Goal: Task Accomplishment & Management: Complete application form

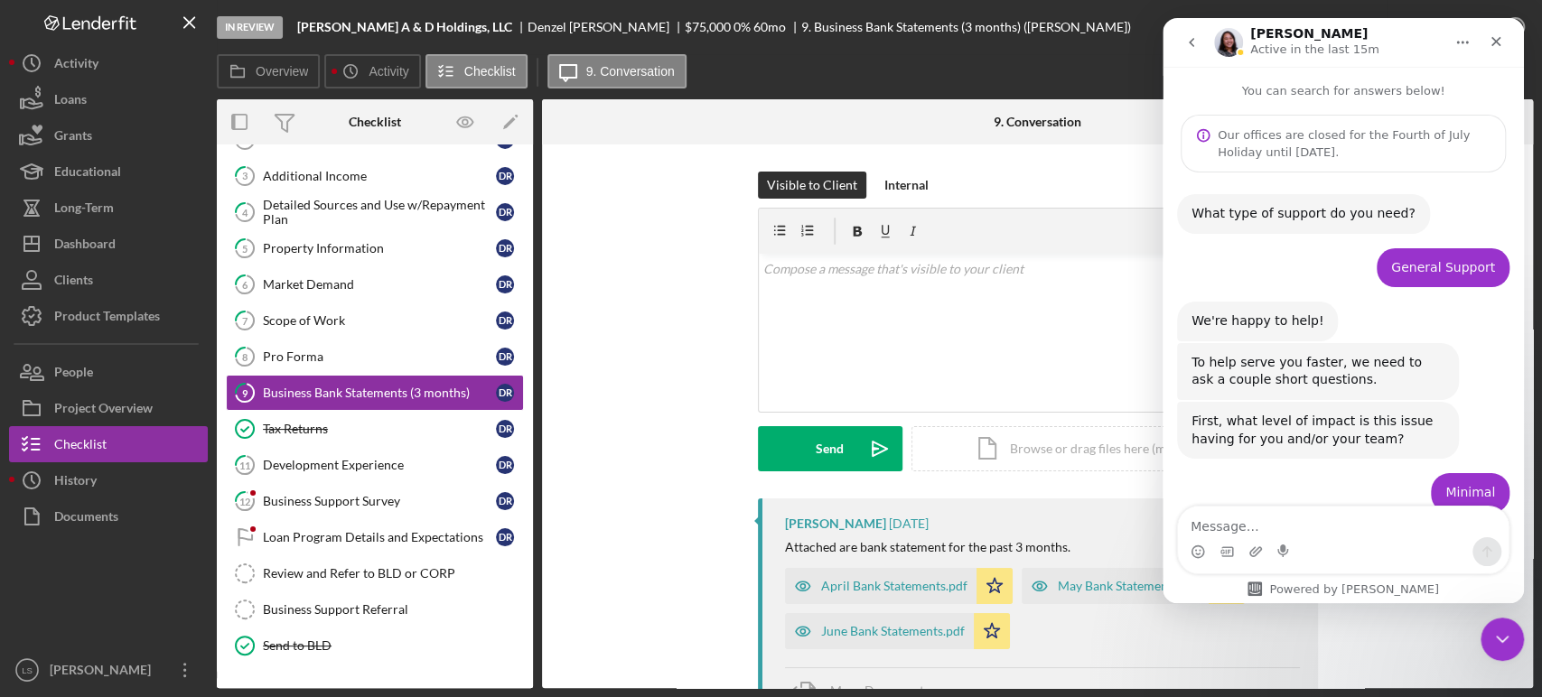
scroll to position [2, 0]
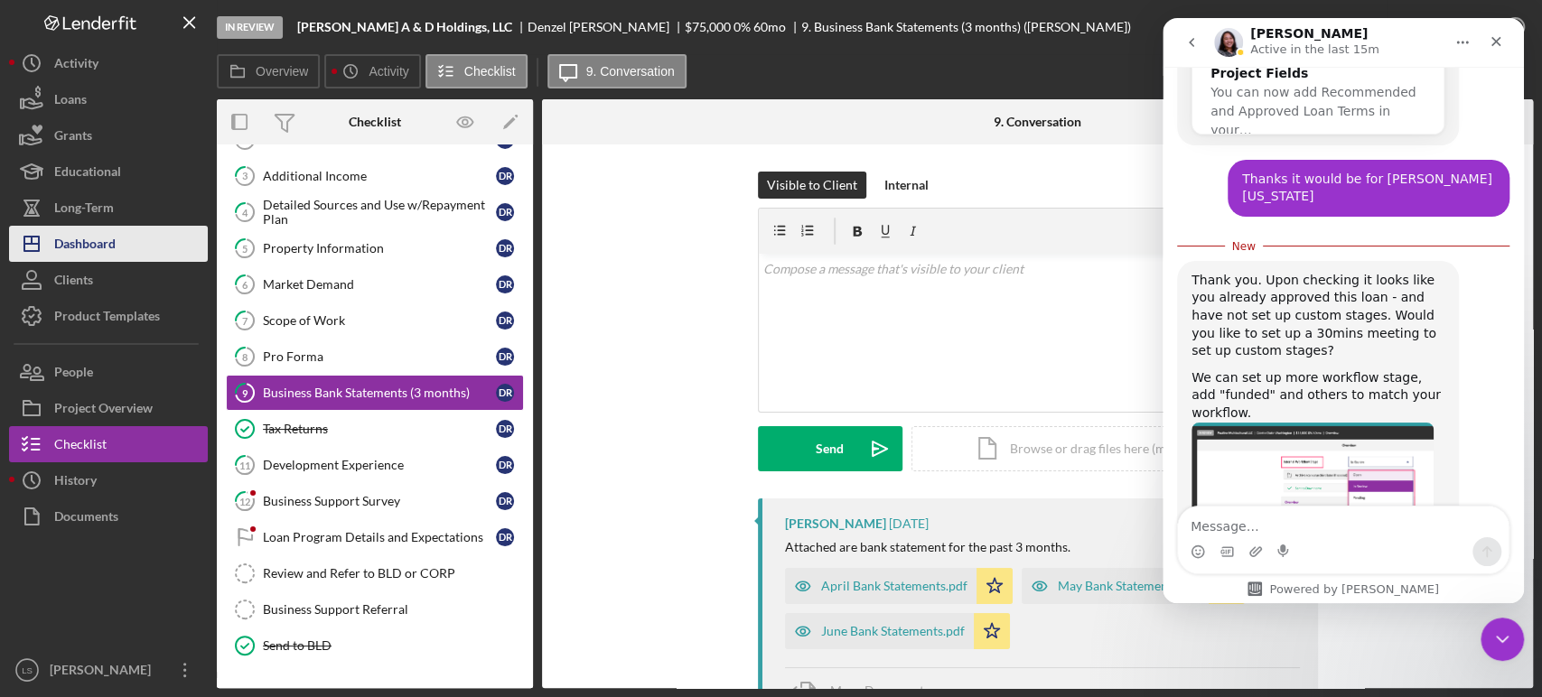
click at [95, 242] on div "Dashboard" at bounding box center [84, 246] width 61 height 41
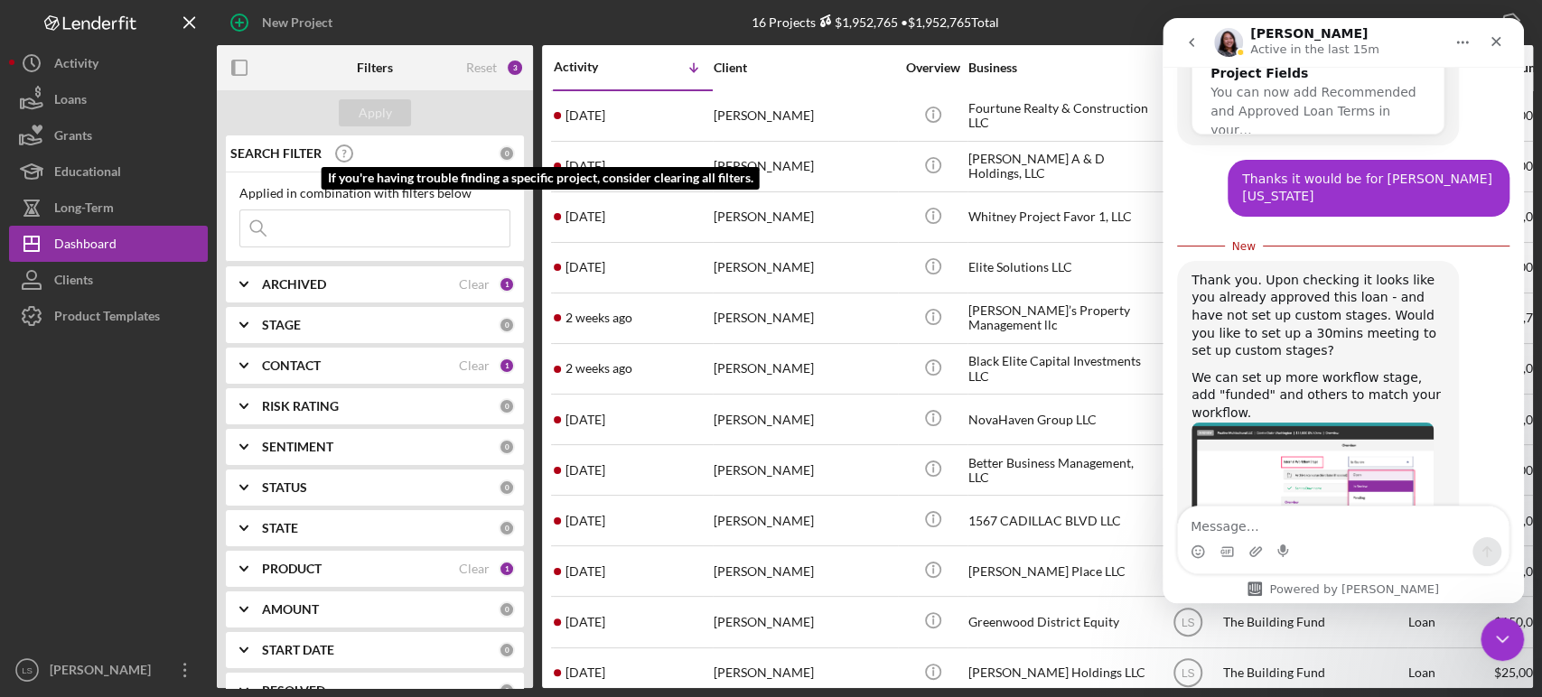
click at [319, 228] on input at bounding box center [374, 228] width 269 height 36
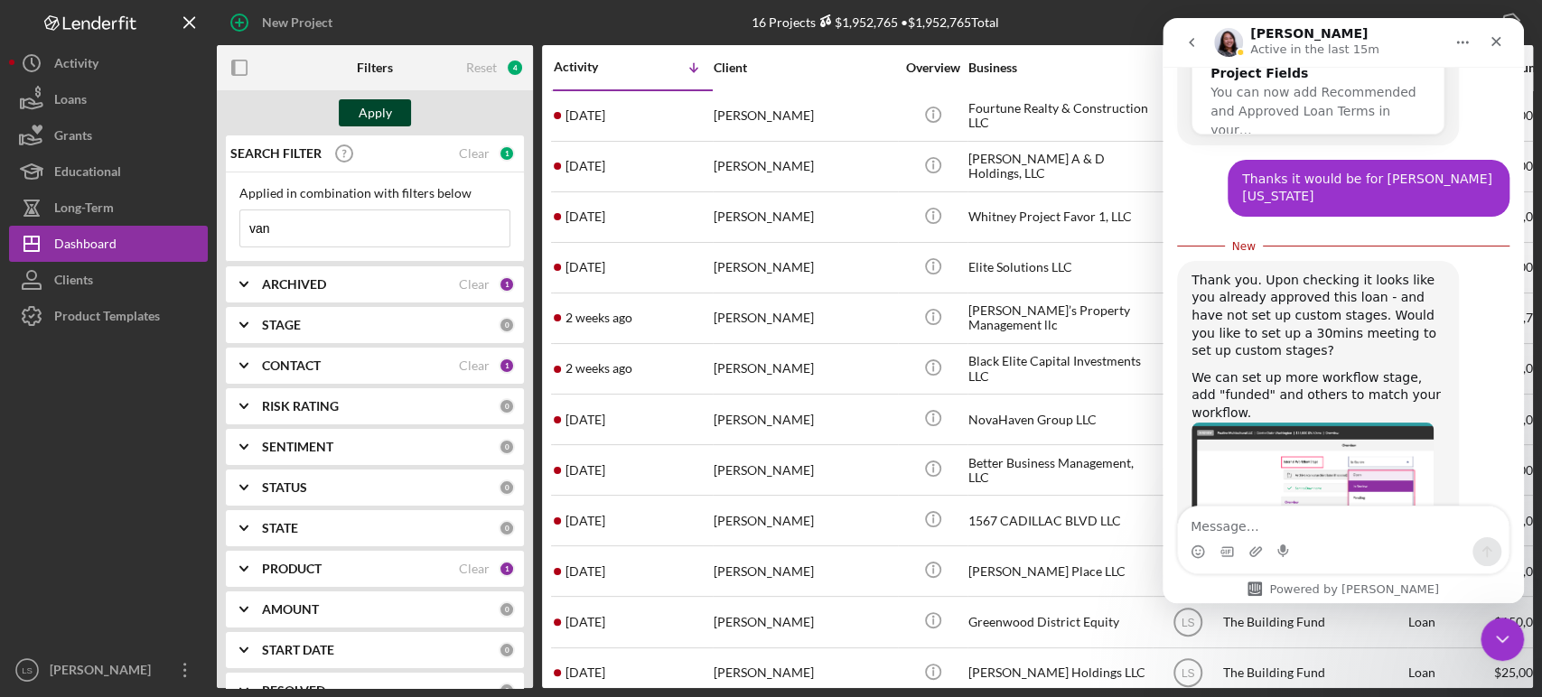
type input "van"
click at [382, 108] on div "Apply" at bounding box center [375, 112] width 33 height 27
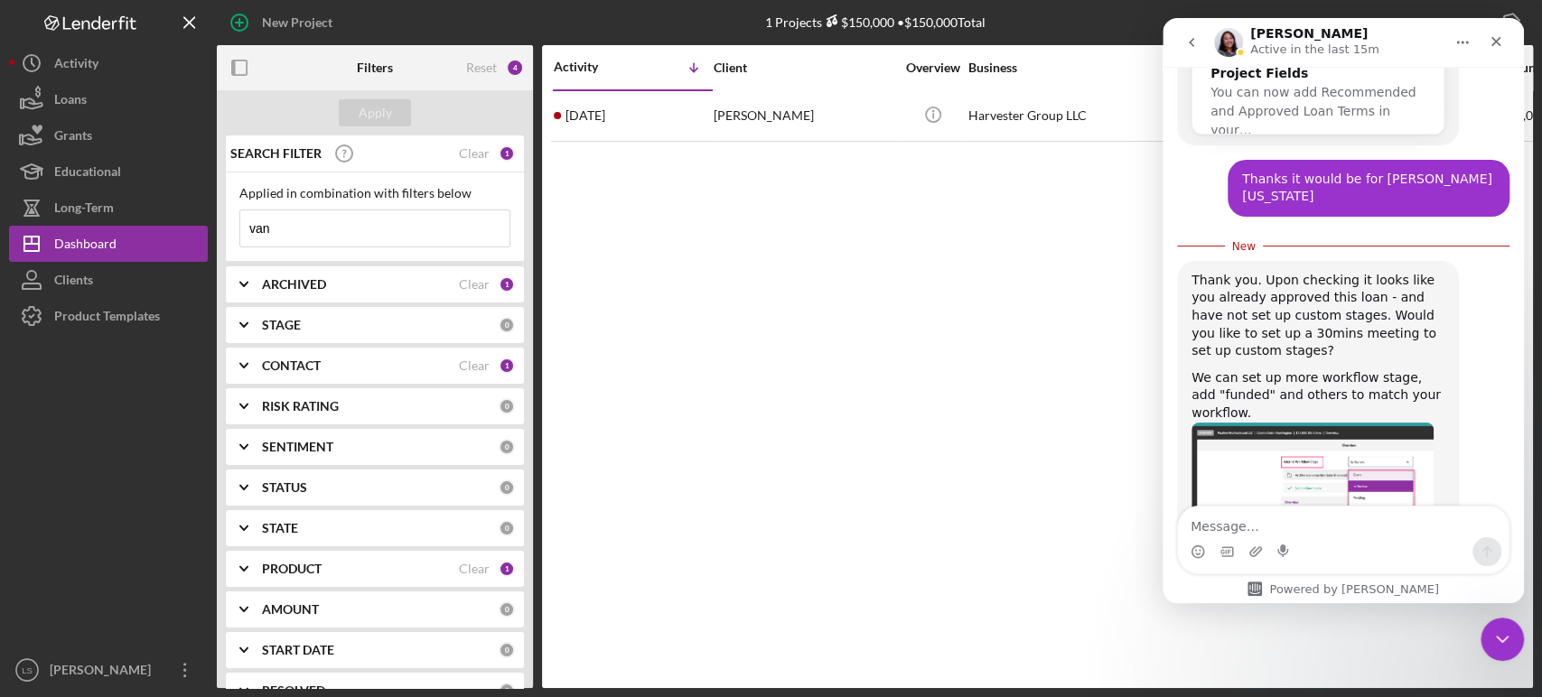
click at [802, 143] on div "Activity Icon/Table Sort Arrow Client Overview Business Contact Product Categor…" at bounding box center [1037, 366] width 991 height 643
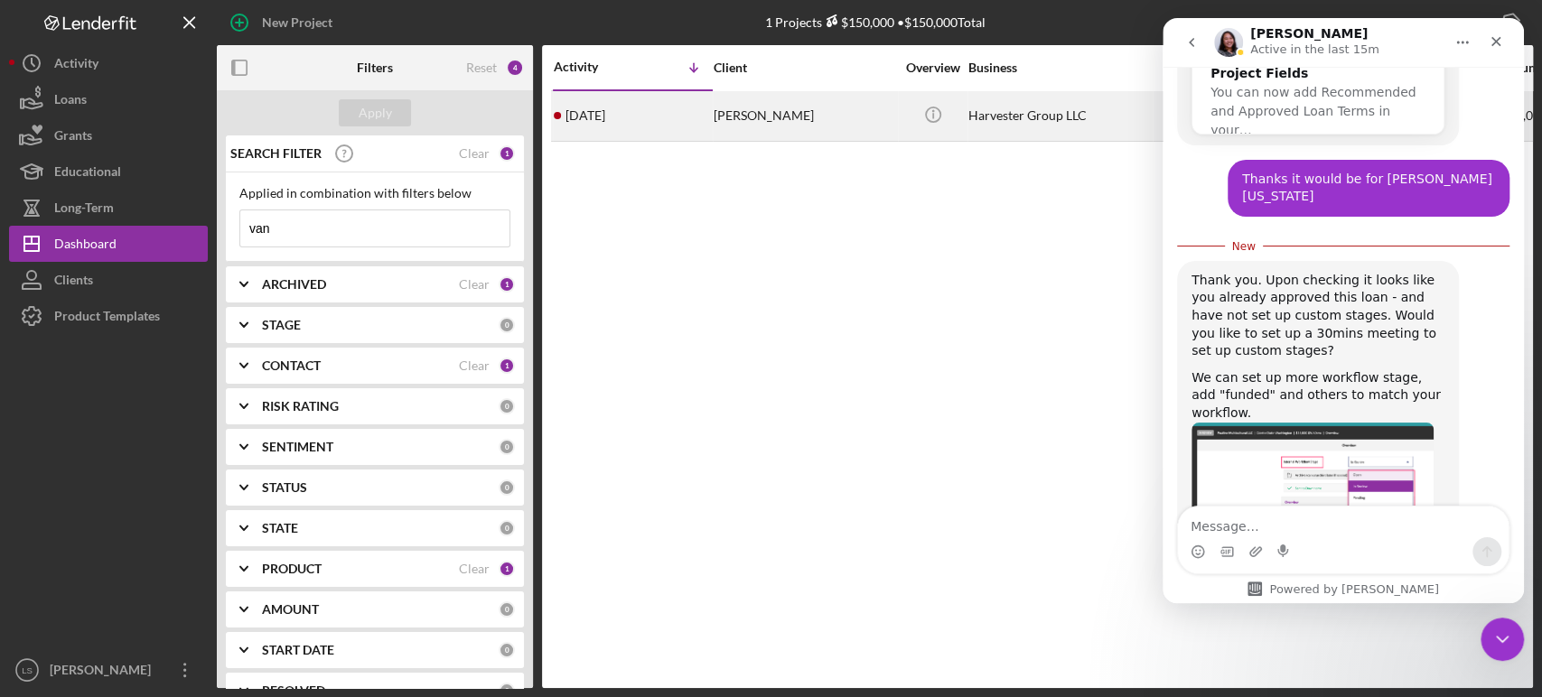
click at [810, 114] on div "[PERSON_NAME]" at bounding box center [803, 116] width 181 height 48
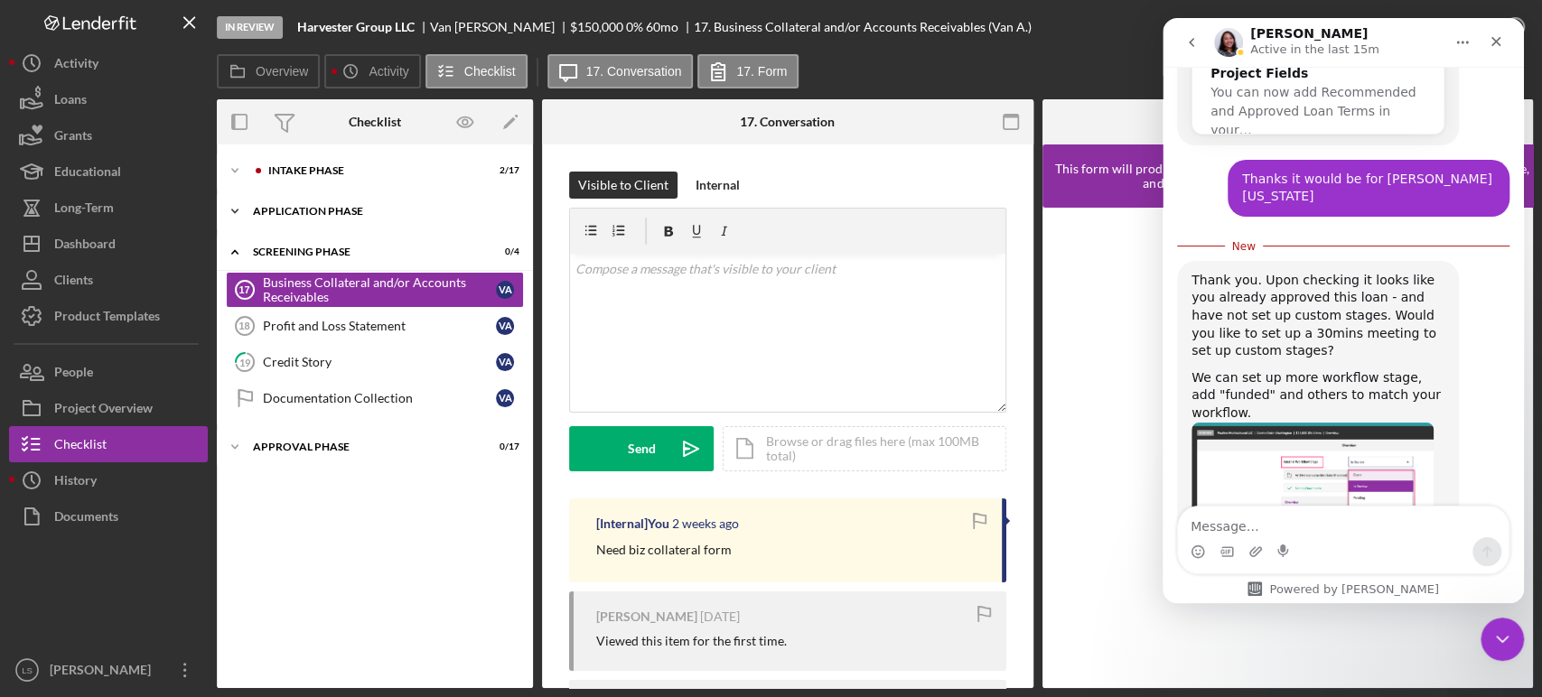
click at [426, 209] on div "Application Phase" at bounding box center [381, 211] width 257 height 11
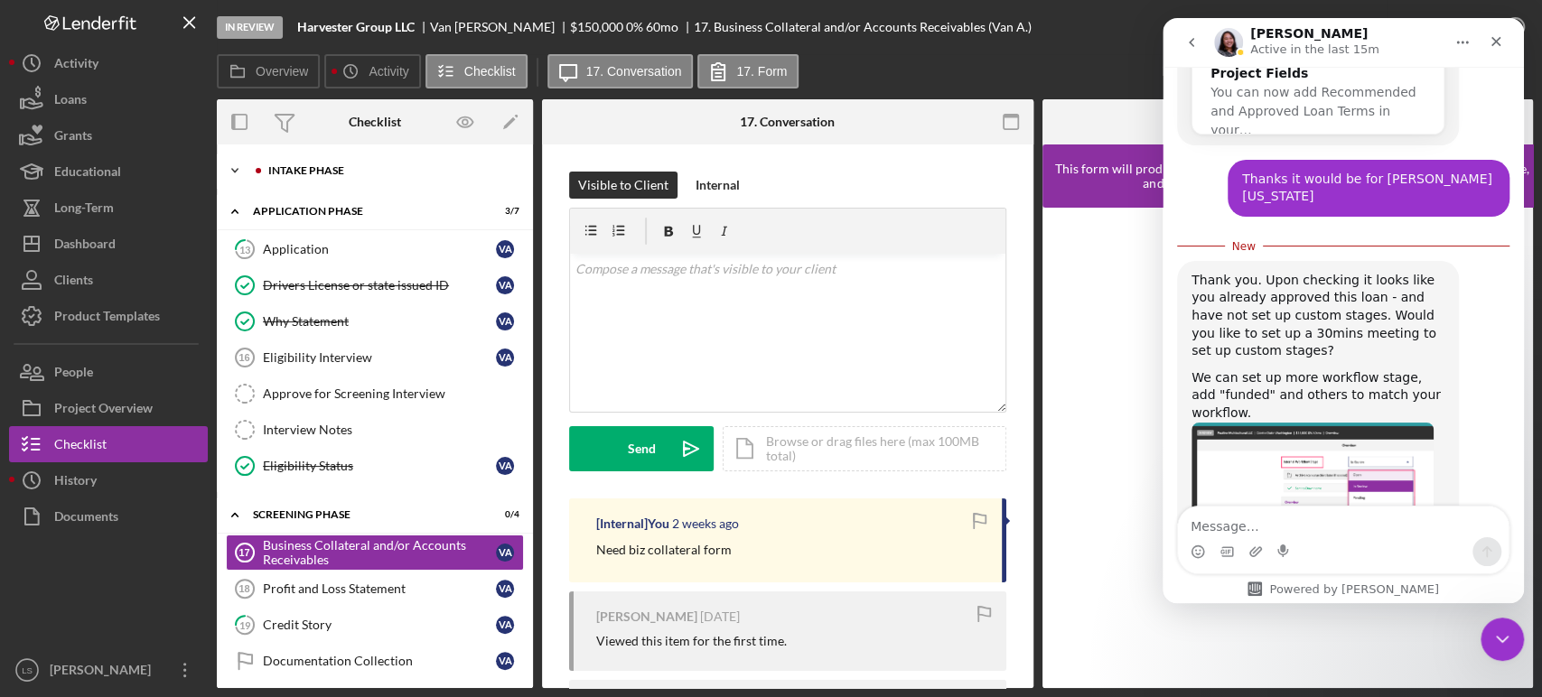
click at [376, 161] on div "Icon/Expander Intake Phase 2 / 17" at bounding box center [375, 171] width 316 height 36
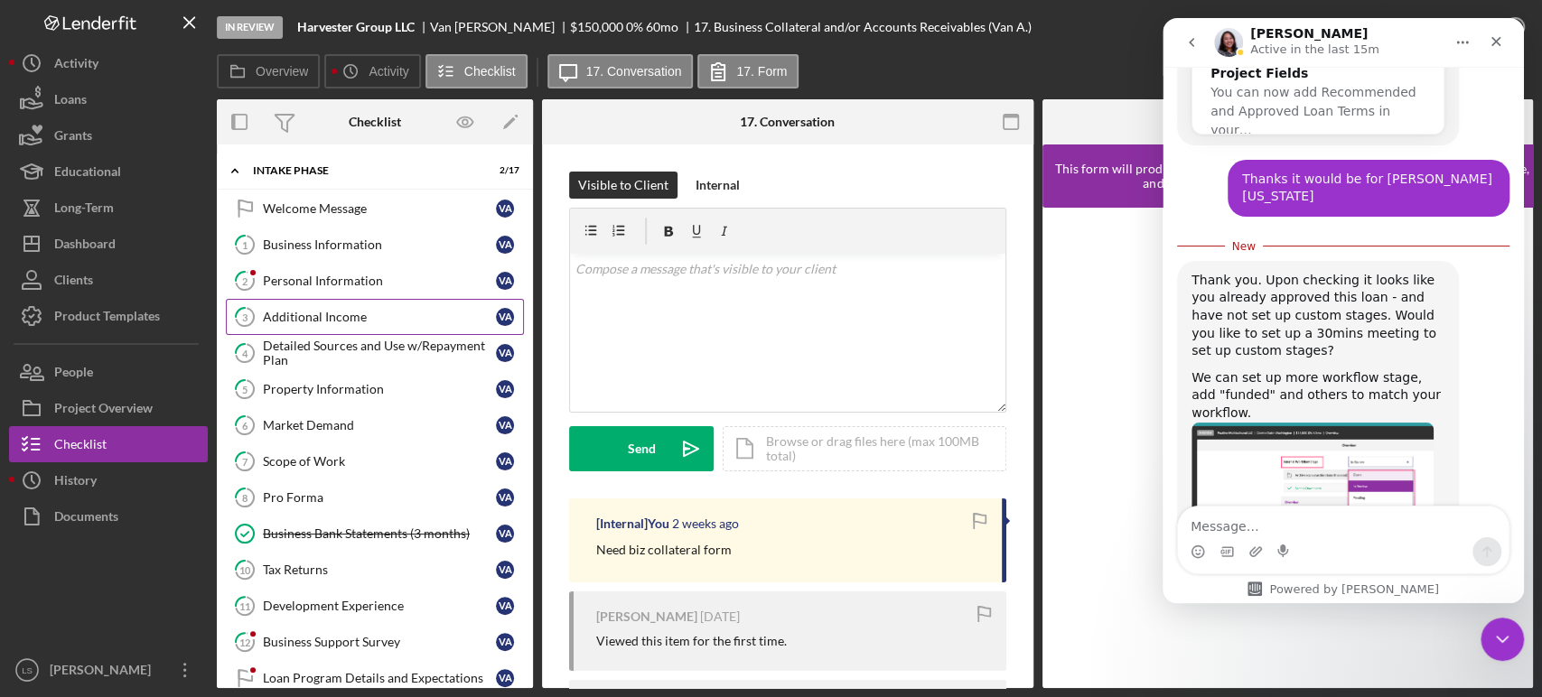
click at [316, 311] on div "Additional Income" at bounding box center [379, 317] width 233 height 14
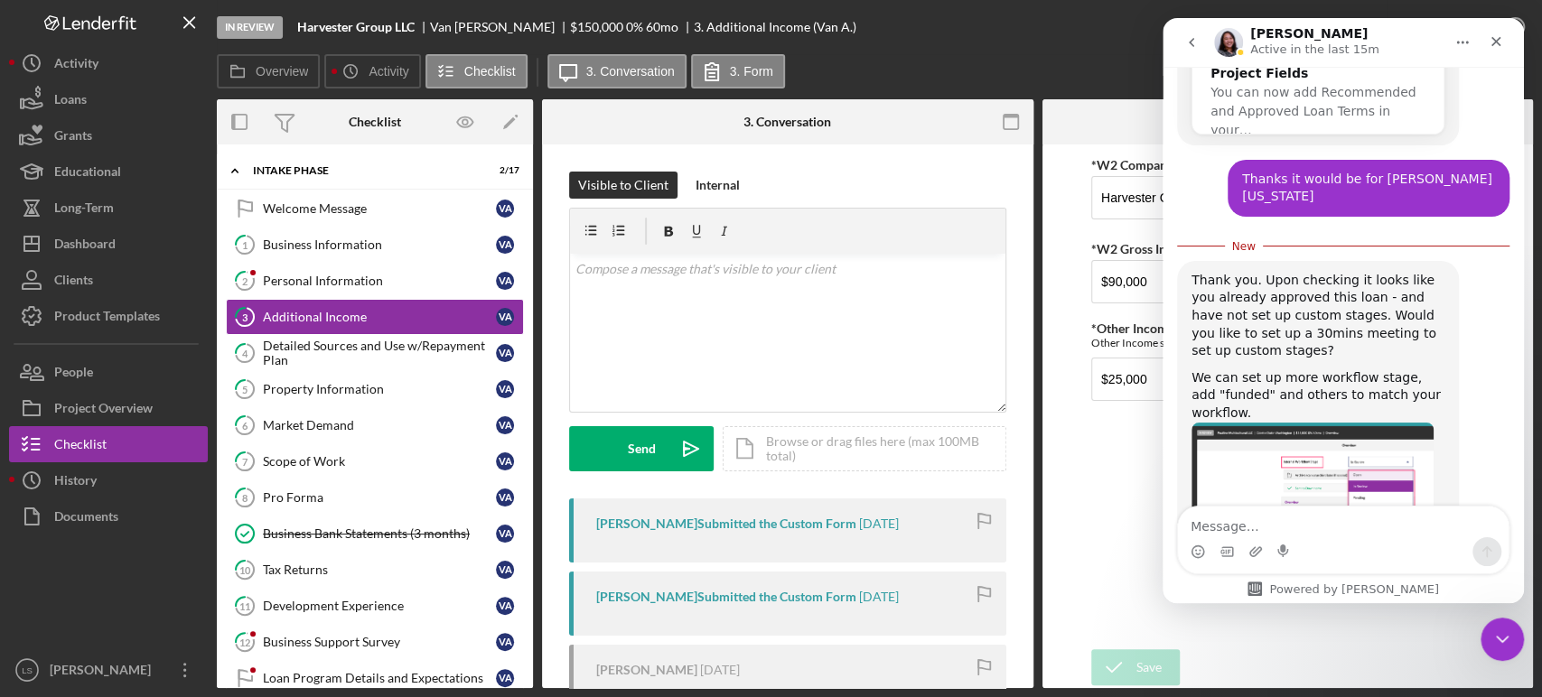
click at [1072, 565] on form "*W2 Company Name Harvester Group LLC *W2 Gross Income (Yearly) $90,000 *Other I…" at bounding box center [1287, 417] width 491 height 544
click at [1508, 43] on div "Close" at bounding box center [1495, 41] width 33 height 33
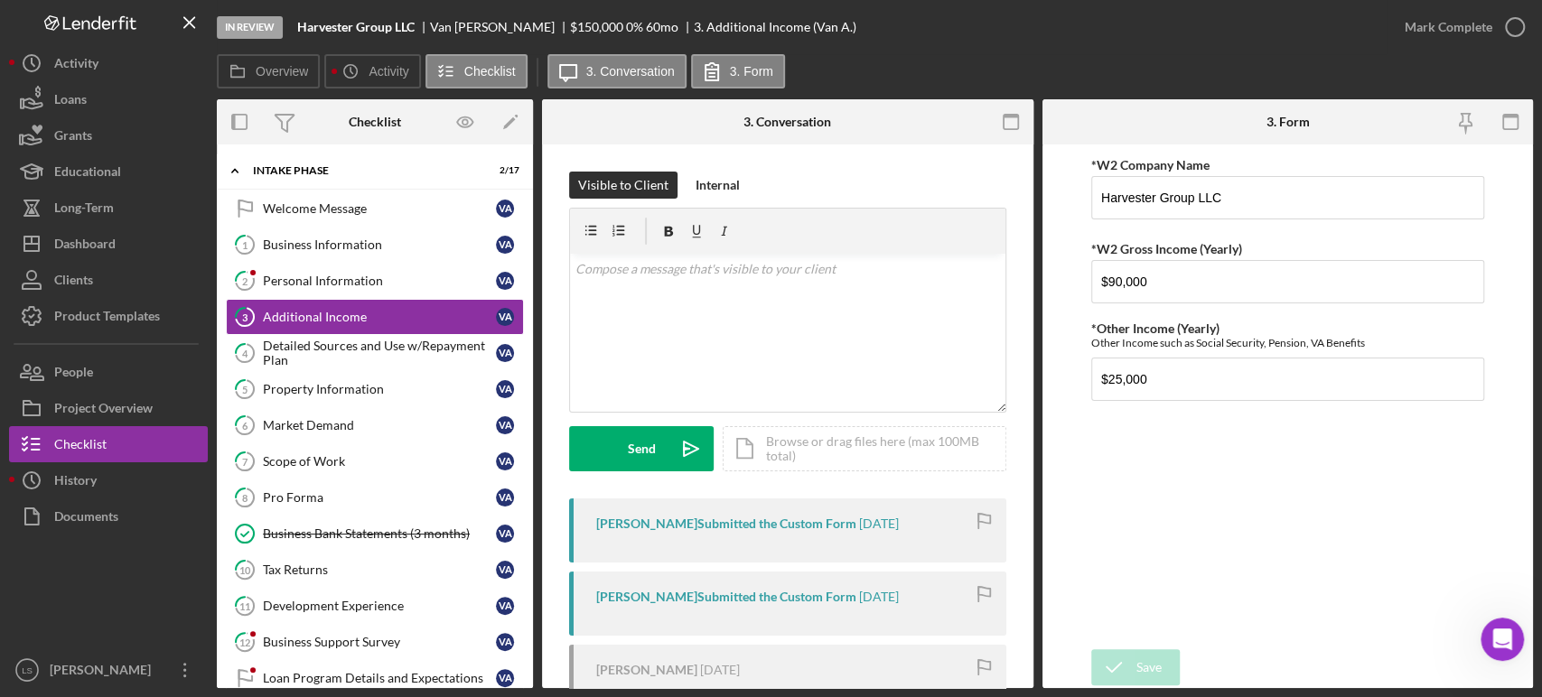
scroll to position [2538, 0]
click at [665, 302] on div "v Color teal Color pink Remove color Add row above Add row below Add column bef…" at bounding box center [787, 333] width 435 height 158
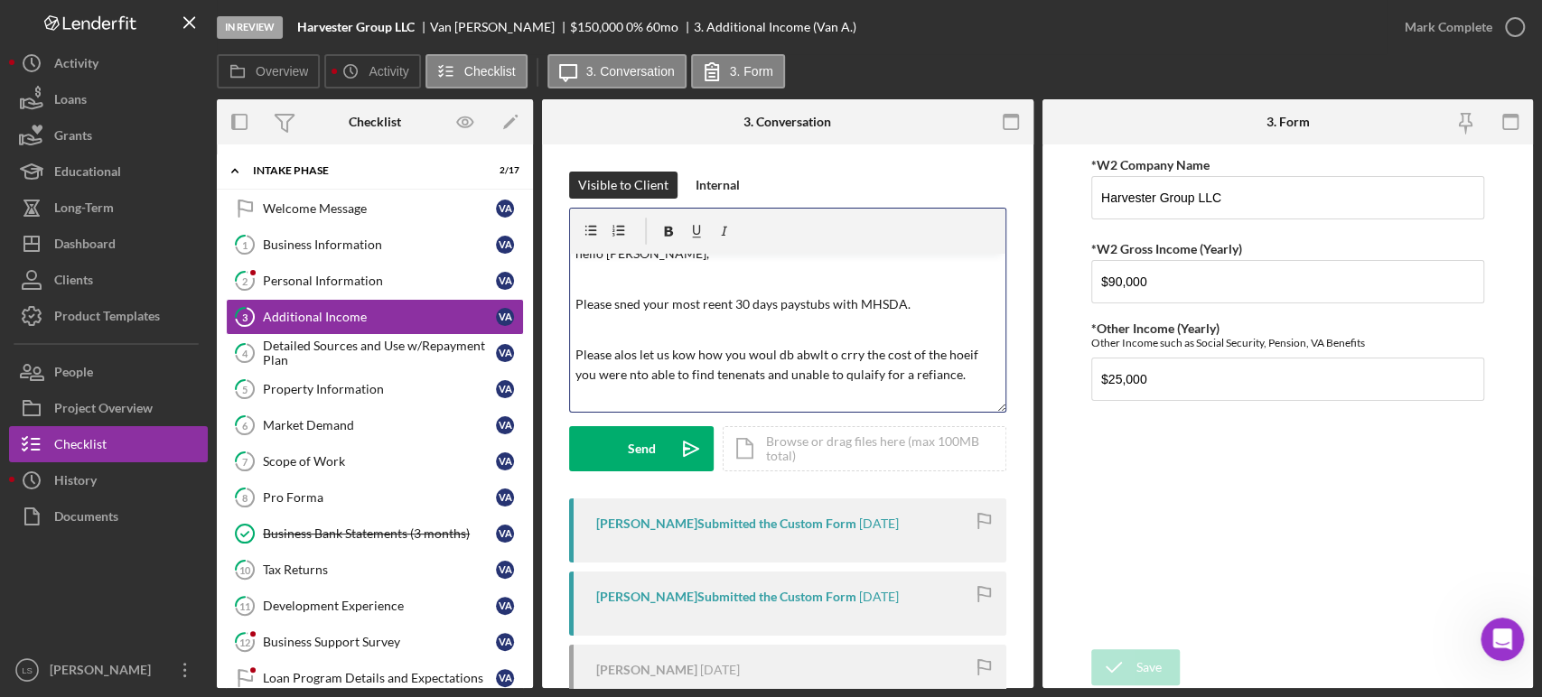
scroll to position [41, 0]
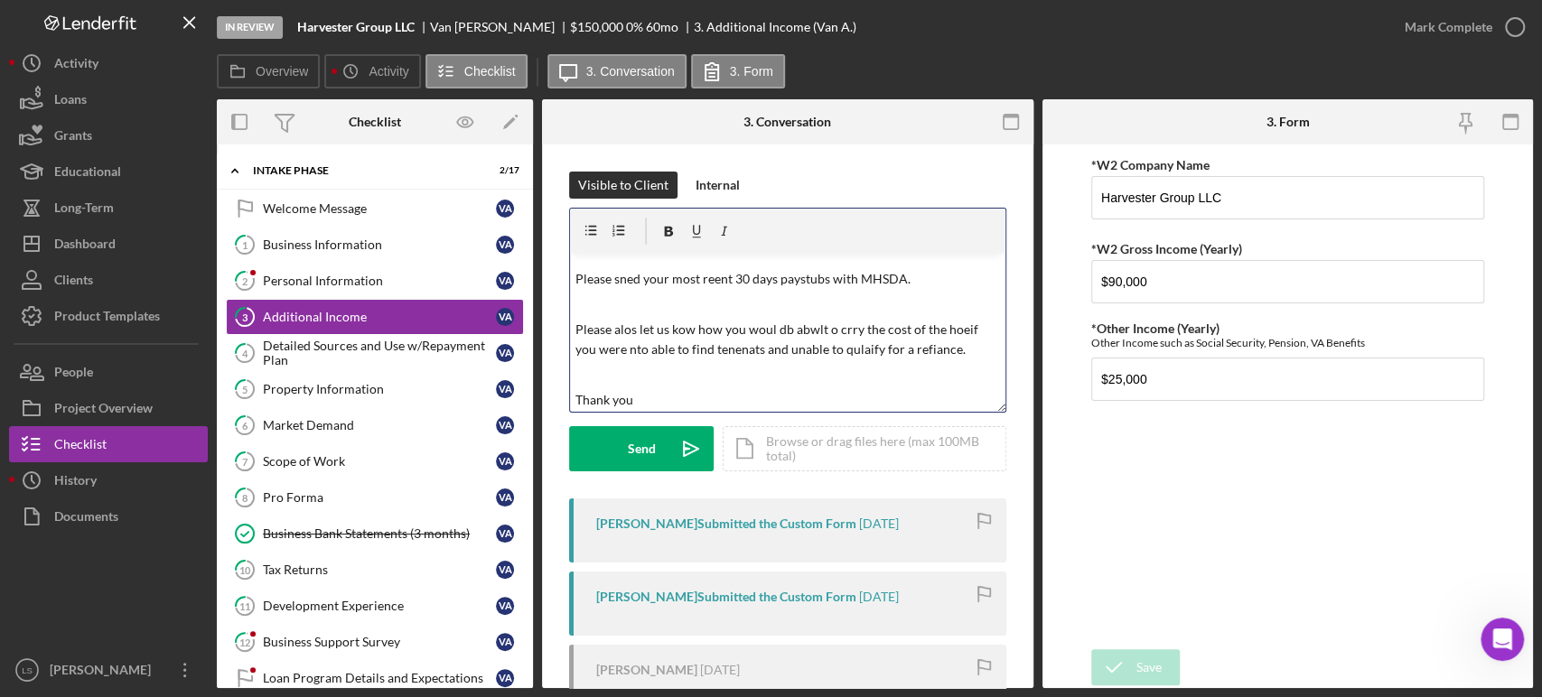
click at [624, 285] on p "Please sned your most reent 30 days paystubs with MHSDA." at bounding box center [787, 279] width 424 height 20
click at [621, 328] on p "Please alos let us kow how you woul db abwlt o crry the cost of the hoeif you w…" at bounding box center [787, 340] width 424 height 41
click at [785, 333] on p "Please also let us know how you woul db abwlt o crry the cost of the hoeif you …" at bounding box center [787, 340] width 424 height 41
click at [874, 331] on p "Please also let us know how you would be able to carry the cost of the homeif y…" at bounding box center [787, 350] width 424 height 61
click at [614, 366] on p "Please also let us know how you would be able to cover the cost of the home if …" at bounding box center [787, 350] width 424 height 61
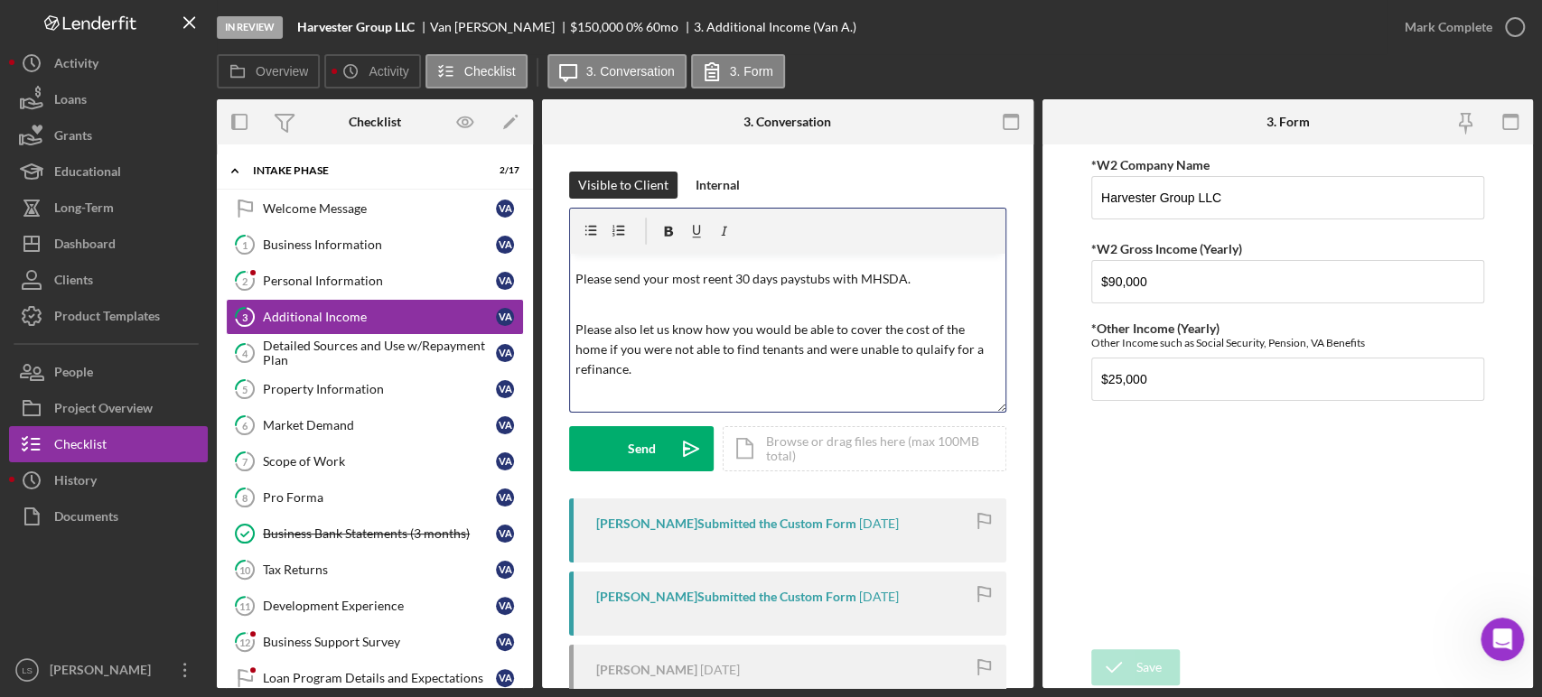
click at [917, 350] on p "Please also let us know how you would be able to cover the cost of the home if …" at bounding box center [787, 350] width 424 height 61
click at [724, 275] on p "Please send your most reent 30 days paystubs with MHSDA." at bounding box center [787, 279] width 424 height 20
click at [656, 373] on p "Please also let us know how you would be able to cover the cost of the home if …" at bounding box center [787, 350] width 424 height 61
click at [658, 379] on p "Please also let us know how you would be able to cover the cost of the home if …" at bounding box center [787, 350] width 424 height 61
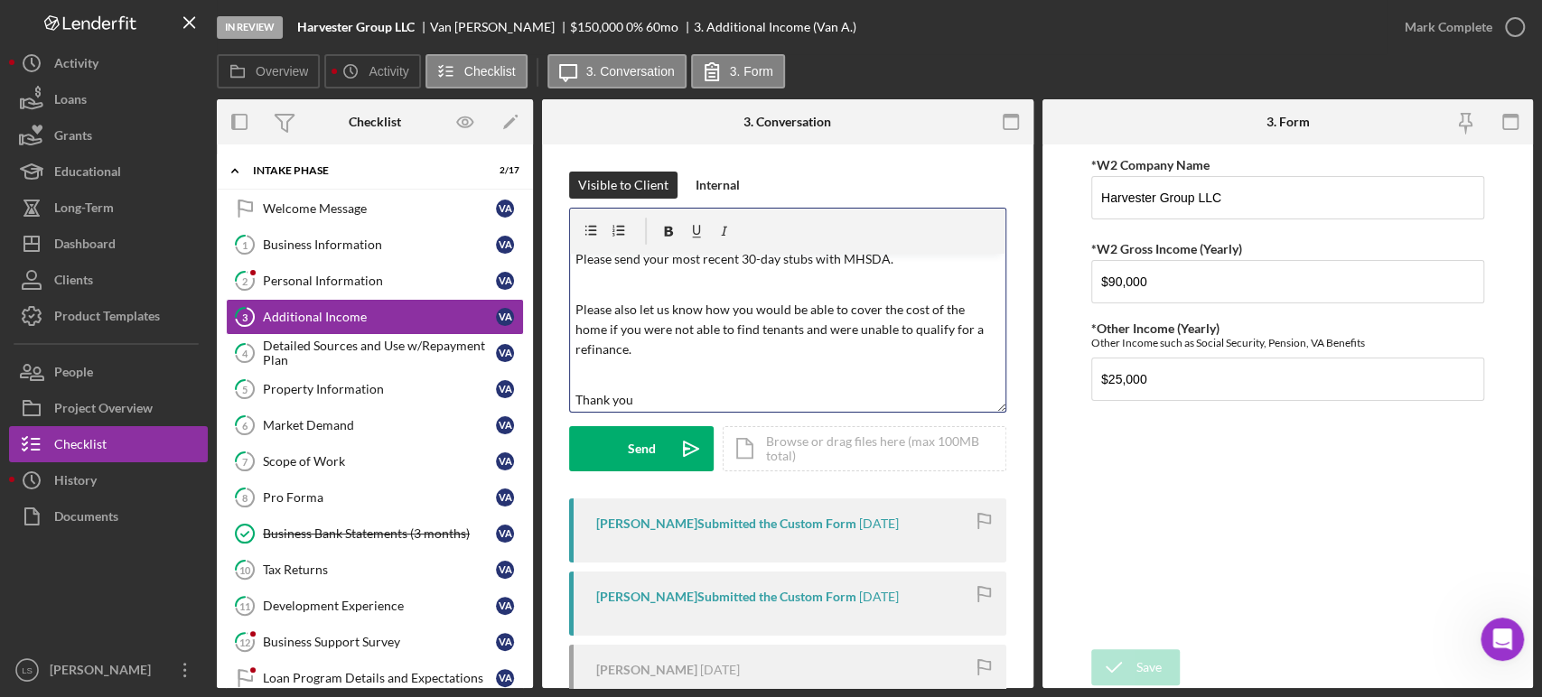
scroll to position [0, 0]
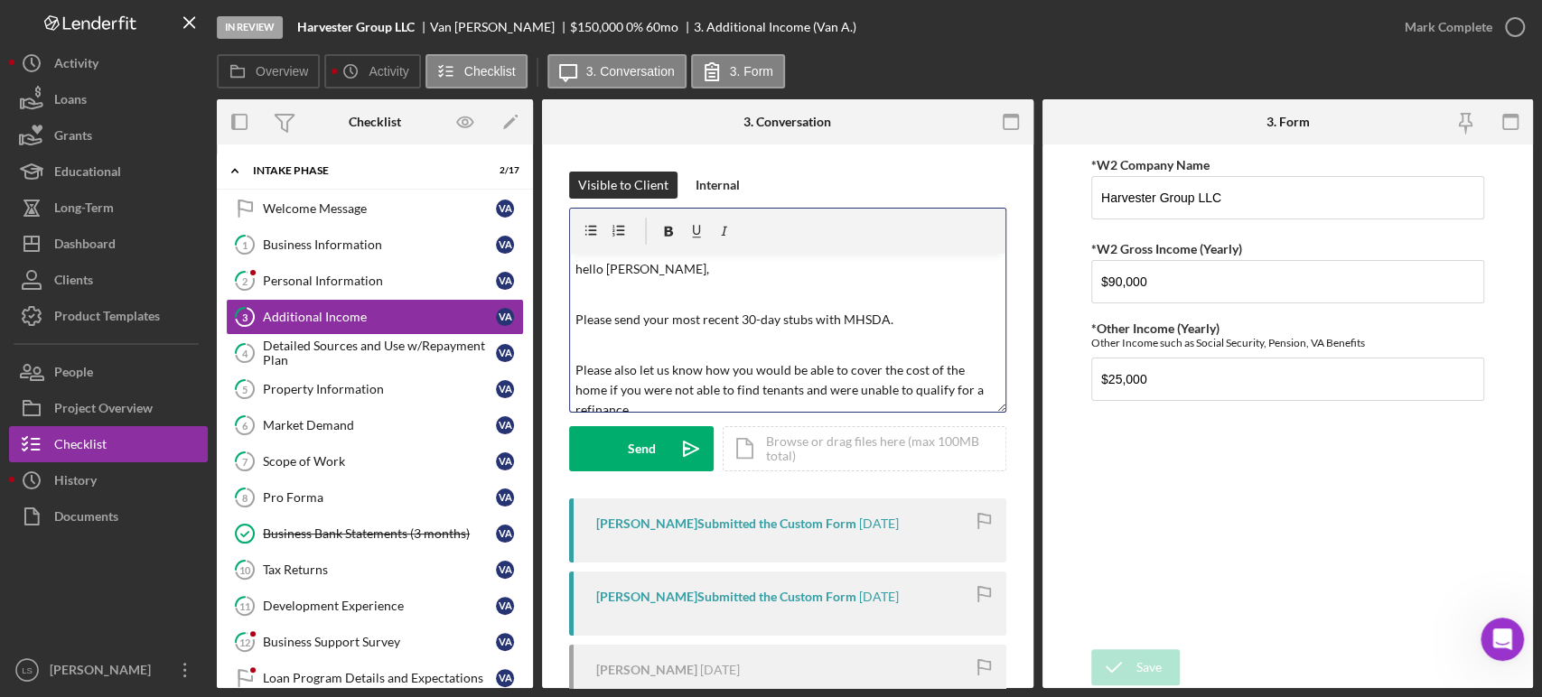
drag, startPoint x: 673, startPoint y: 400, endPoint x: 571, endPoint y: 236, distance: 193.5
click at [558, 224] on div "Visible to Client Internal v Color teal Color pink Remove color Add row above A…" at bounding box center [787, 504] width 491 height 718
click at [578, 267] on p "hello [PERSON_NAME]," at bounding box center [787, 269] width 424 height 20
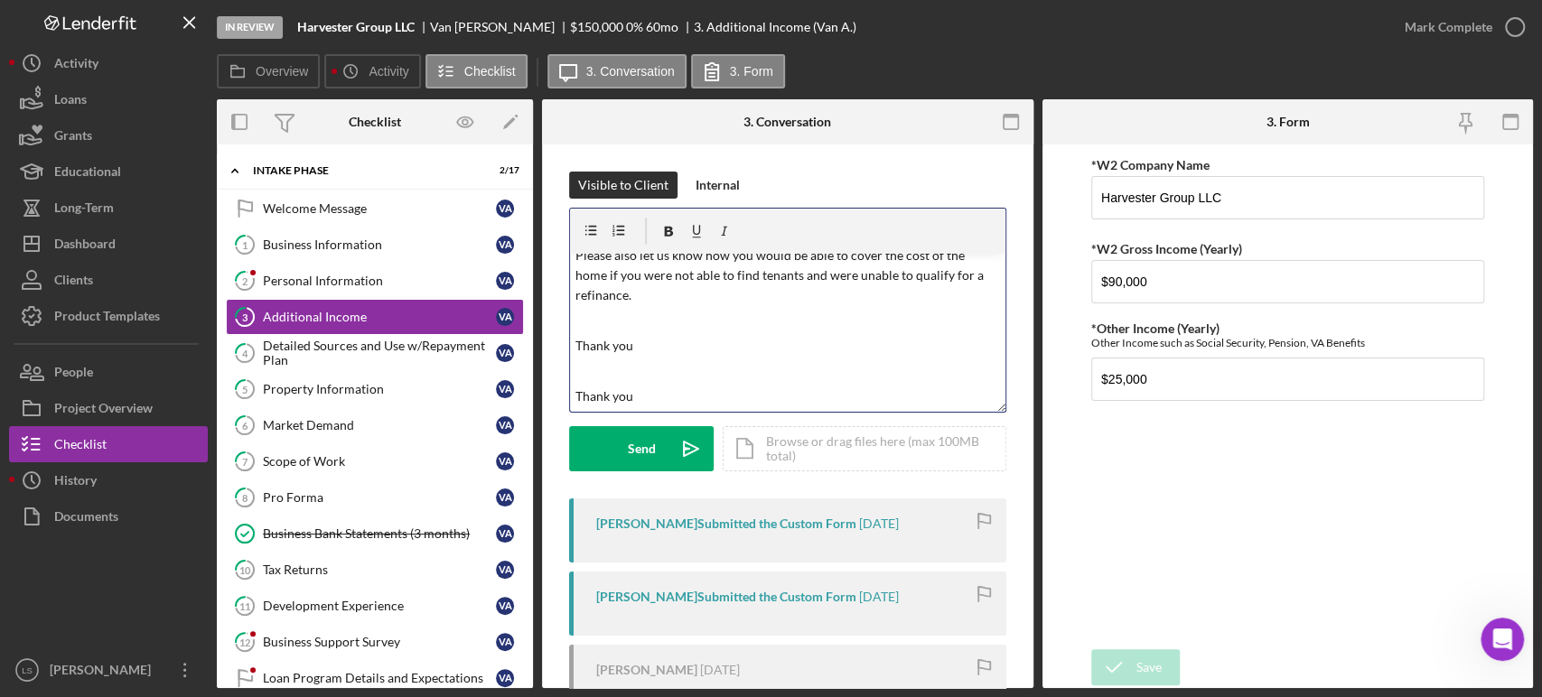
drag, startPoint x: 576, startPoint y: 272, endPoint x: 724, endPoint y: 406, distance: 200.1
click at [751, 439] on form "v Color teal Color pink Remove color Add row above Add row below Add column bef…" at bounding box center [787, 340] width 437 height 264
click at [658, 387] on p "Thank you" at bounding box center [787, 397] width 424 height 20
drag, startPoint x: 657, startPoint y: 396, endPoint x: 577, endPoint y: 395, distance: 79.5
click at [577, 395] on p "Thank you" at bounding box center [787, 397] width 424 height 20
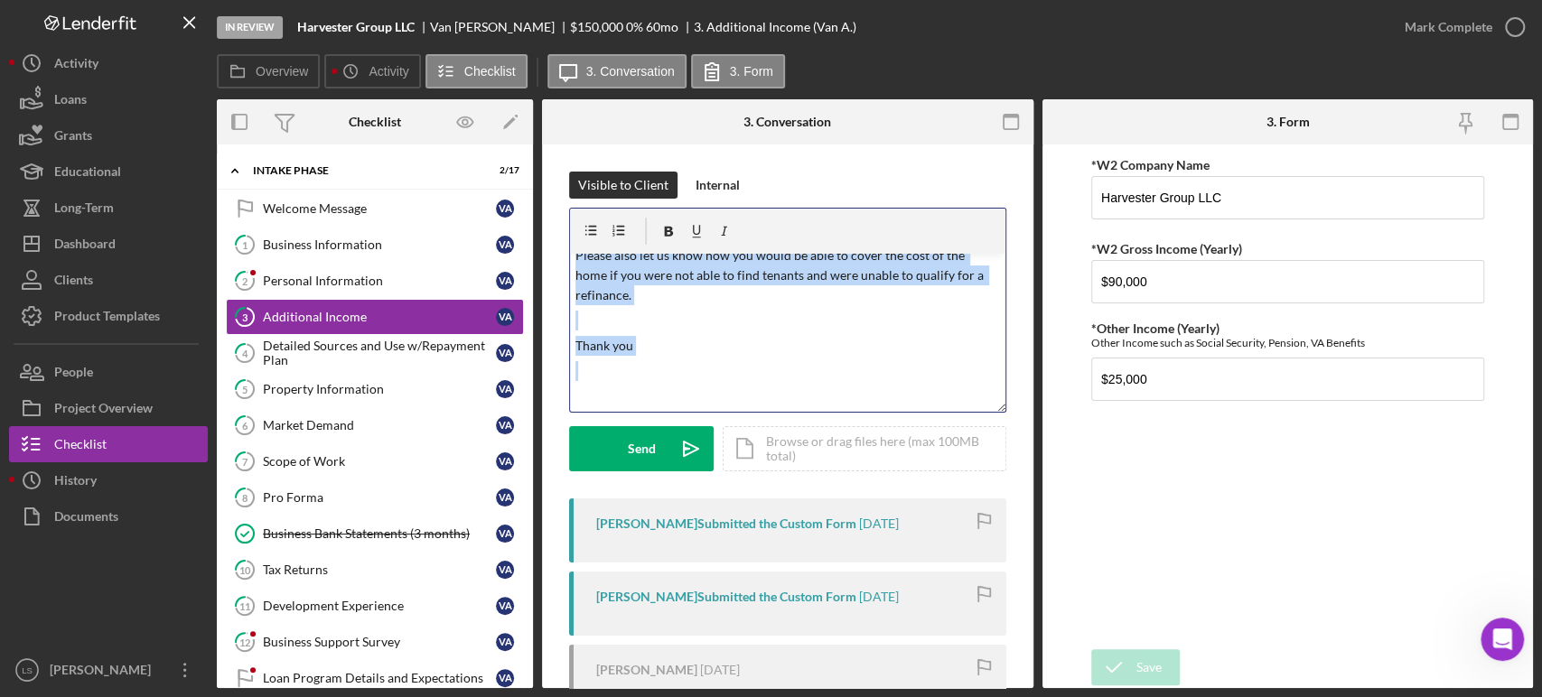
scroll to position [0, 0]
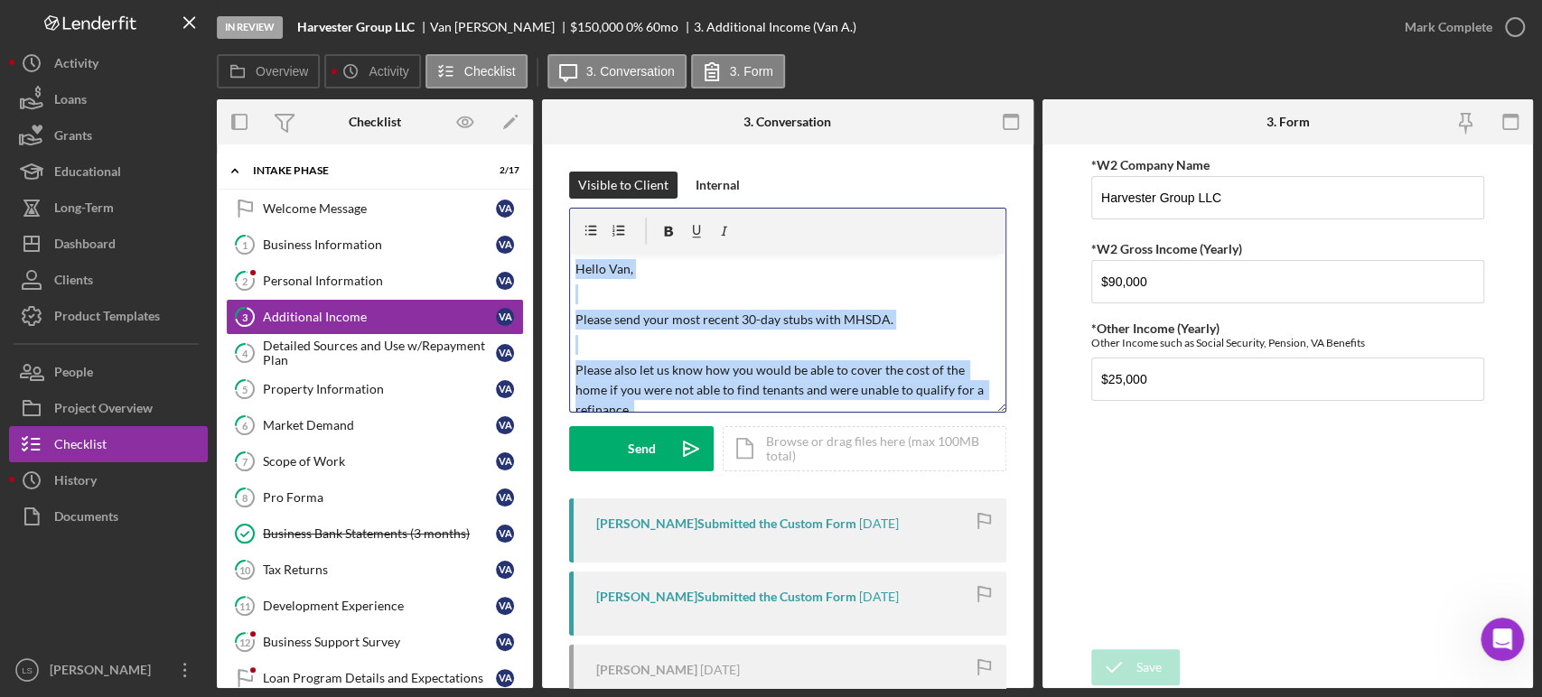
drag, startPoint x: 672, startPoint y: 377, endPoint x: 593, endPoint y: 253, distance: 146.6
click at [531, 190] on div "Overview Internal Workflow Stage In Review Icon/Dropdown Arrow Archive (can una…" at bounding box center [875, 393] width 1316 height 589
copy div "Hello Van, Please send your most recent 30-day stubs with MHSDA. Please also le…"
click at [81, 370] on div "People" at bounding box center [73, 374] width 39 height 41
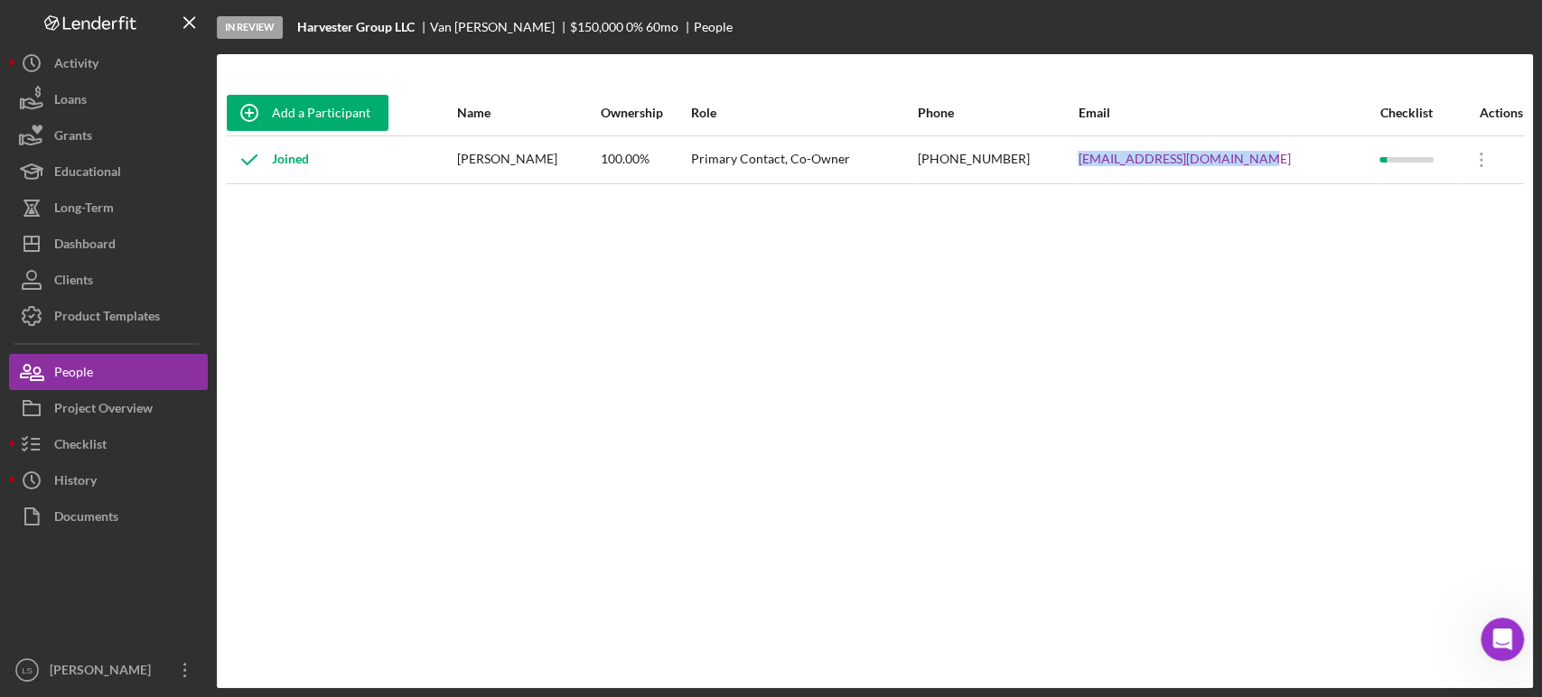
drag, startPoint x: 1255, startPoint y: 160, endPoint x: 1080, endPoint y: 163, distance: 175.2
click at [1080, 163] on tr "Joined [PERSON_NAME] 100.00% Primary Contact, Co-Owner [PHONE_NUMBER] [EMAIL_AD…" at bounding box center [875, 159] width 1298 height 48
copy tr "[EMAIL_ADDRESS][DOMAIN_NAME]"
click at [133, 252] on button "Icon/Dashboard Dashboard" at bounding box center [108, 244] width 199 height 36
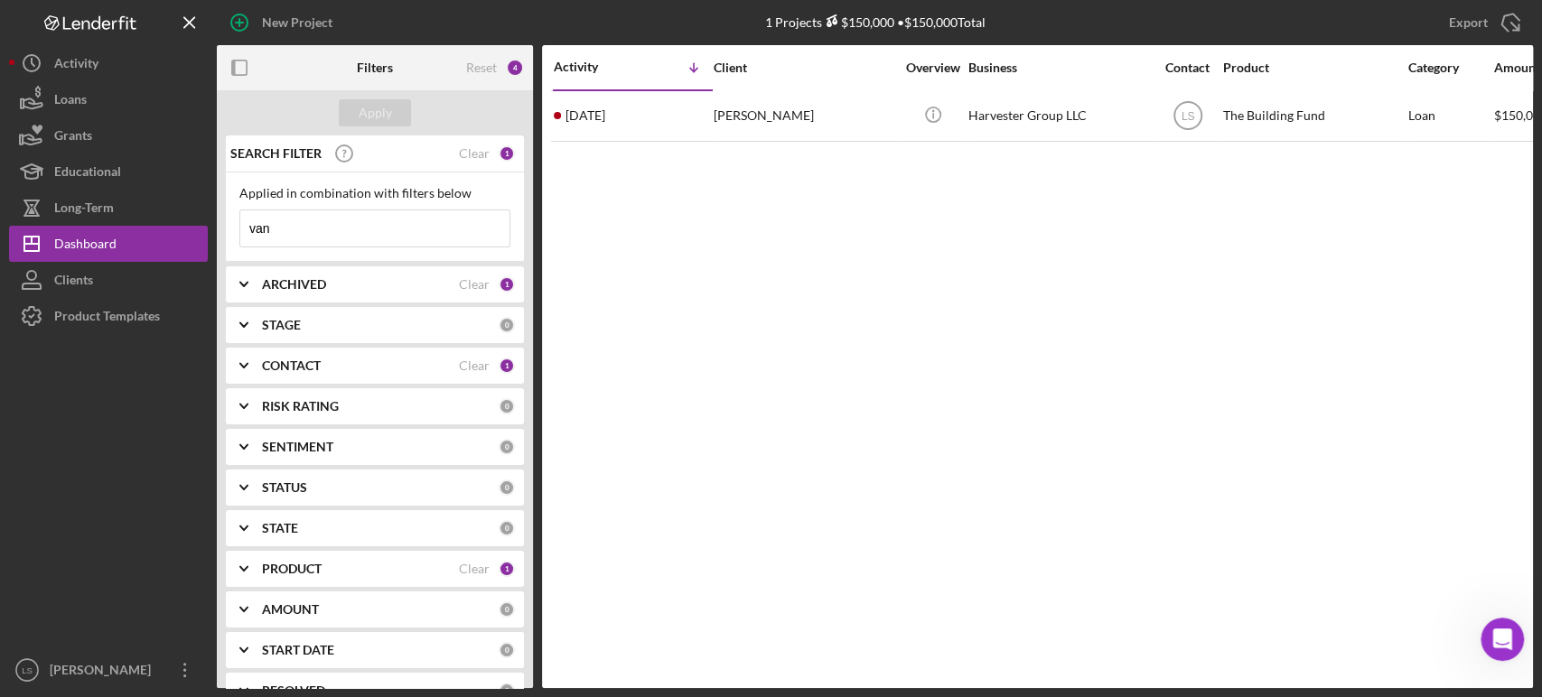
click at [390, 223] on input "van" at bounding box center [374, 228] width 269 height 36
type input "v"
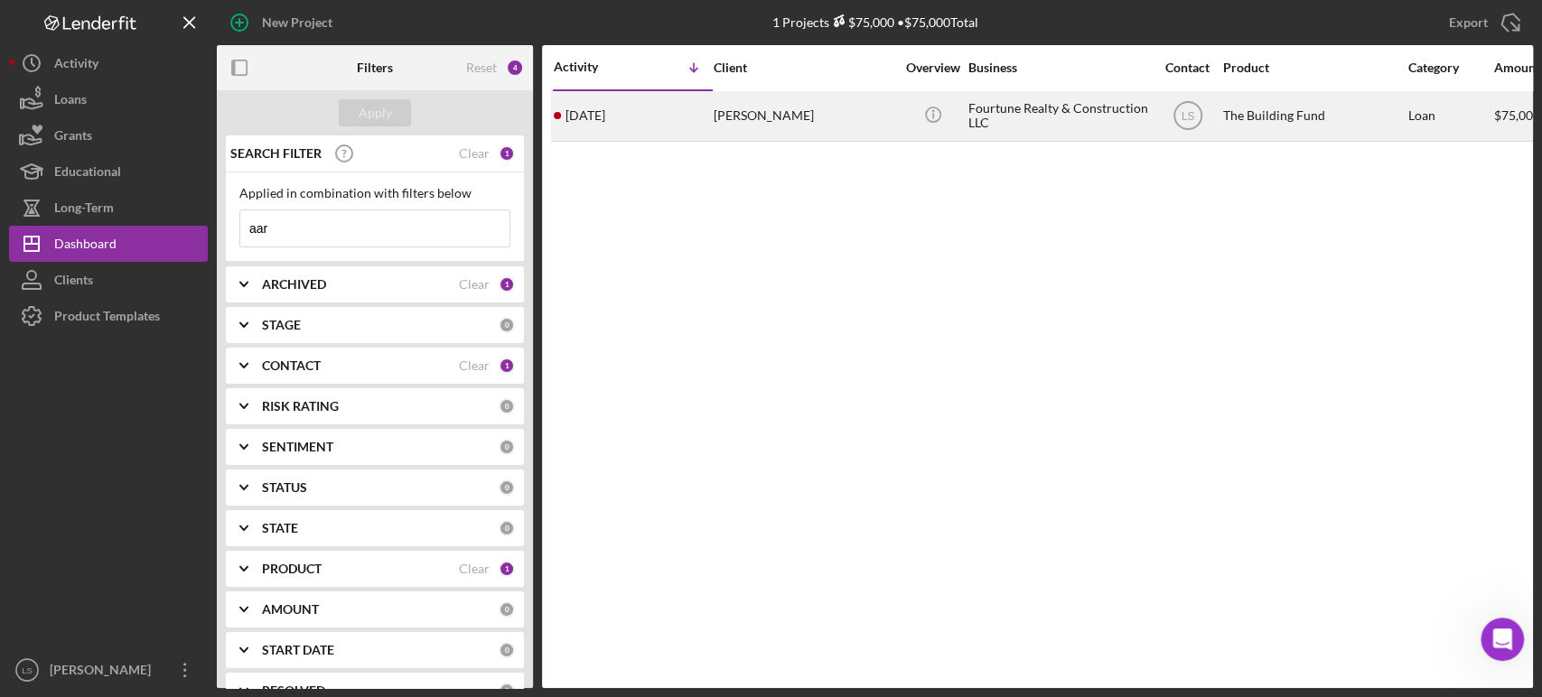
type input "aar"
click at [835, 110] on div "[PERSON_NAME]" at bounding box center [803, 116] width 181 height 48
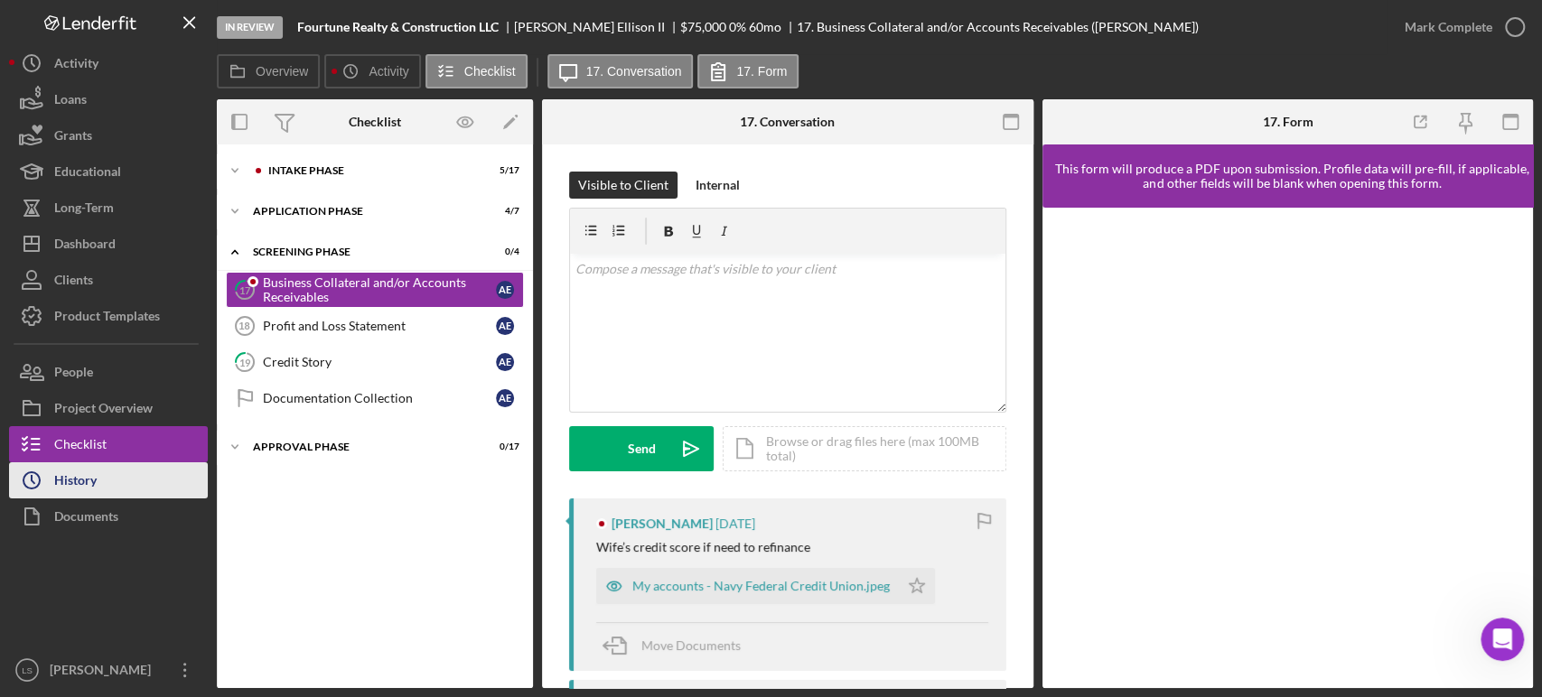
click at [99, 482] on button "Icon/History History" at bounding box center [108, 480] width 199 height 36
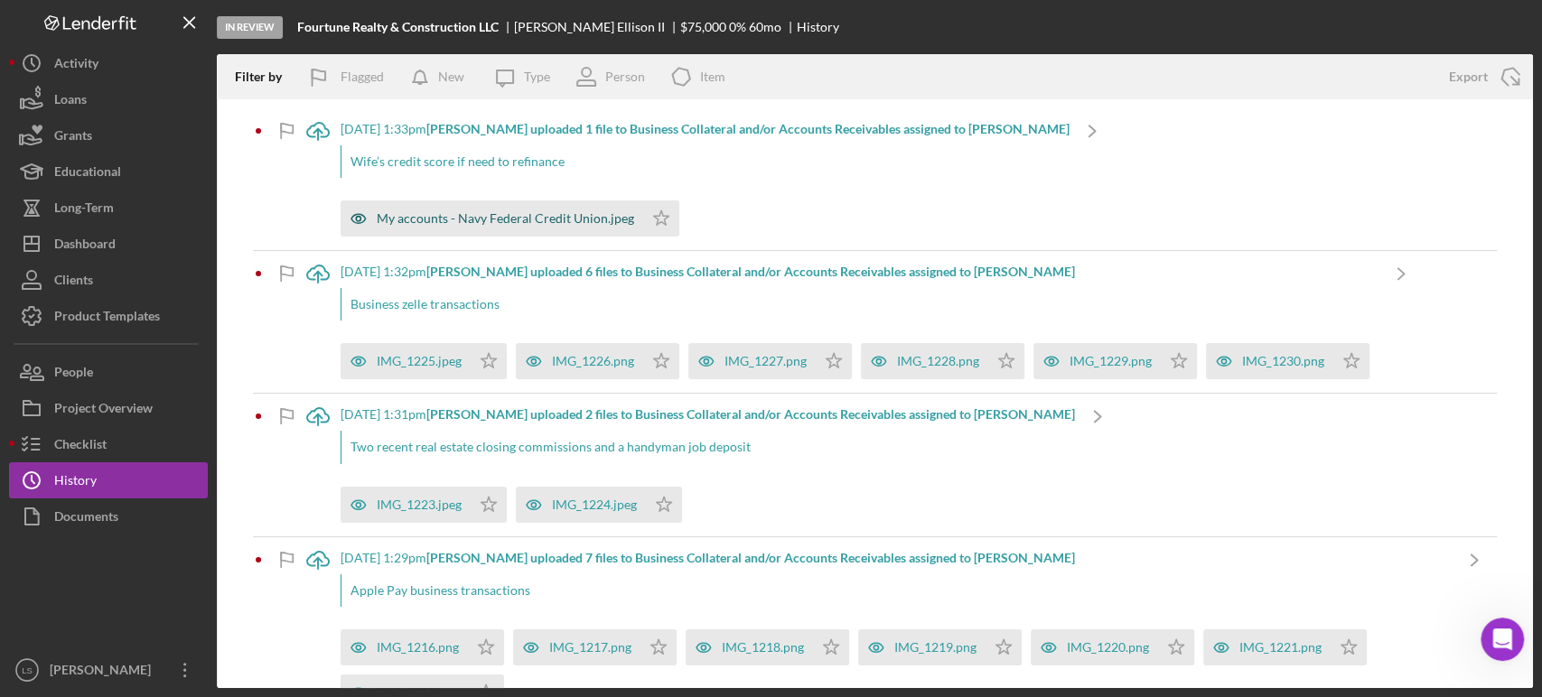
click at [549, 228] on div "My accounts - Navy Federal Credit Union.jpeg" at bounding box center [491, 219] width 303 height 36
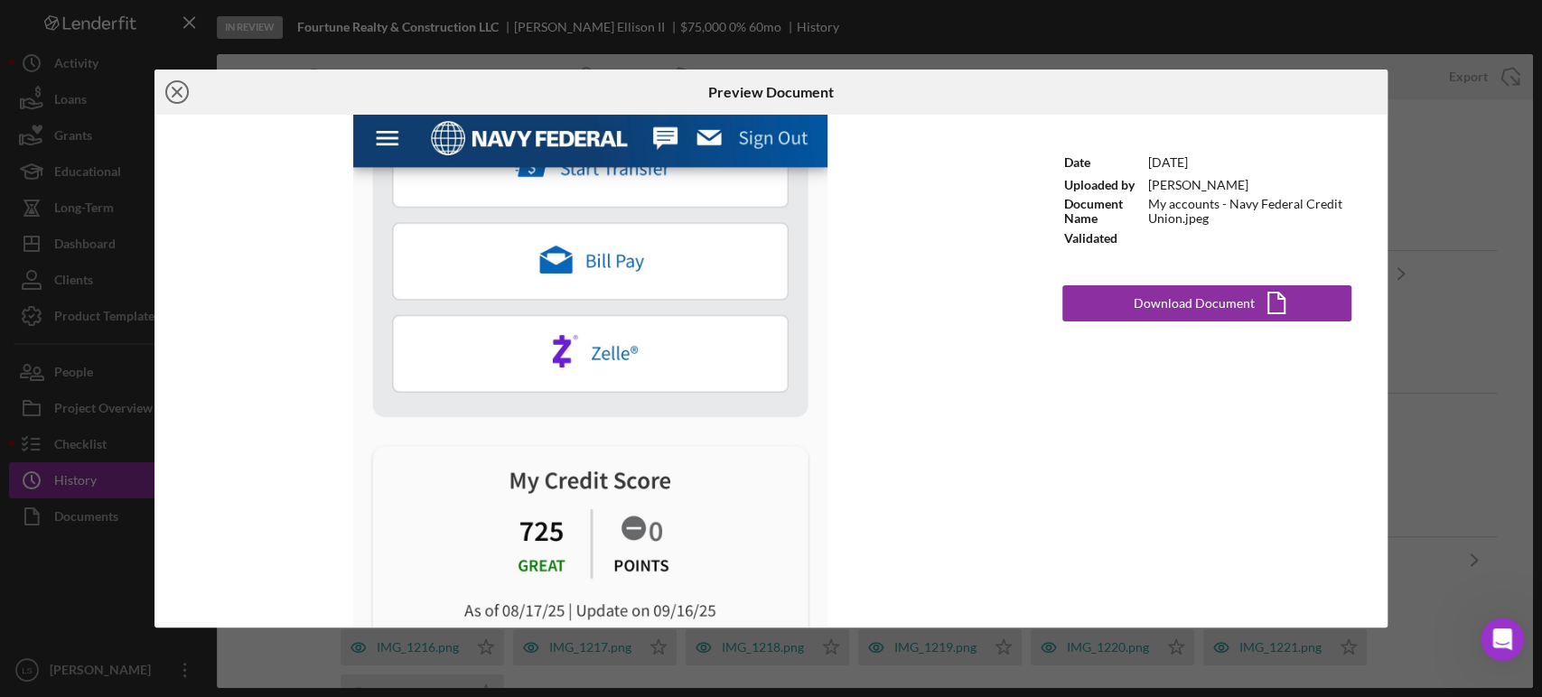
click at [182, 91] on icon "Icon/Close" at bounding box center [176, 92] width 45 height 45
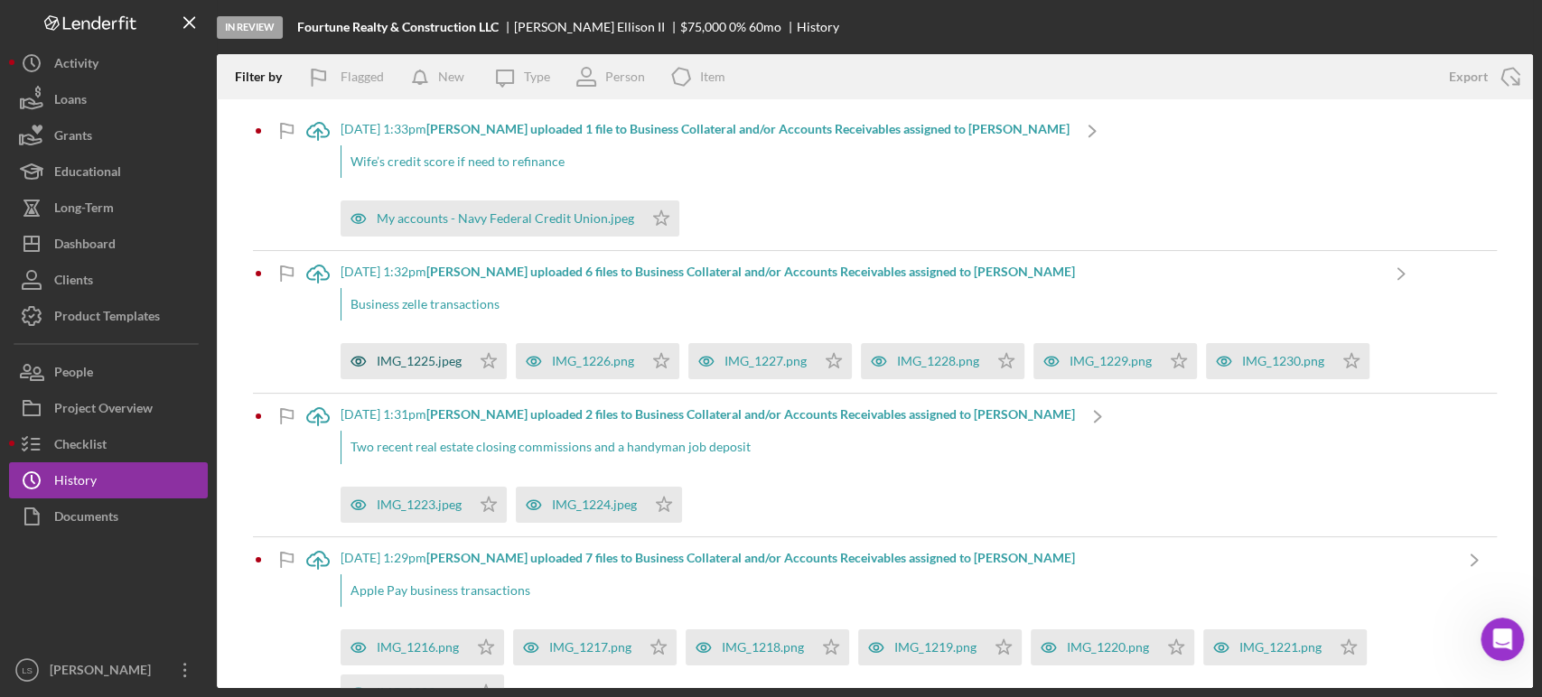
click at [434, 361] on div "IMG_1225.jpeg" at bounding box center [419, 361] width 85 height 14
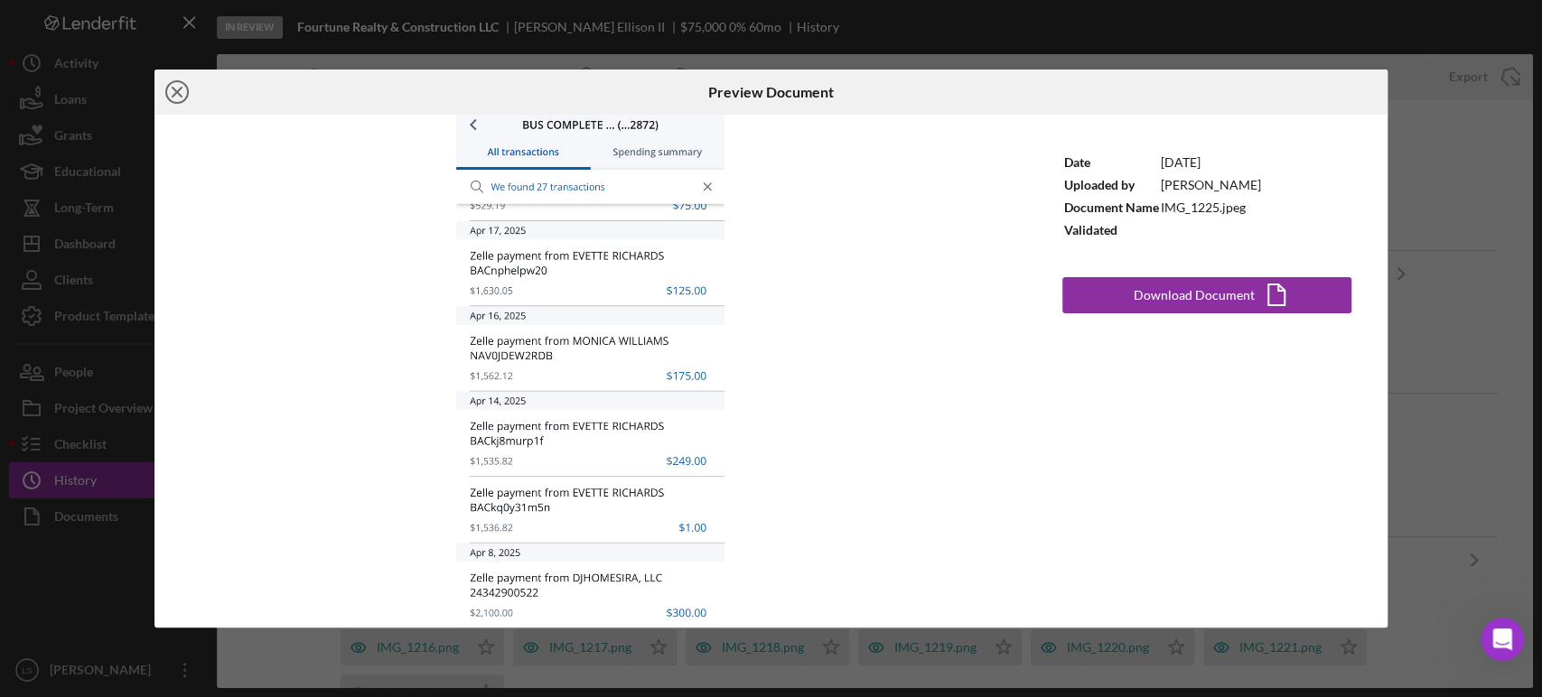
click at [171, 98] on icon "Icon/Close" at bounding box center [176, 92] width 45 height 45
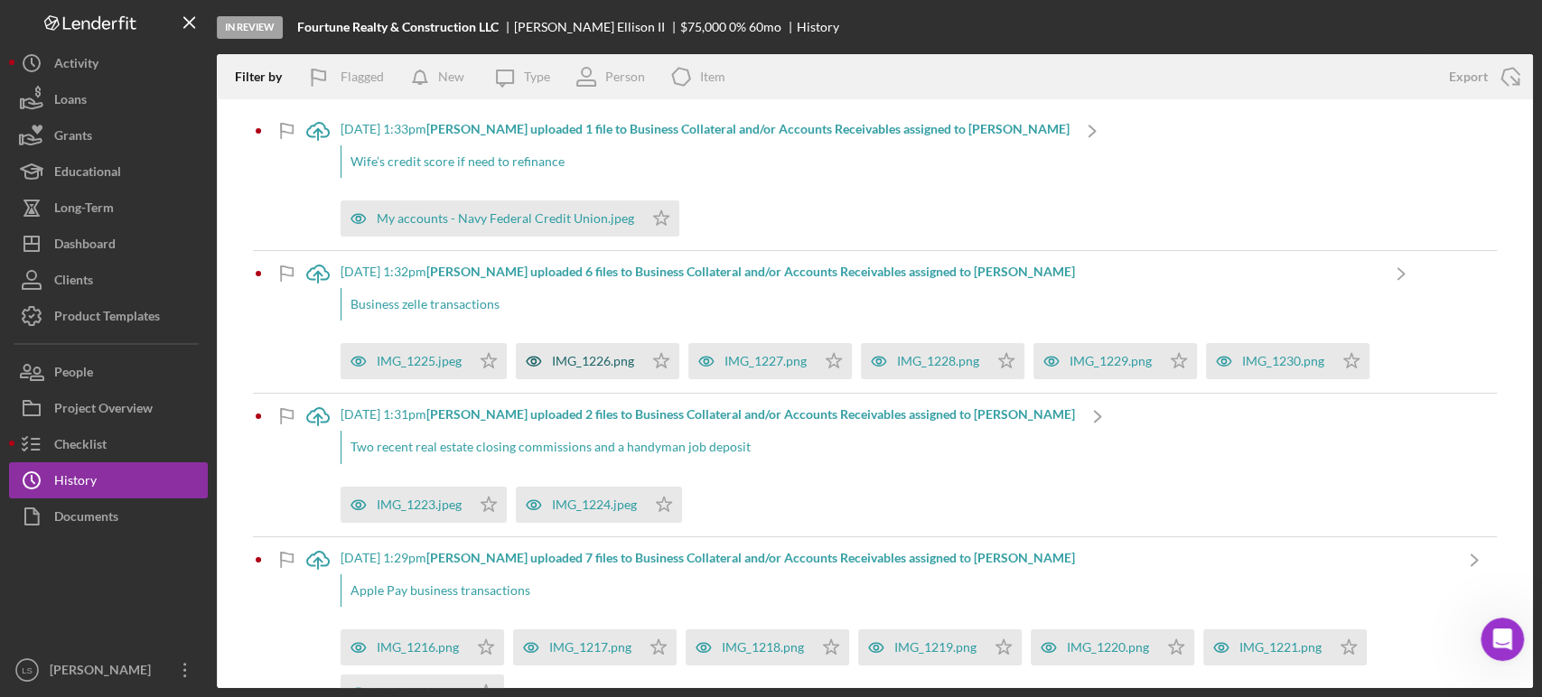
click at [574, 368] on div "IMG_1226.png" at bounding box center [579, 361] width 127 height 36
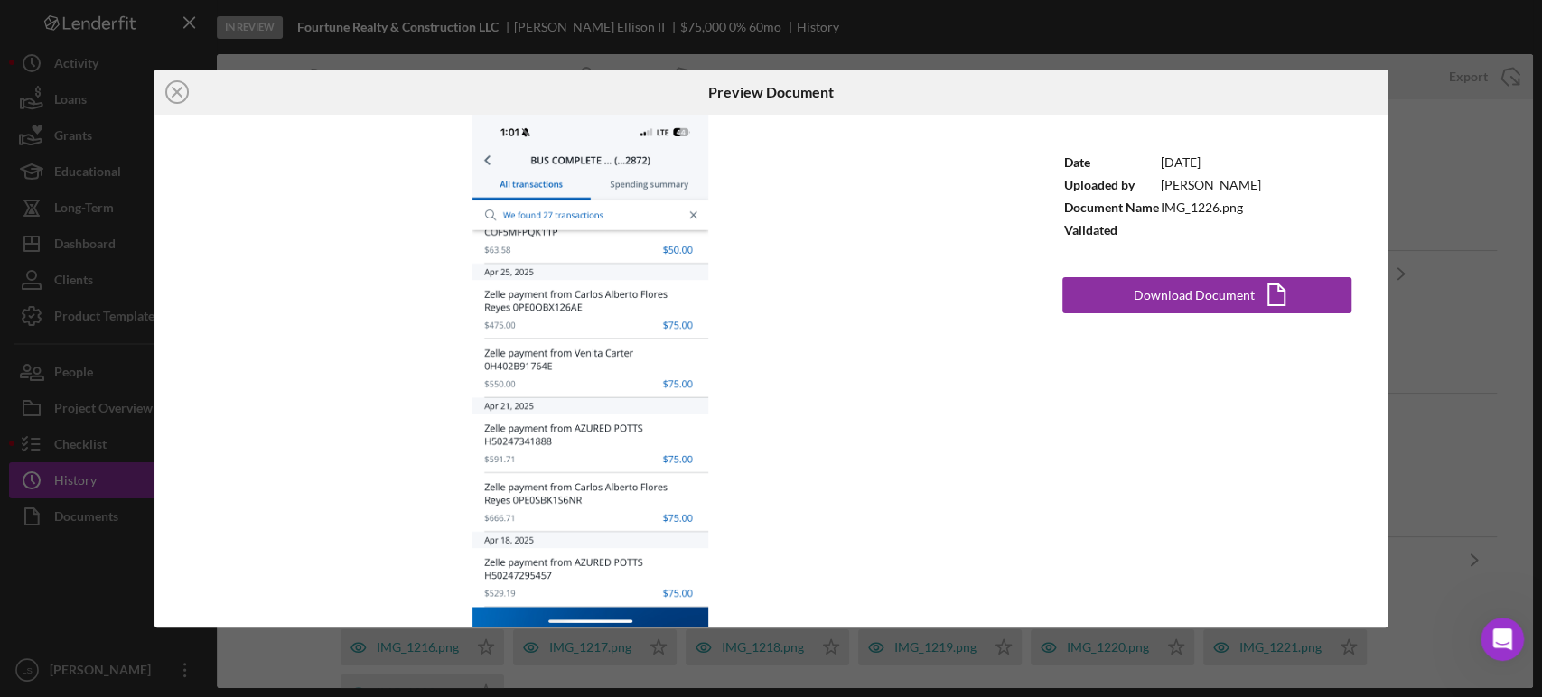
drag, startPoint x: 179, startPoint y: 90, endPoint x: 532, endPoint y: 240, distance: 383.6
click at [179, 90] on line at bounding box center [177, 92] width 9 height 9
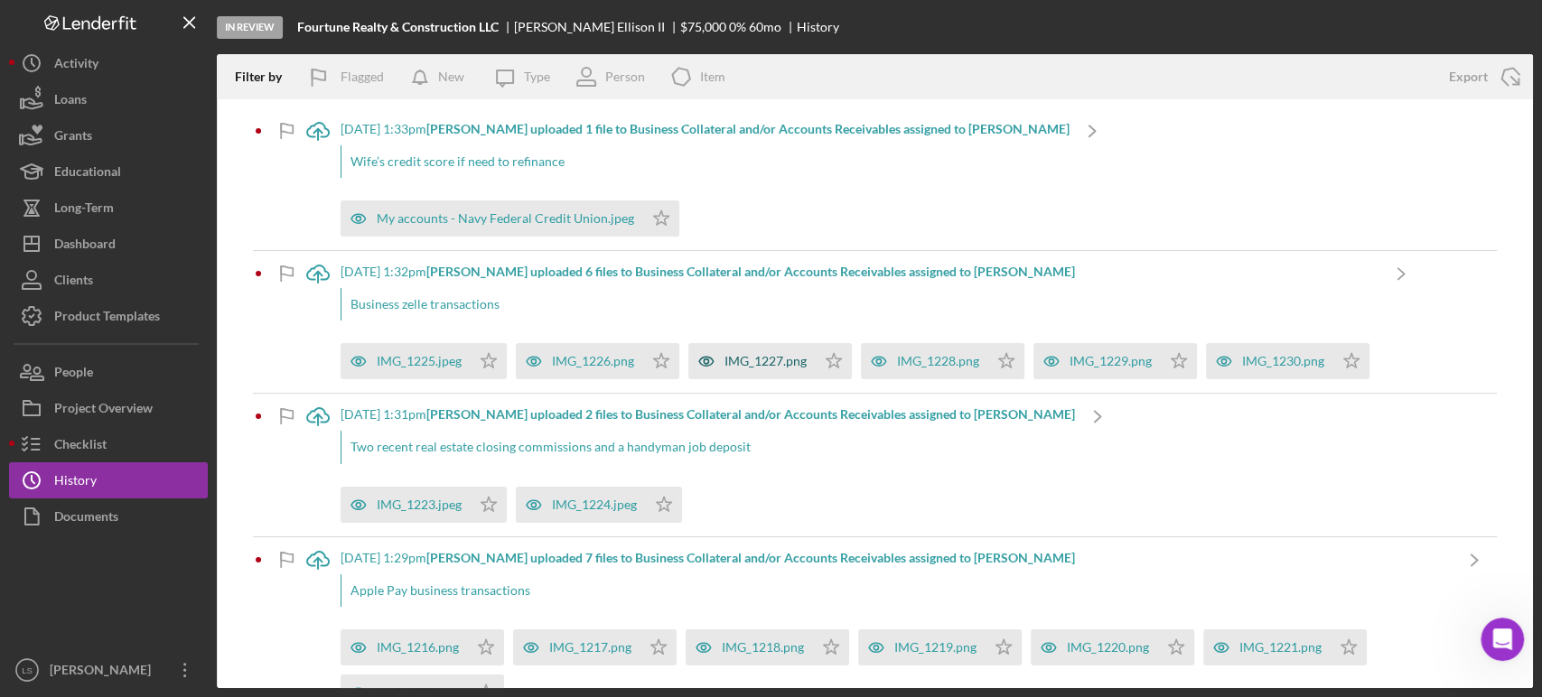
click at [788, 363] on div "IMG_1227.png" at bounding box center [765, 361] width 82 height 14
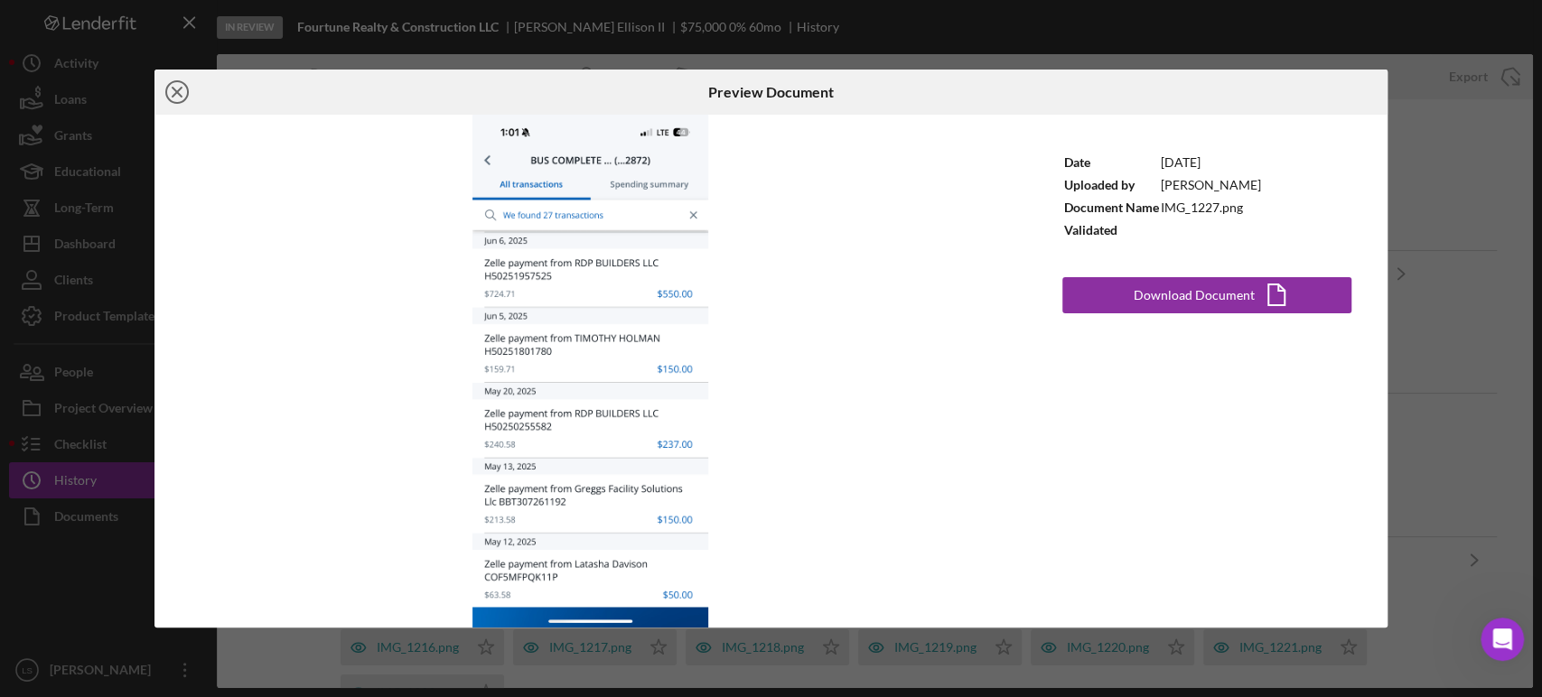
click at [184, 91] on icon "Icon/Close" at bounding box center [176, 92] width 45 height 45
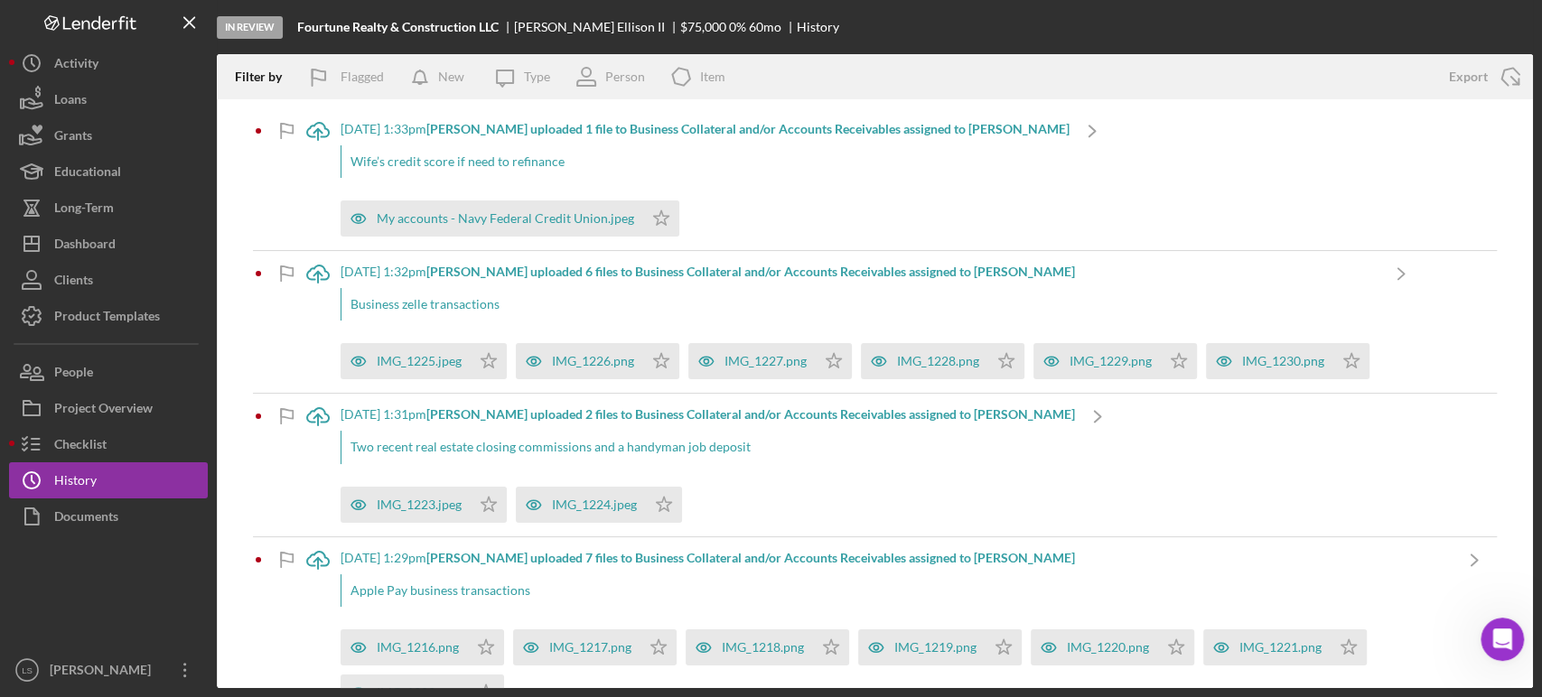
click at [866, 273] on b "[PERSON_NAME] uploaded 6 files to Business Collateral and/or Accounts Receivabl…" at bounding box center [750, 271] width 648 height 15
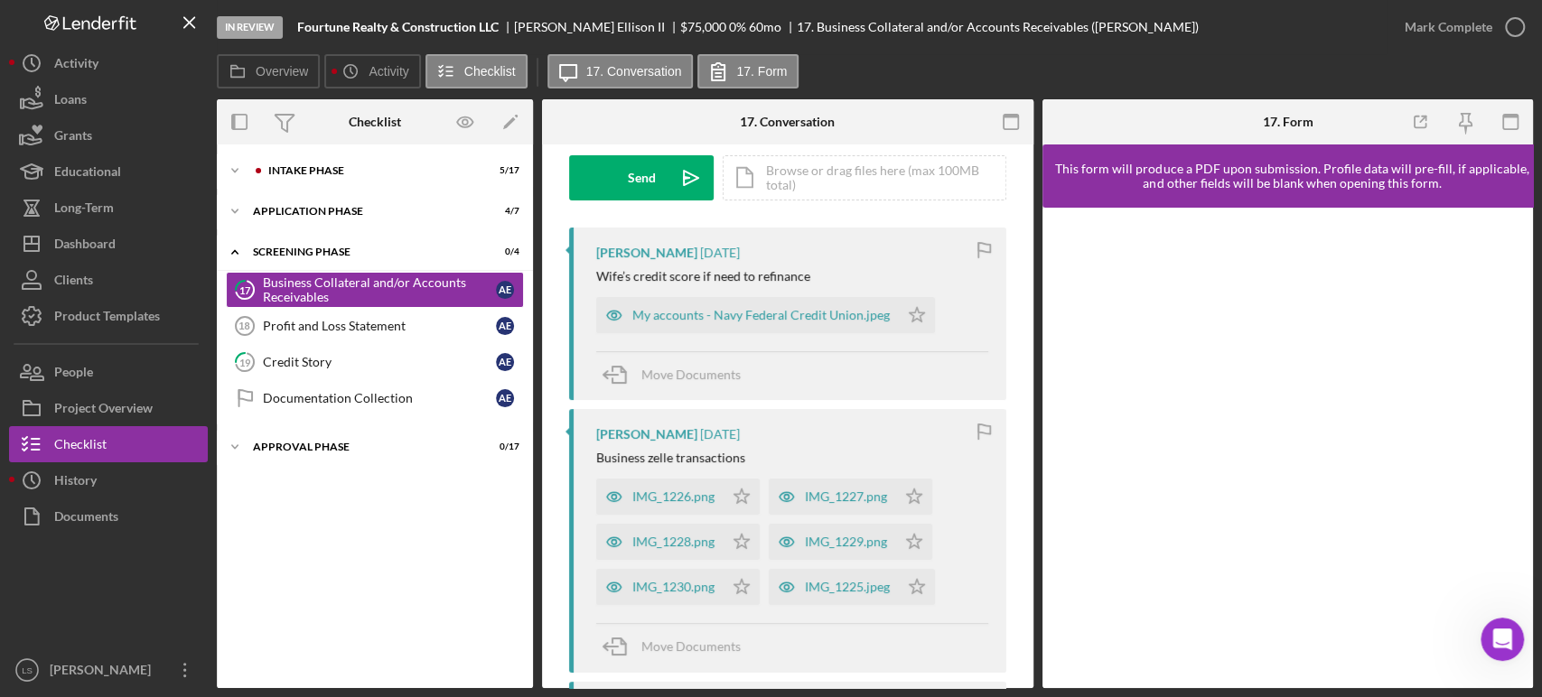
scroll to position [301, 0]
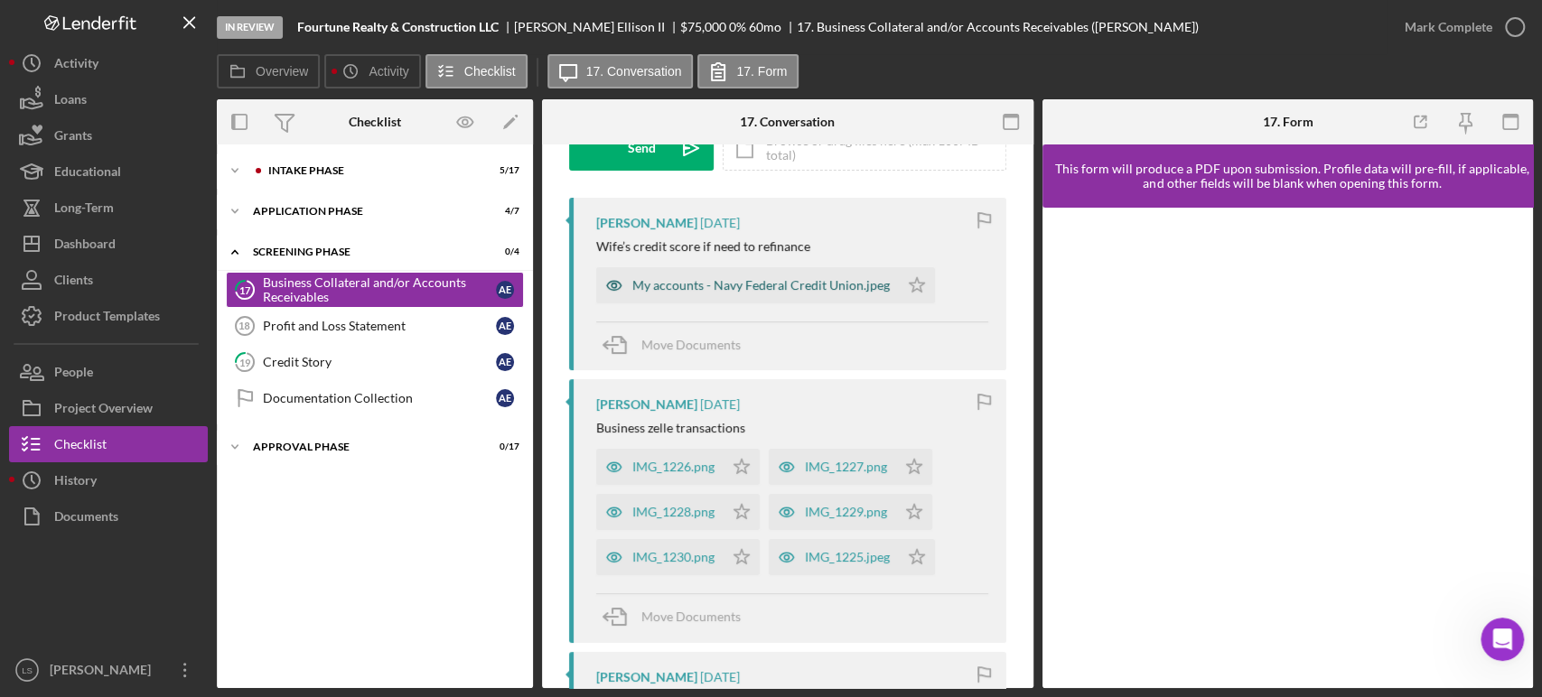
click at [777, 292] on div "My accounts - Navy Federal Credit Union.jpeg" at bounding box center [760, 285] width 257 height 14
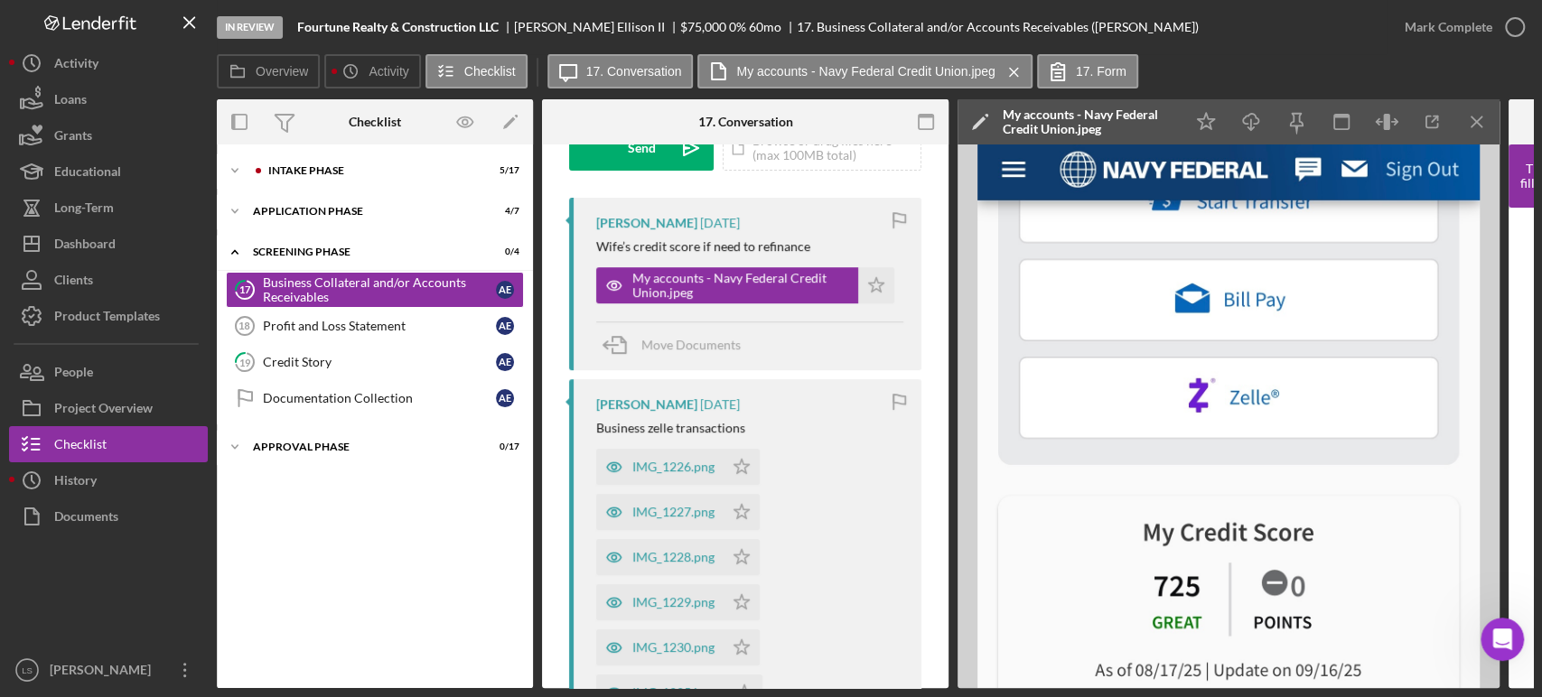
scroll to position [401, 0]
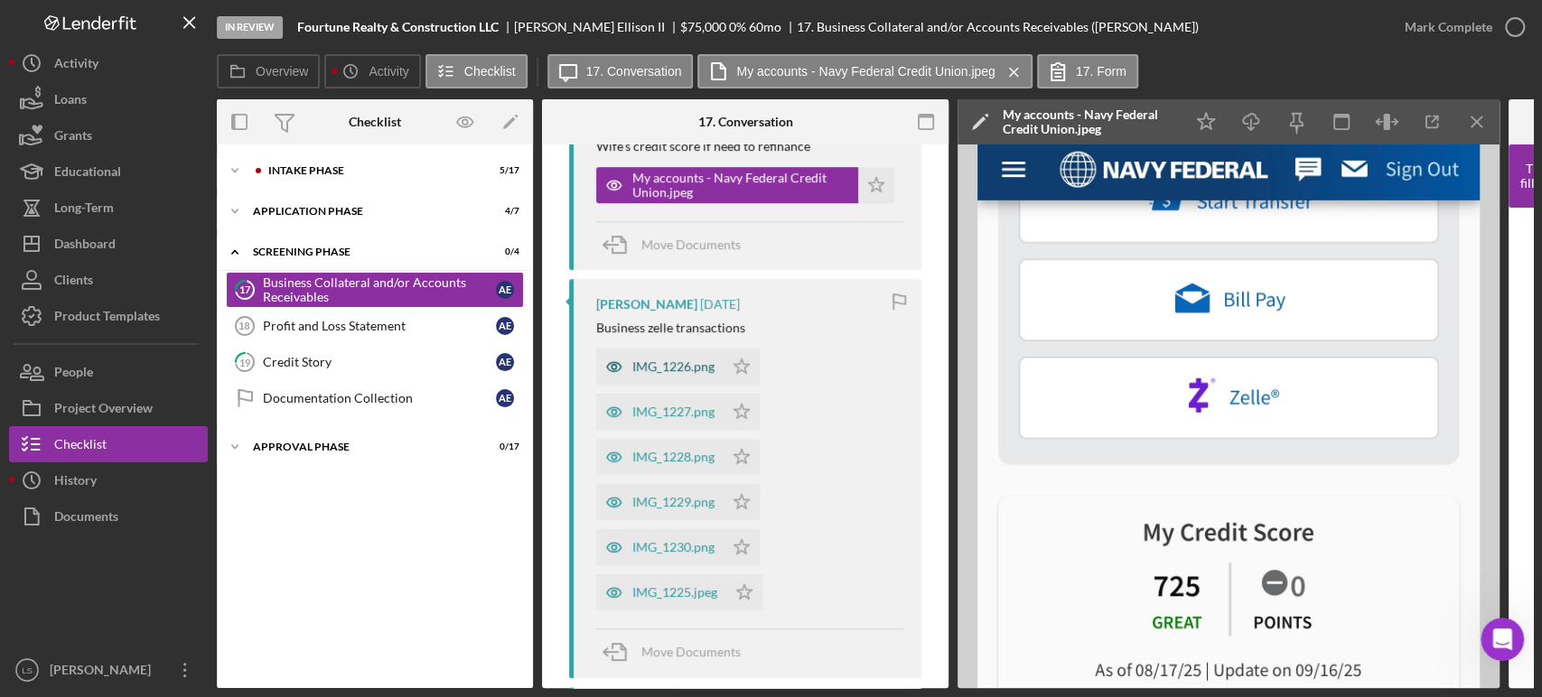
click at [655, 354] on div "IMG_1226.png" at bounding box center [659, 367] width 127 height 36
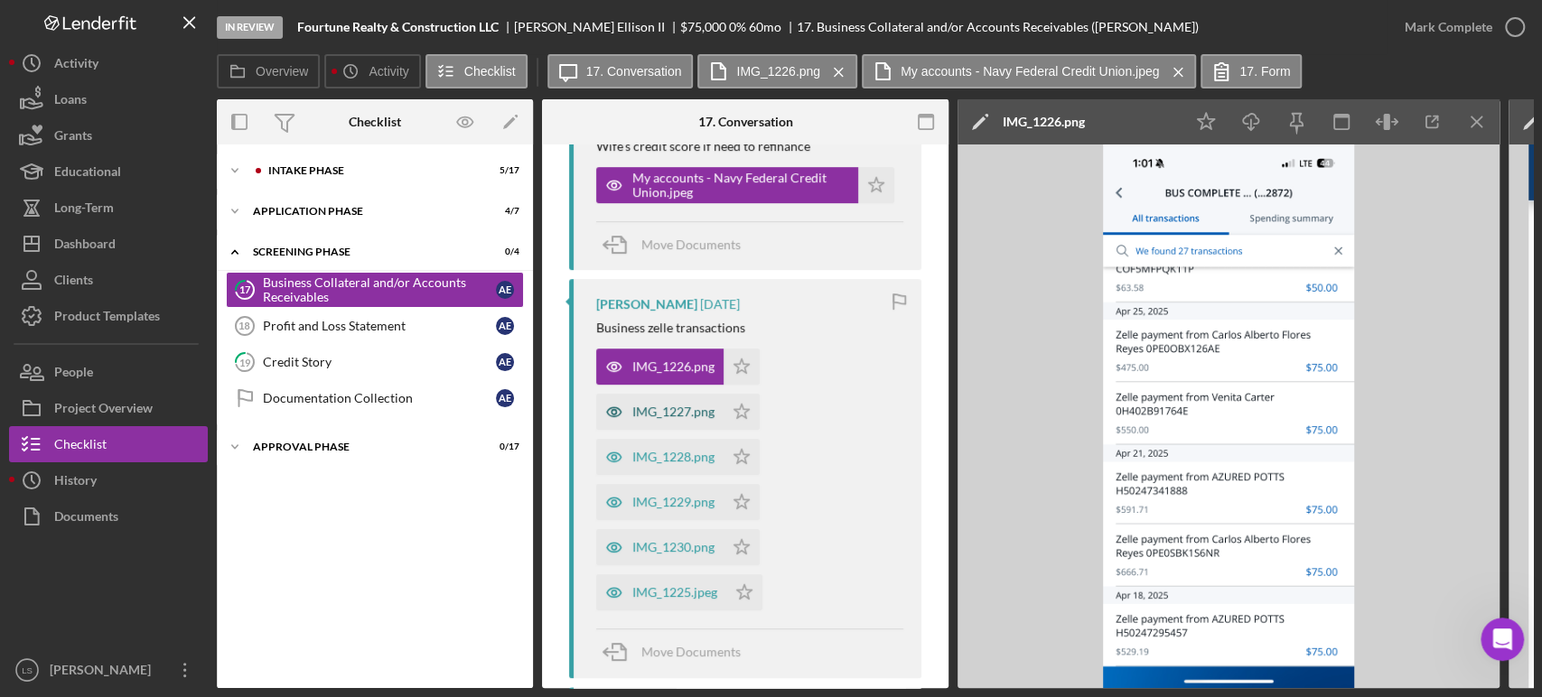
click at [681, 405] on div "IMG_1227.png" at bounding box center [673, 412] width 82 height 14
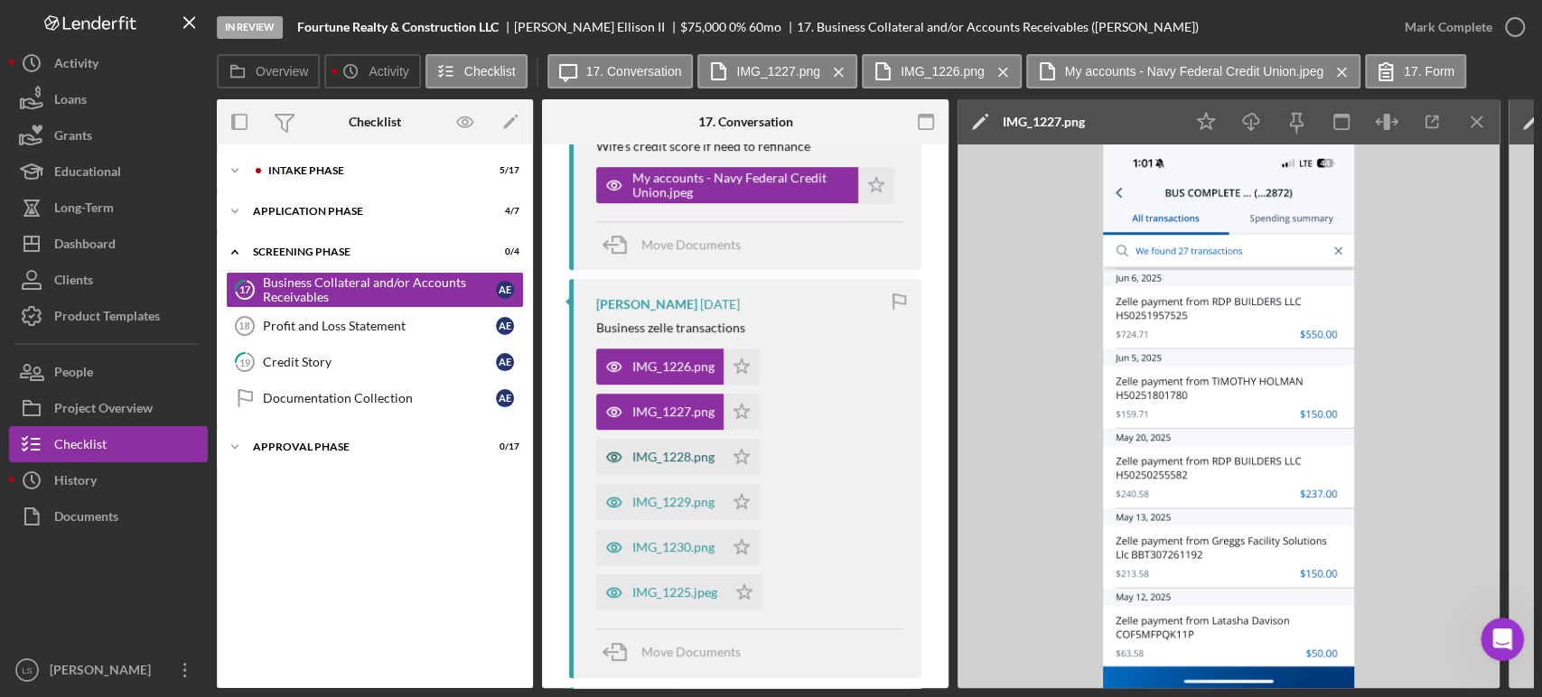
click at [690, 454] on div "IMG_1228.png" at bounding box center [673, 457] width 82 height 14
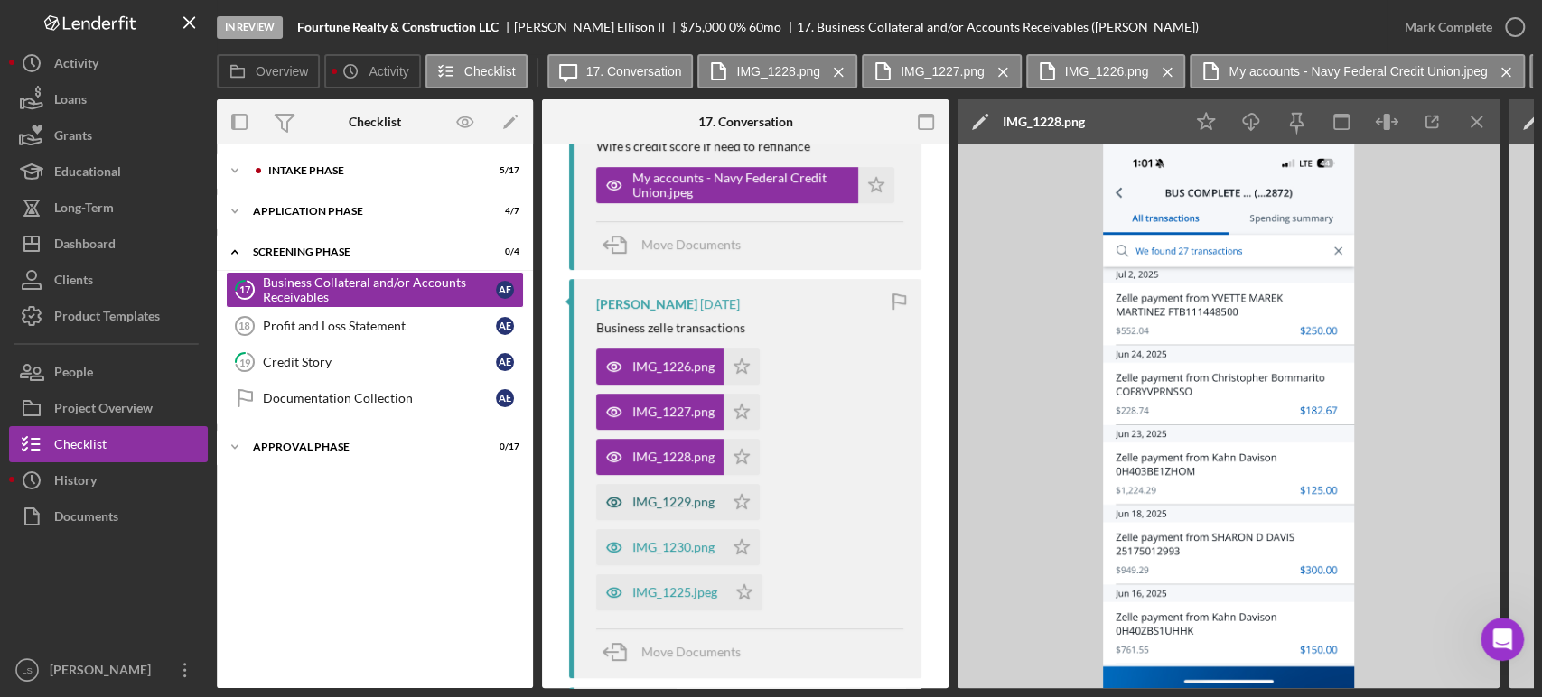
click at [684, 506] on div "IMG_1229.png" at bounding box center [673, 502] width 82 height 14
click at [675, 547] on div "IMG_1230.png" at bounding box center [673, 547] width 82 height 14
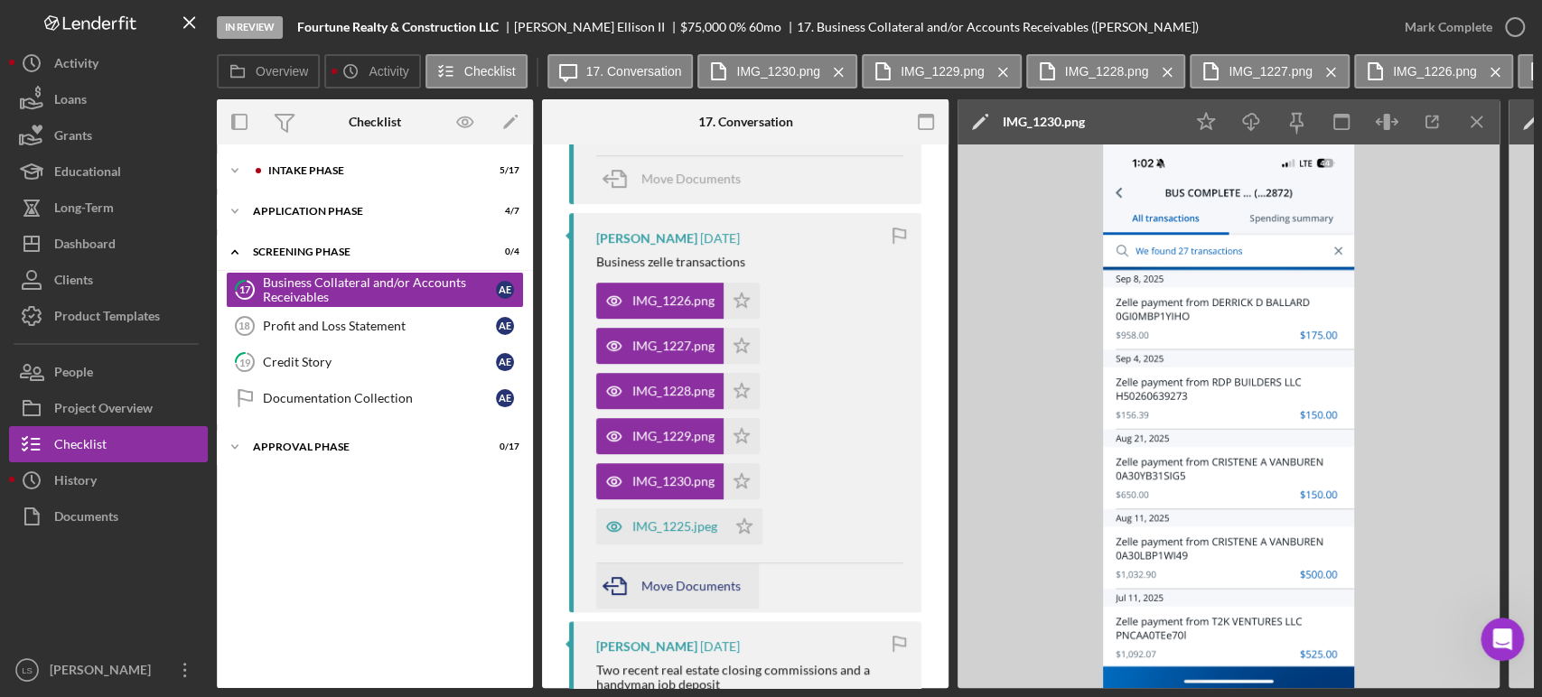
scroll to position [501, 0]
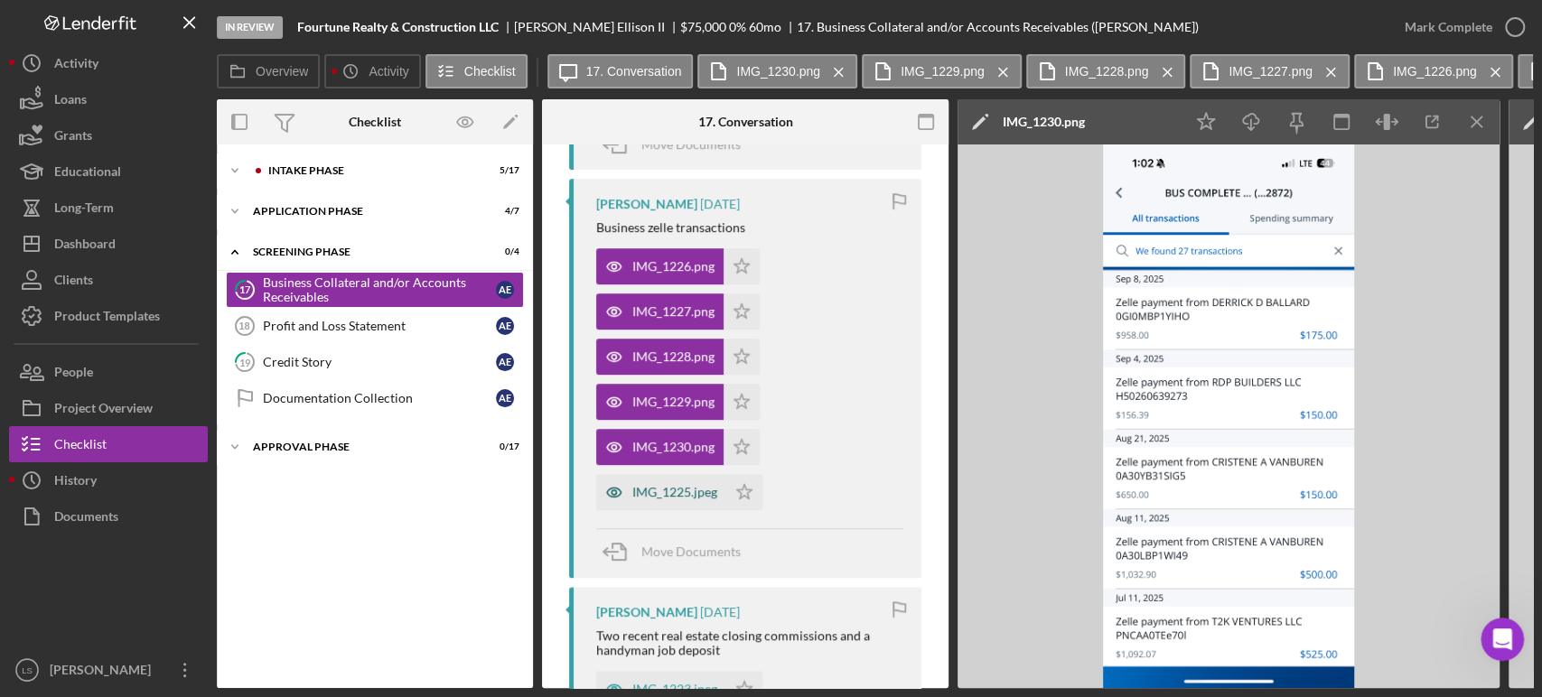
click at [642, 480] on div "IMG_1225.jpeg" at bounding box center [661, 492] width 130 height 36
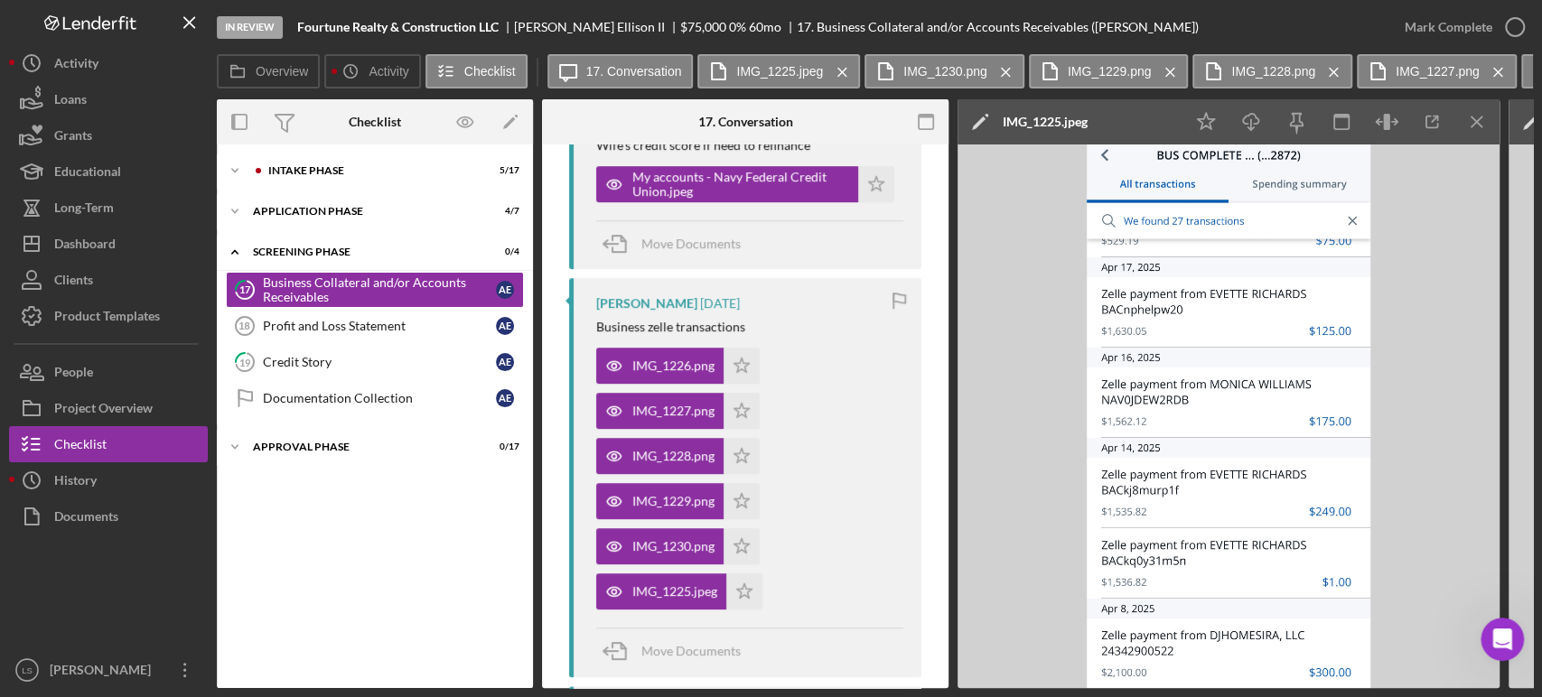
scroll to position [401, 0]
click at [740, 375] on icon "Icon/Star" at bounding box center [741, 367] width 36 height 36
click at [732, 406] on icon "Icon/Star" at bounding box center [741, 412] width 36 height 36
click at [744, 457] on polygon "button" at bounding box center [741, 457] width 15 height 14
click at [741, 501] on icon "Icon/Star" at bounding box center [741, 502] width 36 height 36
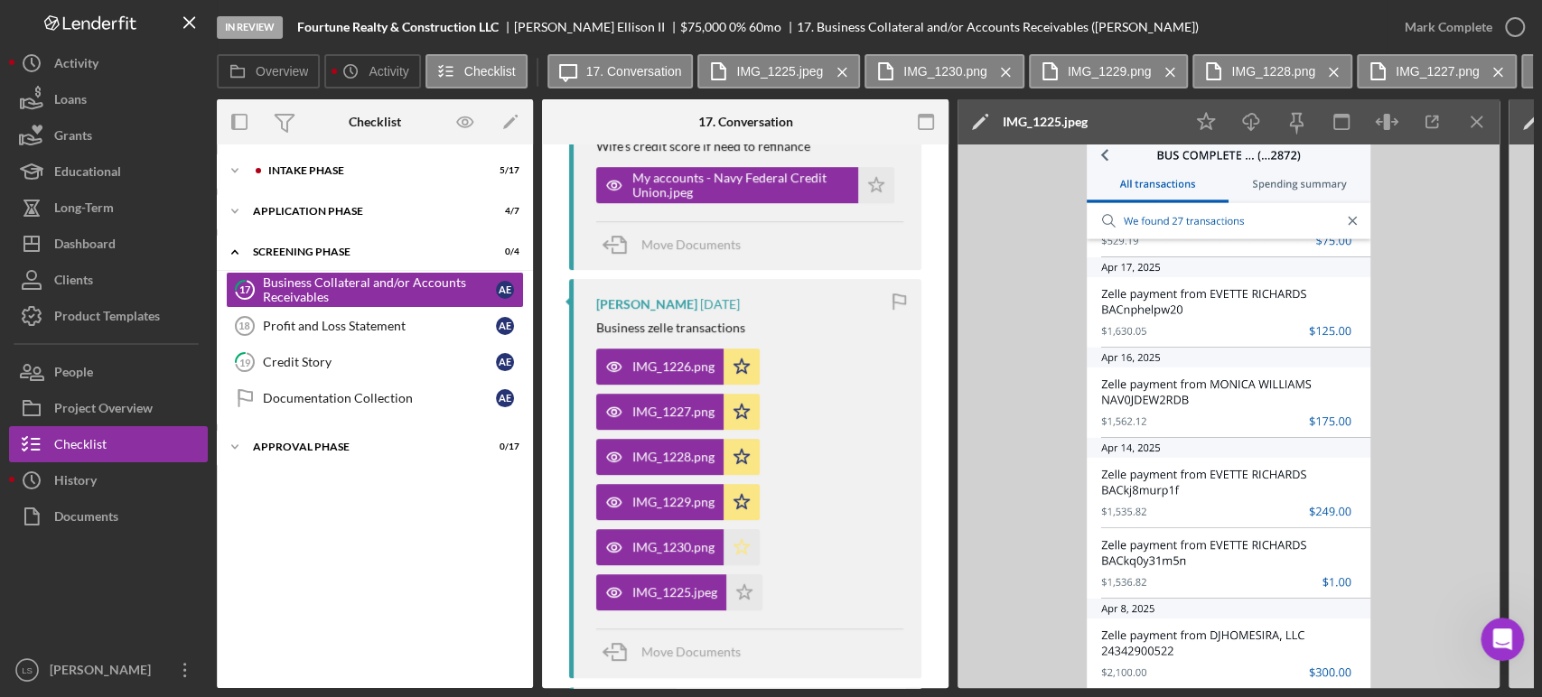
click at [743, 553] on icon "Icon/Star" at bounding box center [741, 547] width 36 height 36
click at [743, 592] on icon "Icon/Star" at bounding box center [744, 592] width 36 height 36
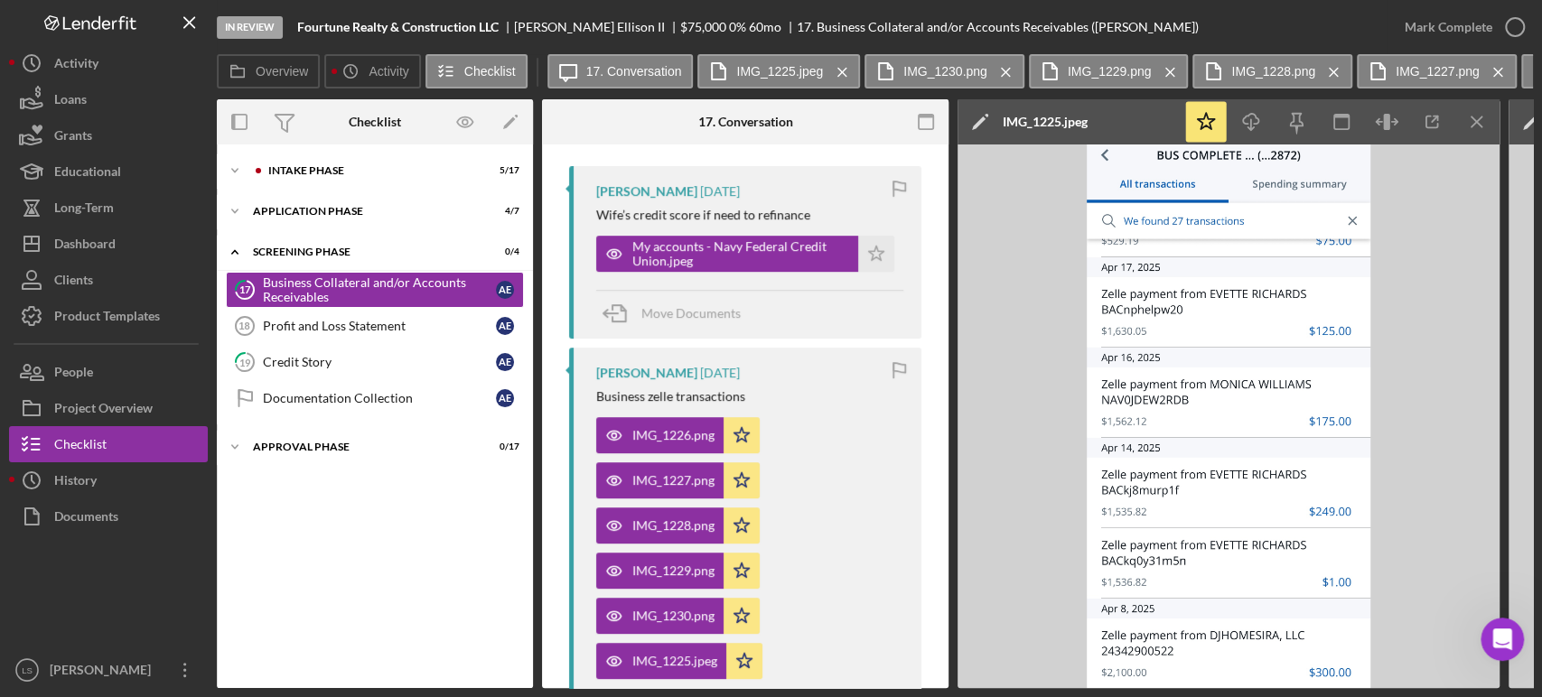
scroll to position [301, 0]
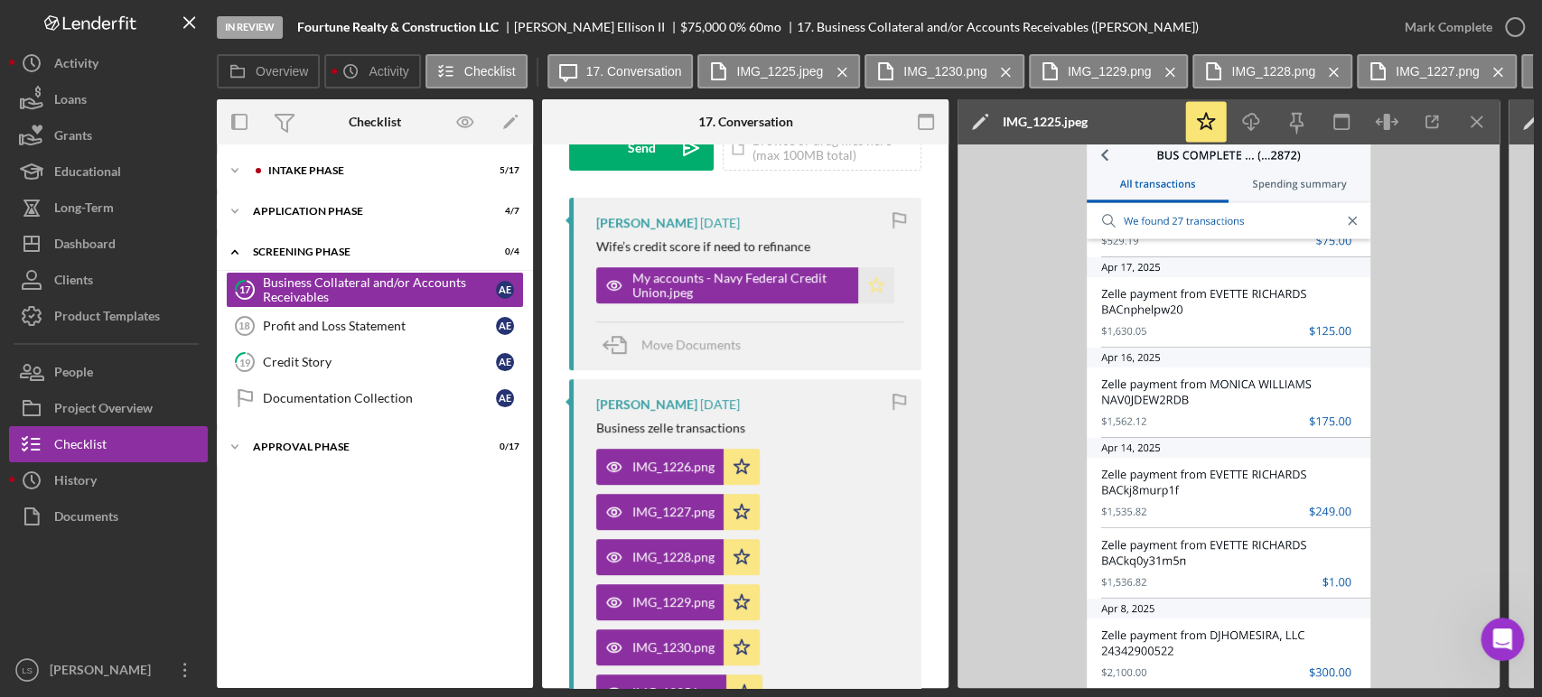
click at [865, 280] on icon "Icon/Star" at bounding box center [876, 285] width 36 height 36
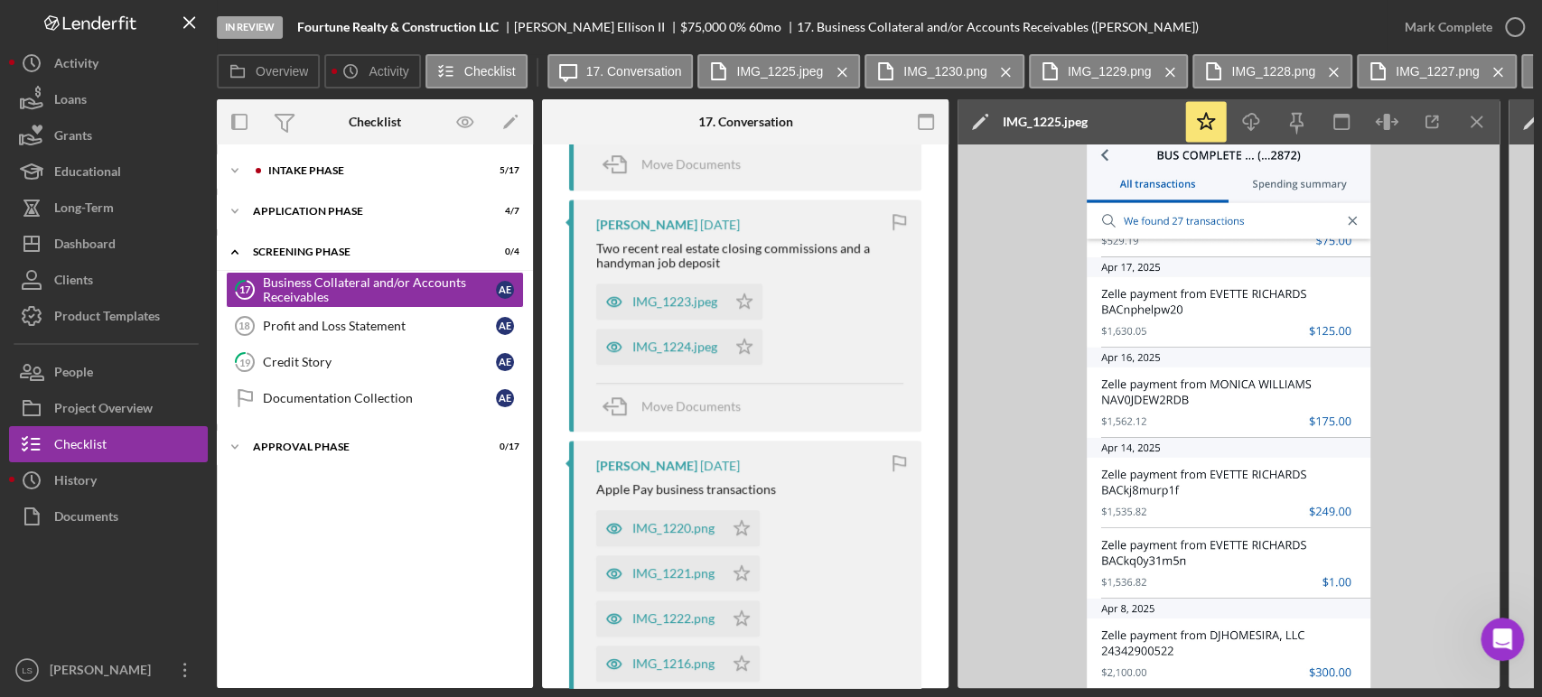
scroll to position [903, 0]
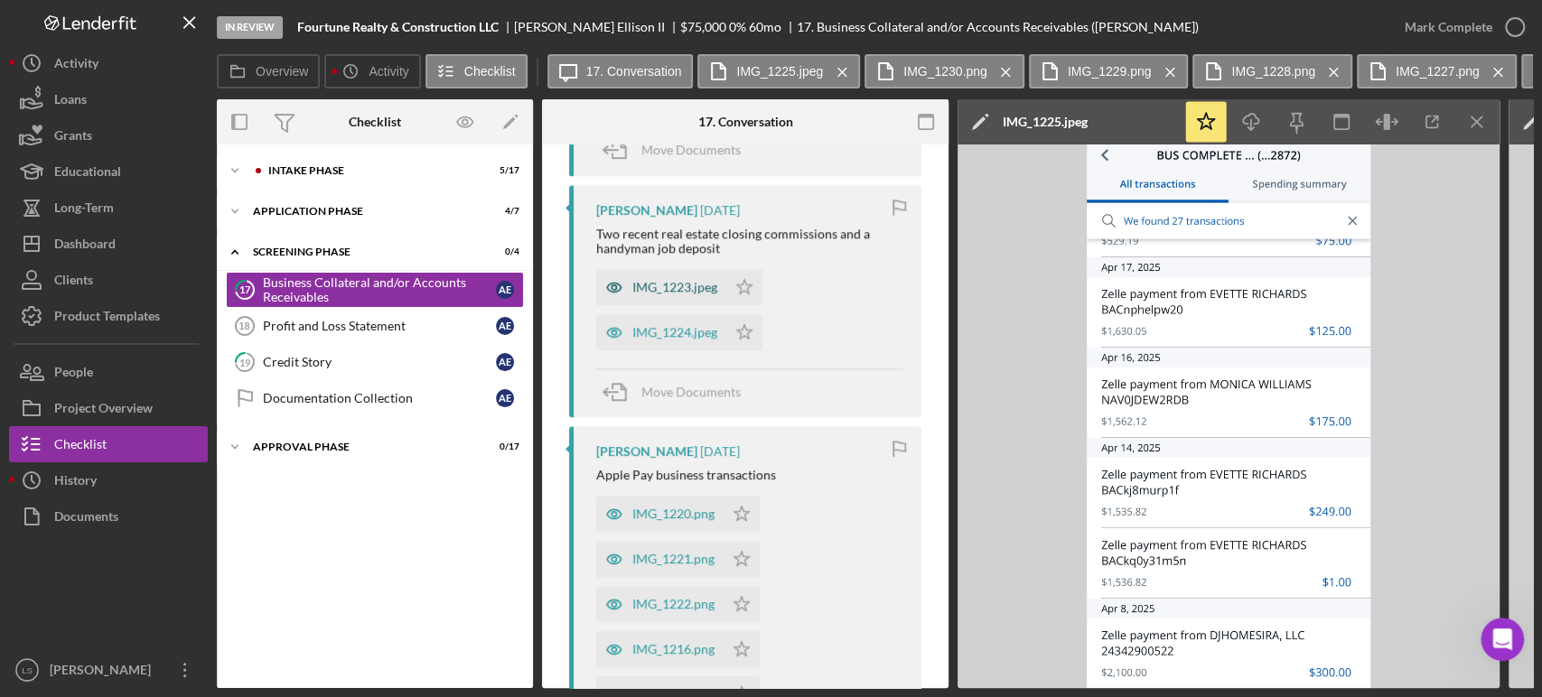
click at [651, 280] on div "IMG_1223.jpeg" at bounding box center [674, 287] width 85 height 14
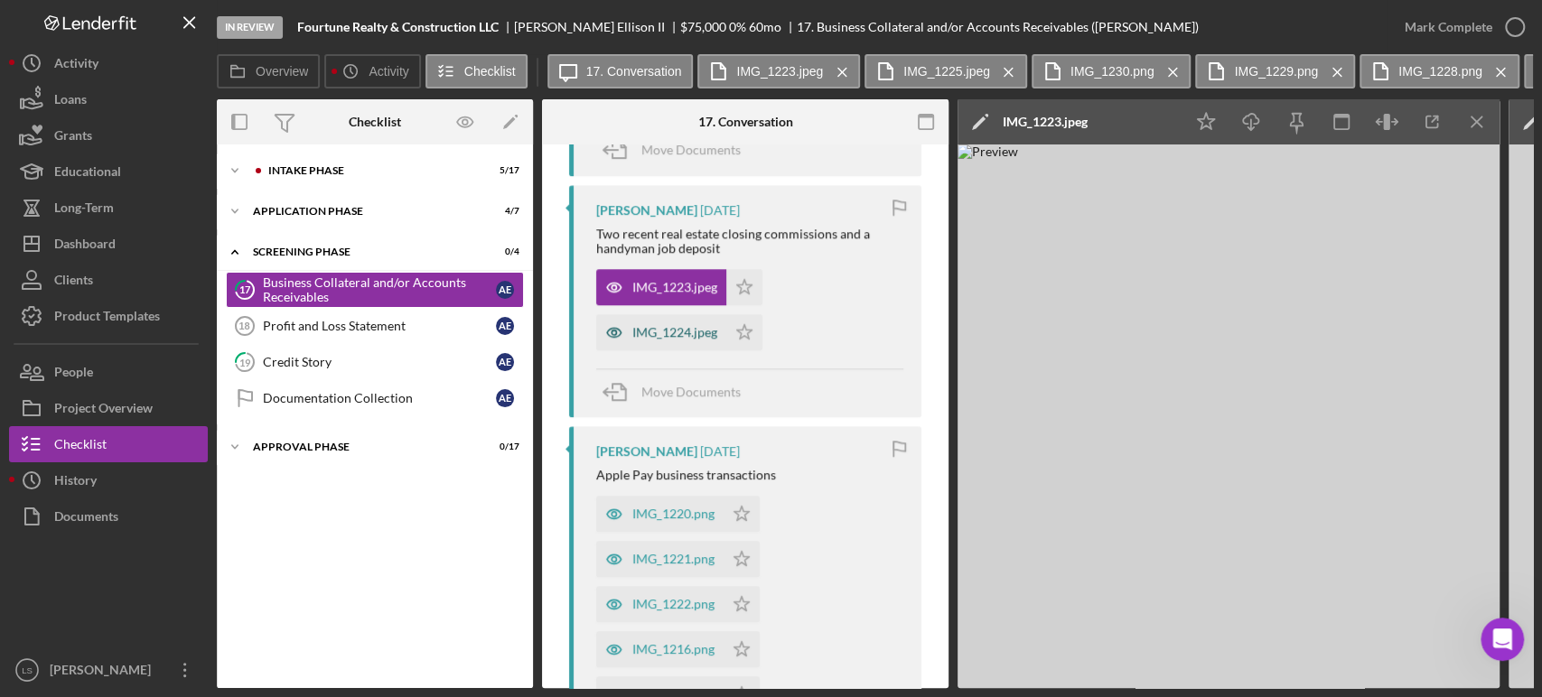
click at [649, 326] on div "IMG_1224.jpeg" at bounding box center [674, 332] width 85 height 14
click at [743, 331] on icon "Icon/Star" at bounding box center [744, 332] width 36 height 36
click at [744, 287] on icon "Icon/Star" at bounding box center [744, 287] width 36 height 36
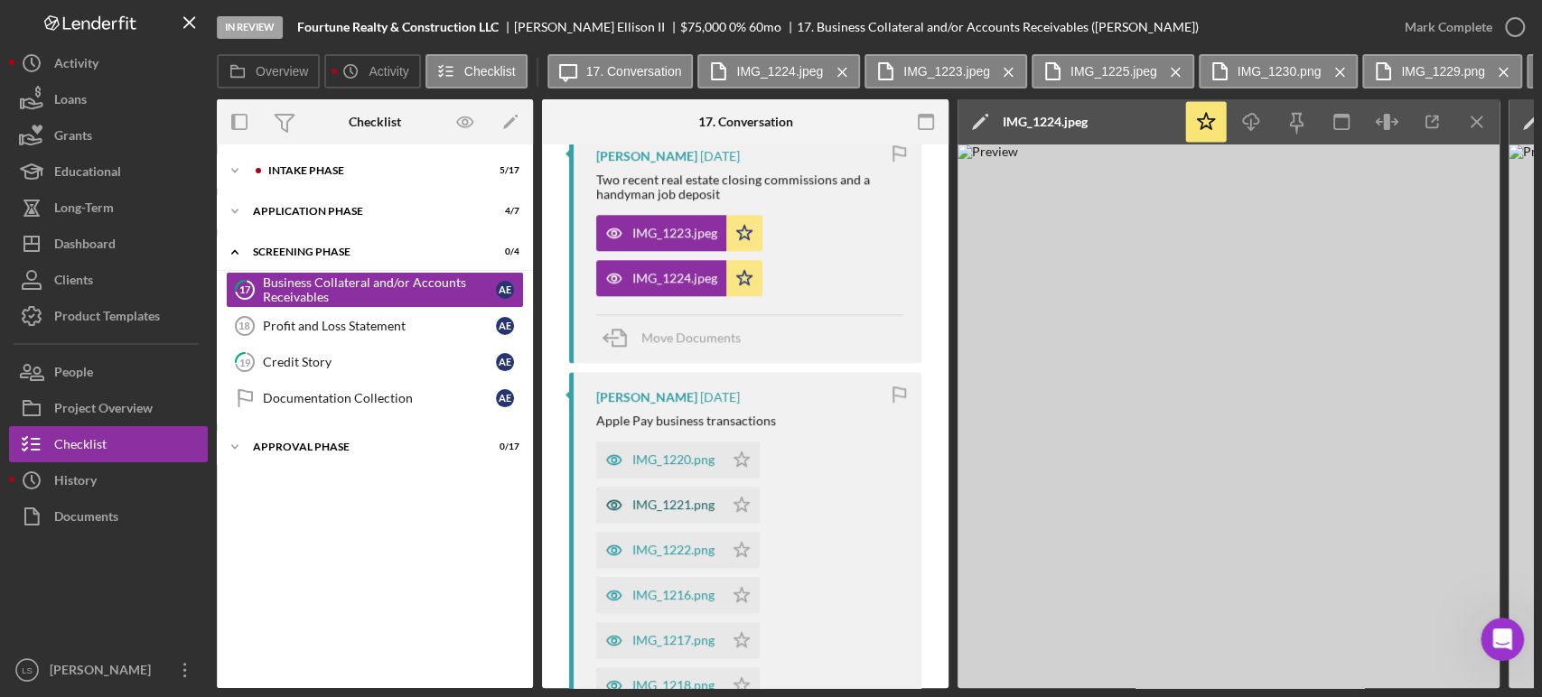
scroll to position [1003, 0]
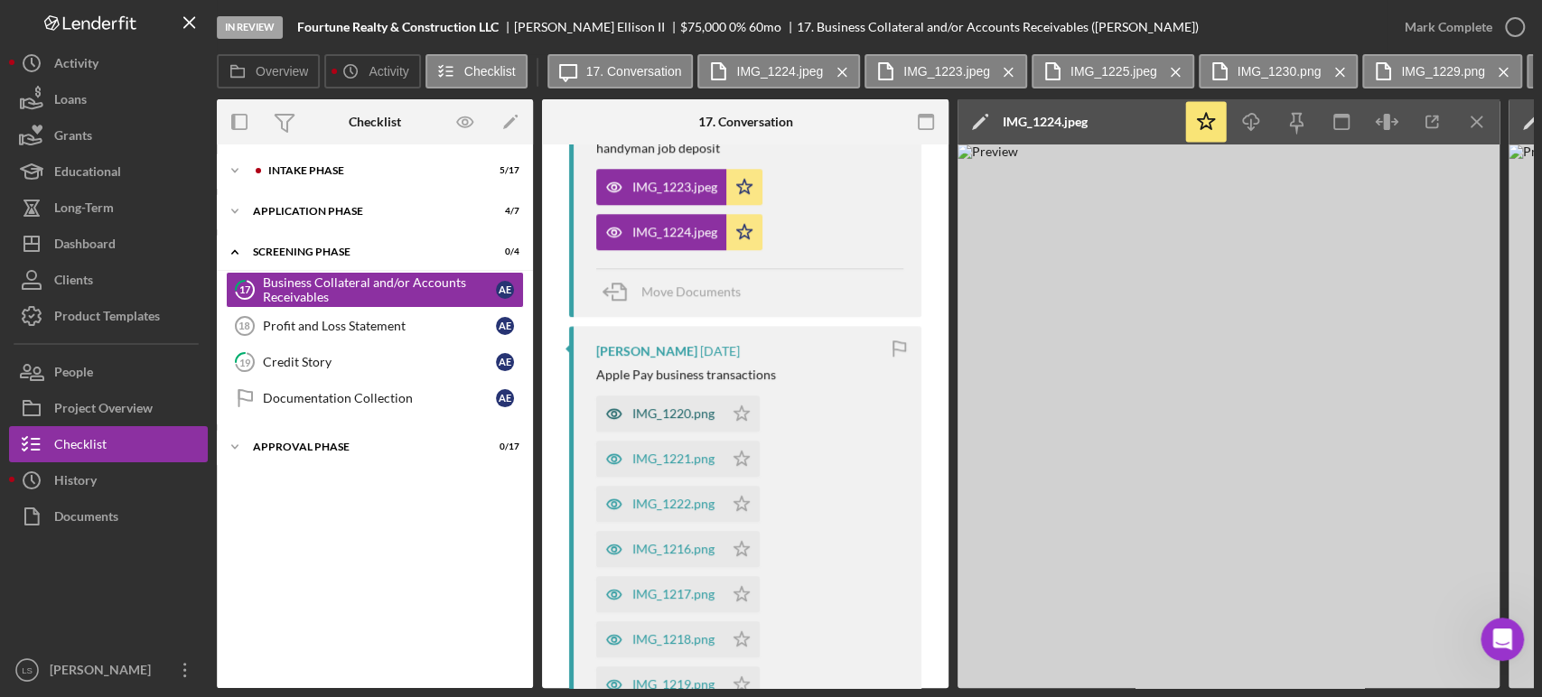
click at [665, 400] on div "IMG_1220.png" at bounding box center [659, 414] width 127 height 36
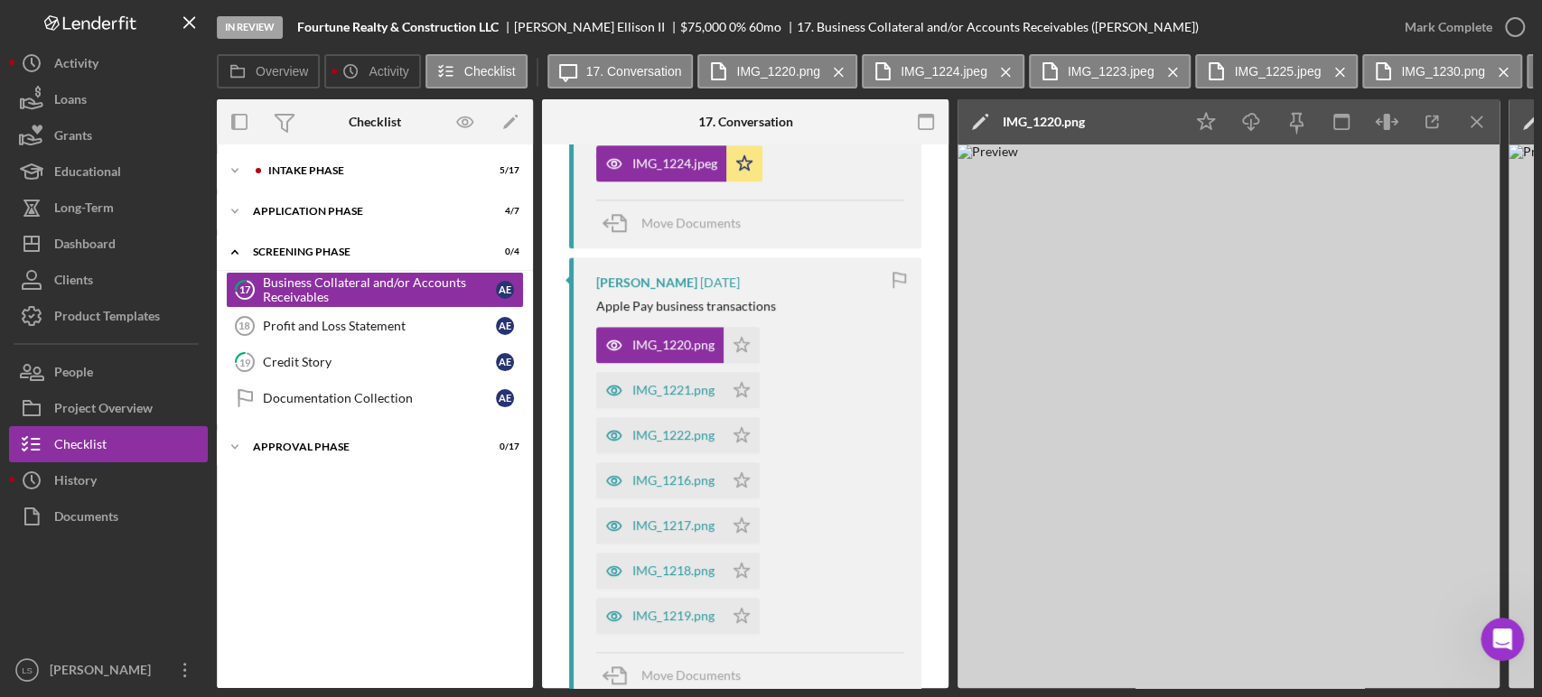
scroll to position [1104, 0]
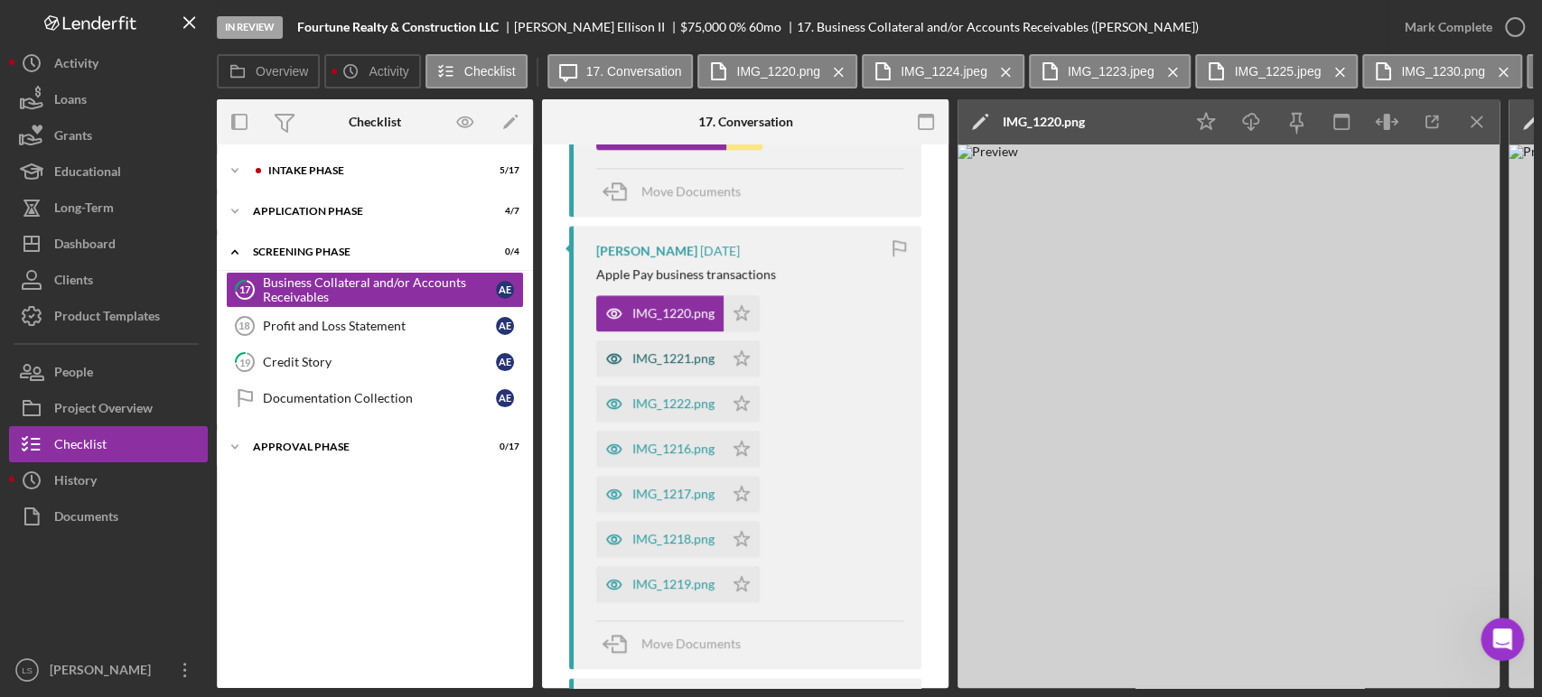
click at [652, 367] on div "IMG_1221.png" at bounding box center [659, 358] width 127 height 36
click at [672, 406] on div "IMG_1222.png" at bounding box center [673, 403] width 82 height 14
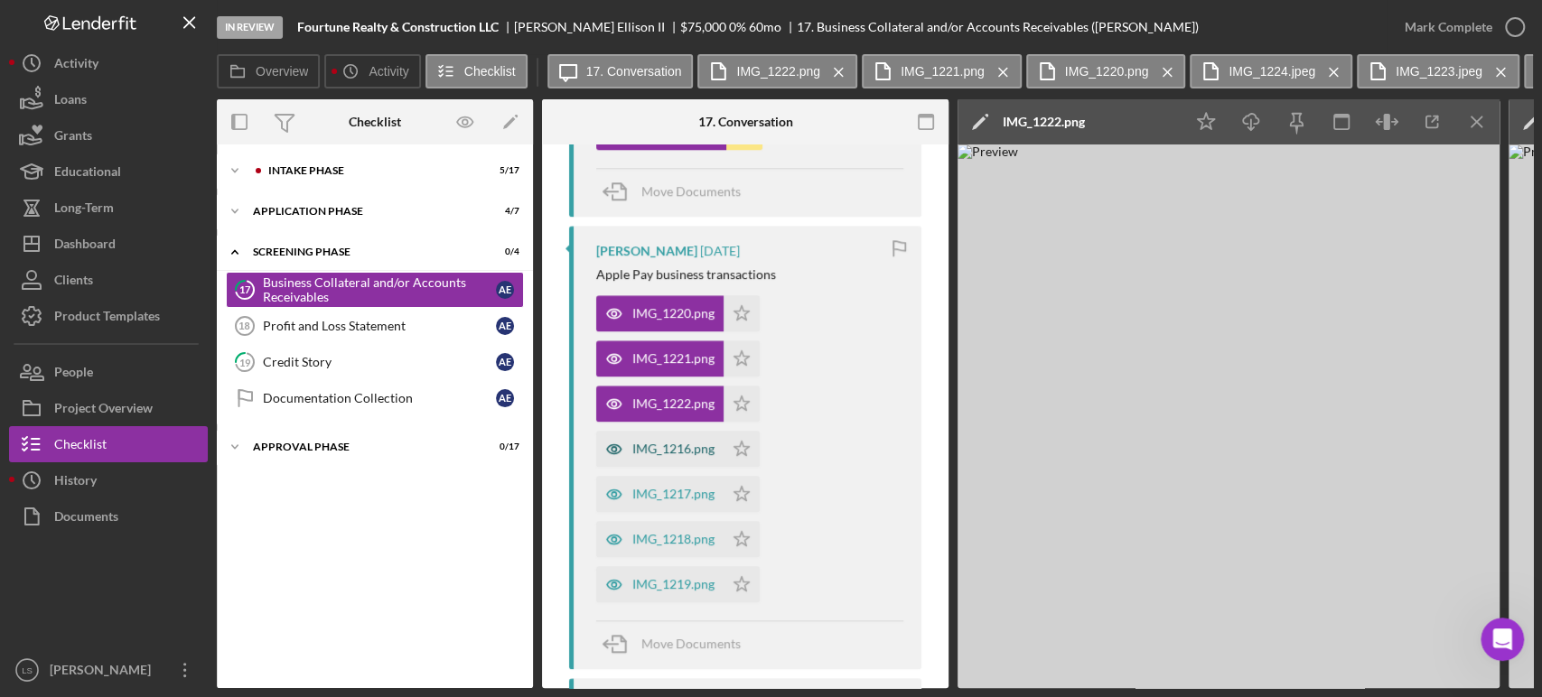
click at [665, 452] on div "IMG_1216.png" at bounding box center [673, 449] width 82 height 14
click at [667, 499] on div "IMG_1217.png" at bounding box center [673, 494] width 82 height 14
click at [680, 534] on div "IMG_1218.png" at bounding box center [673, 539] width 82 height 14
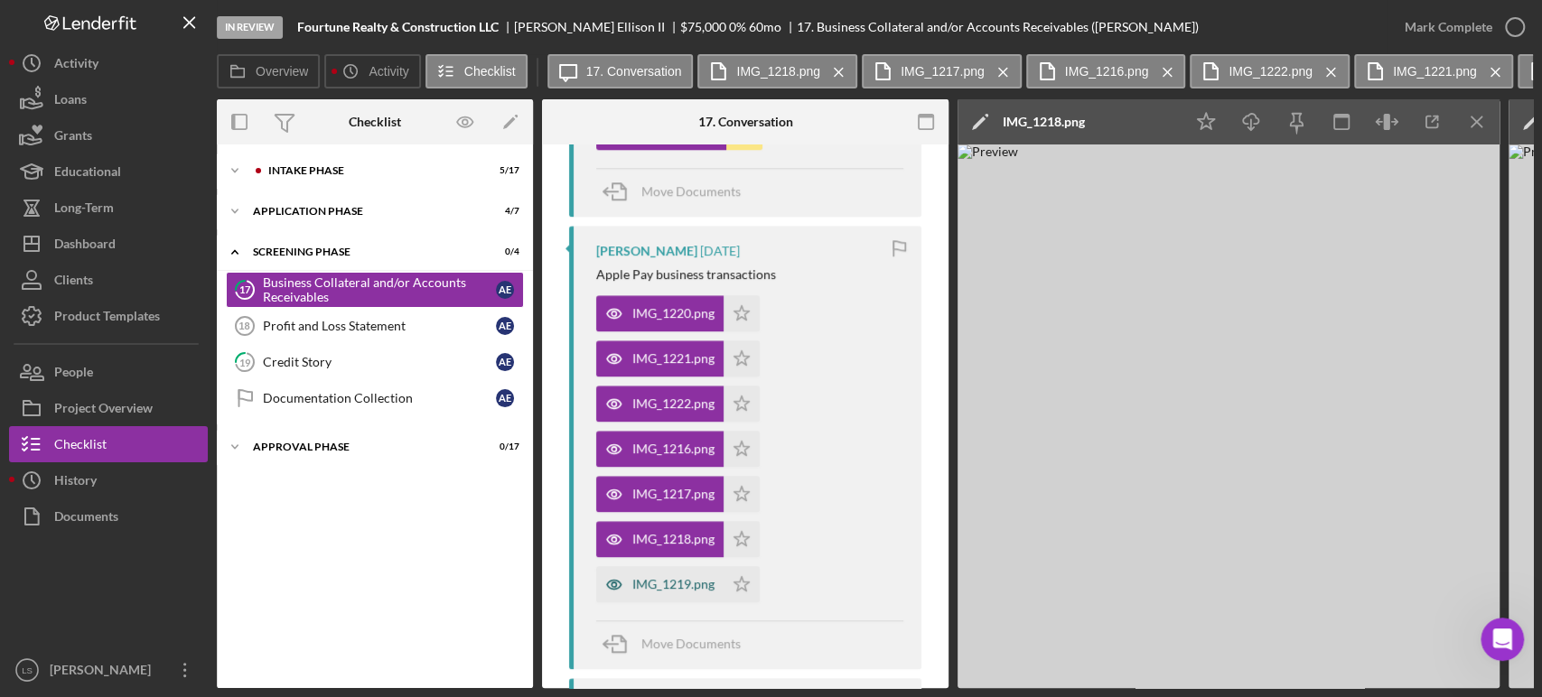
click at [678, 583] on div "IMG_1219.png" at bounding box center [673, 584] width 82 height 14
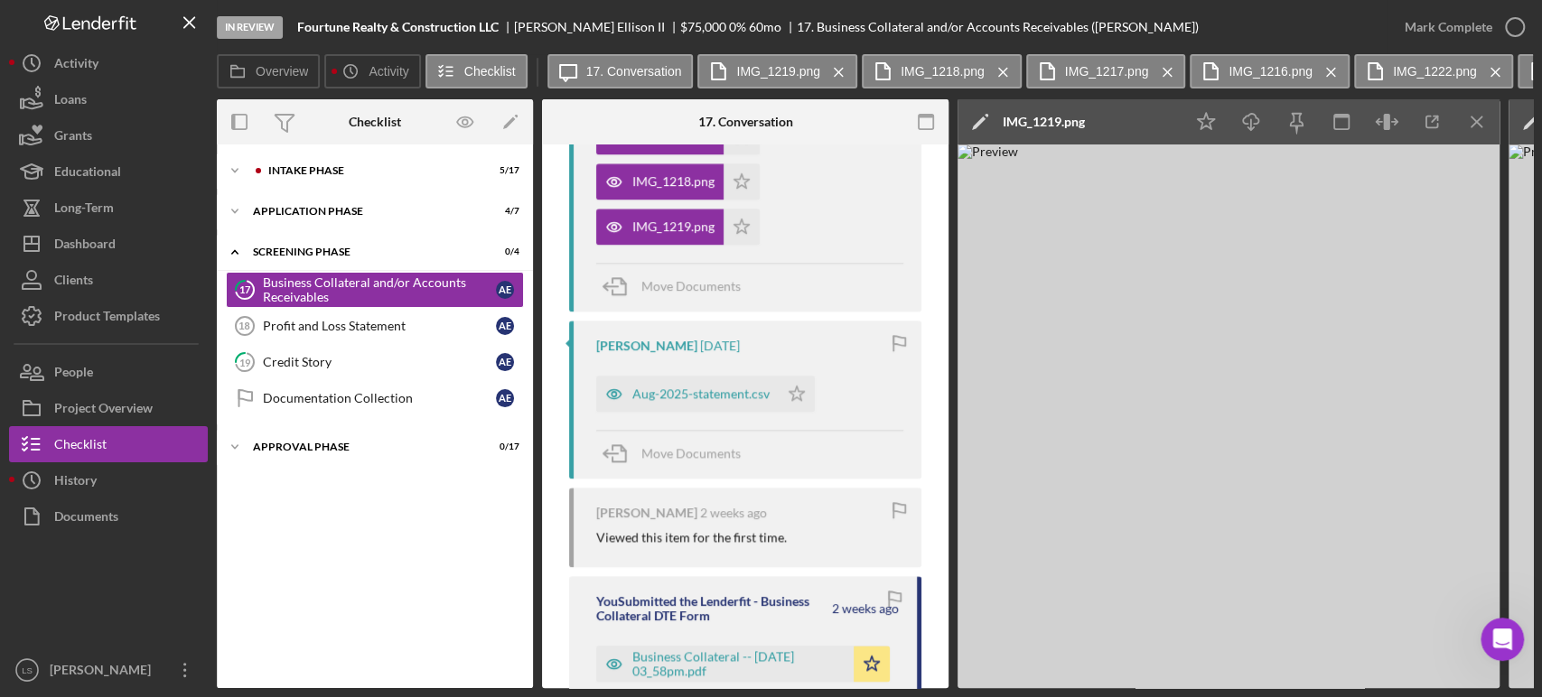
scroll to position [1505, 0]
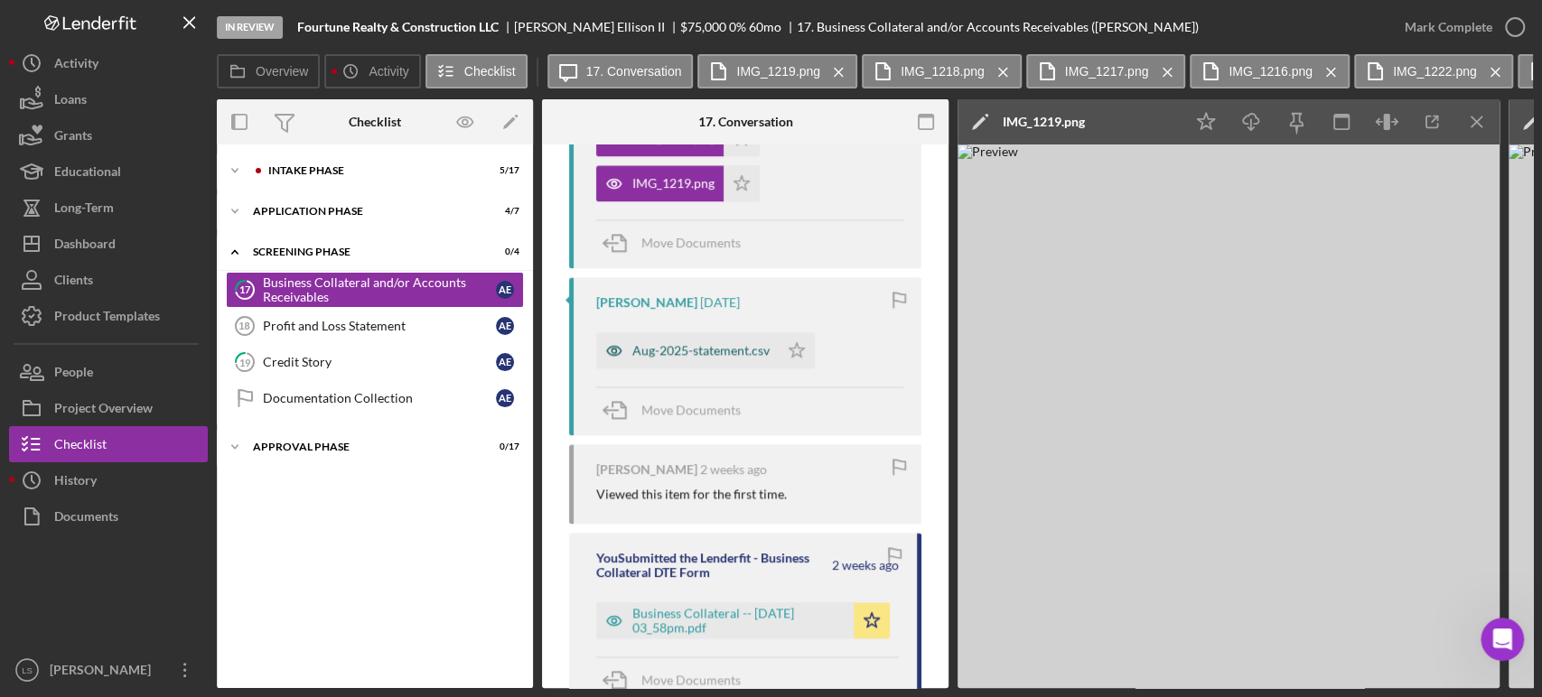
click at [721, 357] on div "Aug-2025-statement.csv" at bounding box center [687, 350] width 182 height 36
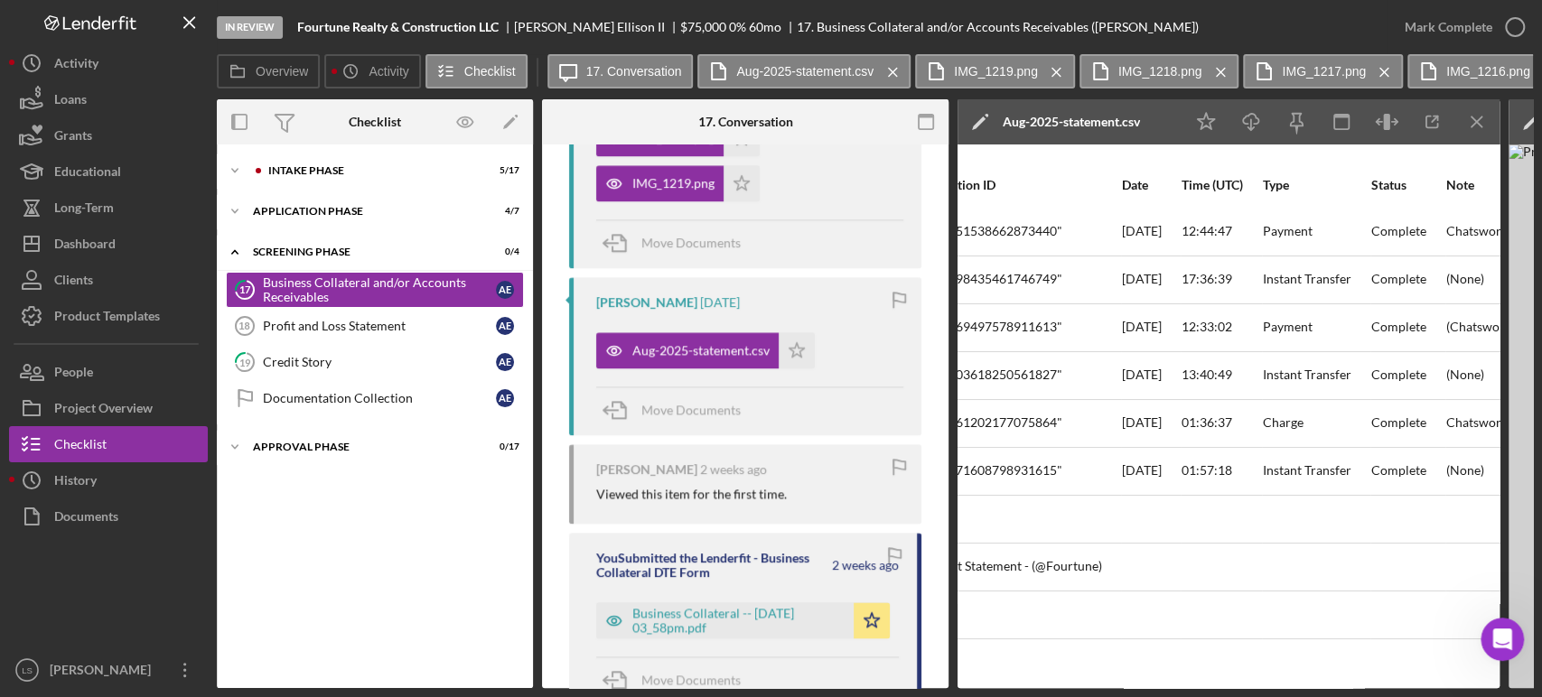
scroll to position [0, 0]
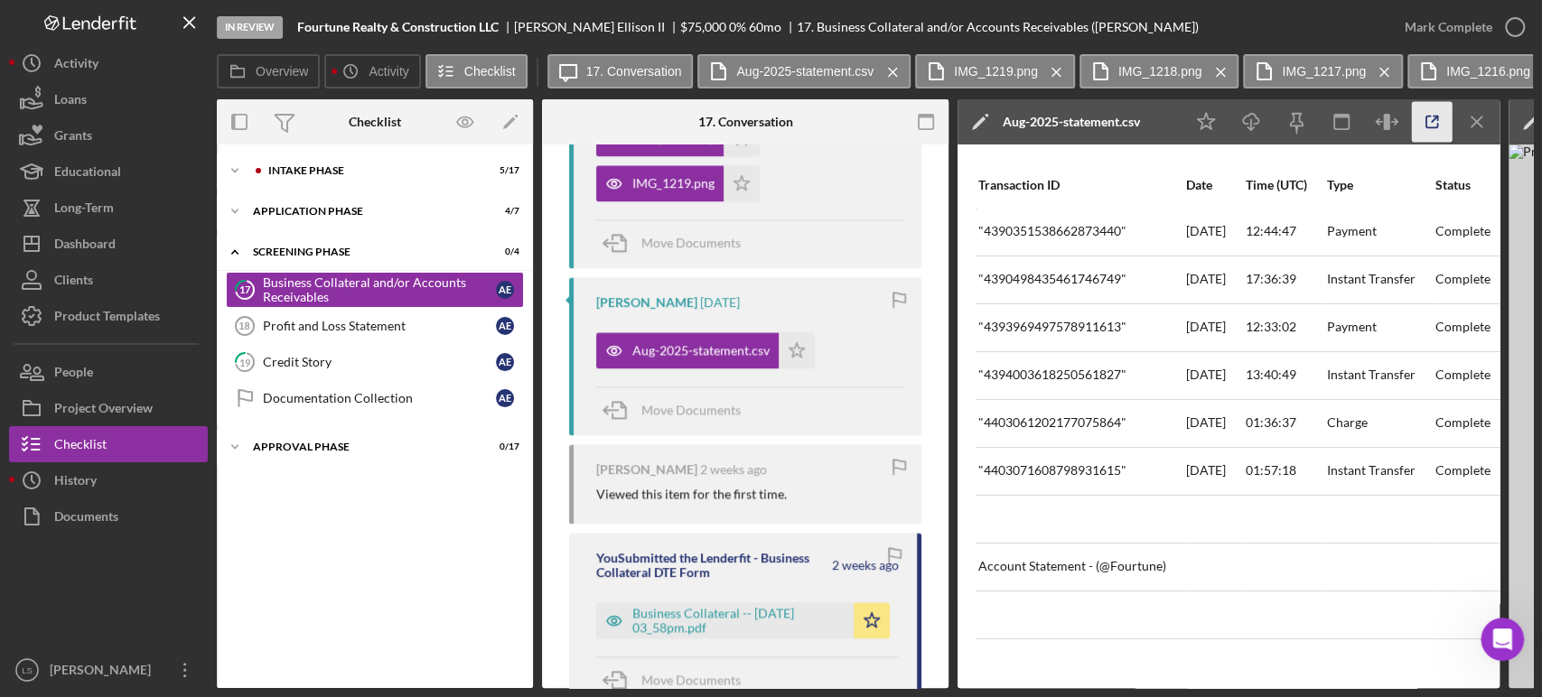
click at [1443, 124] on icon "button" at bounding box center [1432, 122] width 41 height 41
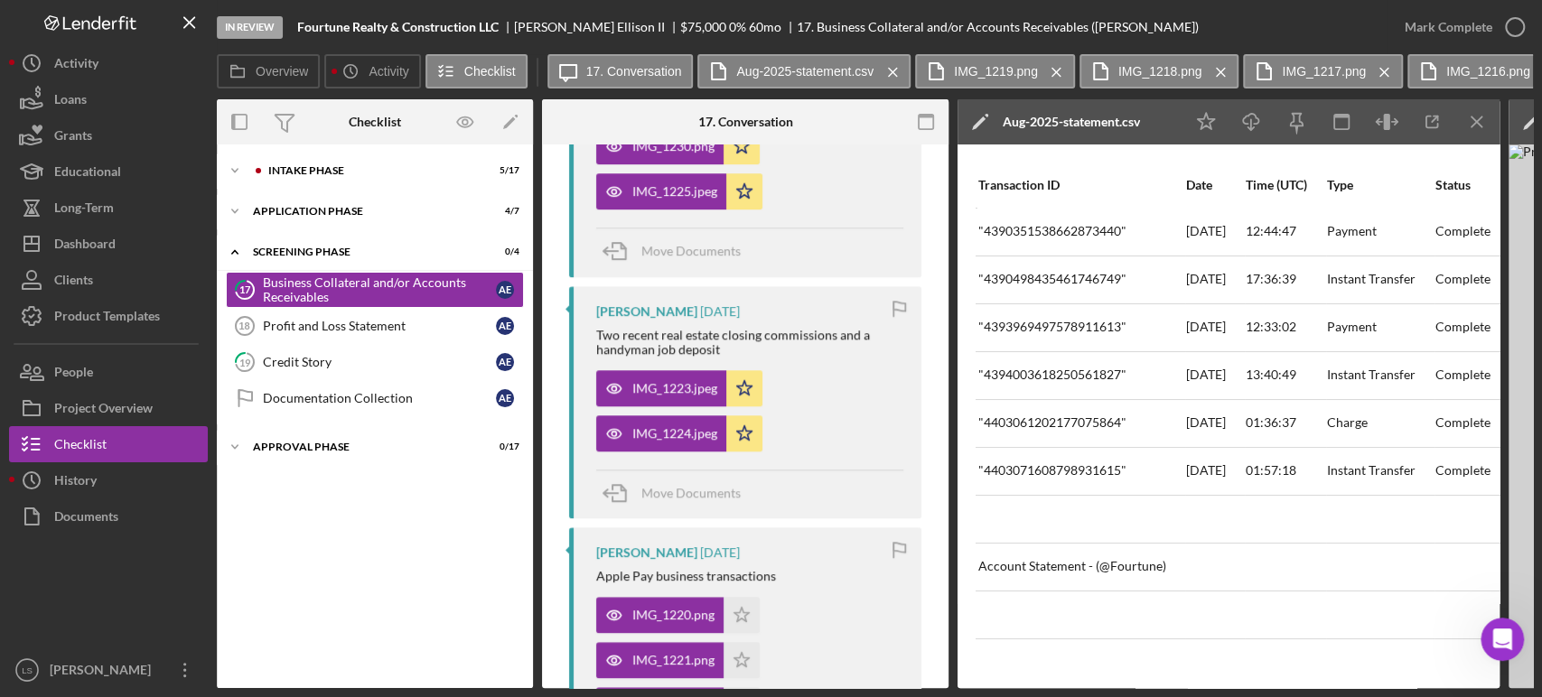
scroll to position [1003, 0]
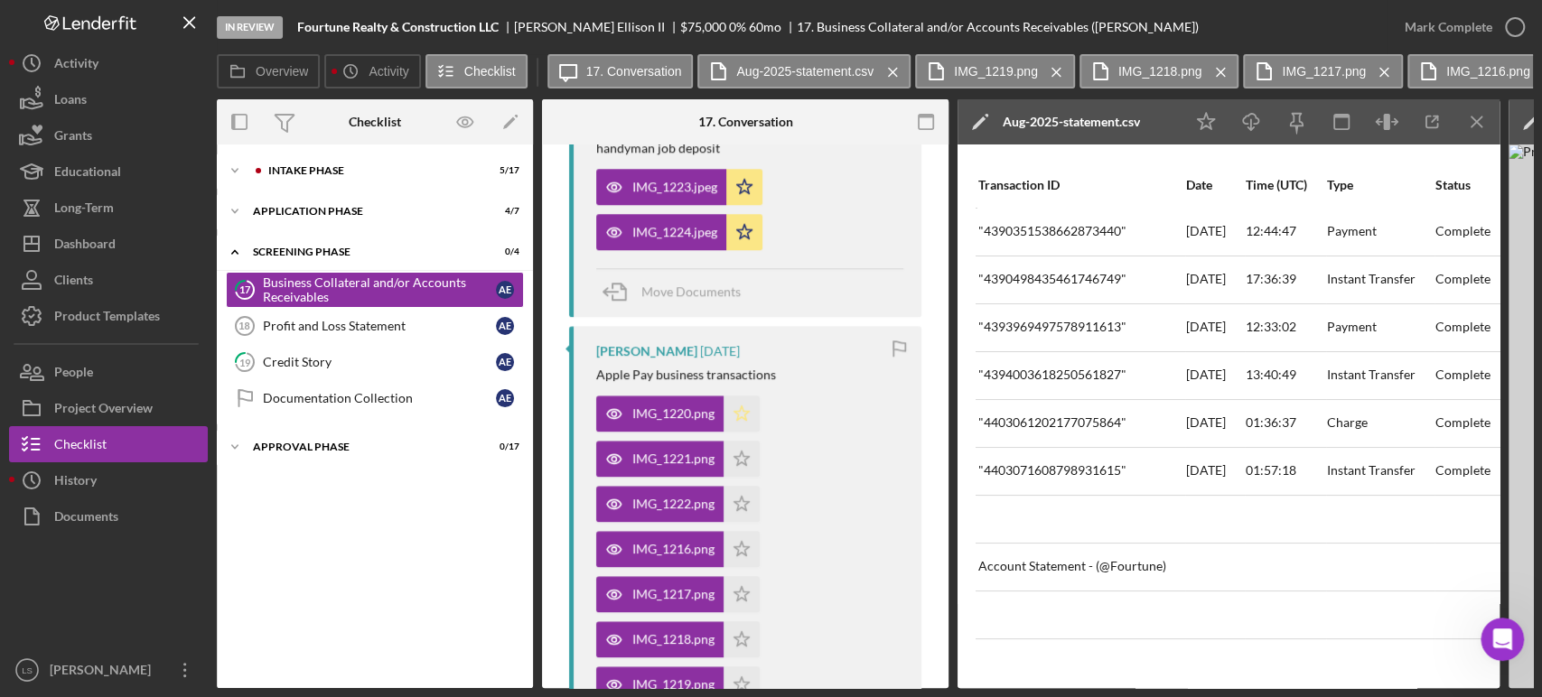
click at [735, 421] on icon "Icon/Star" at bounding box center [741, 414] width 36 height 36
click at [744, 463] on icon "Icon/Star" at bounding box center [741, 459] width 36 height 36
click at [737, 507] on polygon "button" at bounding box center [741, 503] width 15 height 14
click at [743, 555] on icon "Icon/Star" at bounding box center [741, 549] width 36 height 36
drag, startPoint x: 733, startPoint y: 586, endPoint x: 753, endPoint y: 620, distance: 39.7
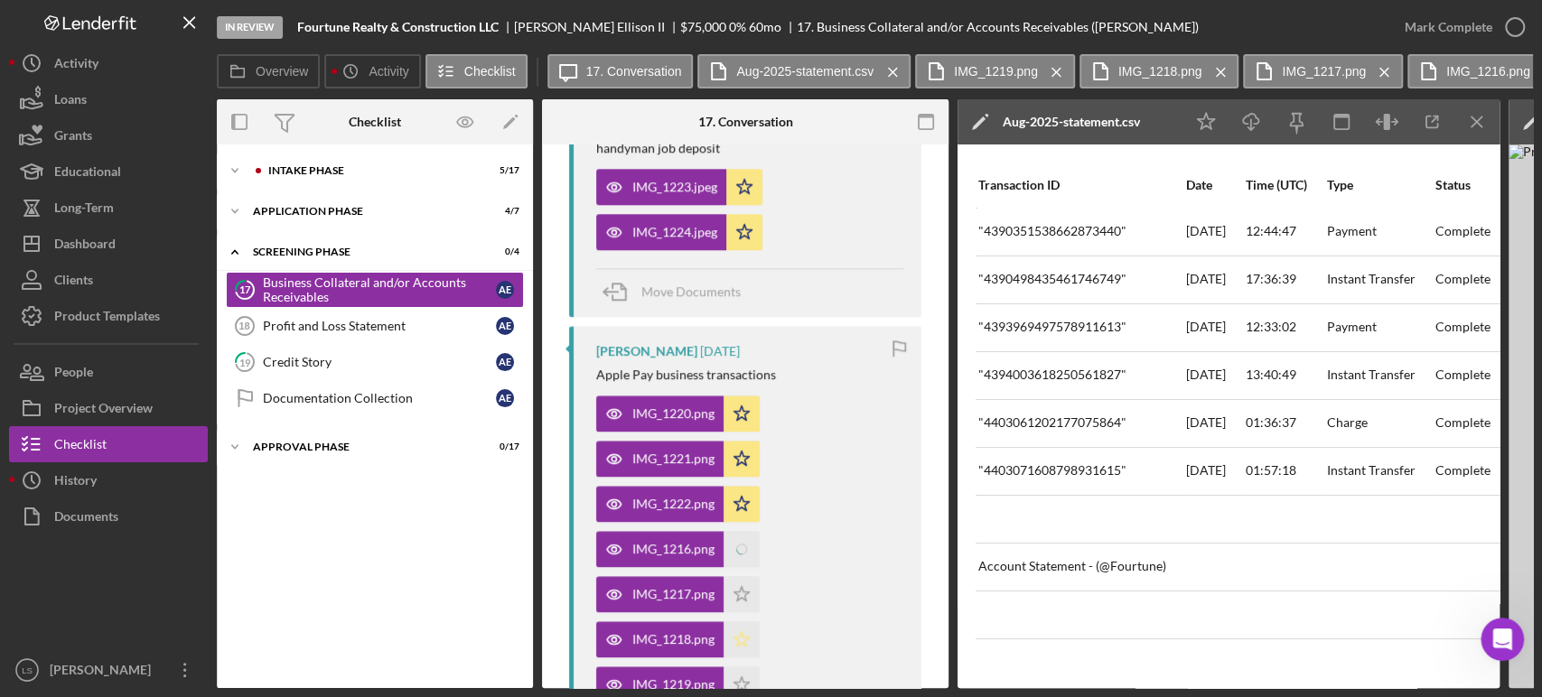
click at [735, 589] on icon "Icon/Star" at bounding box center [741, 594] width 36 height 36
click at [742, 634] on polygon "button" at bounding box center [741, 638] width 15 height 14
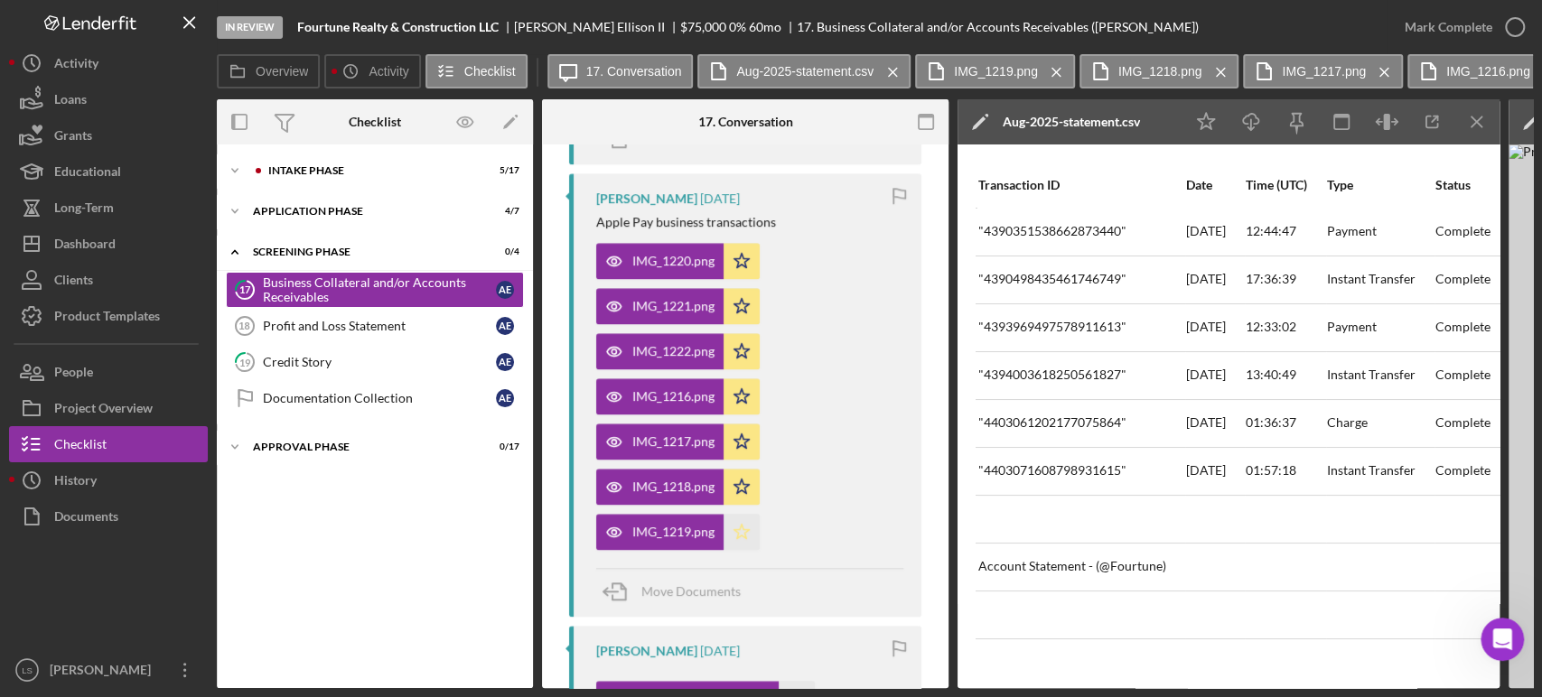
scroll to position [1204, 0]
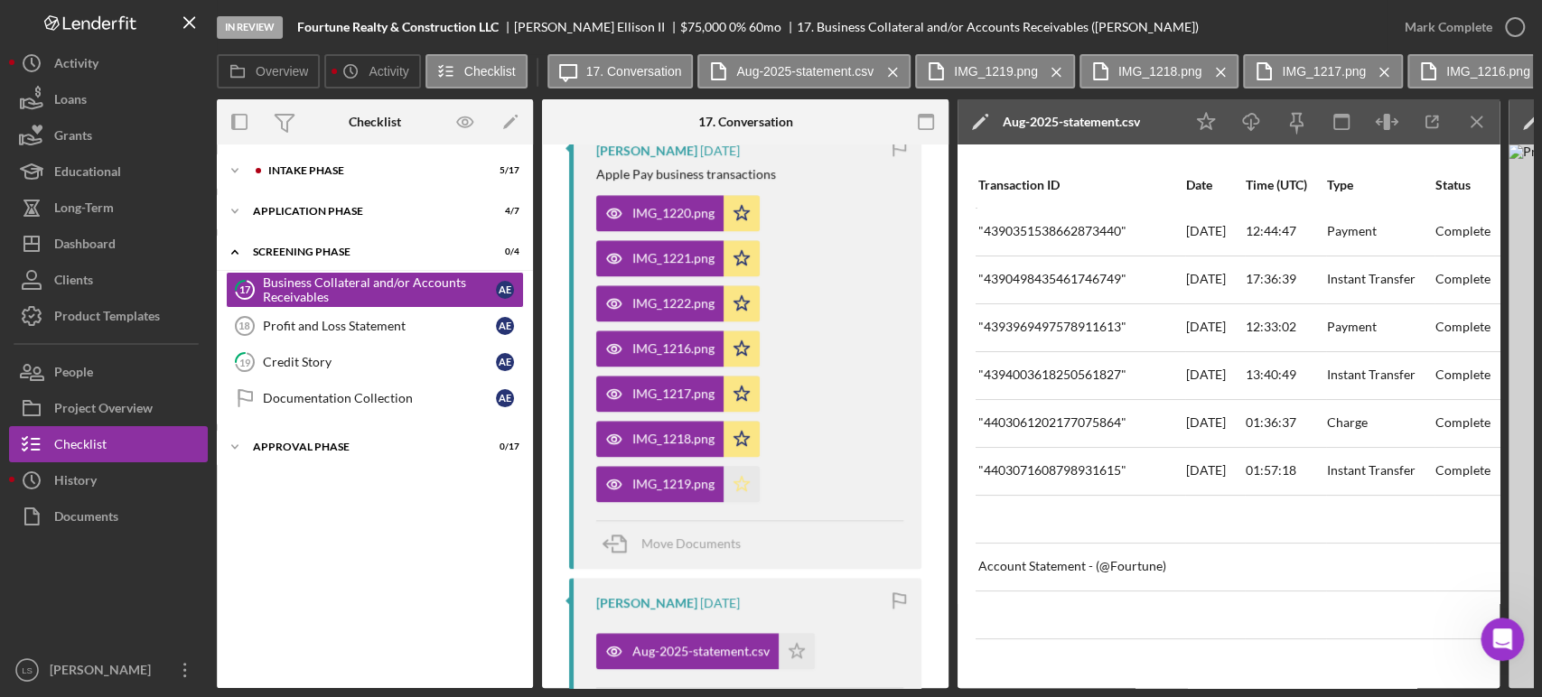
click at [750, 484] on icon "Icon/Star" at bounding box center [741, 484] width 36 height 36
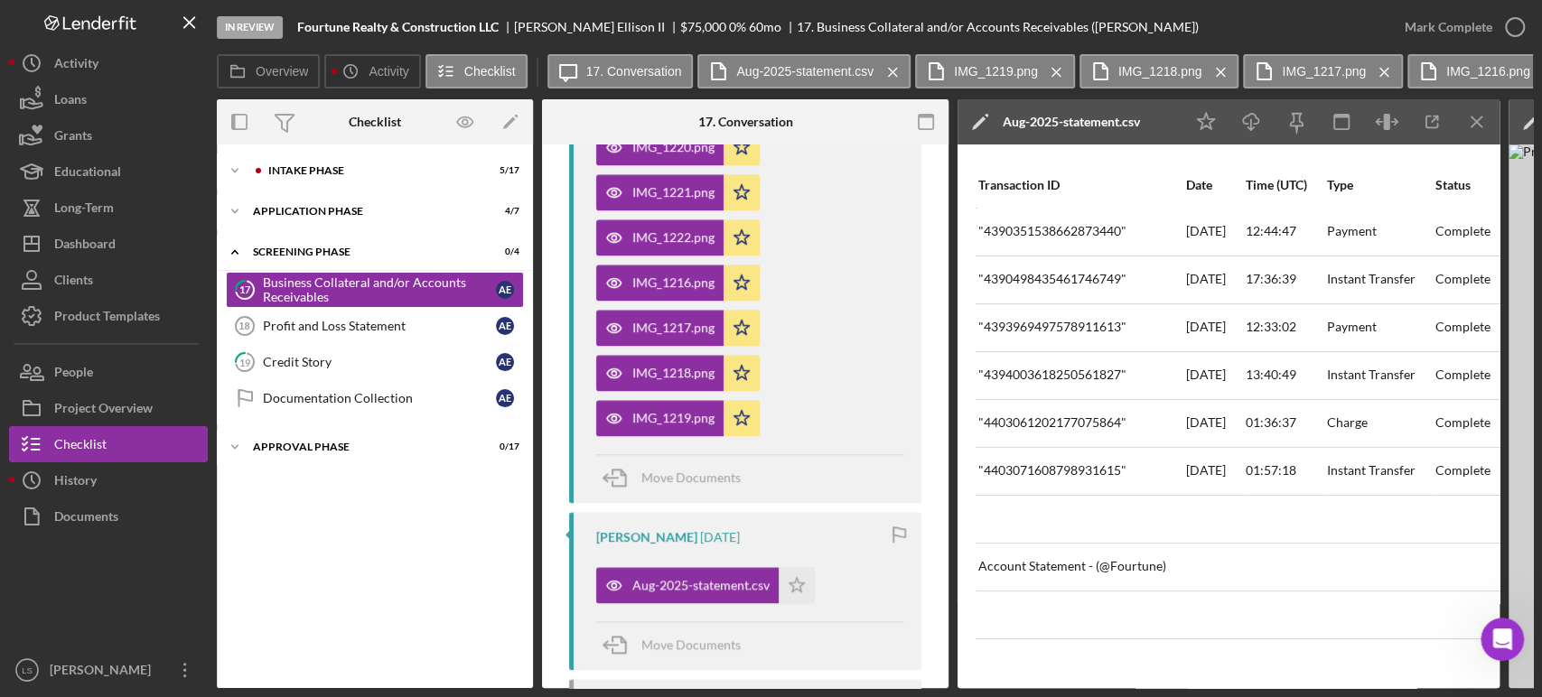
scroll to position [1304, 0]
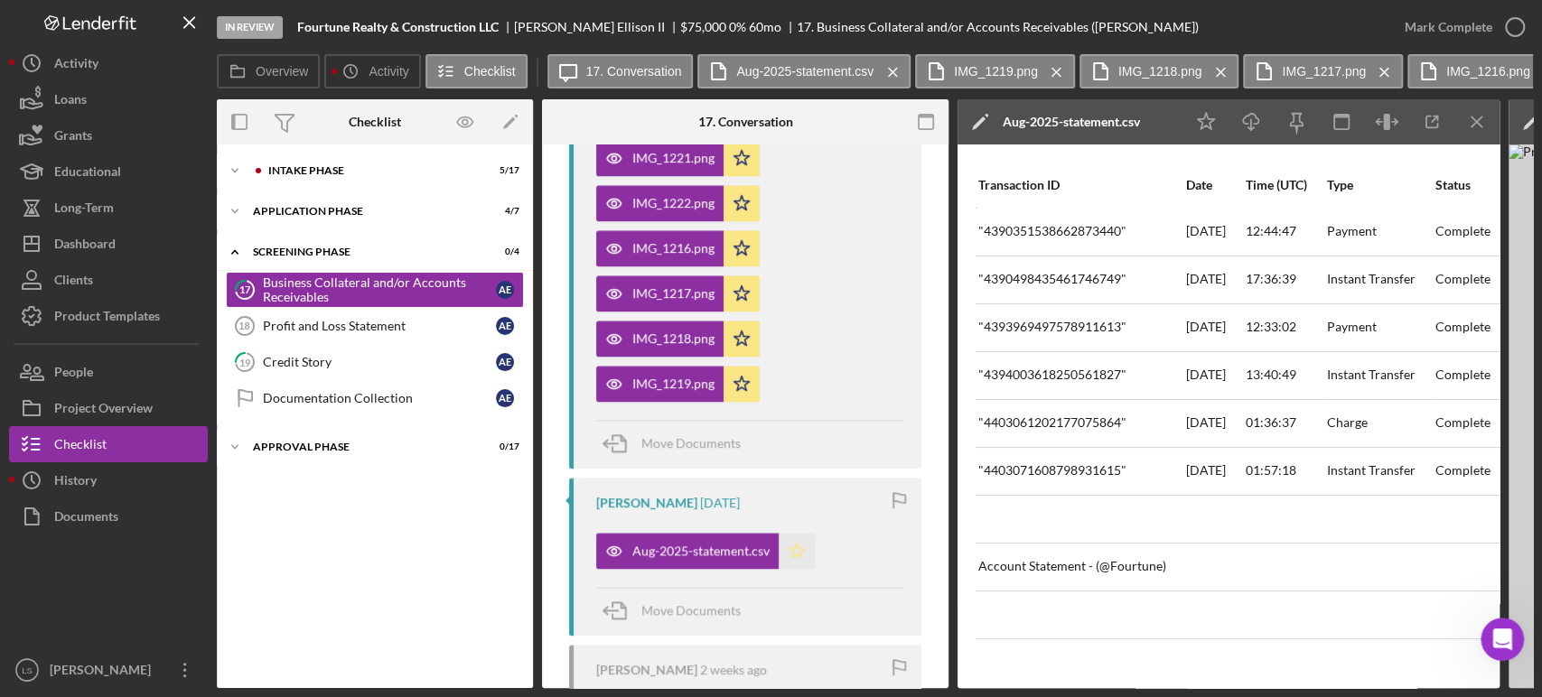
click at [802, 554] on icon "Icon/Star" at bounding box center [797, 551] width 36 height 36
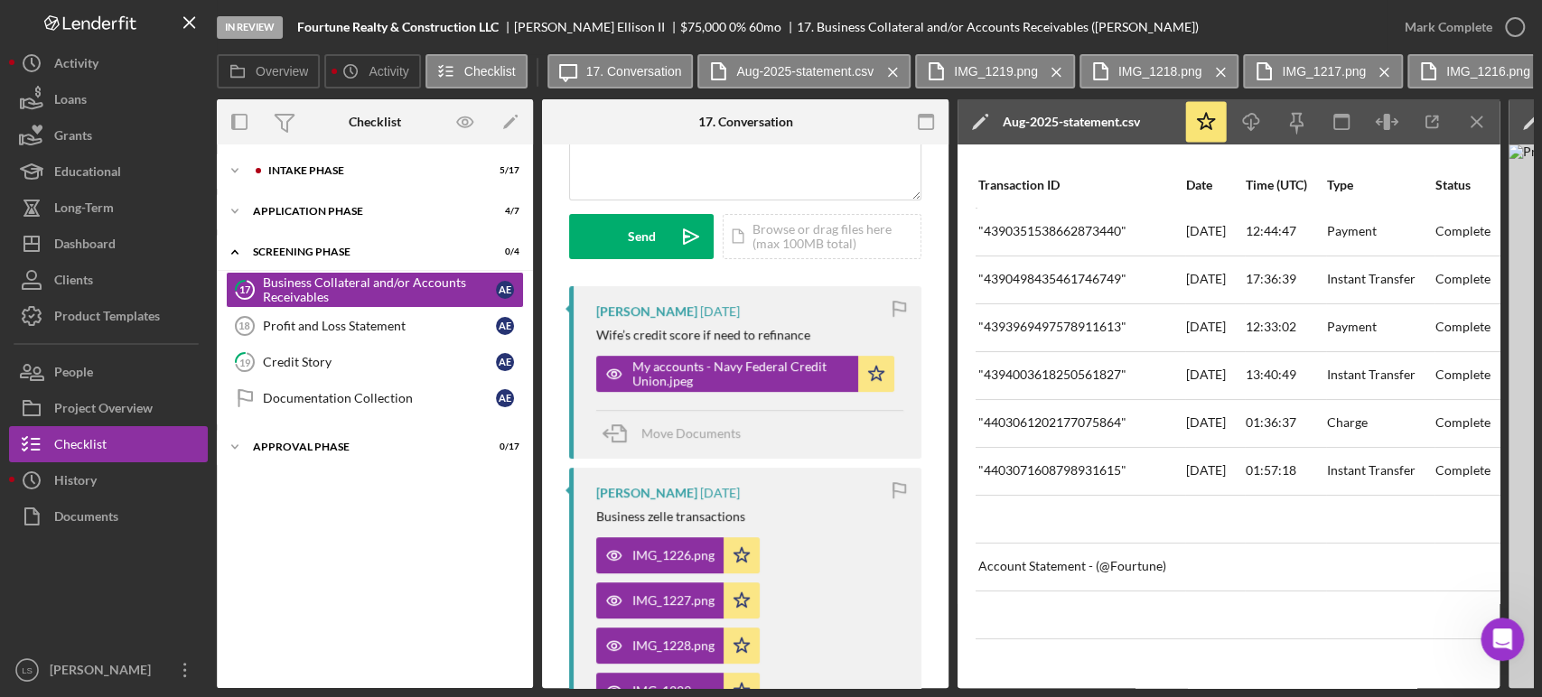
scroll to position [201, 0]
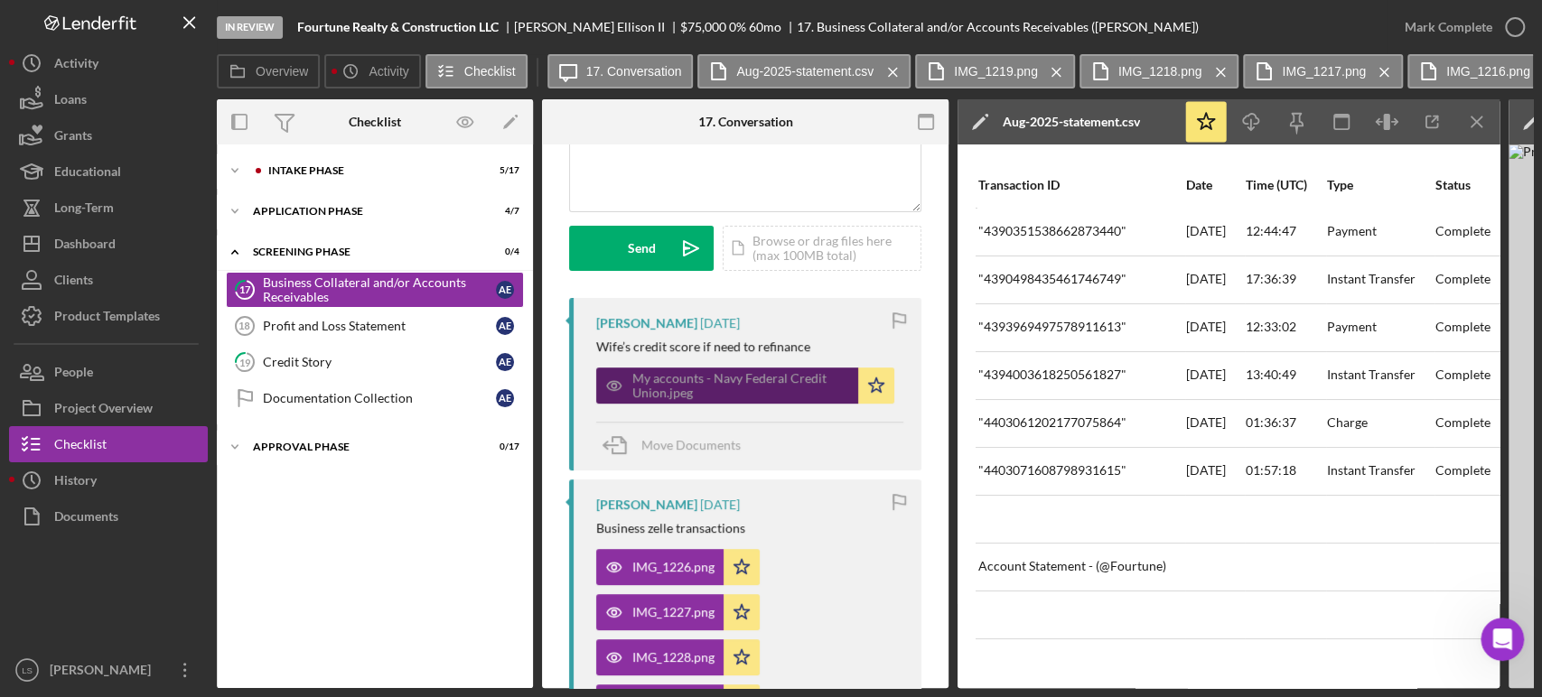
click at [705, 381] on div "My accounts - Navy Federal Credit Union.jpeg" at bounding box center [740, 385] width 217 height 29
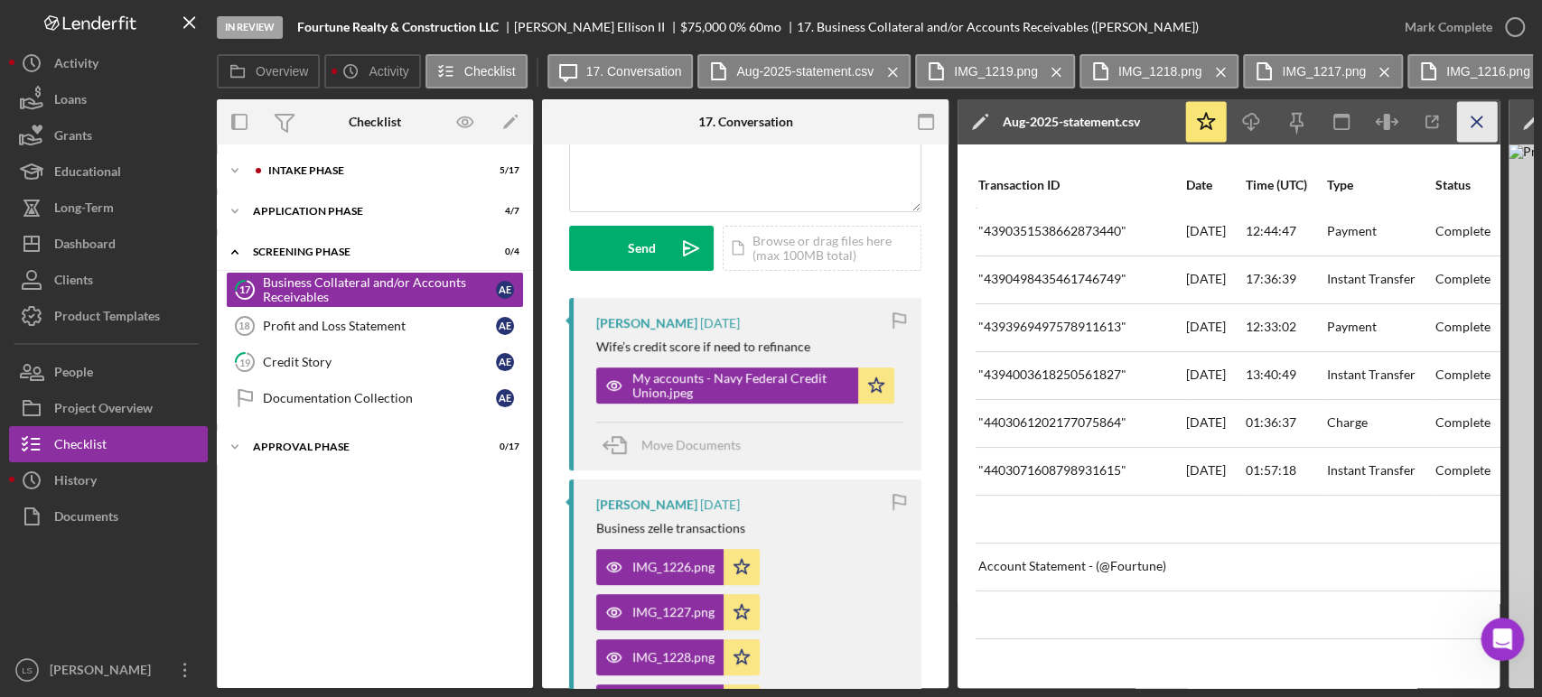
click at [1472, 121] on icon "Icon/Menu Close" at bounding box center [1477, 122] width 41 height 41
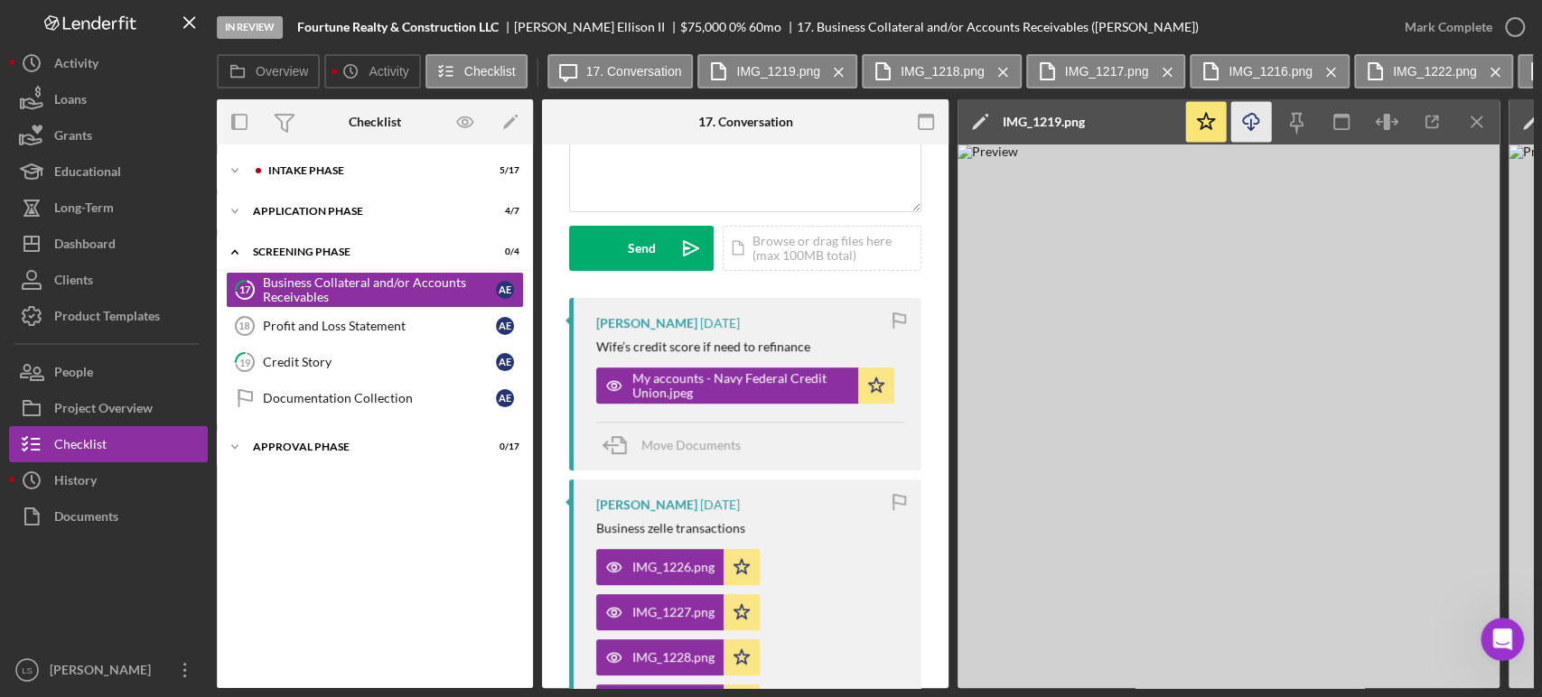
click at [1251, 120] on line "button" at bounding box center [1251, 124] width 0 height 10
click at [1469, 120] on icon "Icon/Menu Close" at bounding box center [1477, 122] width 41 height 41
drag, startPoint x: 1478, startPoint y: 123, endPoint x: 1387, endPoint y: 136, distance: 92.2
click at [1478, 123] on icon "Icon/Menu Close" at bounding box center [1477, 122] width 41 height 41
click at [1248, 124] on icon "Icon/Download" at bounding box center [1251, 122] width 41 height 41
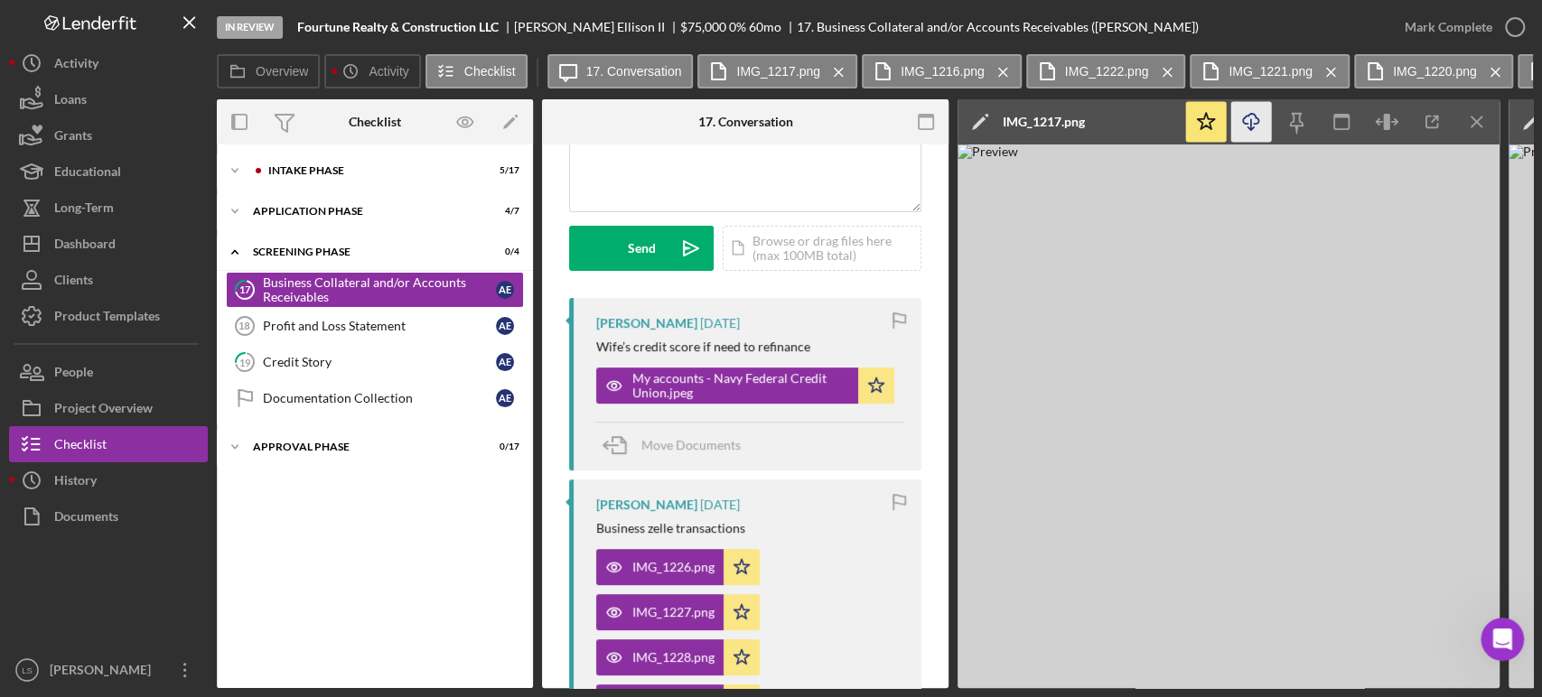
drag, startPoint x: 1473, startPoint y: 121, endPoint x: 1445, endPoint y: 129, distance: 29.2
click at [1473, 121] on icon "Icon/Menu Close" at bounding box center [1477, 122] width 41 height 41
click at [1402, 272] on img at bounding box center [1228, 417] width 542 height 544
click at [1249, 119] on icon "Icon/Download" at bounding box center [1251, 122] width 41 height 41
click at [1478, 121] on icon "Icon/Menu Close" at bounding box center [1477, 122] width 41 height 41
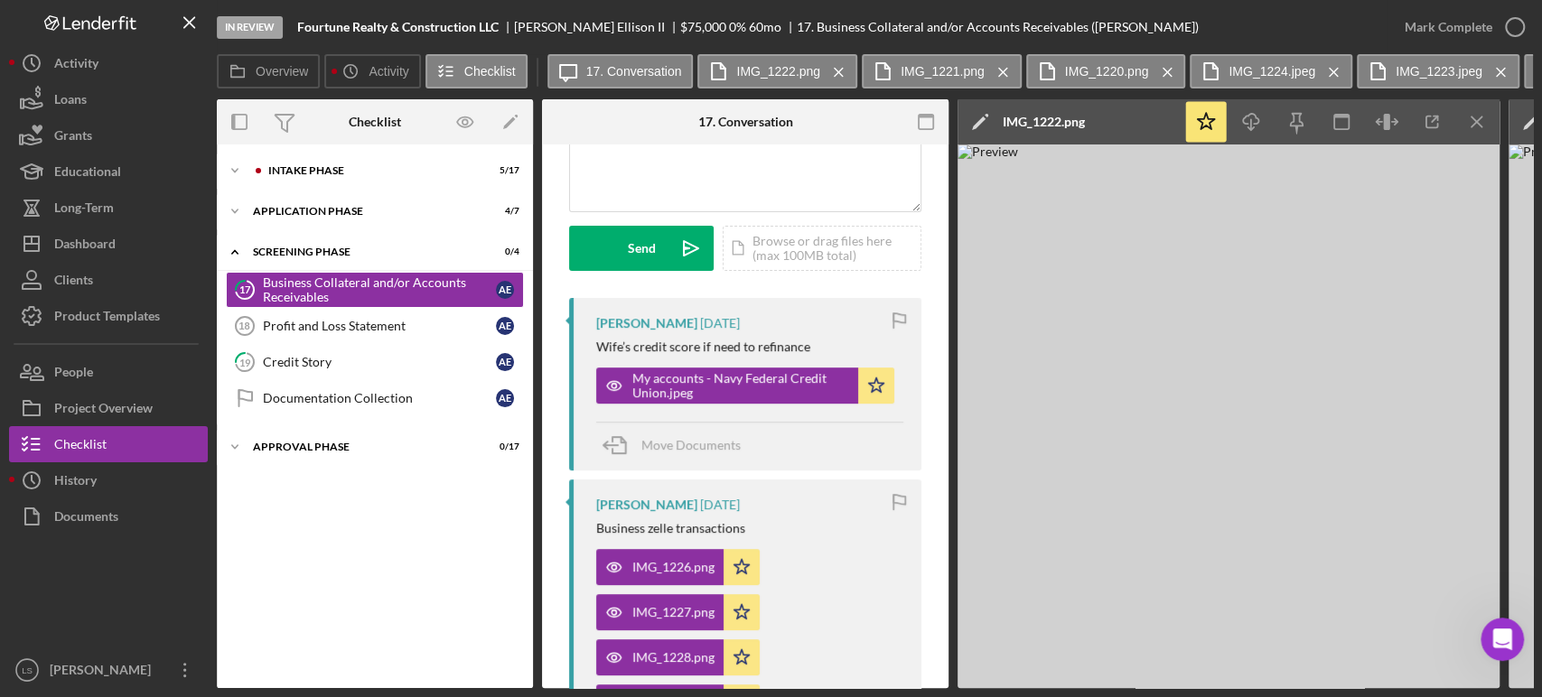
click at [1381, 297] on img at bounding box center [1228, 417] width 542 height 544
click at [1252, 121] on icon "Icon/Download" at bounding box center [1251, 122] width 41 height 41
click at [1474, 123] on line "button" at bounding box center [1476, 122] width 10 height 10
click at [1256, 122] on icon "Icon/Download" at bounding box center [1251, 122] width 41 height 41
click at [1449, 272] on img at bounding box center [1228, 417] width 542 height 544
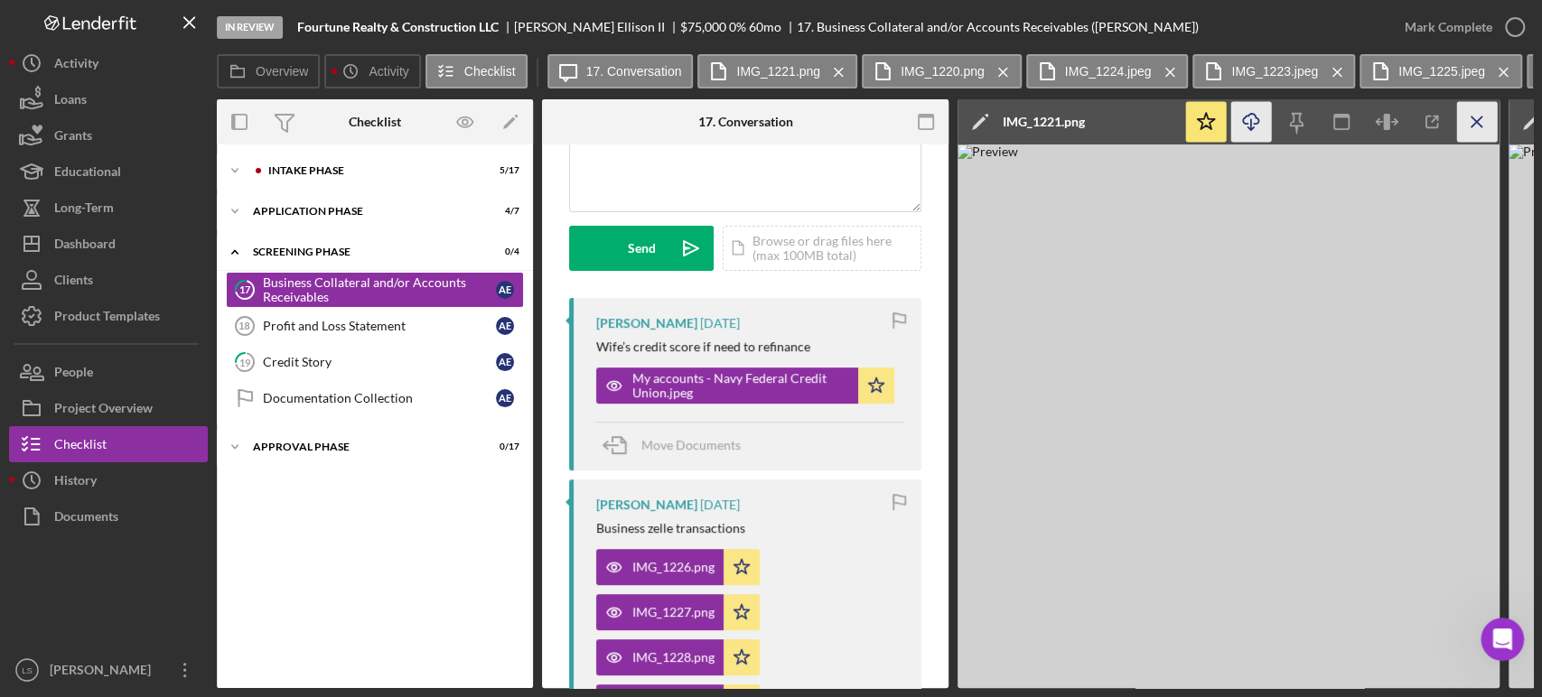
click at [1474, 113] on icon "Icon/Menu Close" at bounding box center [1477, 122] width 41 height 41
click at [1261, 121] on icon "Icon/Download" at bounding box center [1251, 122] width 41 height 41
click at [1469, 121] on icon "Icon/Menu Close" at bounding box center [1477, 122] width 41 height 41
click at [1256, 113] on icon "Icon/Download" at bounding box center [1251, 122] width 41 height 41
click at [1479, 126] on line "button" at bounding box center [1476, 122] width 10 height 10
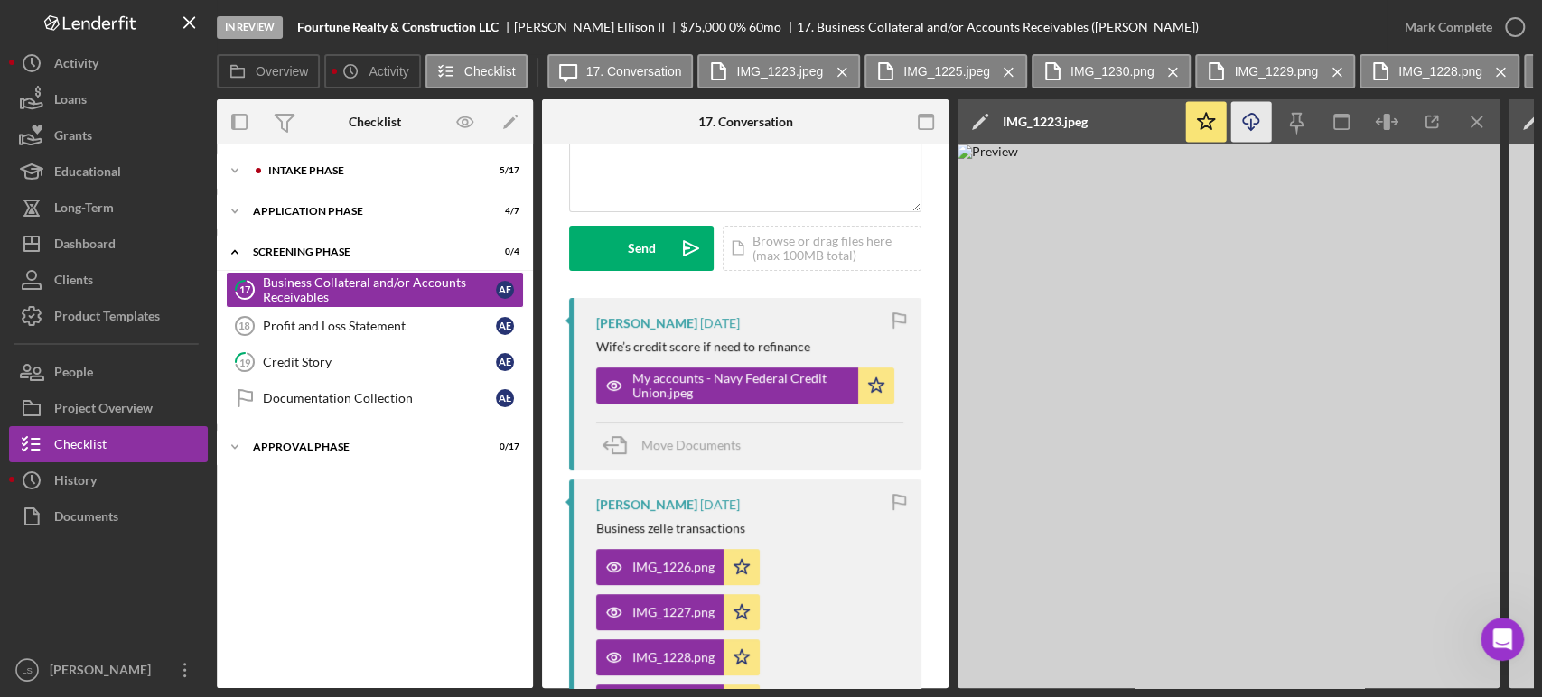
click at [1249, 124] on icon "Icon/Download" at bounding box center [1251, 122] width 41 height 41
click at [1470, 126] on icon "Icon/Menu Close" at bounding box center [1477, 122] width 41 height 41
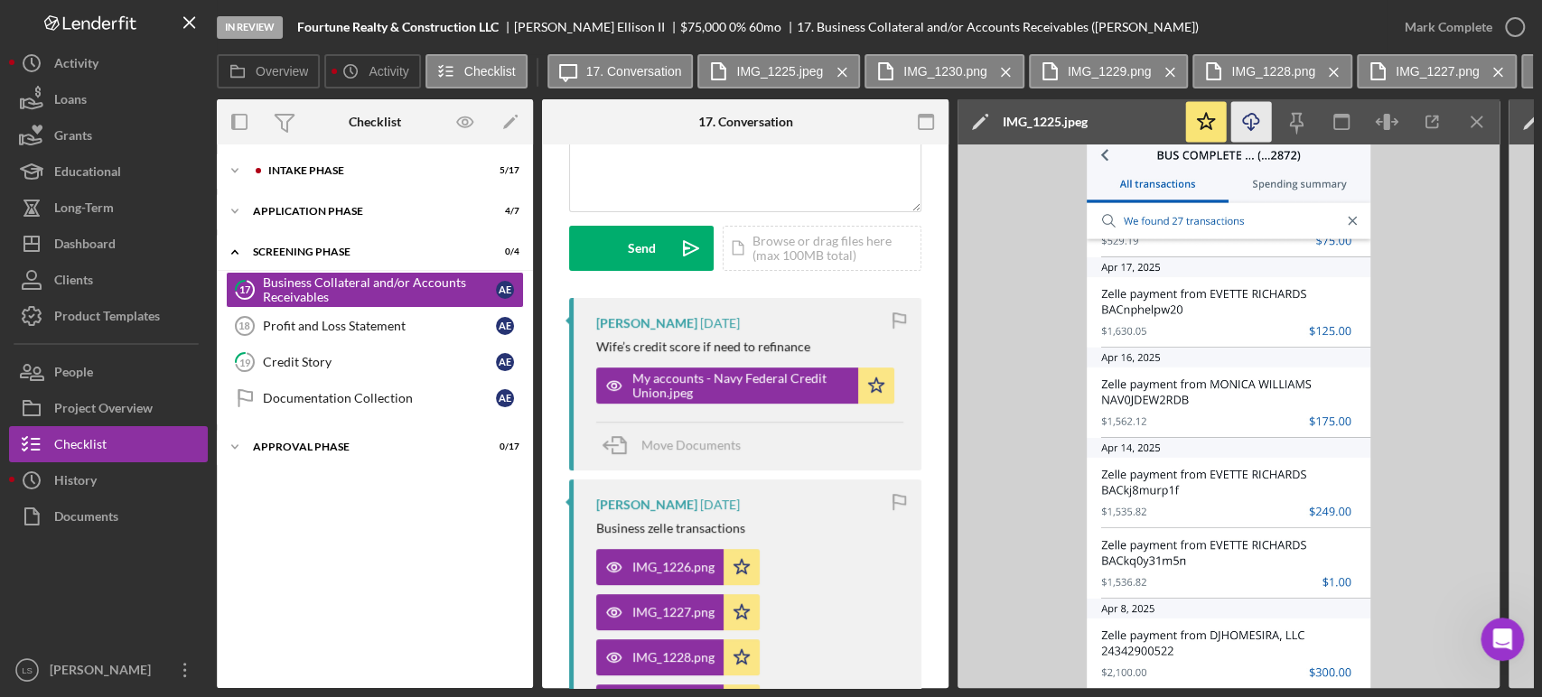
click at [1251, 122] on icon "Icon/Download" at bounding box center [1251, 122] width 41 height 41
drag, startPoint x: 1473, startPoint y: 121, endPoint x: 1352, endPoint y: 2, distance: 169.9
click at [1427, 215] on div "Icon/Edit IMG_1225.jpeg Icon/Star Icon/Download Icon/Menu Close" at bounding box center [1228, 393] width 542 height 589
drag, startPoint x: 1441, startPoint y: 300, endPoint x: 1467, endPoint y: 179, distance: 123.8
click at [1441, 300] on img at bounding box center [1228, 417] width 542 height 544
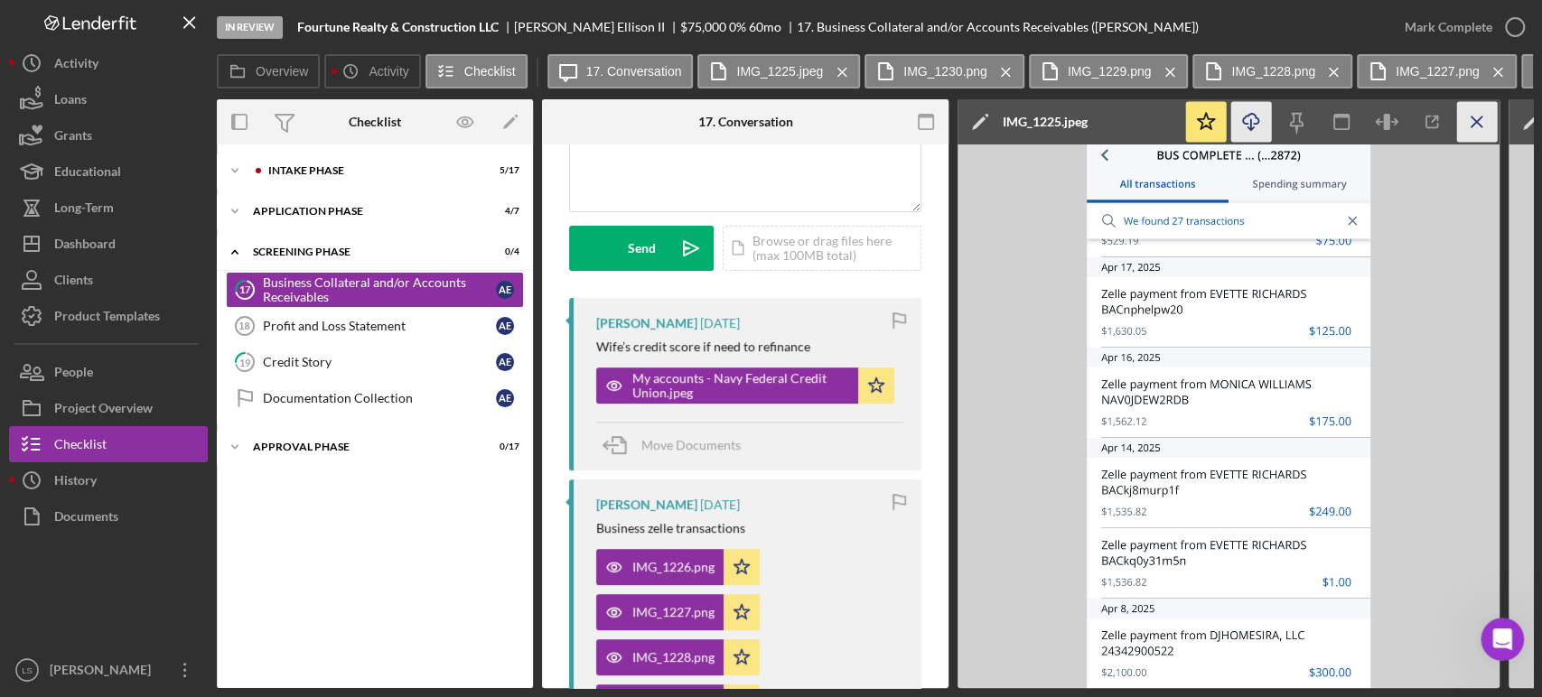
click at [1478, 121] on icon "Icon/Menu Close" at bounding box center [1477, 122] width 41 height 41
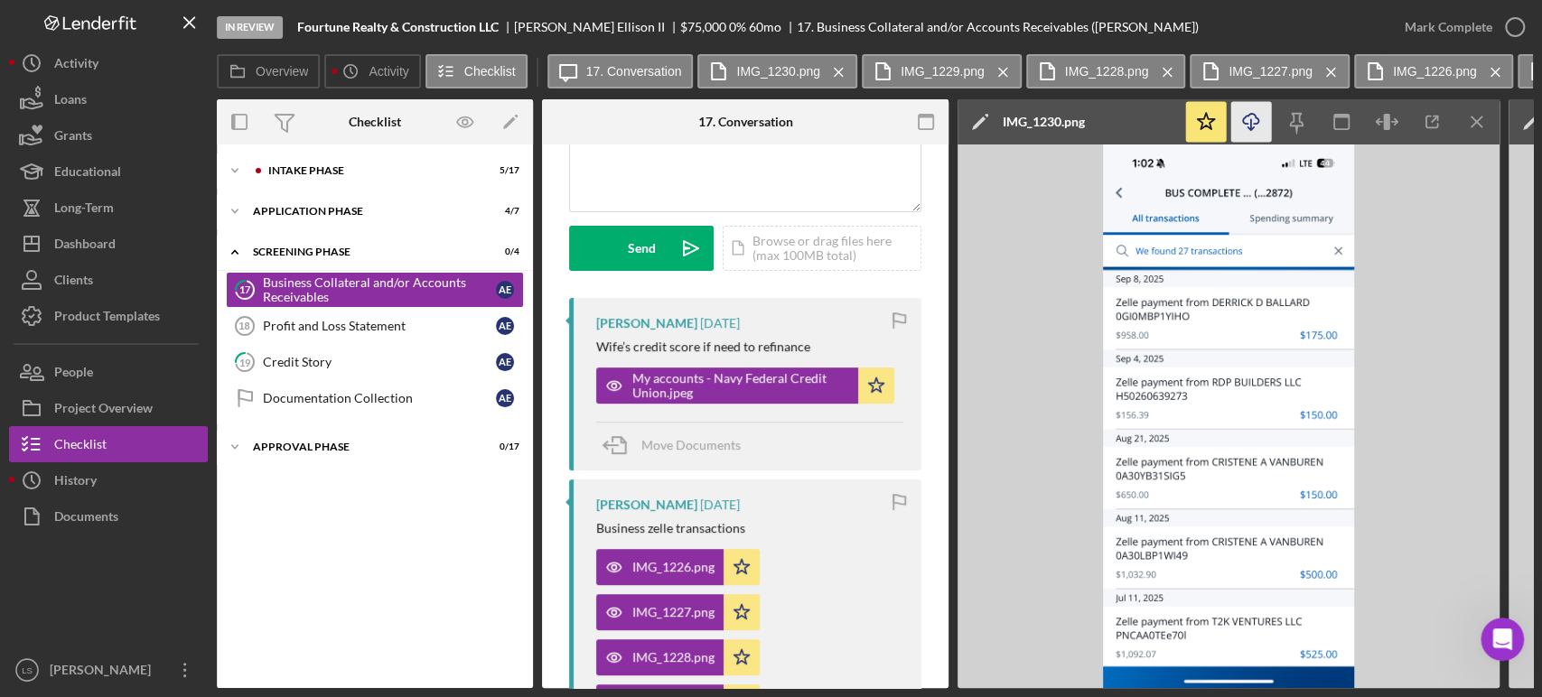
click at [1259, 130] on icon "Icon/Download" at bounding box center [1251, 122] width 41 height 41
click at [1478, 124] on line "button" at bounding box center [1476, 122] width 10 height 10
click at [1256, 123] on icon "Icon/Download" at bounding box center [1251, 122] width 41 height 41
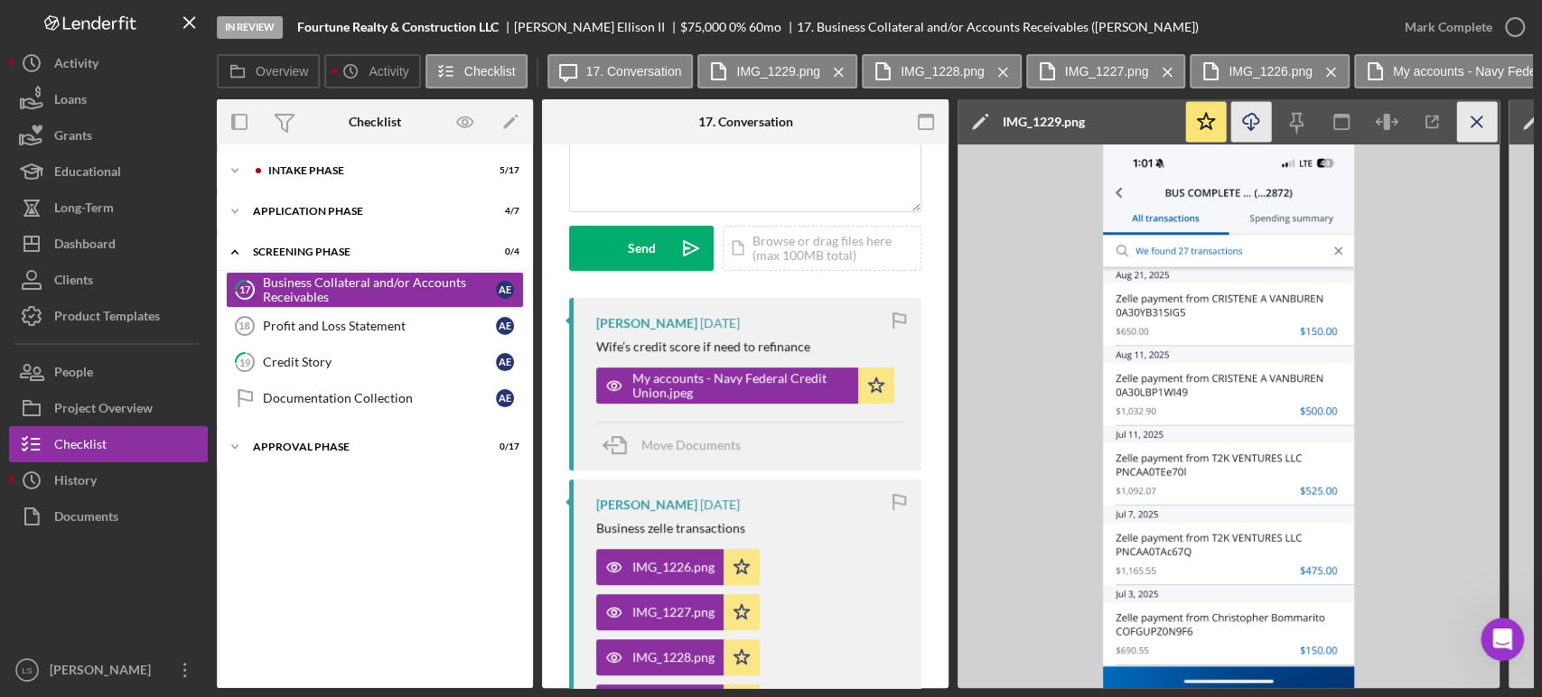
click at [1478, 130] on icon "Icon/Menu Close" at bounding box center [1477, 122] width 41 height 41
click at [1250, 117] on icon "Icon/Download" at bounding box center [1251, 122] width 41 height 41
click at [1478, 132] on icon "Icon/Menu Close" at bounding box center [1477, 122] width 41 height 41
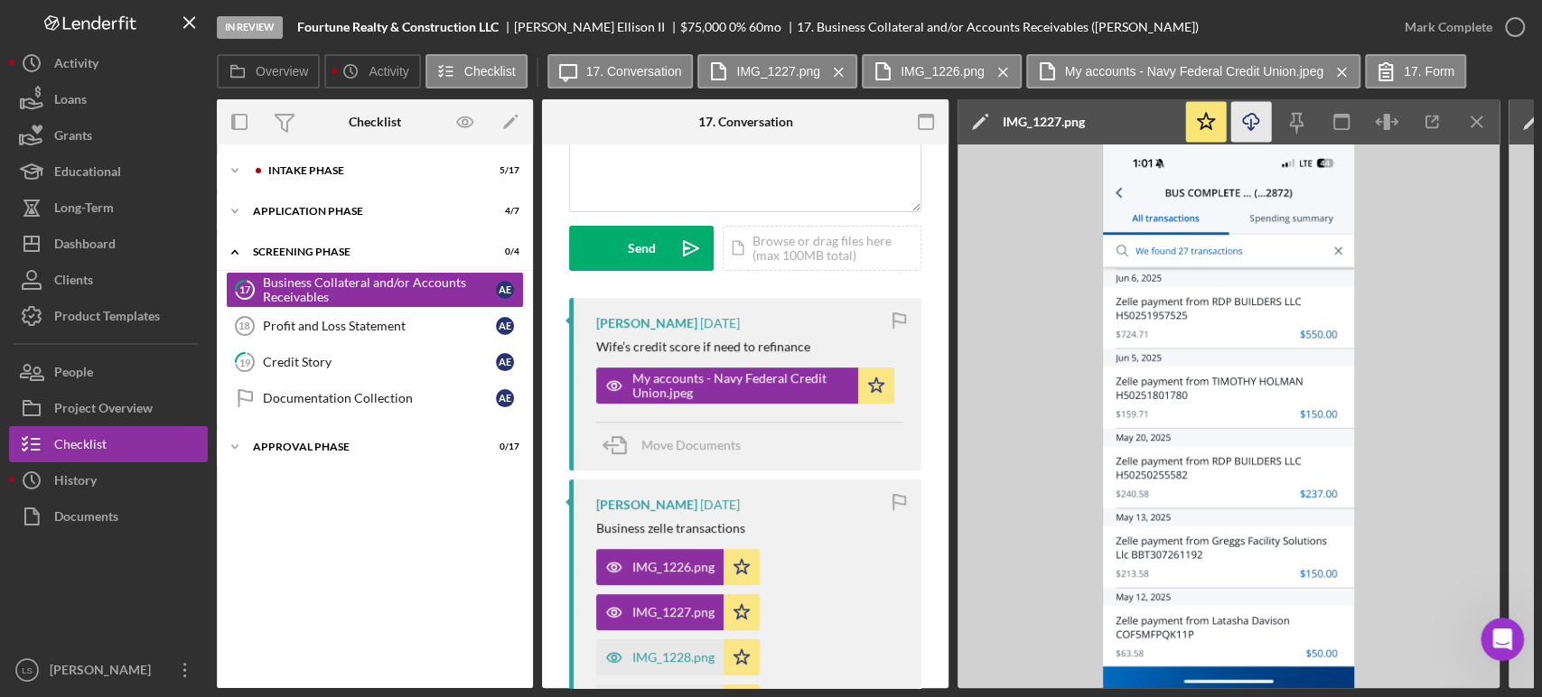
click at [1254, 121] on icon "Icon/Download" at bounding box center [1251, 122] width 41 height 41
click at [1460, 121] on icon "Icon/Menu Close" at bounding box center [1477, 122] width 41 height 41
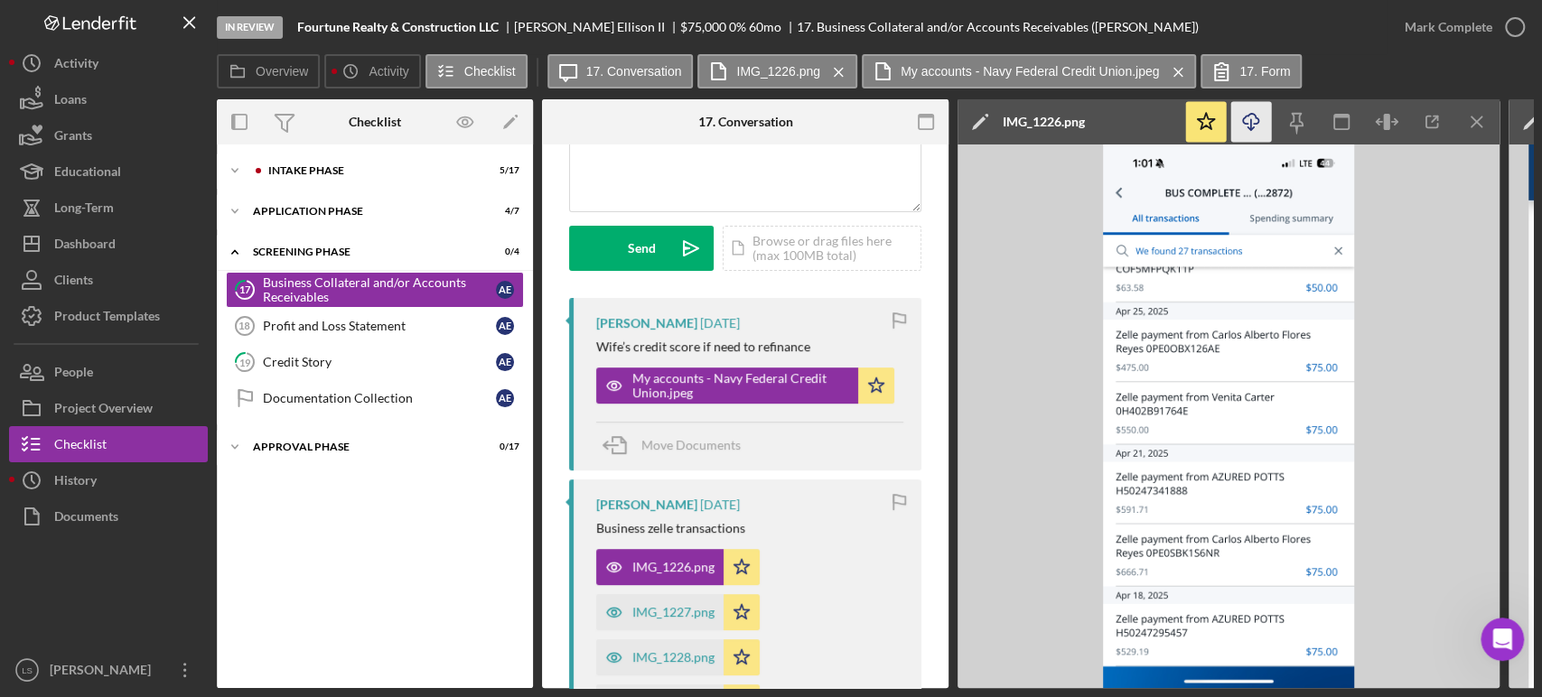
click at [1256, 120] on icon "Icon/Download" at bounding box center [1251, 122] width 41 height 41
click at [1484, 122] on icon "Icon/Menu Close" at bounding box center [1477, 122] width 41 height 41
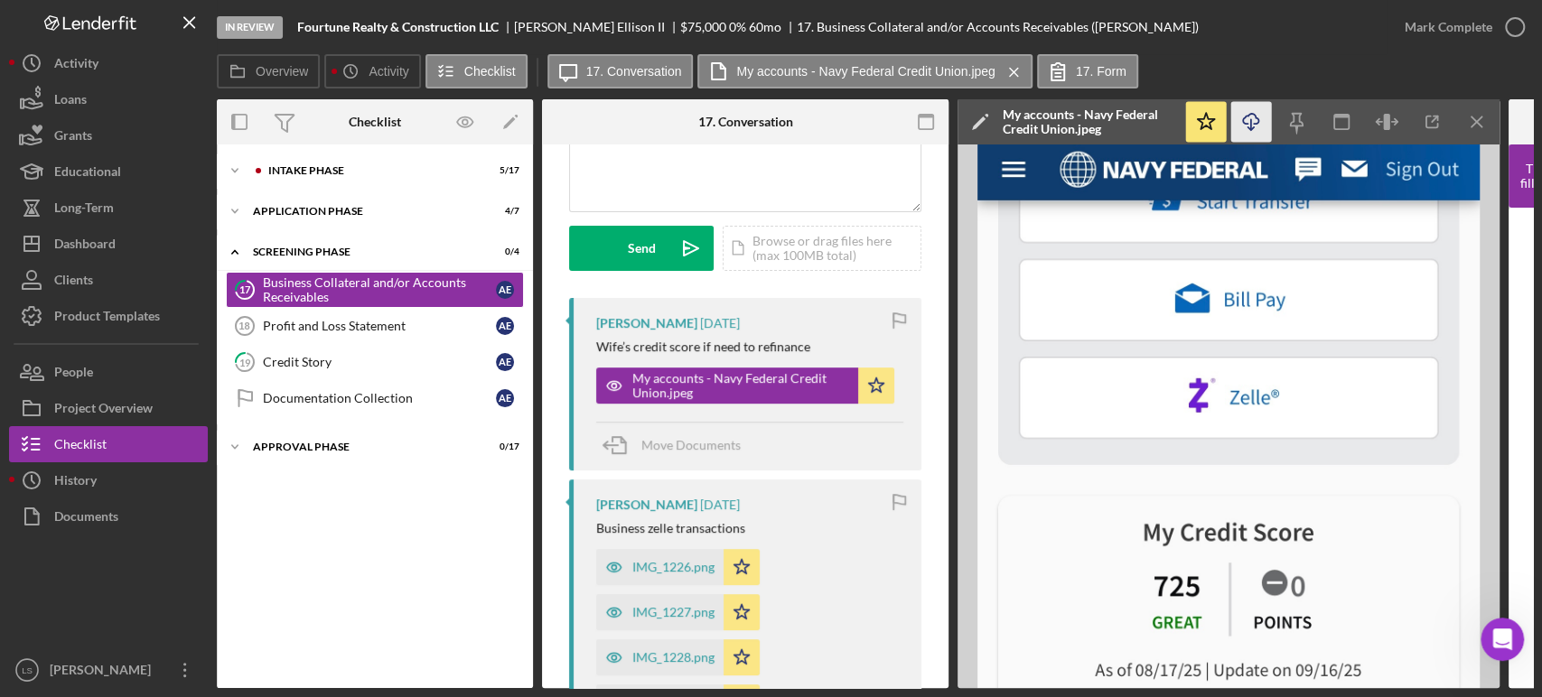
click at [1257, 128] on icon "Icon/Download" at bounding box center [1251, 122] width 41 height 41
click at [1478, 117] on icon "Icon/Menu Close" at bounding box center [1477, 122] width 41 height 41
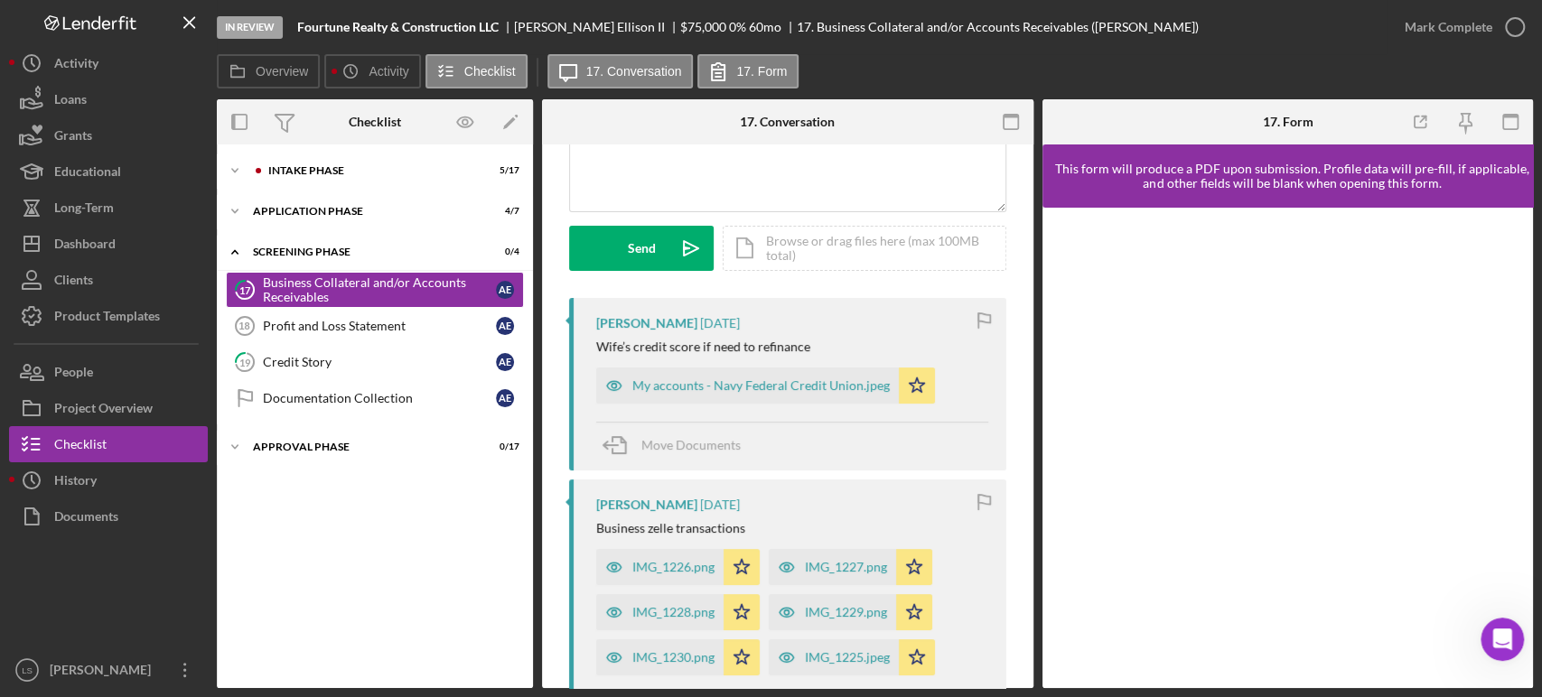
scroll to position [301, 0]
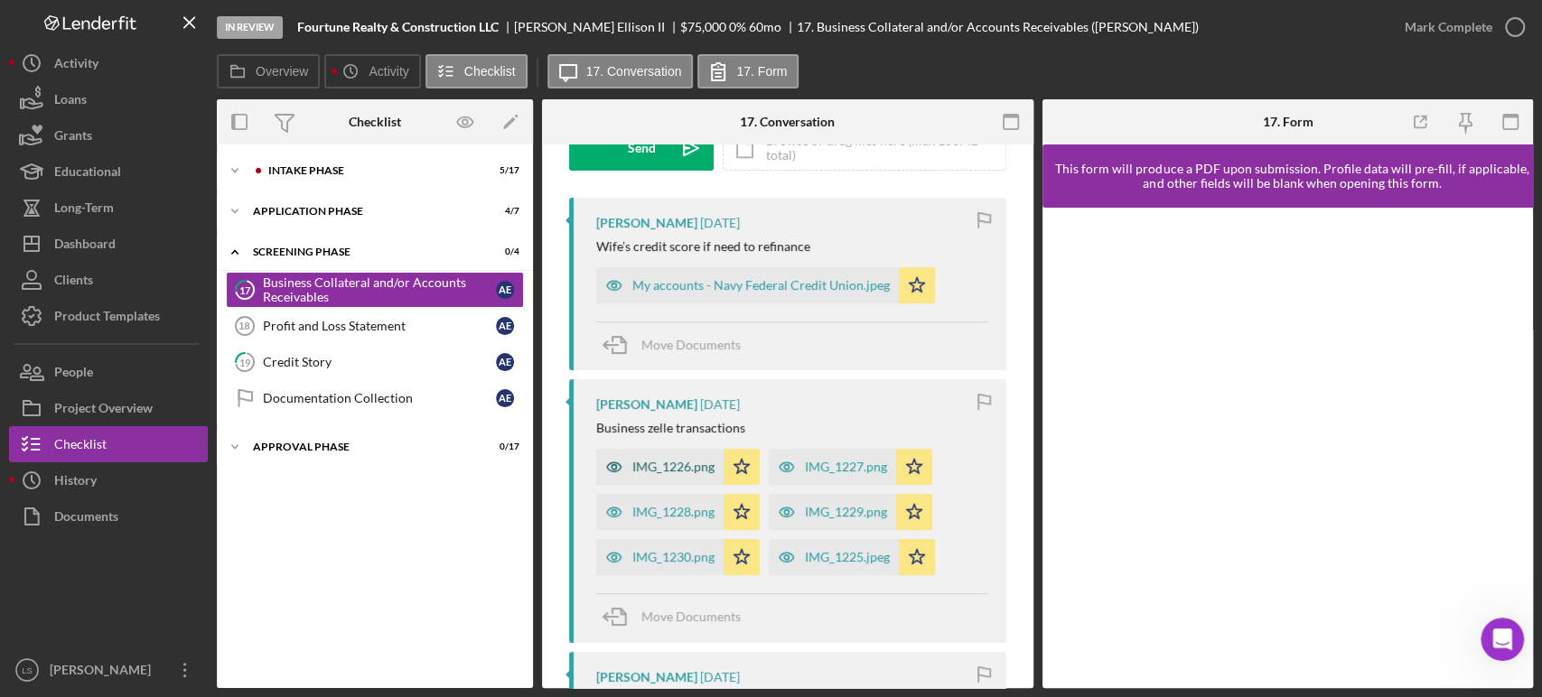
click at [679, 468] on div "IMG_1226.png" at bounding box center [673, 467] width 82 height 14
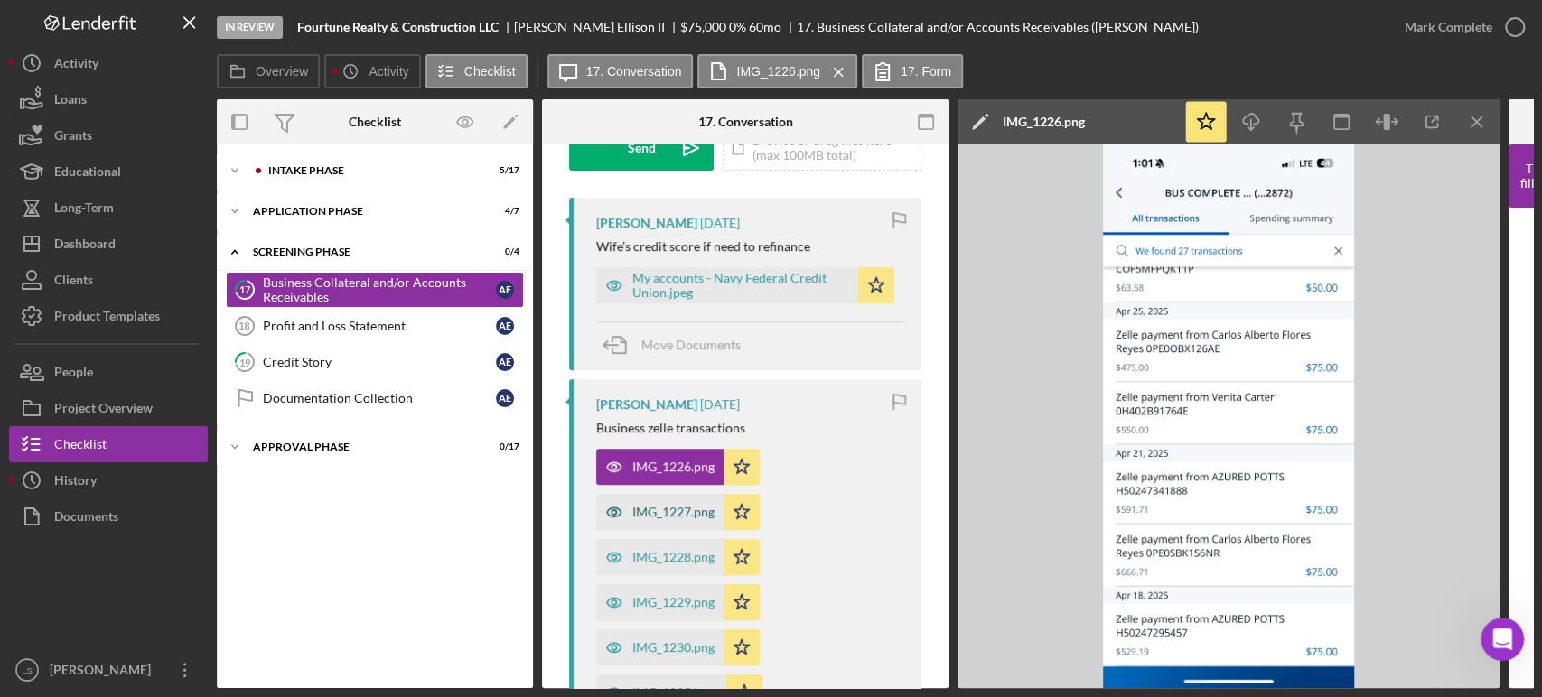
click at [694, 518] on div "IMG_1227.png" at bounding box center [659, 512] width 127 height 36
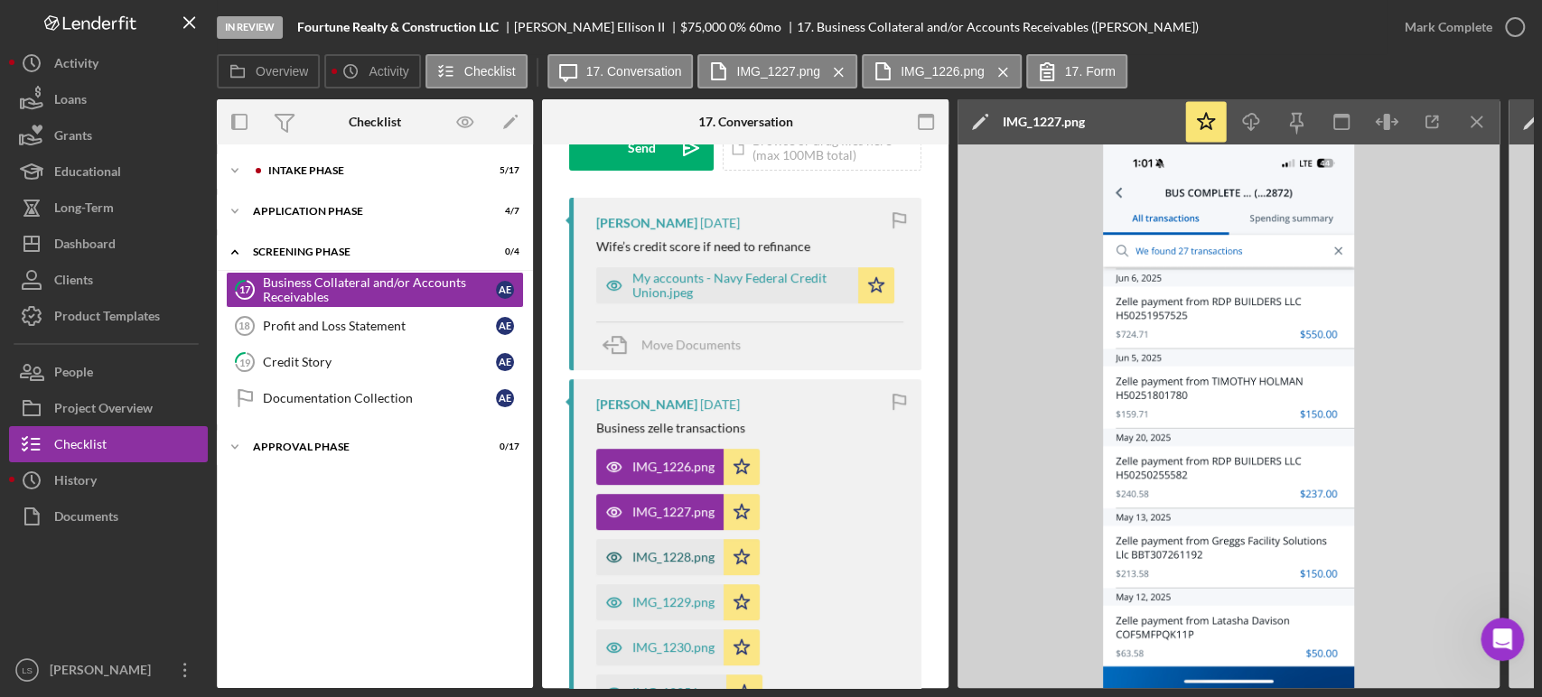
click at [664, 565] on div "IMG_1228.png" at bounding box center [659, 557] width 127 height 36
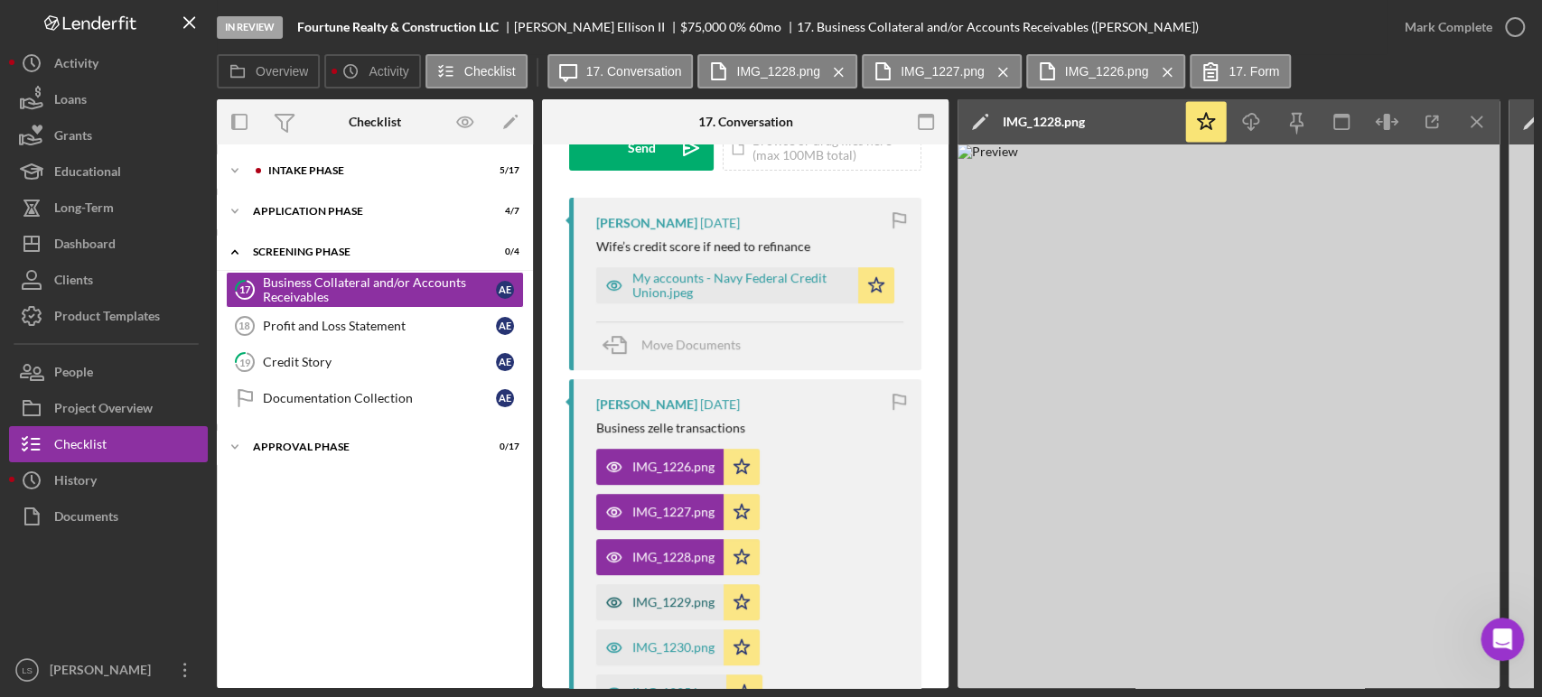
click at [650, 611] on div "IMG_1229.png" at bounding box center [659, 602] width 127 height 36
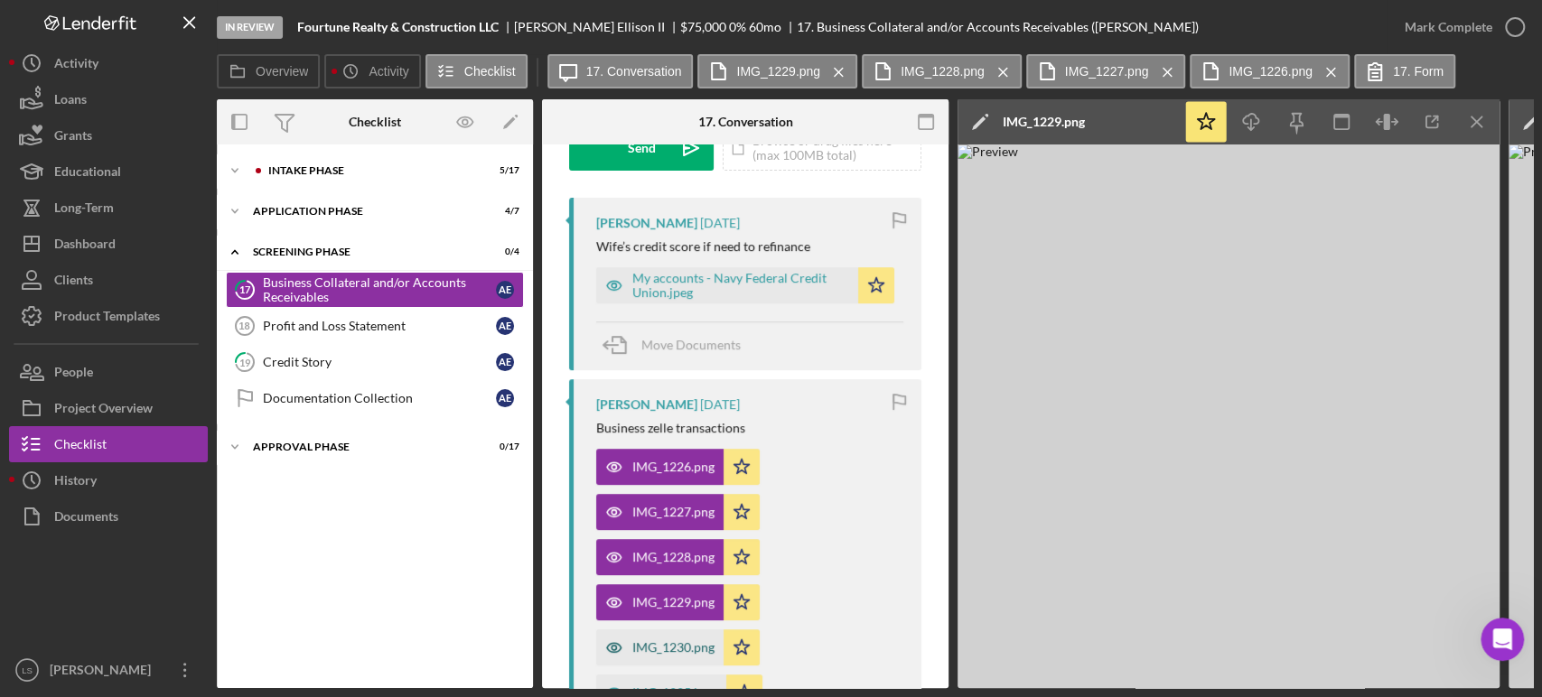
click at [655, 633] on div "IMG_1230.png" at bounding box center [659, 648] width 127 height 36
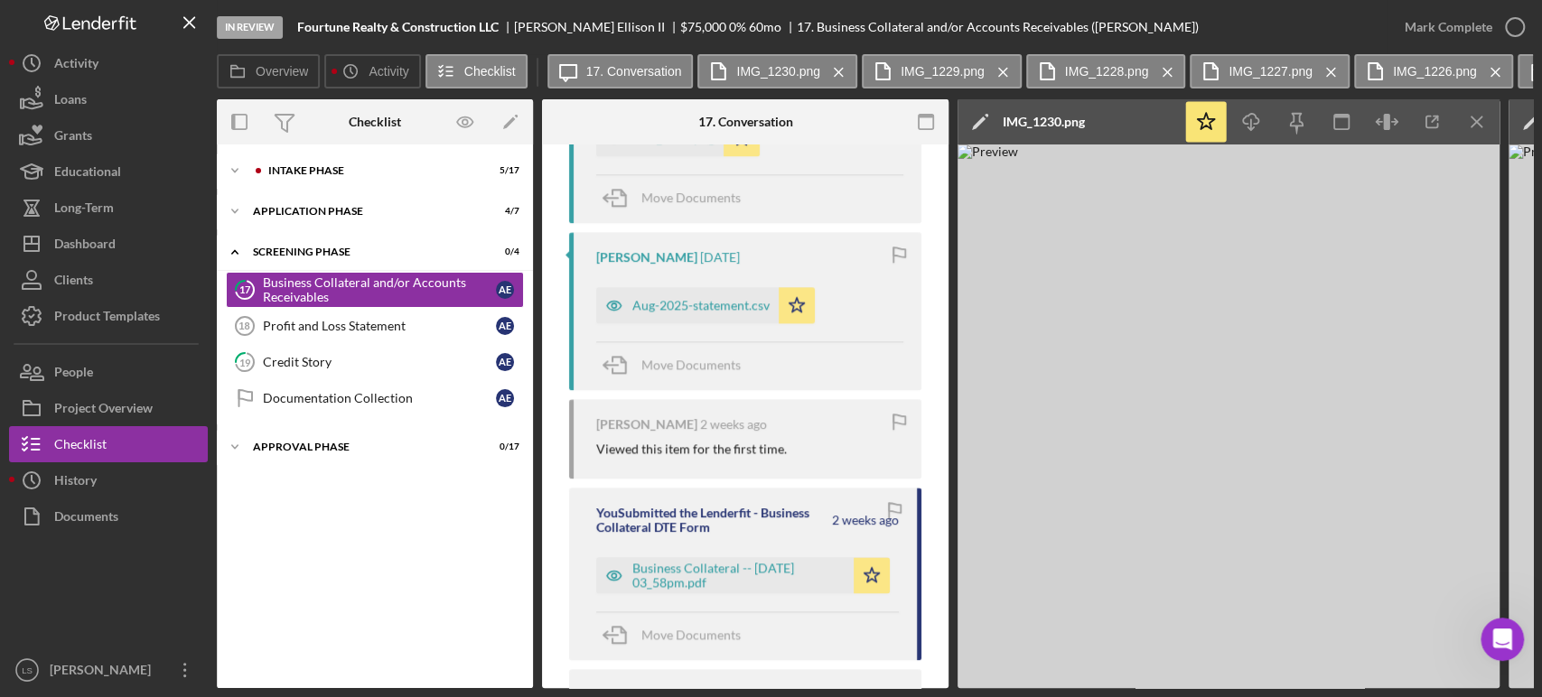
scroll to position [1505, 0]
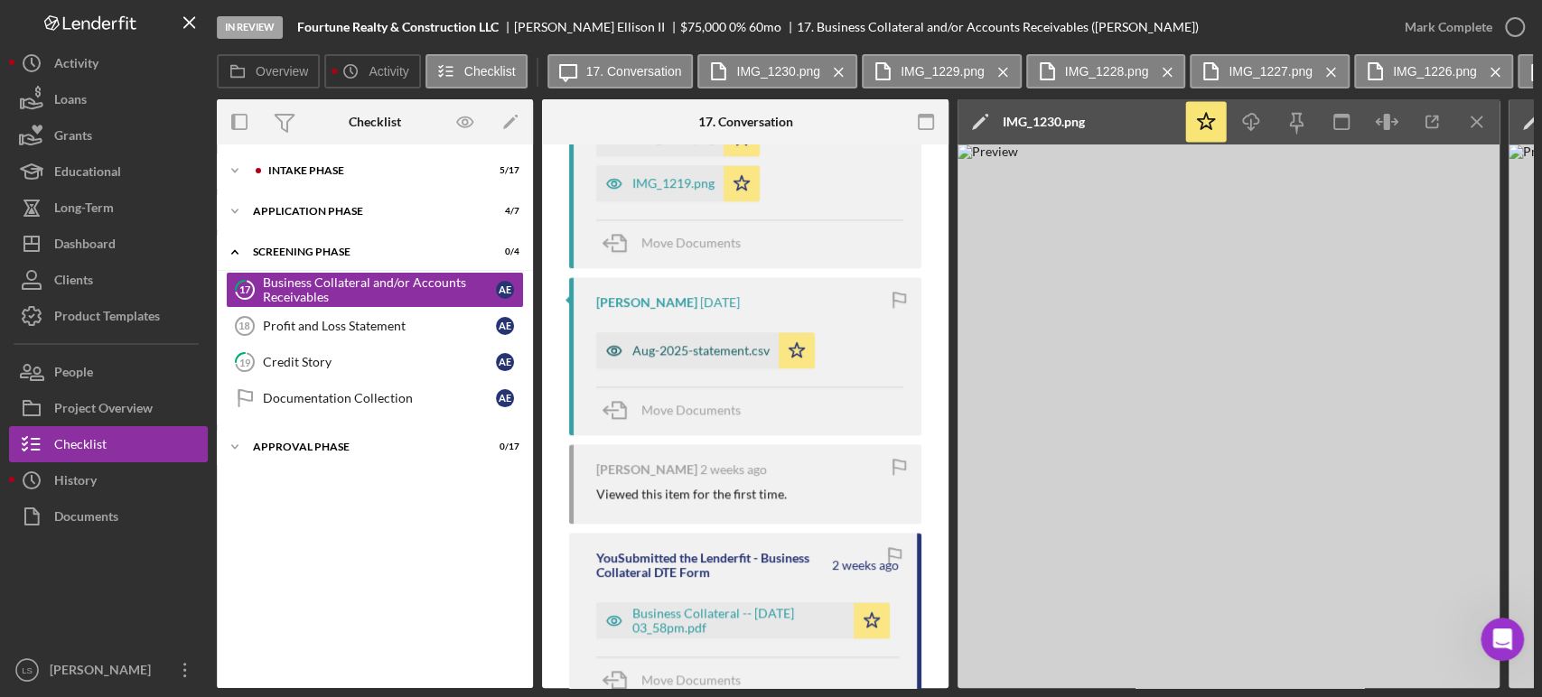
click at [744, 351] on div "Aug-2025-statement.csv" at bounding box center [700, 350] width 137 height 14
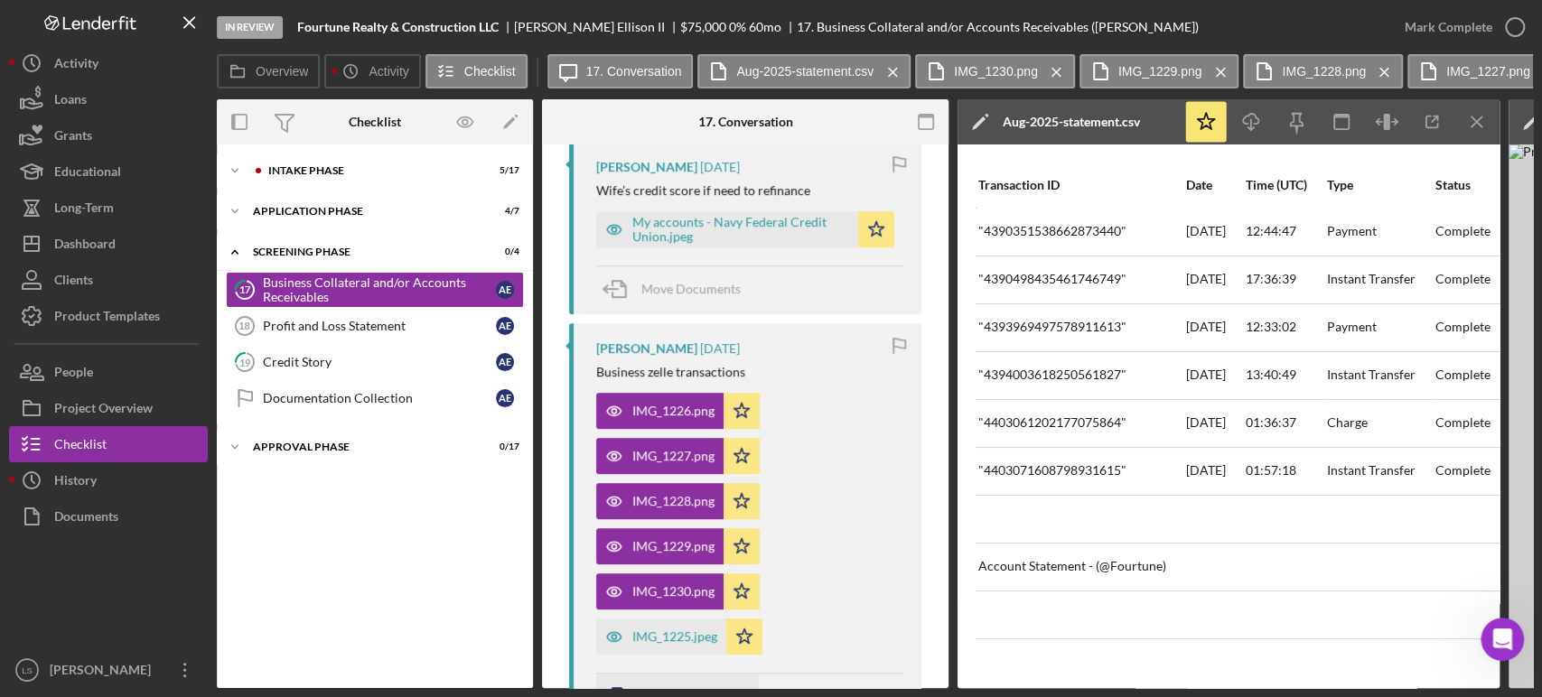
scroll to position [301, 0]
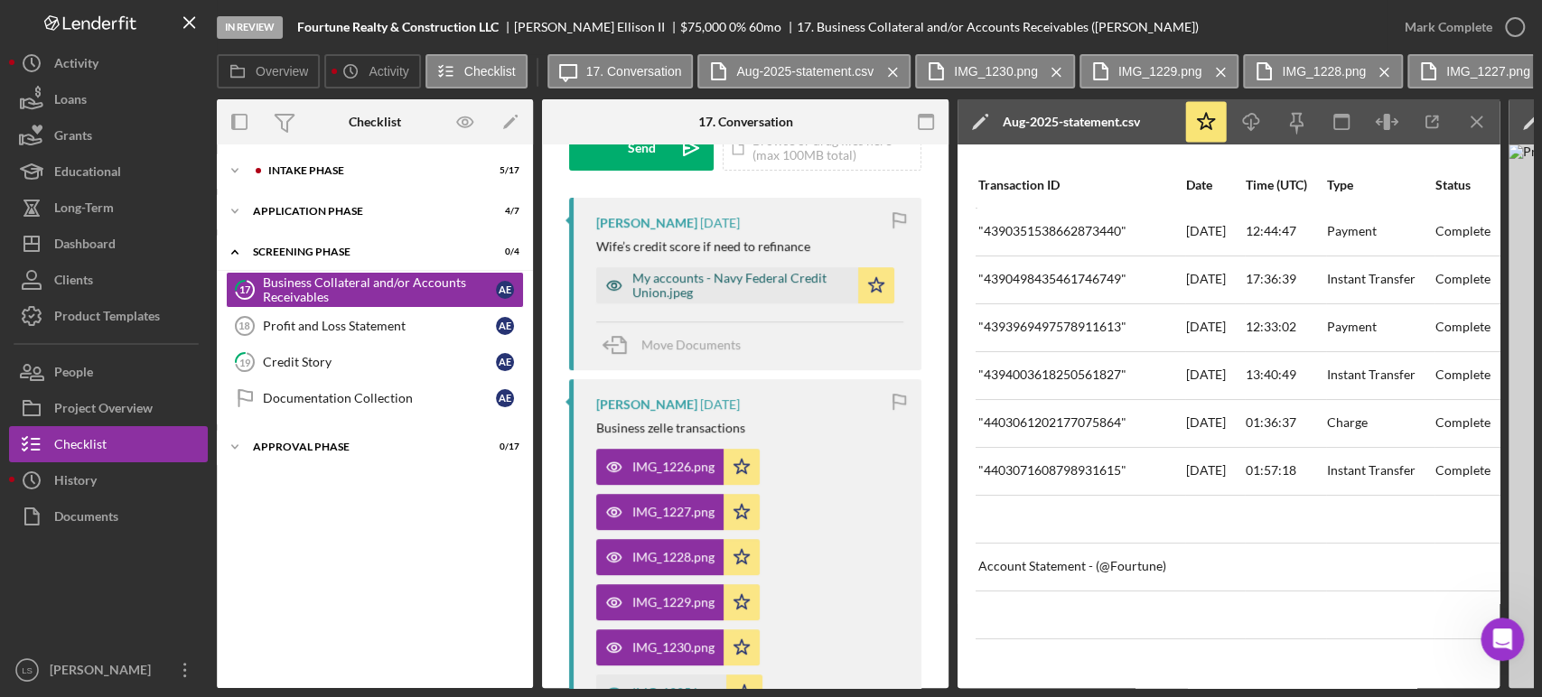
click at [667, 294] on div "My accounts - Navy Federal Credit Union.jpeg" at bounding box center [740, 285] width 217 height 29
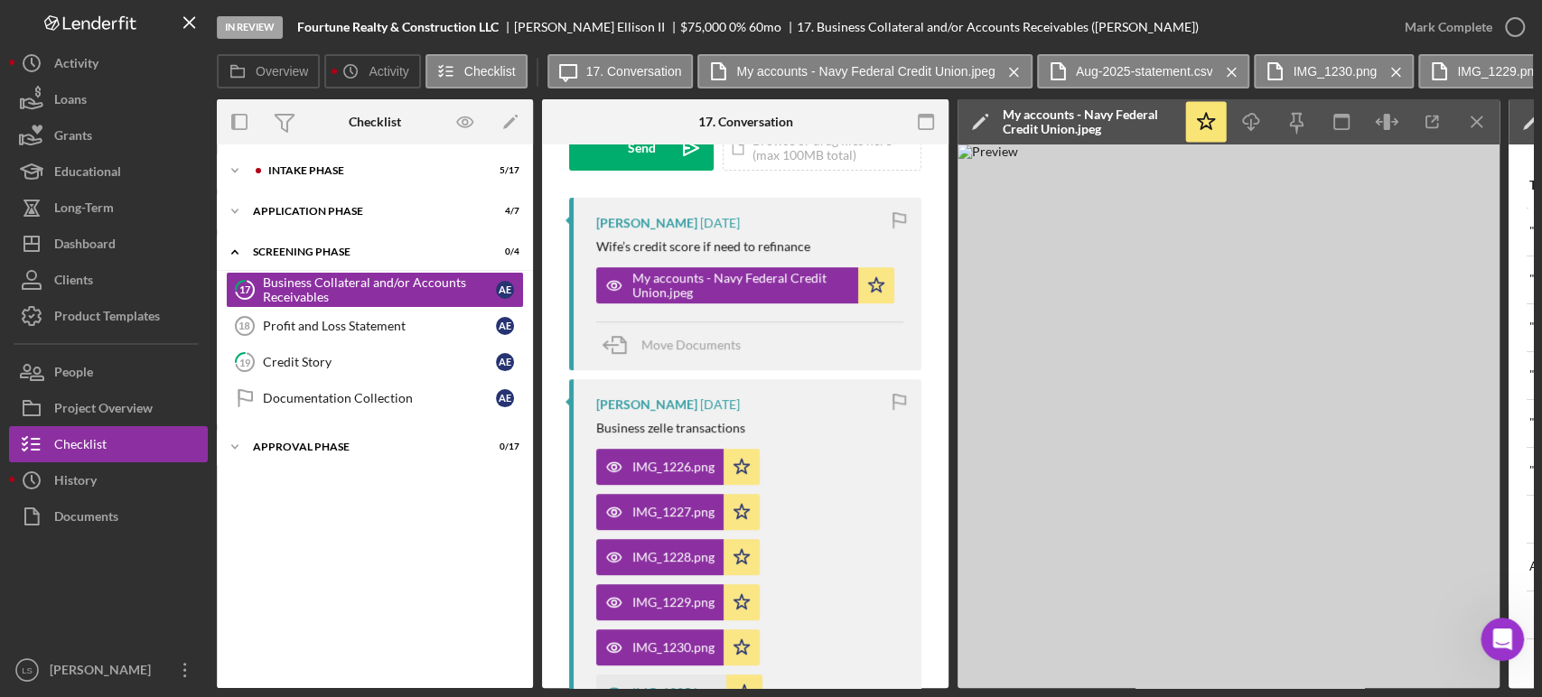
scroll to position [2538, 0]
click at [104, 303] on div "Product Templates" at bounding box center [107, 318] width 106 height 41
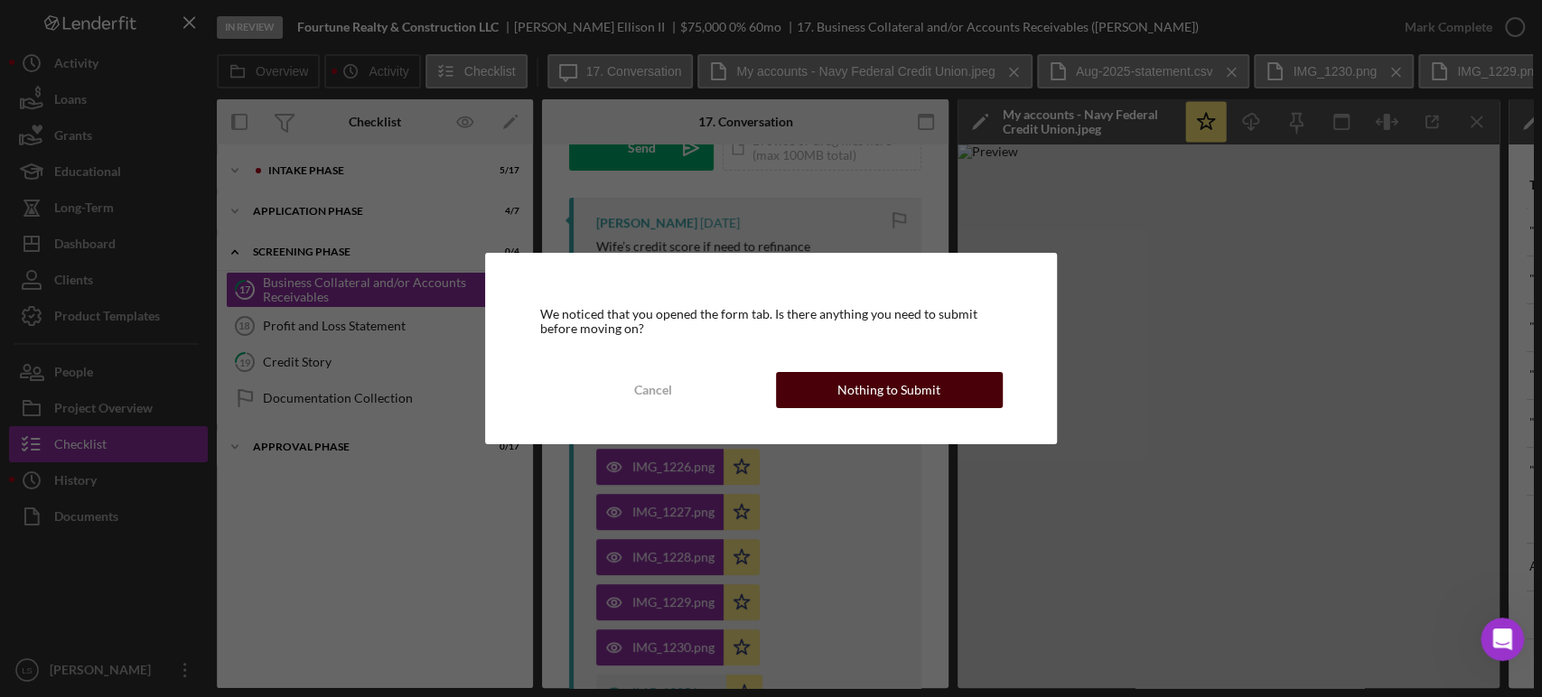
click at [900, 378] on div "Nothing to Submit" at bounding box center [888, 390] width 103 height 36
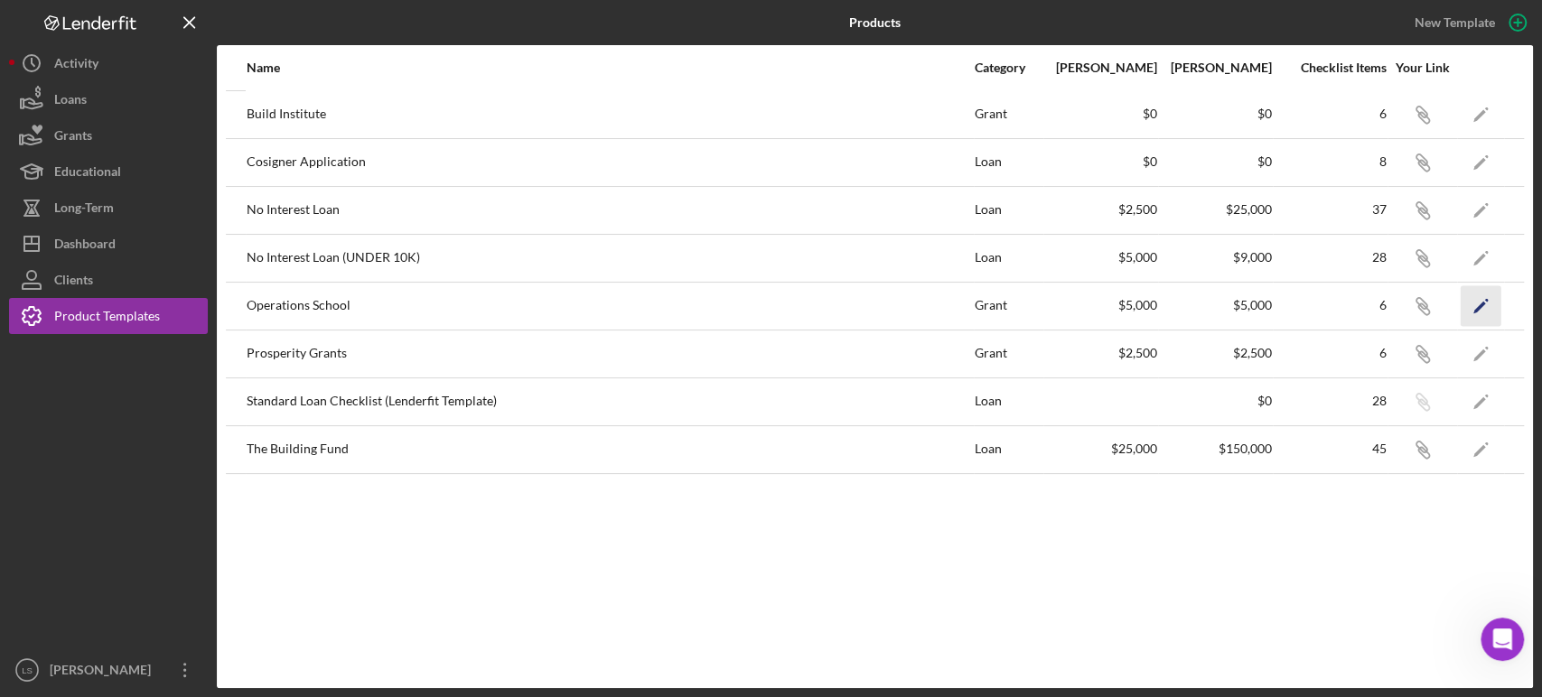
click at [1479, 312] on icon "Icon/Edit" at bounding box center [1480, 305] width 41 height 41
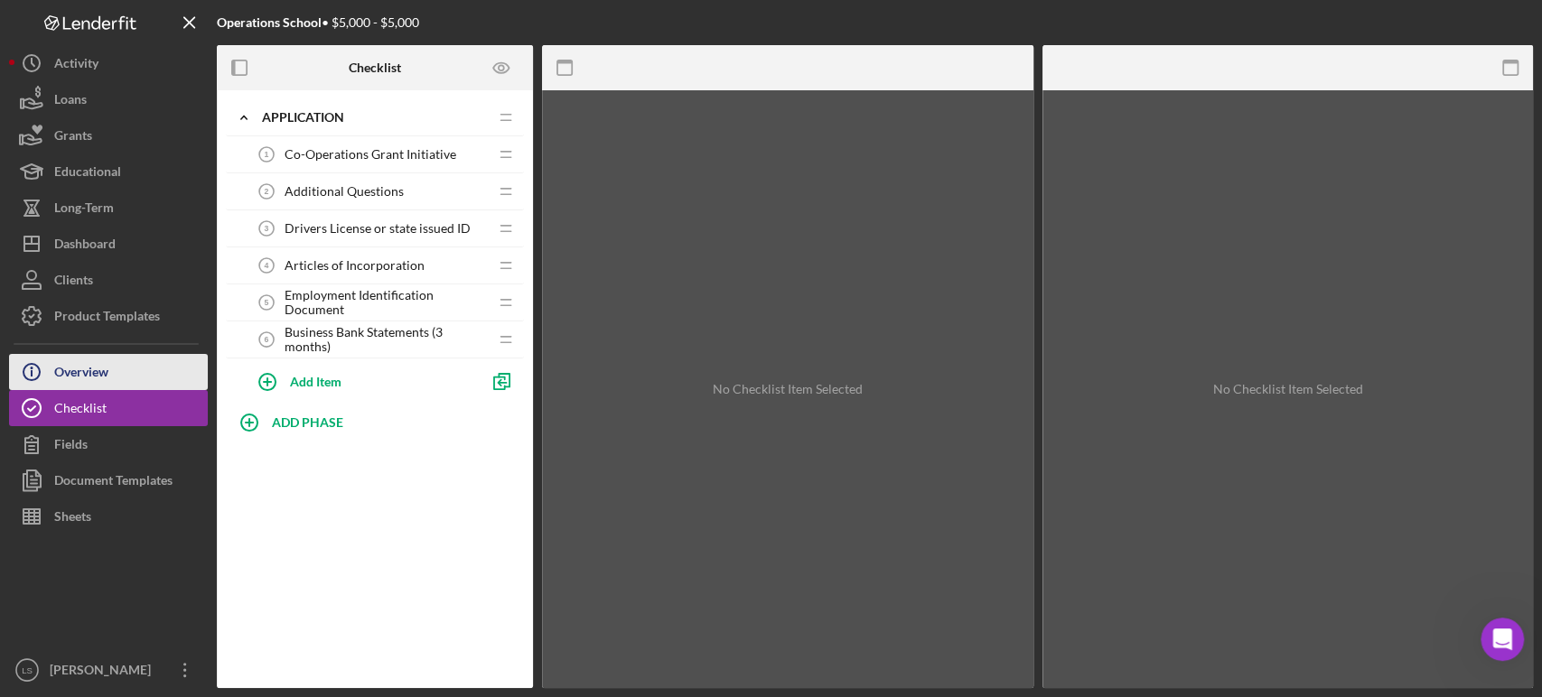
click at [133, 375] on button "Icon/Info Overview" at bounding box center [108, 372] width 199 height 36
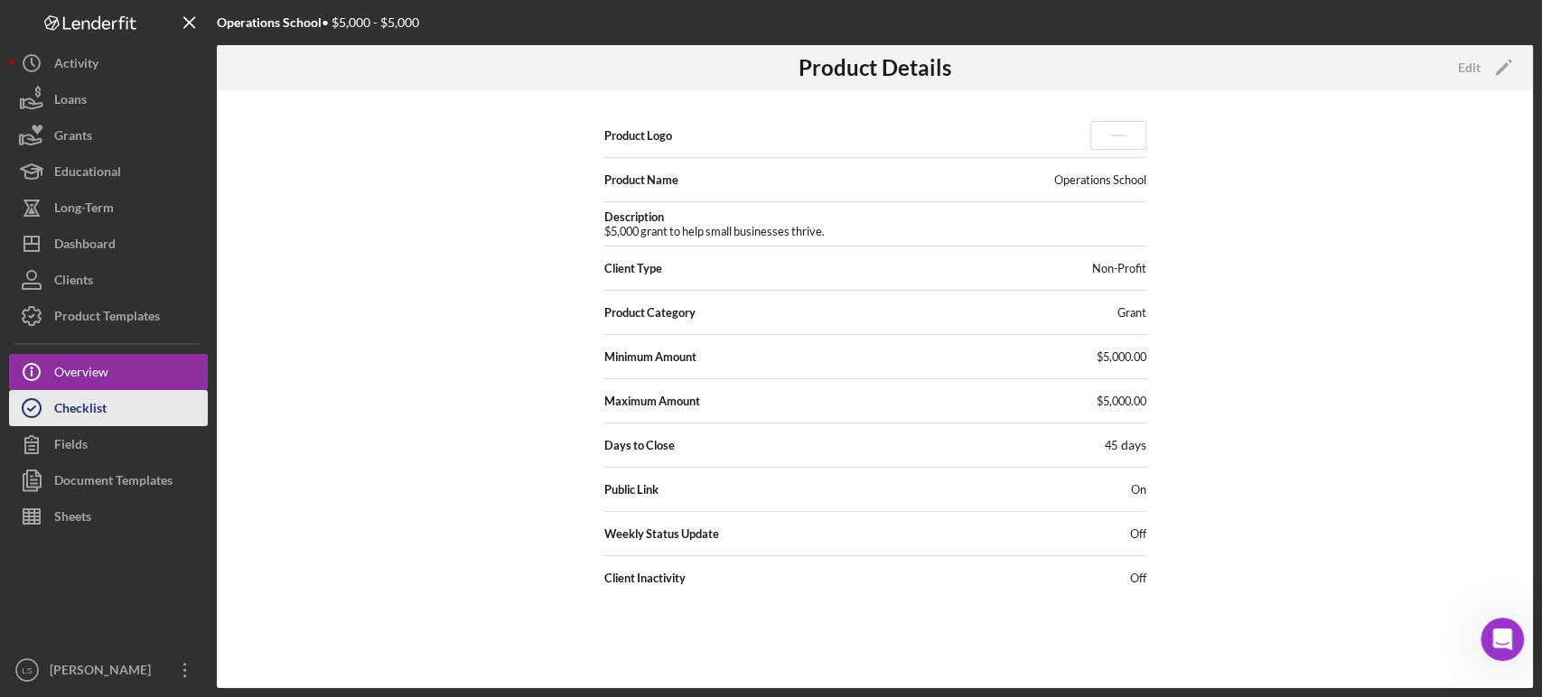
click at [63, 417] on div "Checklist" at bounding box center [80, 410] width 52 height 41
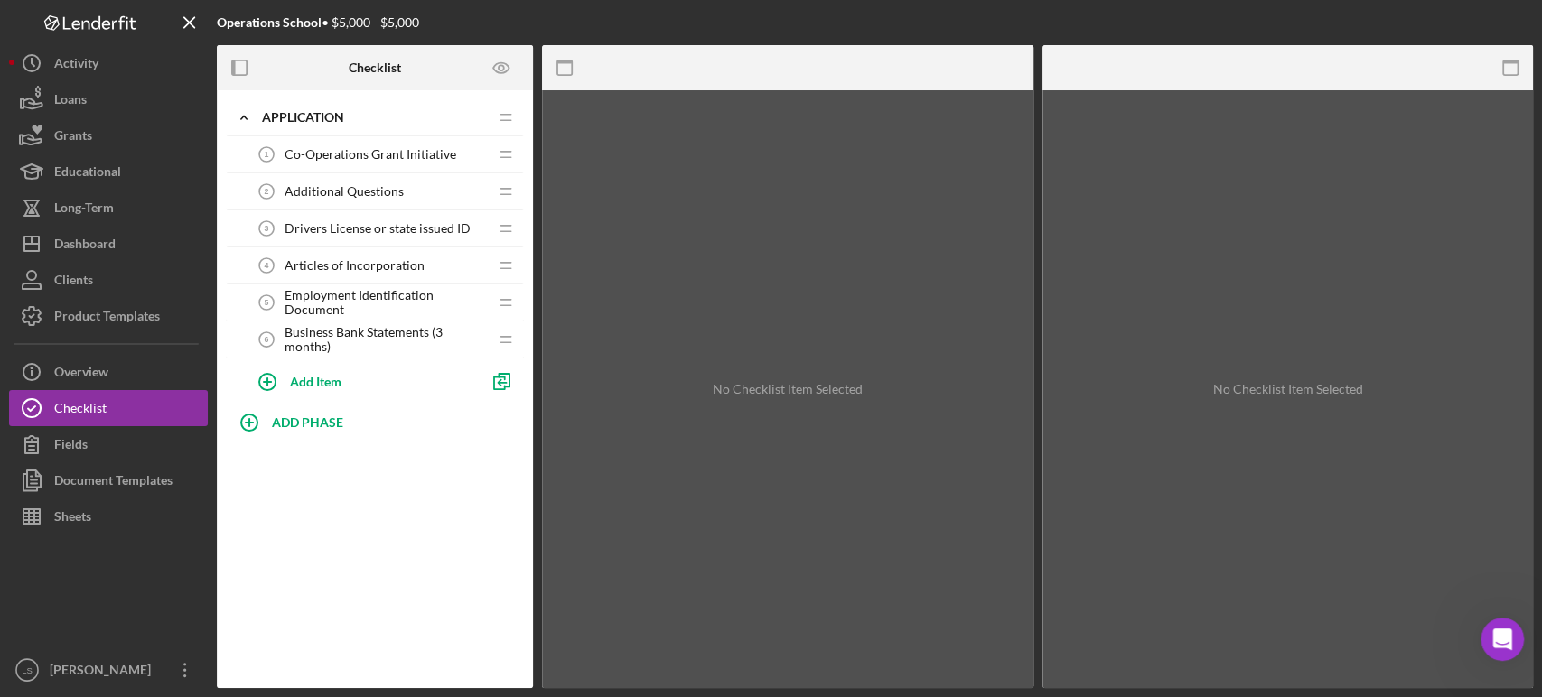
click at [361, 158] on span "Co-Operations Grant Initiative" at bounding box center [370, 154] width 172 height 14
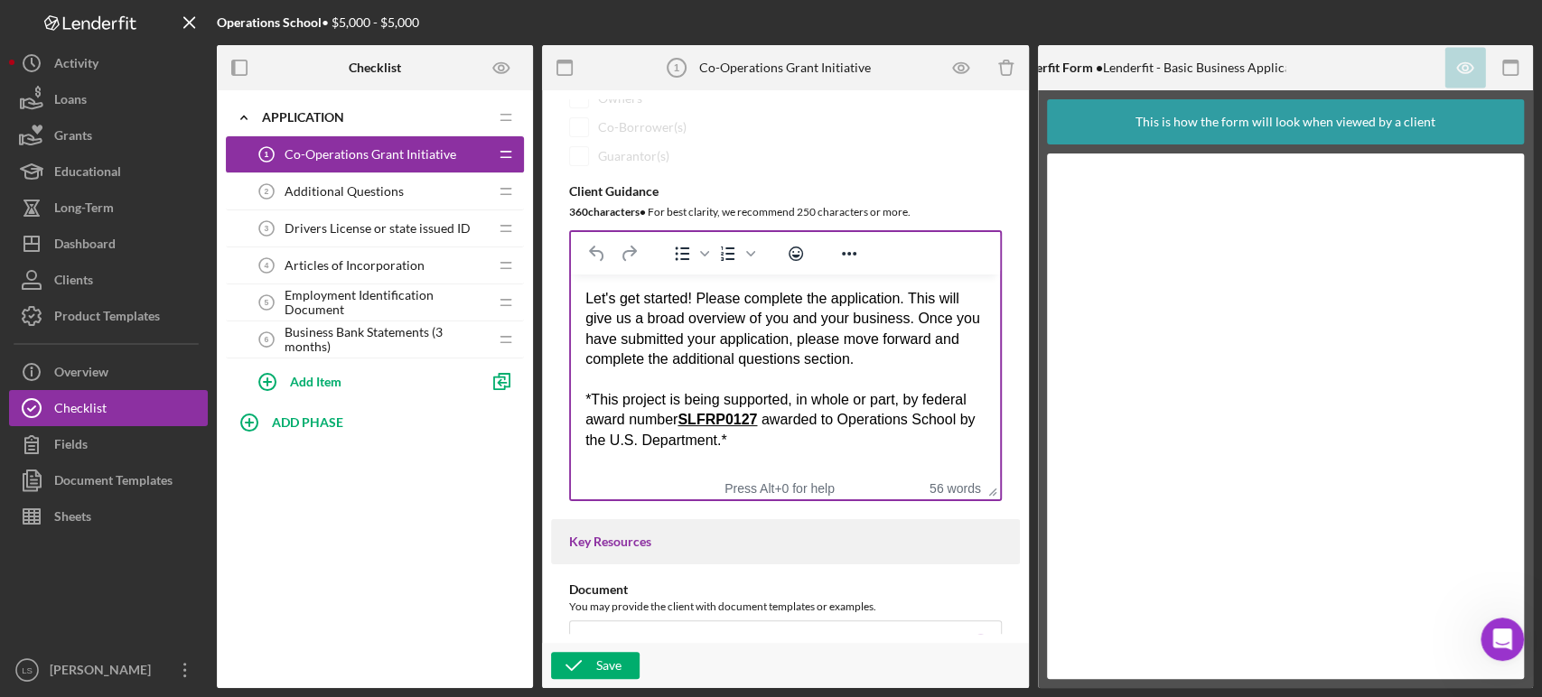
scroll to position [401, 0]
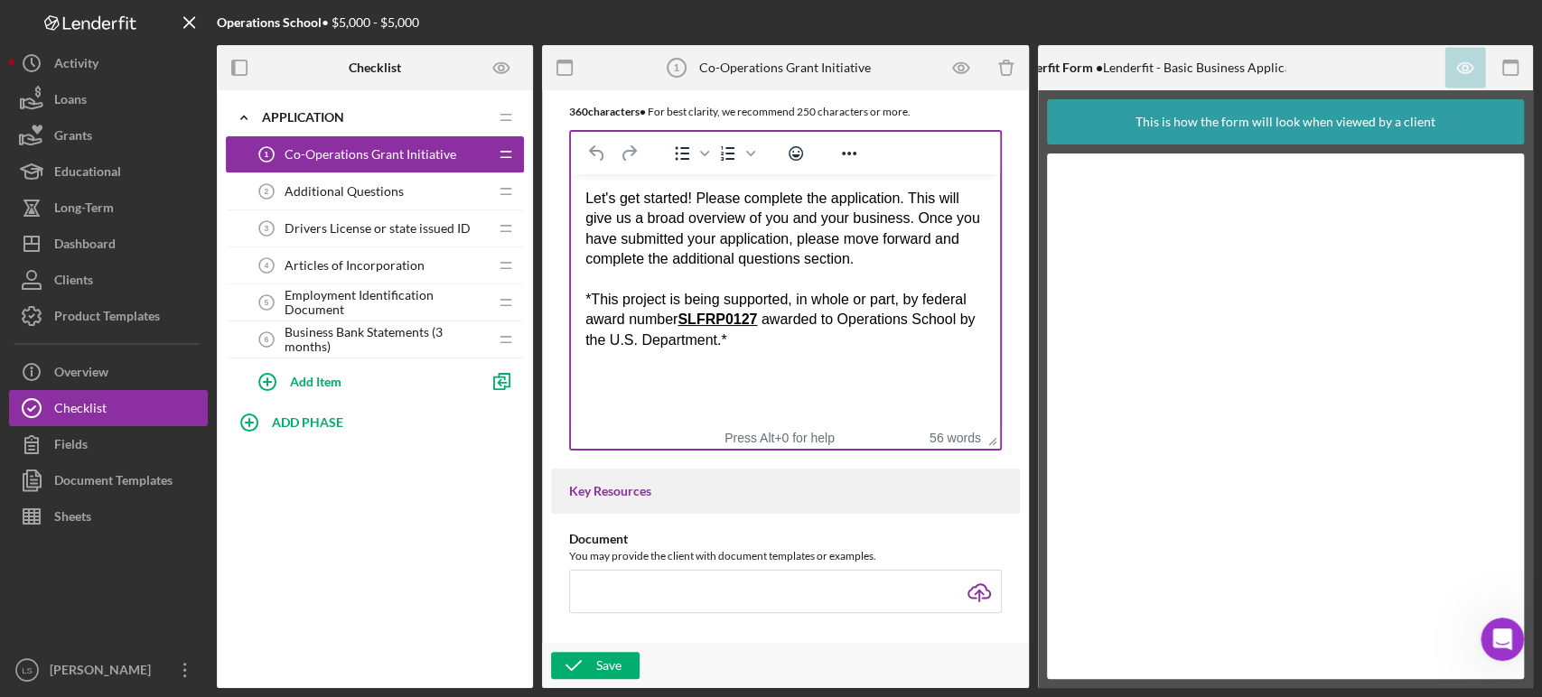
drag, startPoint x: 989, startPoint y: 396, endPoint x: 990, endPoint y: 452, distance: 56.0
click at [370, 208] on div "Additional Questions 2 Additional Questions" at bounding box center [367, 191] width 239 height 36
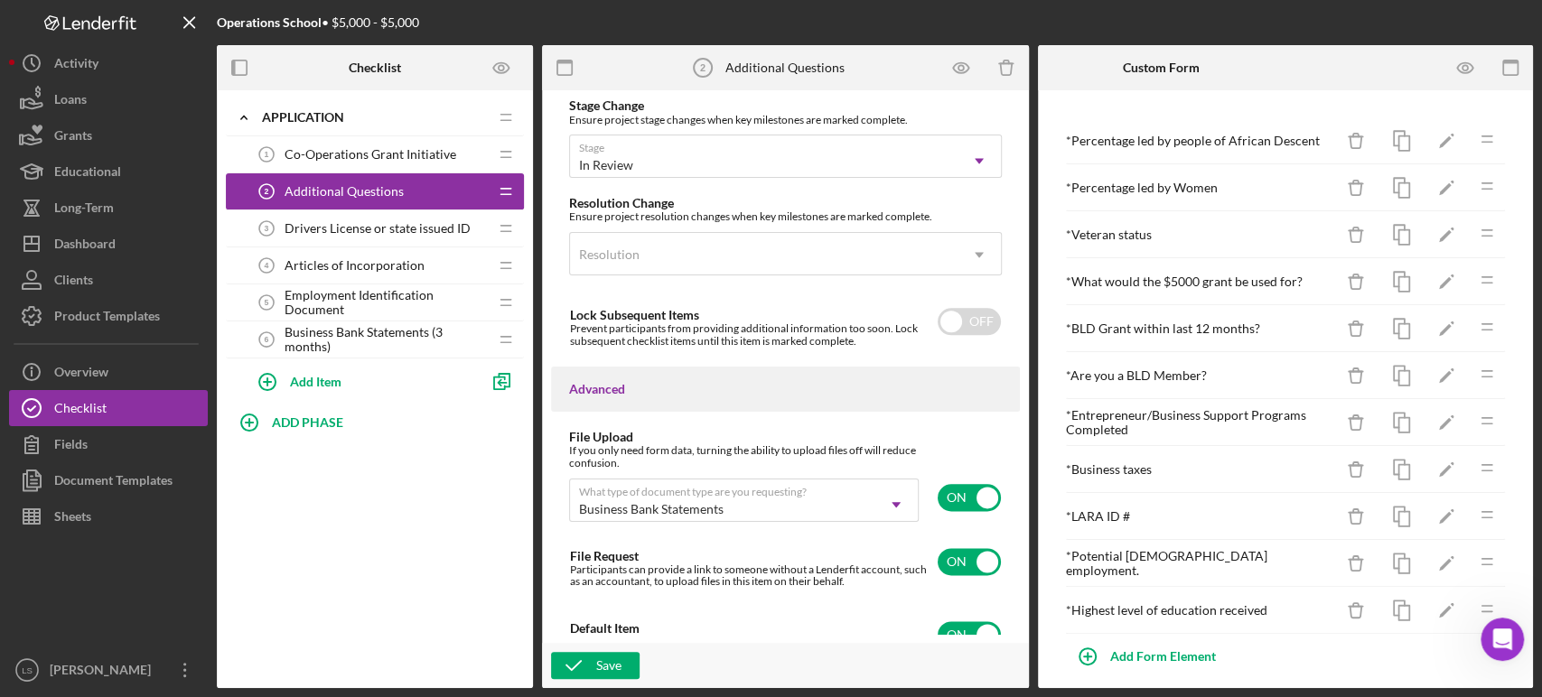
scroll to position [1376, 0]
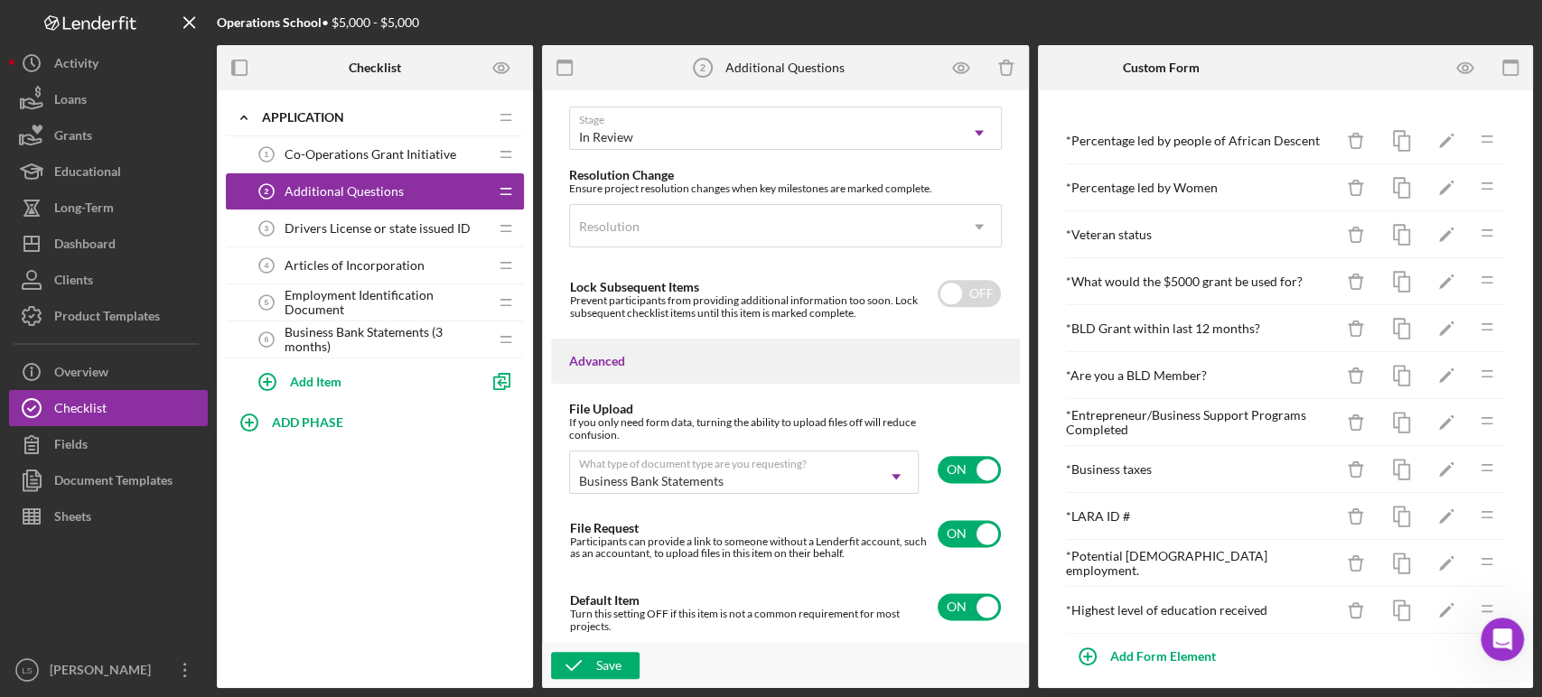
click at [393, 163] on div "Co-Operations Grant Initiative 1 Co-Operations Grant Initiative" at bounding box center [367, 154] width 239 height 36
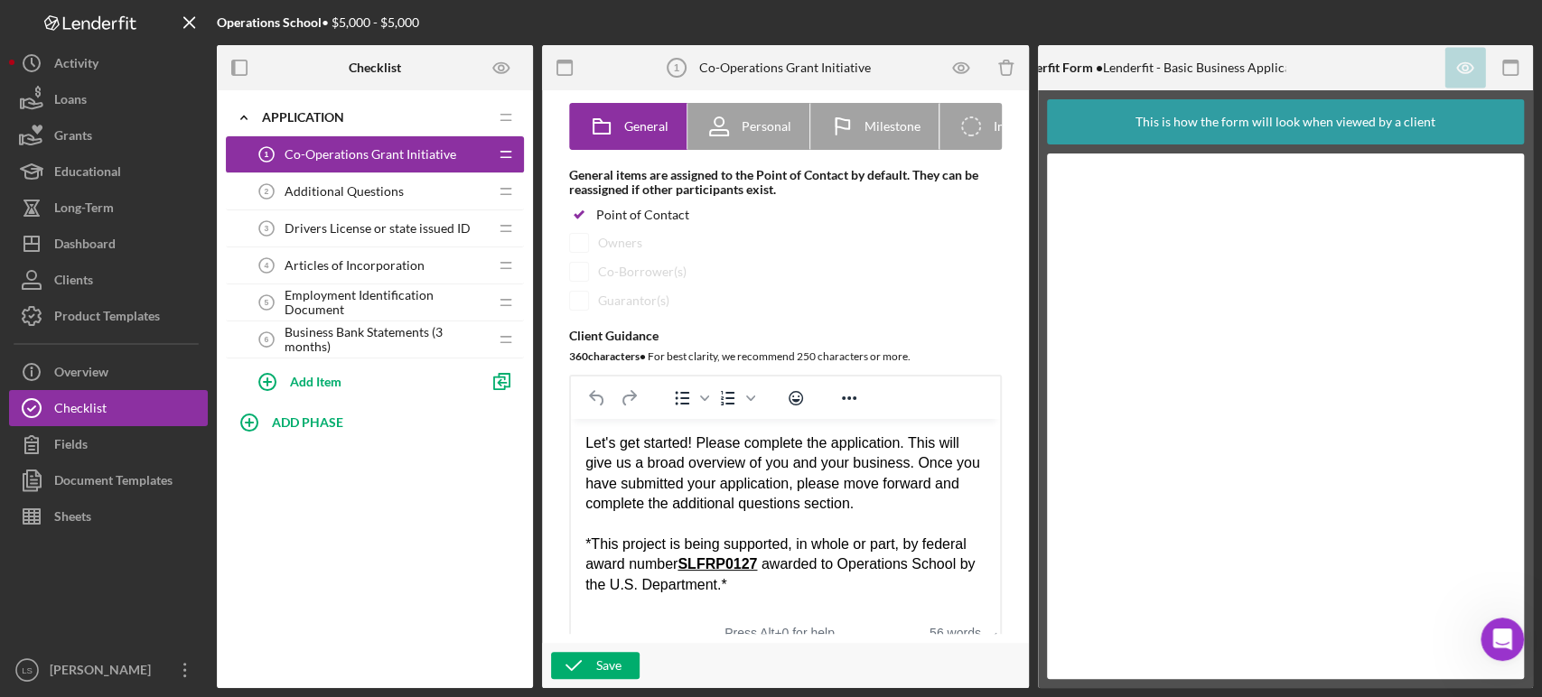
scroll to position [201, 0]
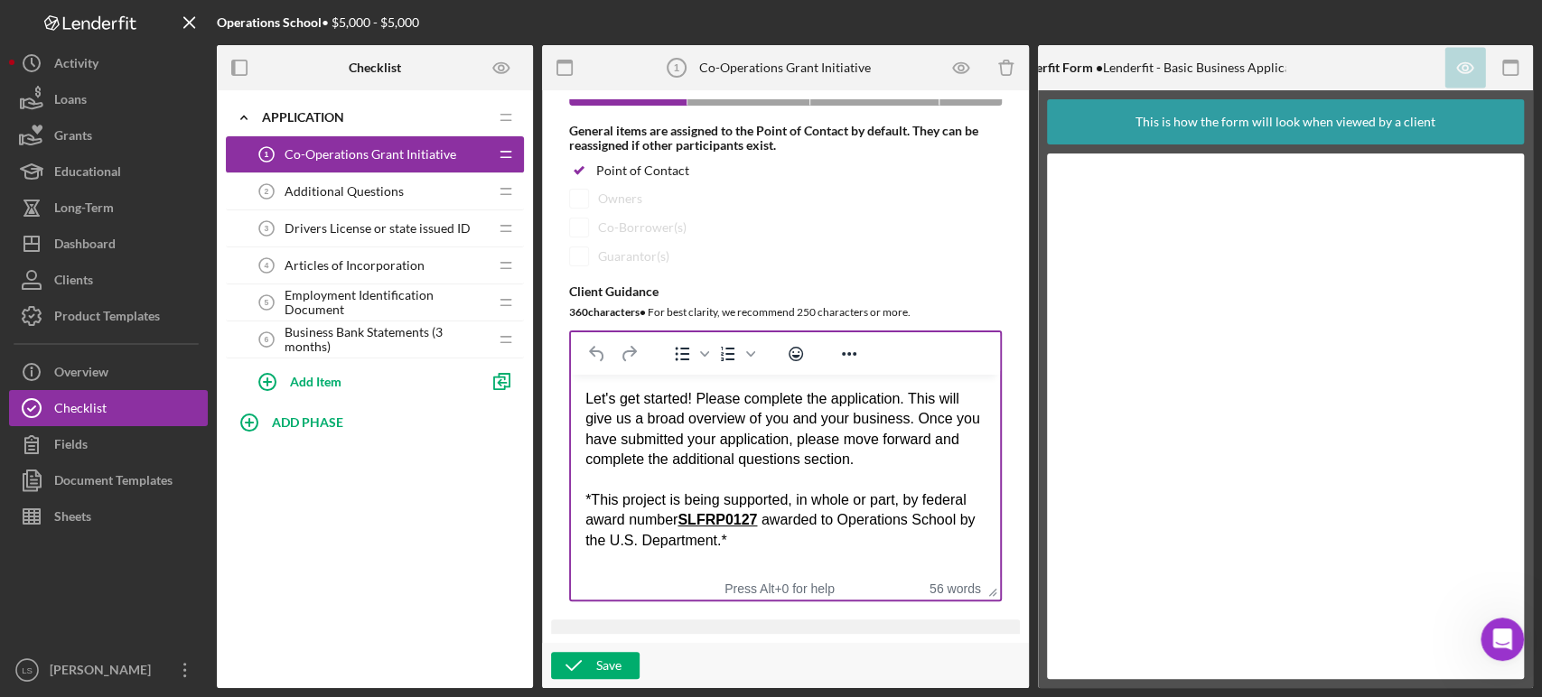
click at [695, 400] on div "Let's get started! Please complete the application. This will give us a broad o…" at bounding box center [785, 429] width 400 height 81
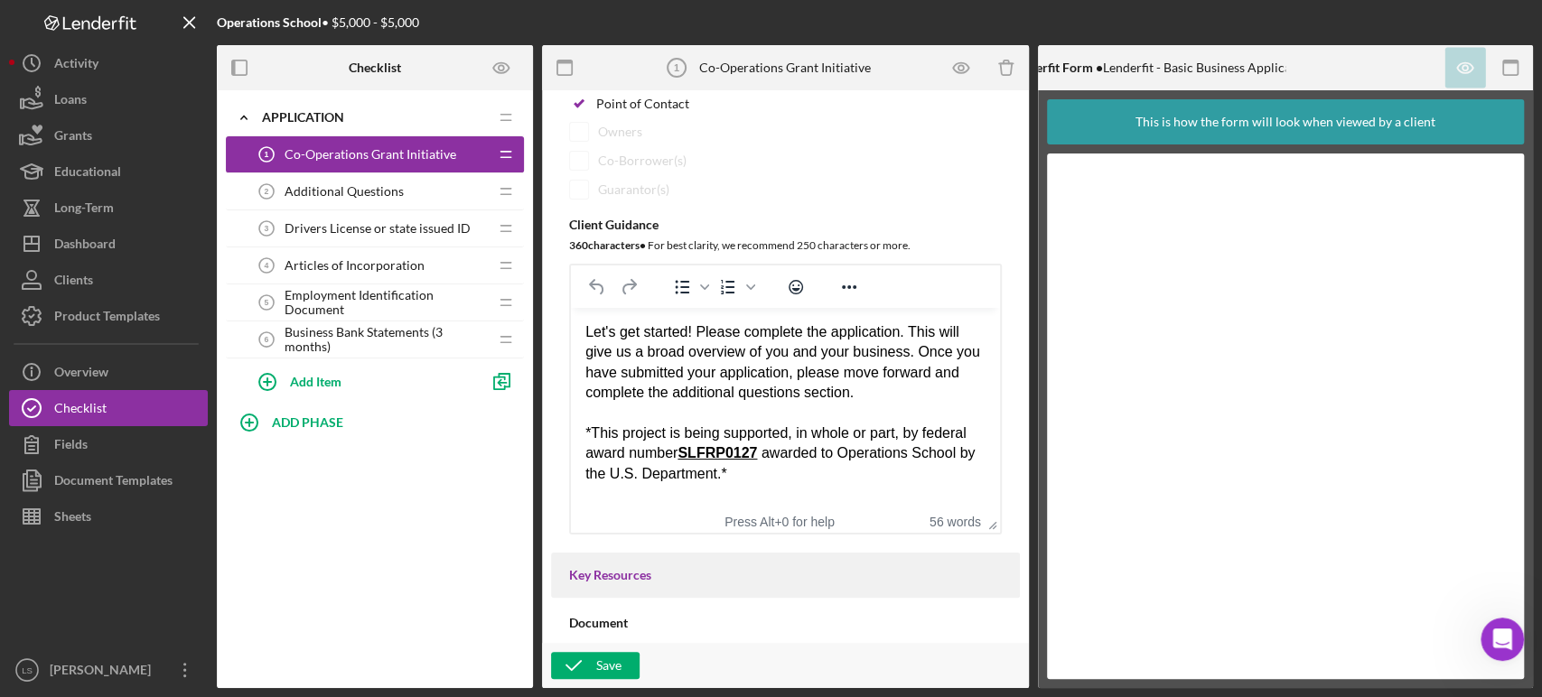
scroll to position [301, 0]
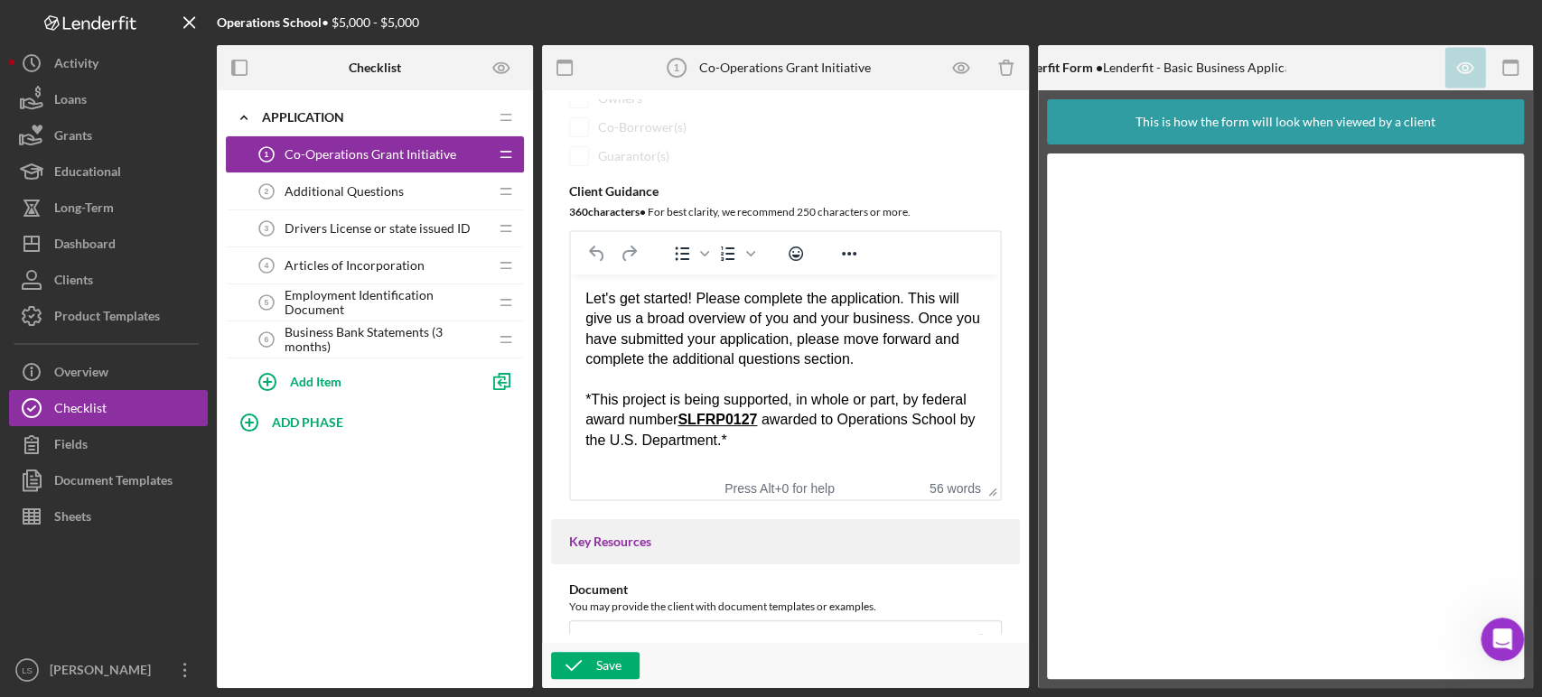
click at [768, 452] on html "Let's get started! Please complete the application. This will give us a broad o…" at bounding box center [785, 370] width 429 height 191
click at [580, 302] on html "Let's get started! Please complete the application. This will give us a broad o…" at bounding box center [785, 390] width 429 height 231
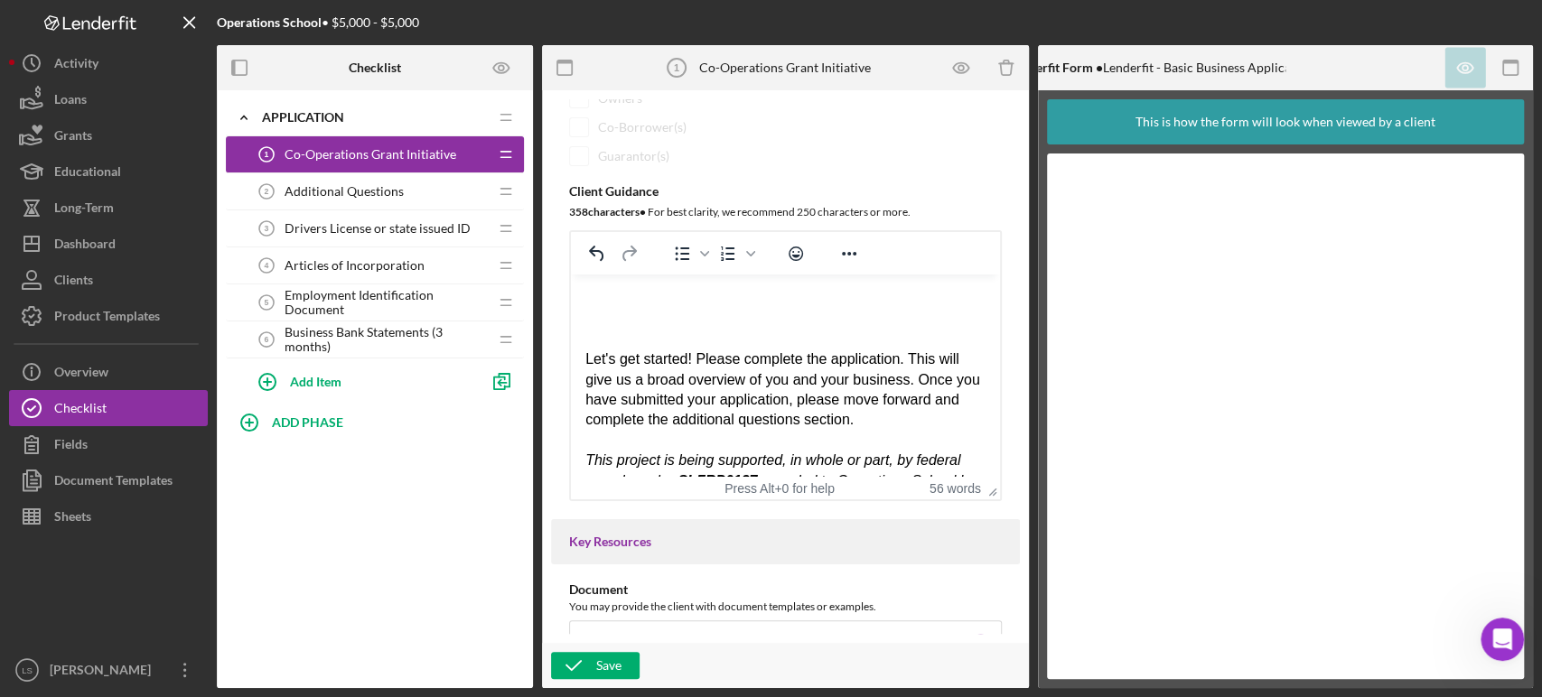
click at [619, 298] on div "Rich Text Area. Press ALT-0 for help." at bounding box center [785, 299] width 400 height 20
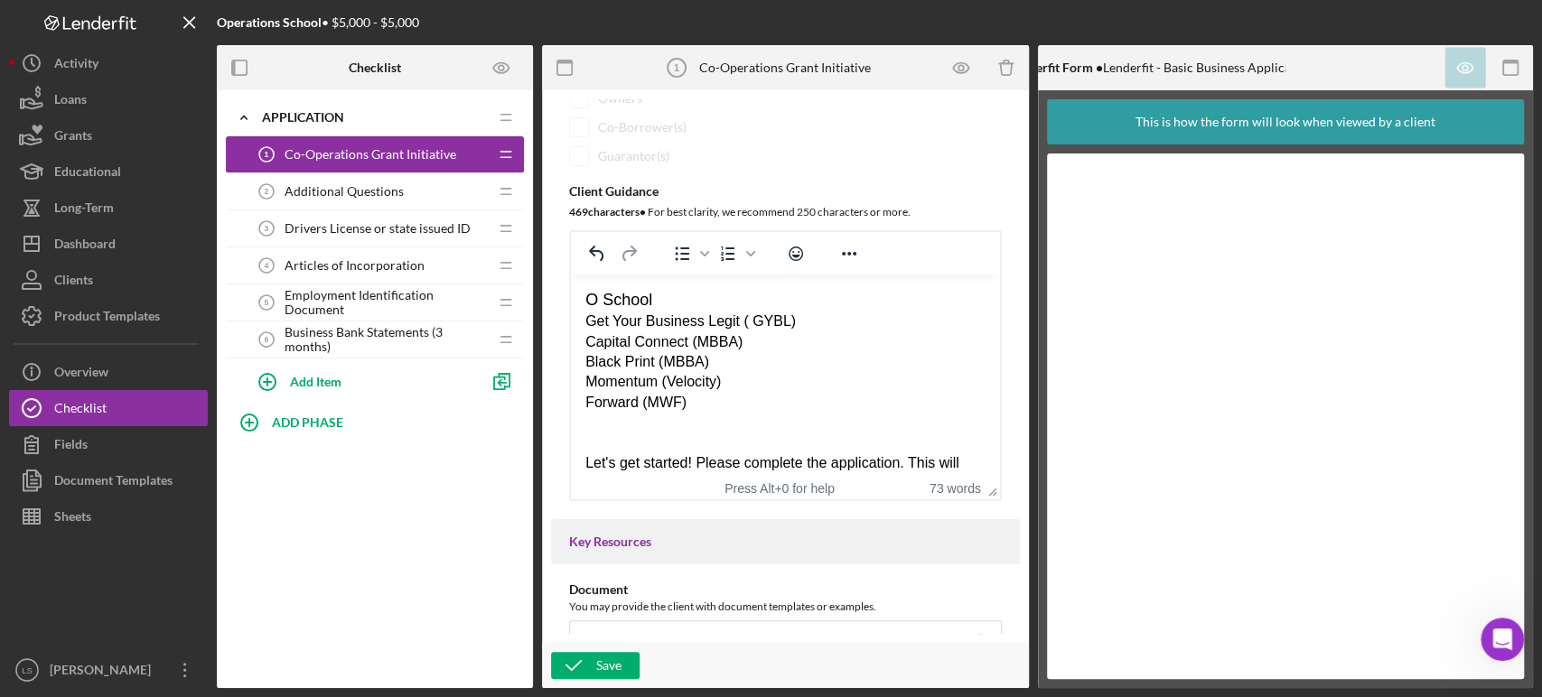
scroll to position [201, 0]
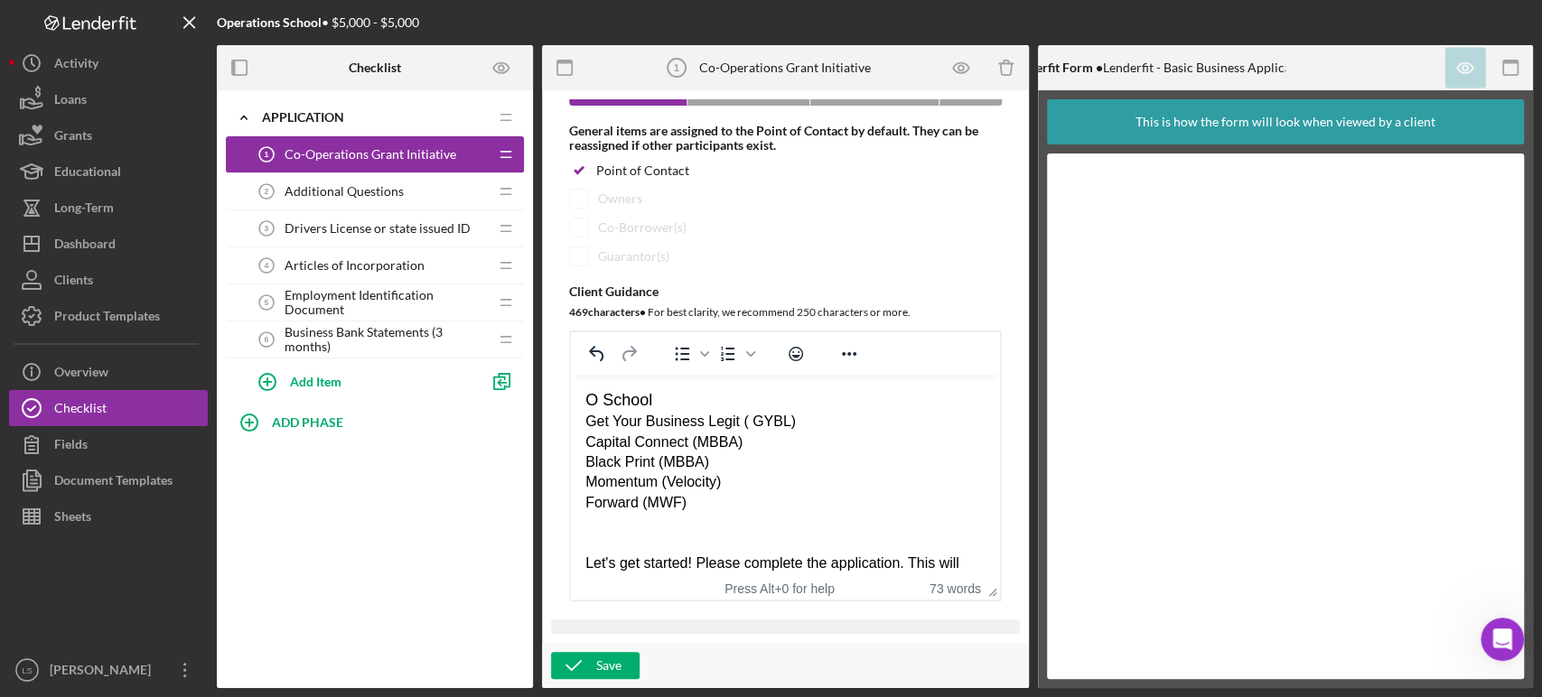
click at [591, 402] on span "O School" at bounding box center [618, 400] width 67 height 18
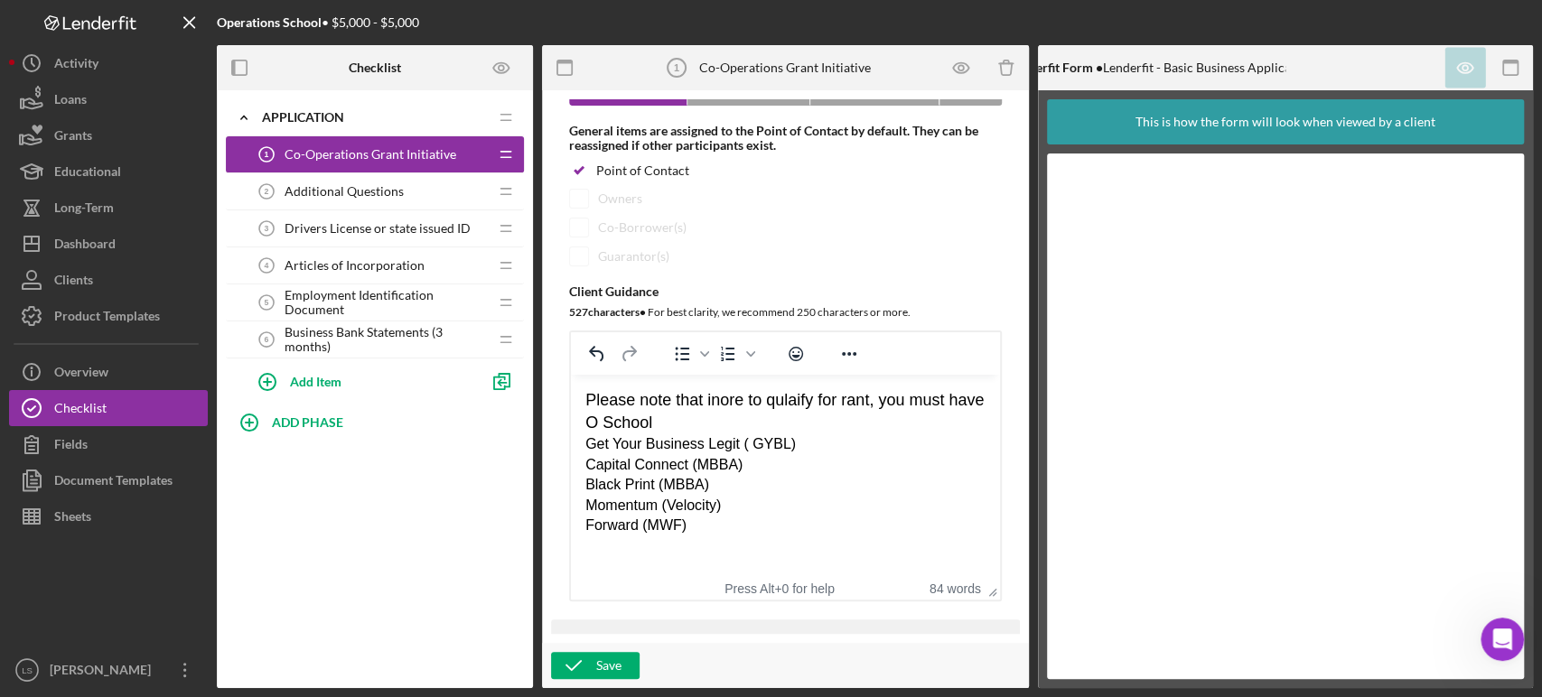
click at [719, 405] on span "Please note that inore to qulaify for rant, you must have O School" at bounding box center [784, 411] width 398 height 41
click at [746, 403] on span "Please note that in ore to qulaify for rant, you must have O School" at bounding box center [766, 411] width 363 height 41
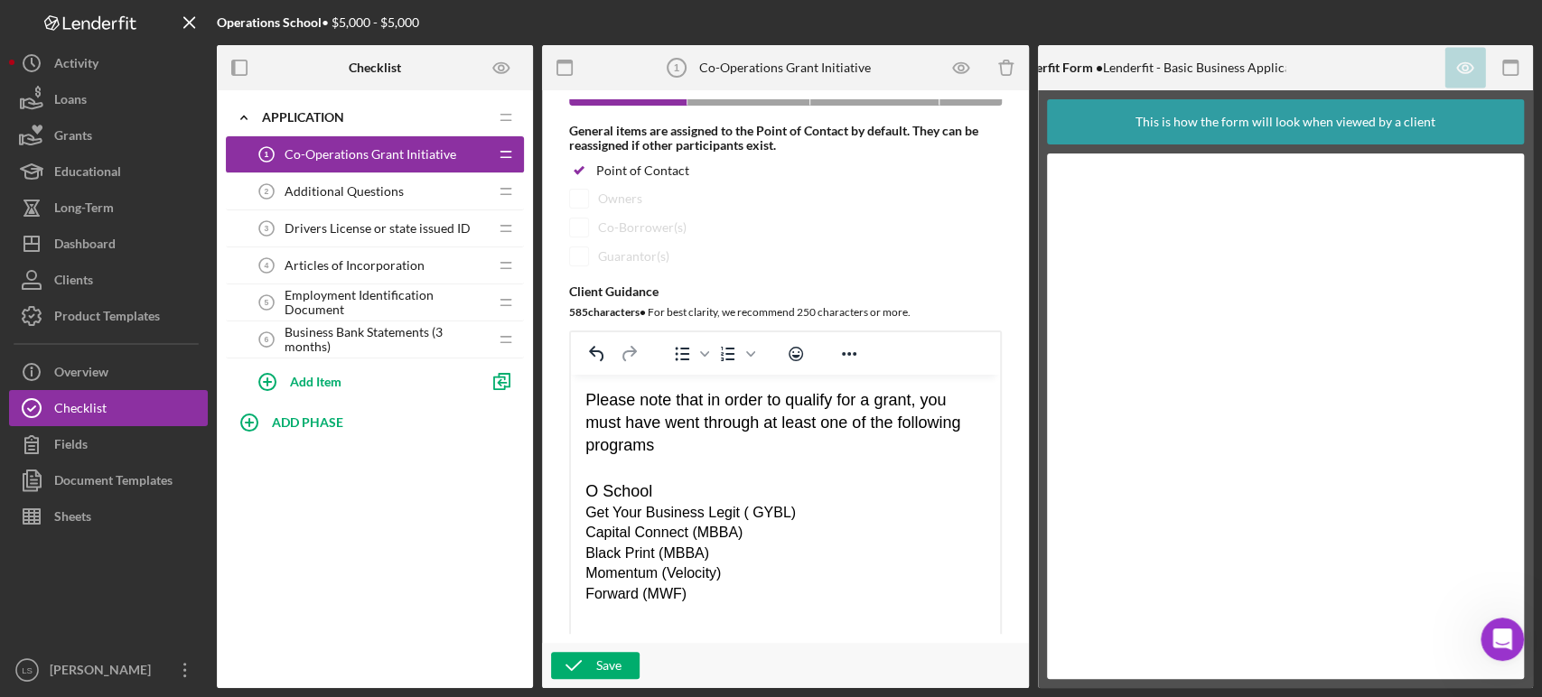
drag, startPoint x: 988, startPoint y: 600, endPoint x: 1030, endPoint y: 701, distance: 109.4
click at [1030, 696] on html "Operations School • $5,000 - $5,000 Checklist Icon/Expander Application Icon/Ed…" at bounding box center [771, 348] width 1542 height 697
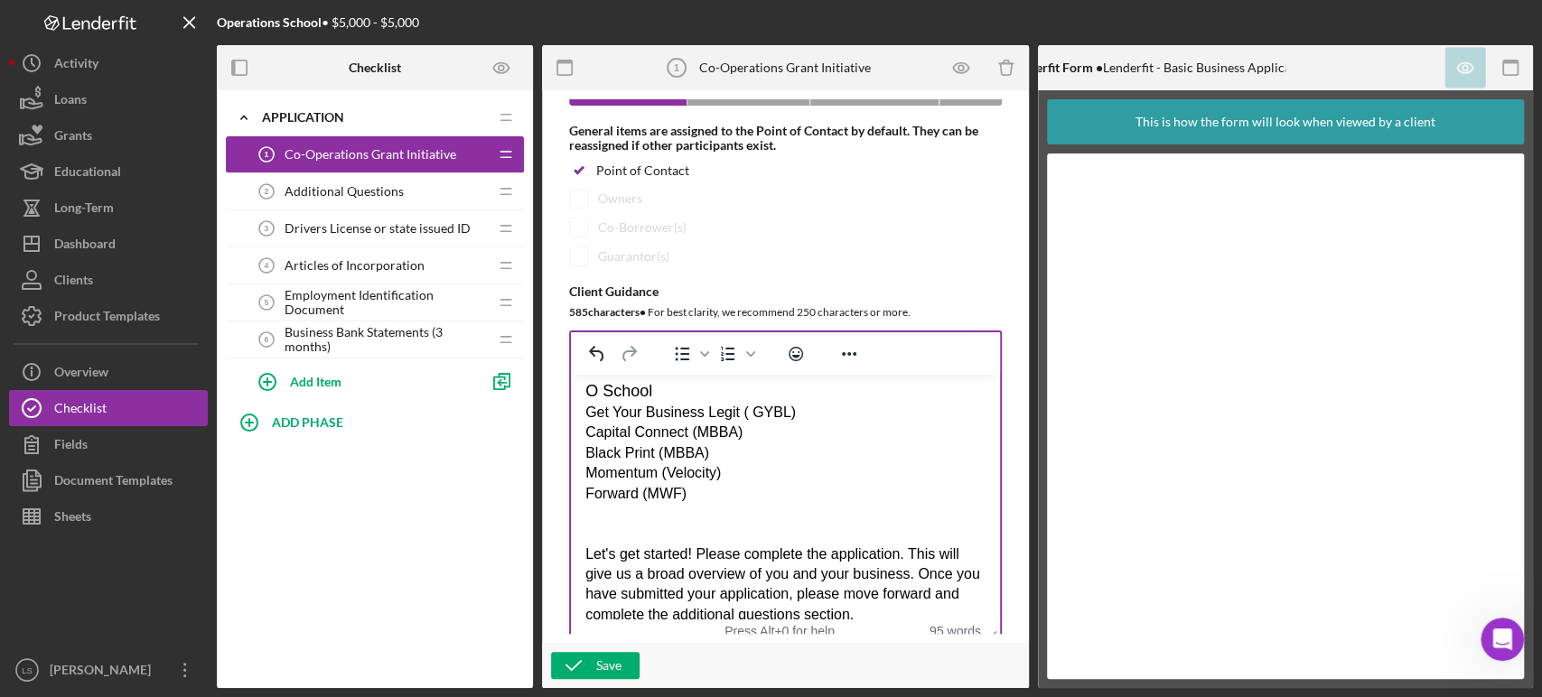
scroll to position [0, 0]
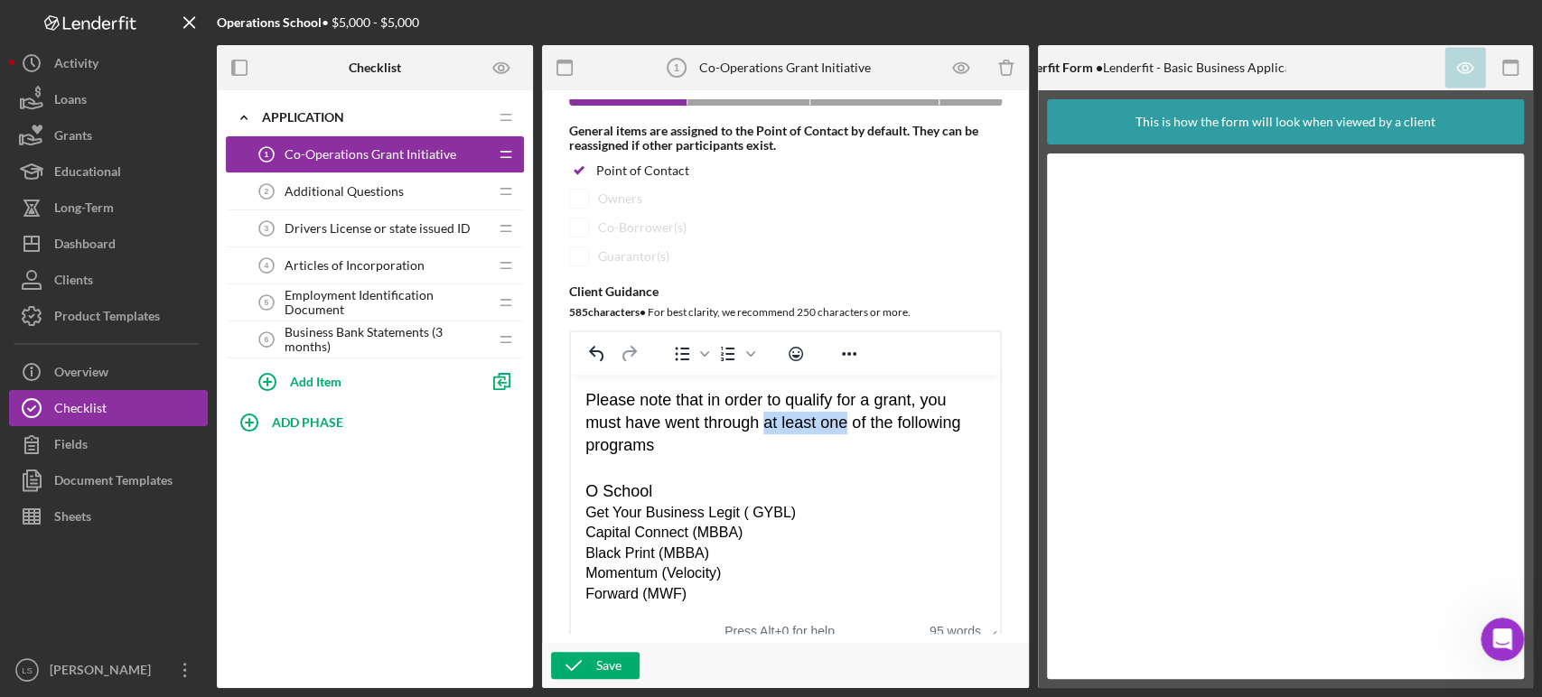
drag, startPoint x: 768, startPoint y: 424, endPoint x: 845, endPoint y: 424, distance: 77.7
click at [847, 424] on span "Please note that in order to qualify for a grant, you must have went through at…" at bounding box center [772, 422] width 375 height 63
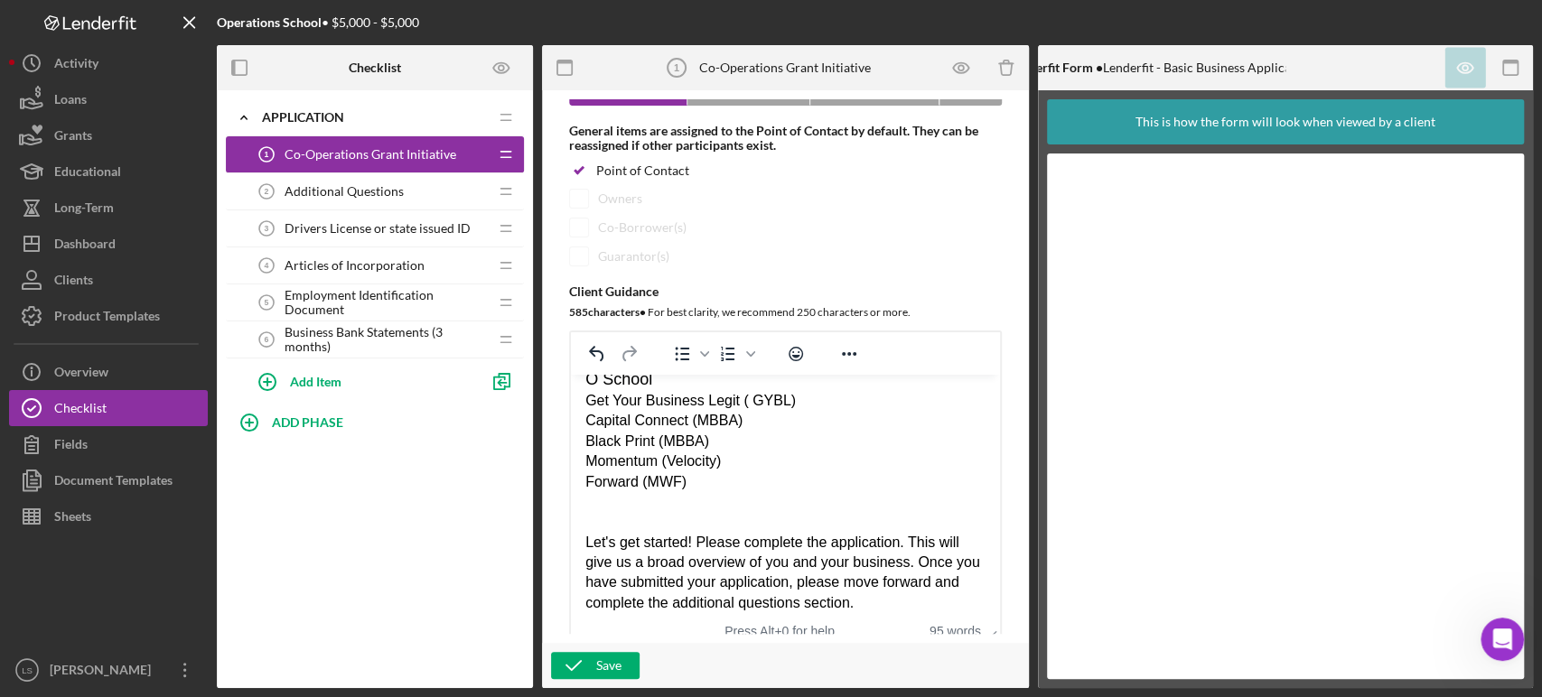
scroll to position [201, 0]
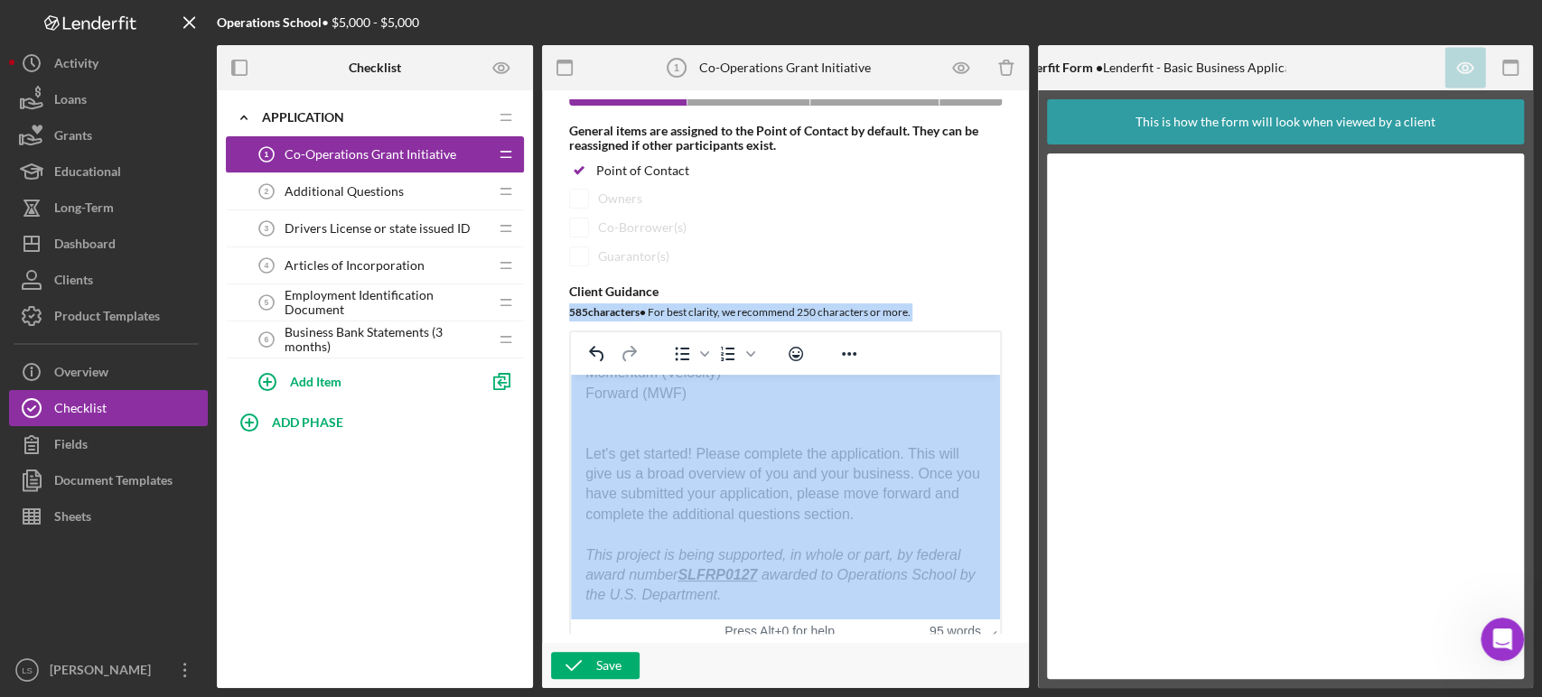
drag, startPoint x: 1012, startPoint y: 298, endPoint x: 1027, endPoint y: 374, distance: 77.4
click at [1027, 374] on div "Item Name 31 character s • You can enter any number you'd like, but for best cl…" at bounding box center [785, 389] width 487 height 598
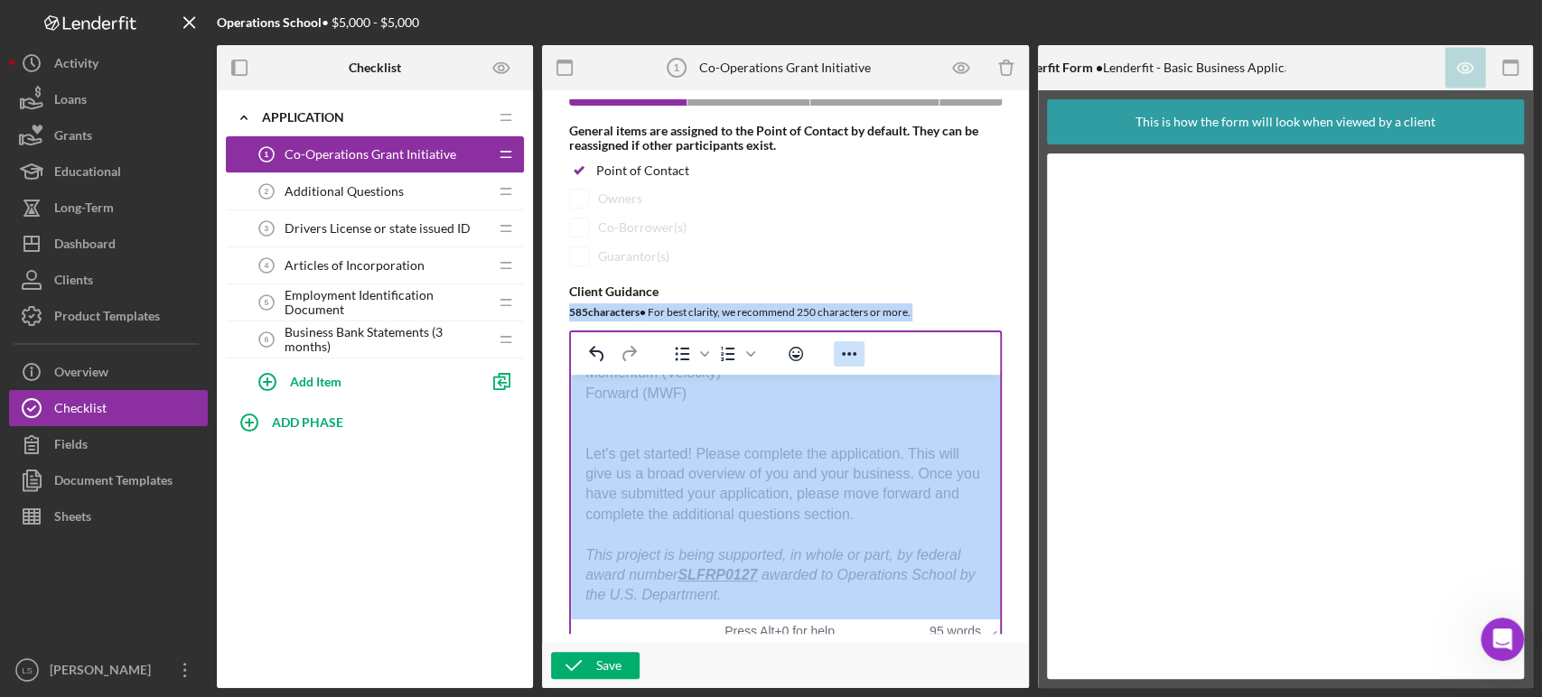
click at [853, 356] on icon "Reveal or hide additional toolbar items" at bounding box center [849, 354] width 14 height 4
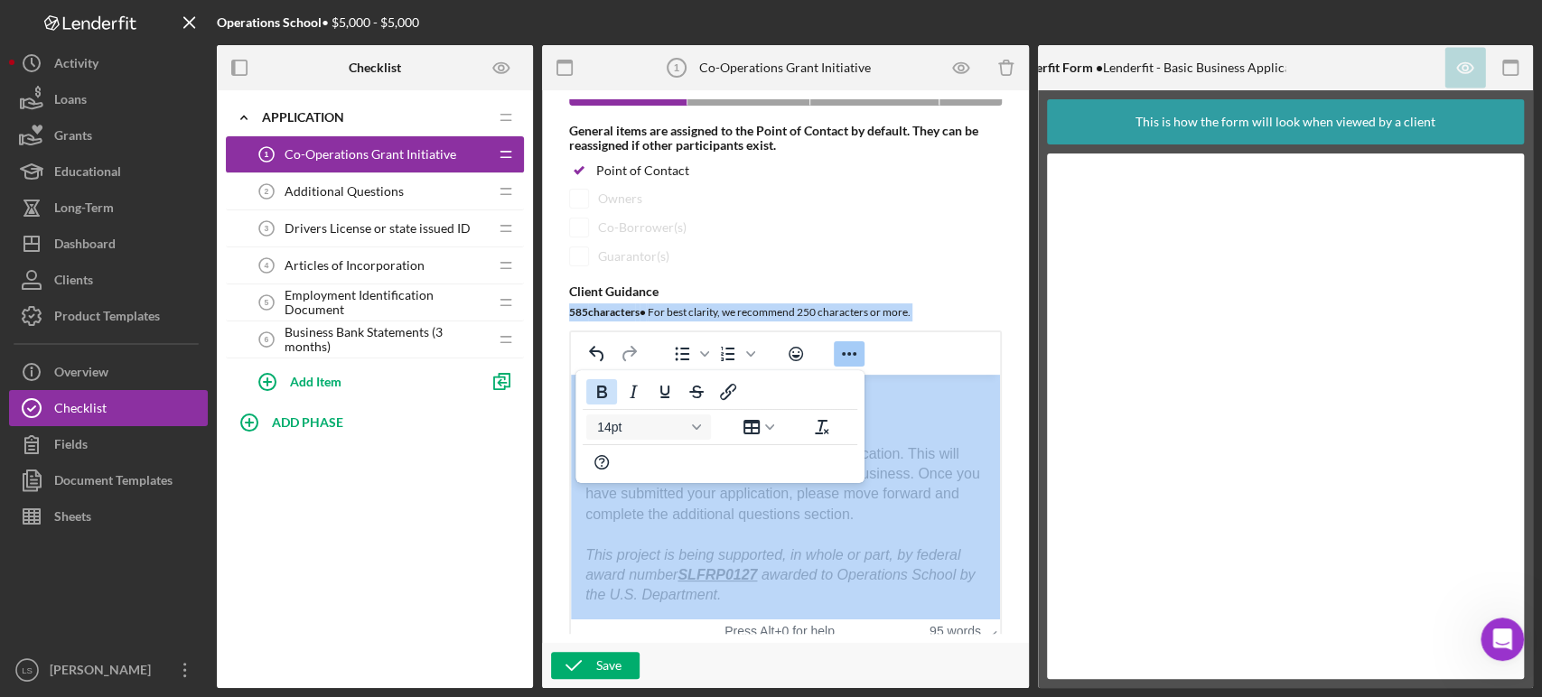
click at [604, 395] on icon "Bold" at bounding box center [602, 392] width 10 height 13
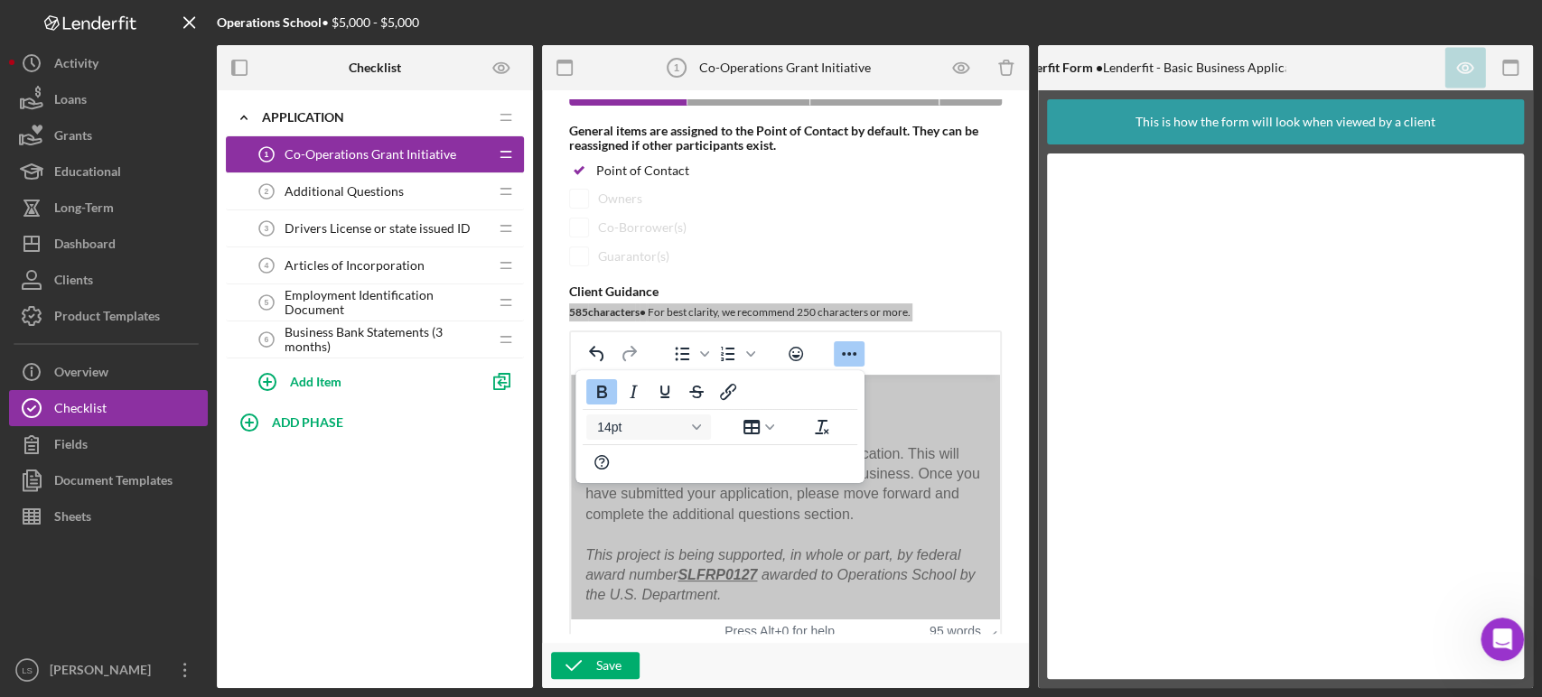
scroll to position [0, 0]
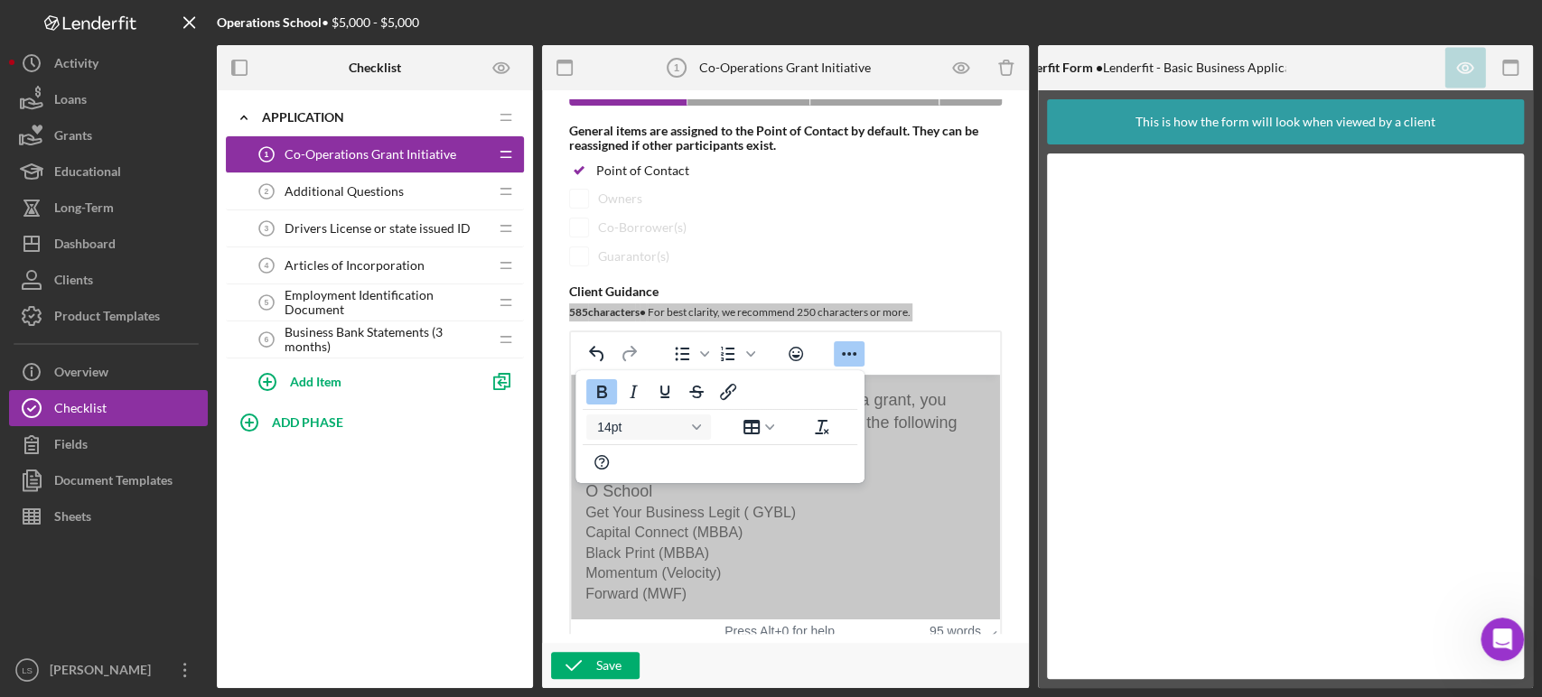
click at [915, 481] on div "O School" at bounding box center [785, 491] width 400 height 23
click at [872, 480] on div "O School" at bounding box center [785, 491] width 400 height 23
click at [853, 352] on icon "Reveal or hide additional toolbar items" at bounding box center [849, 354] width 22 height 22
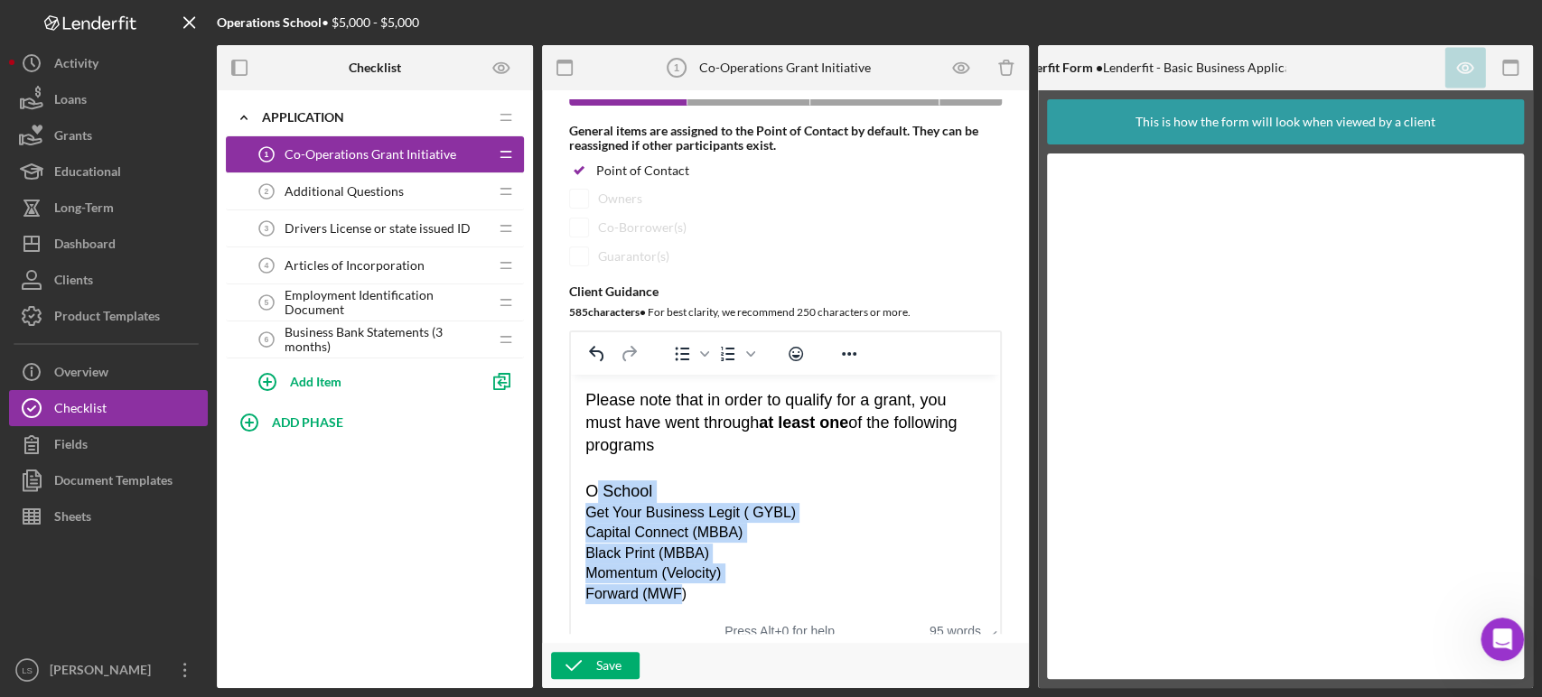
drag, startPoint x: 589, startPoint y: 494, endPoint x: 681, endPoint y: 583, distance: 127.8
click at [677, 584] on div "Please note that in order to qualify for a grant, you must have went through at…" at bounding box center [785, 496] width 400 height 215
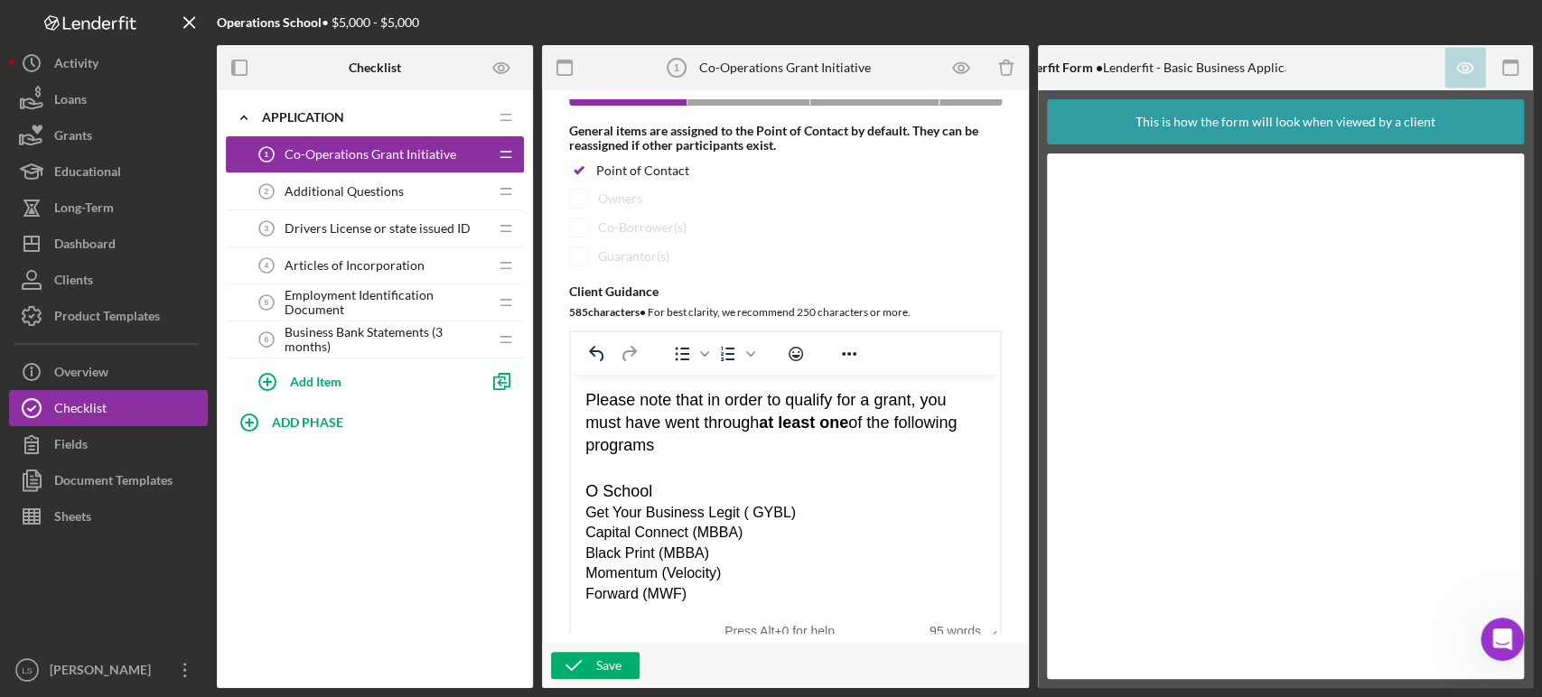
click at [724, 595] on div "Forward (MWF)" at bounding box center [785, 594] width 400 height 20
click at [590, 489] on span "O School" at bounding box center [618, 491] width 67 height 18
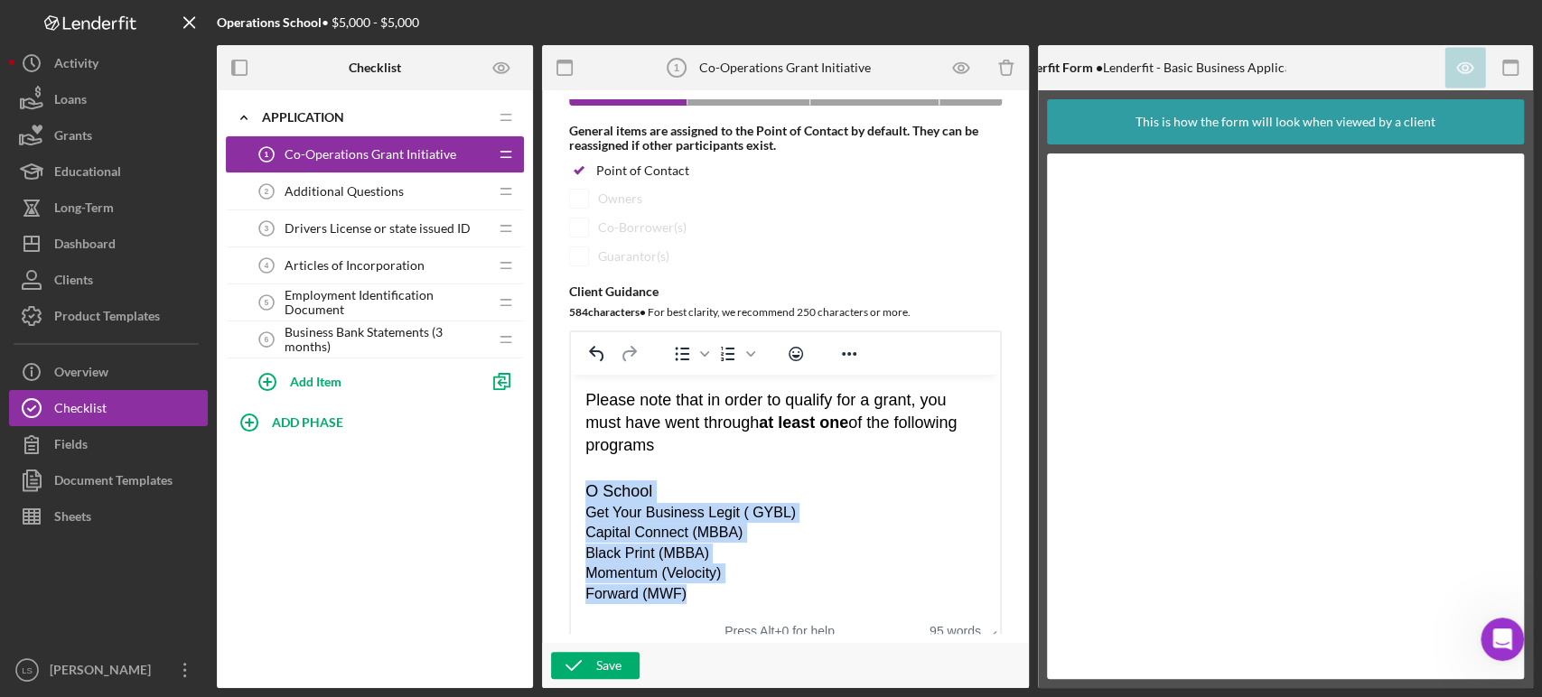
drag, startPoint x: 590, startPoint y: 491, endPoint x: 724, endPoint y: 595, distance: 170.0
click at [724, 595] on div "Please note that in order to qualify for a grant, you must have went through at…" at bounding box center [785, 496] width 400 height 215
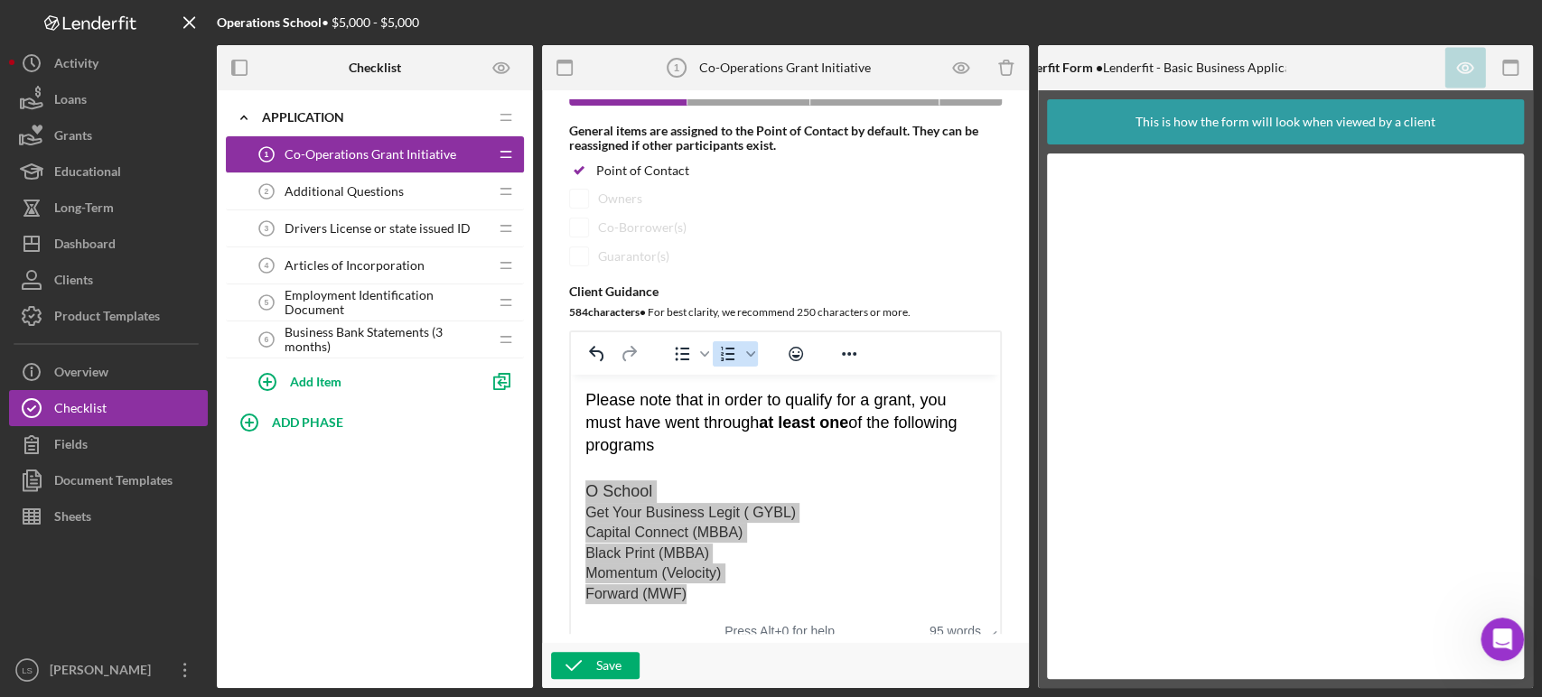
click at [717, 365] on icon "Numbered list" at bounding box center [728, 354] width 22 height 22
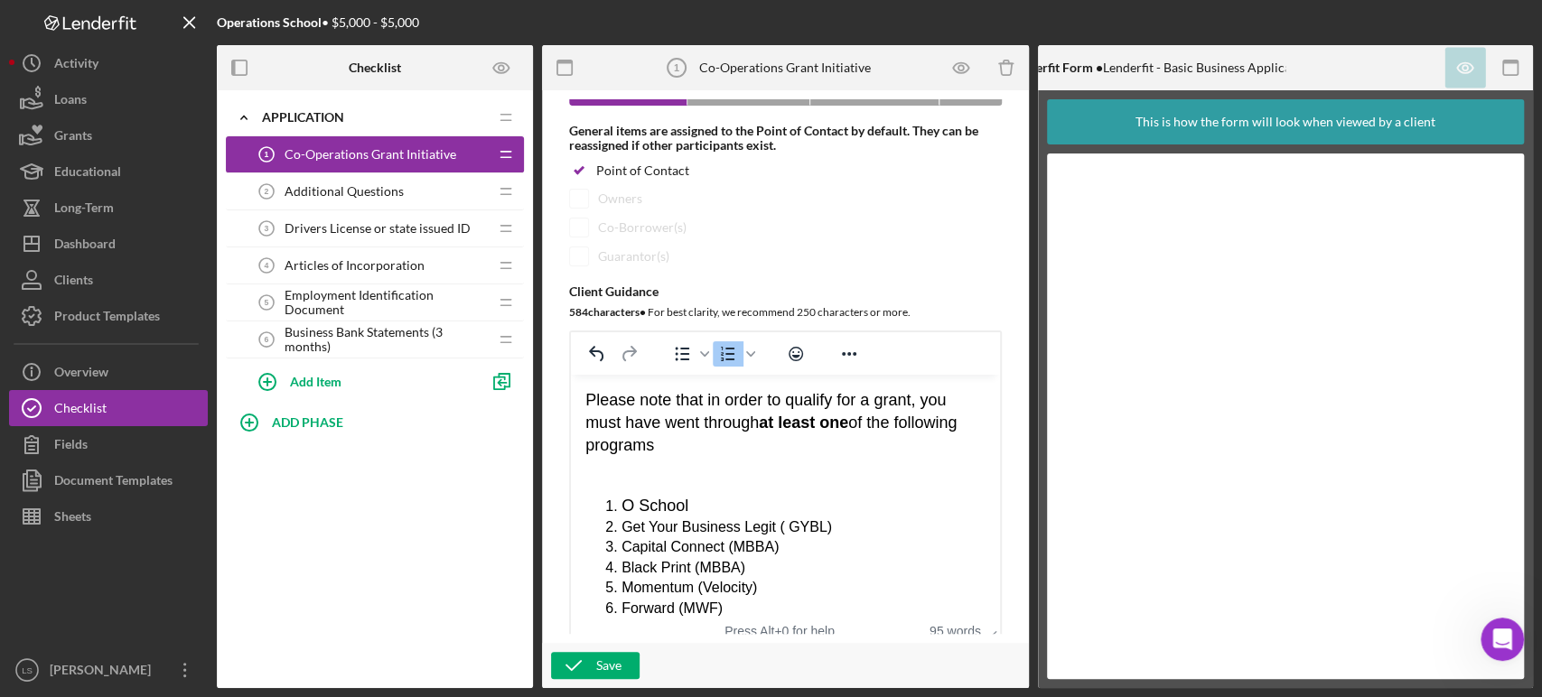
click at [844, 488] on div "Please note that in order to qualify for a grant, you must have went through at…" at bounding box center [785, 503] width 400 height 229
click at [883, 485] on div "Please note that in order to qualify for a grant, you must have went through at…" at bounding box center [785, 503] width 400 height 229
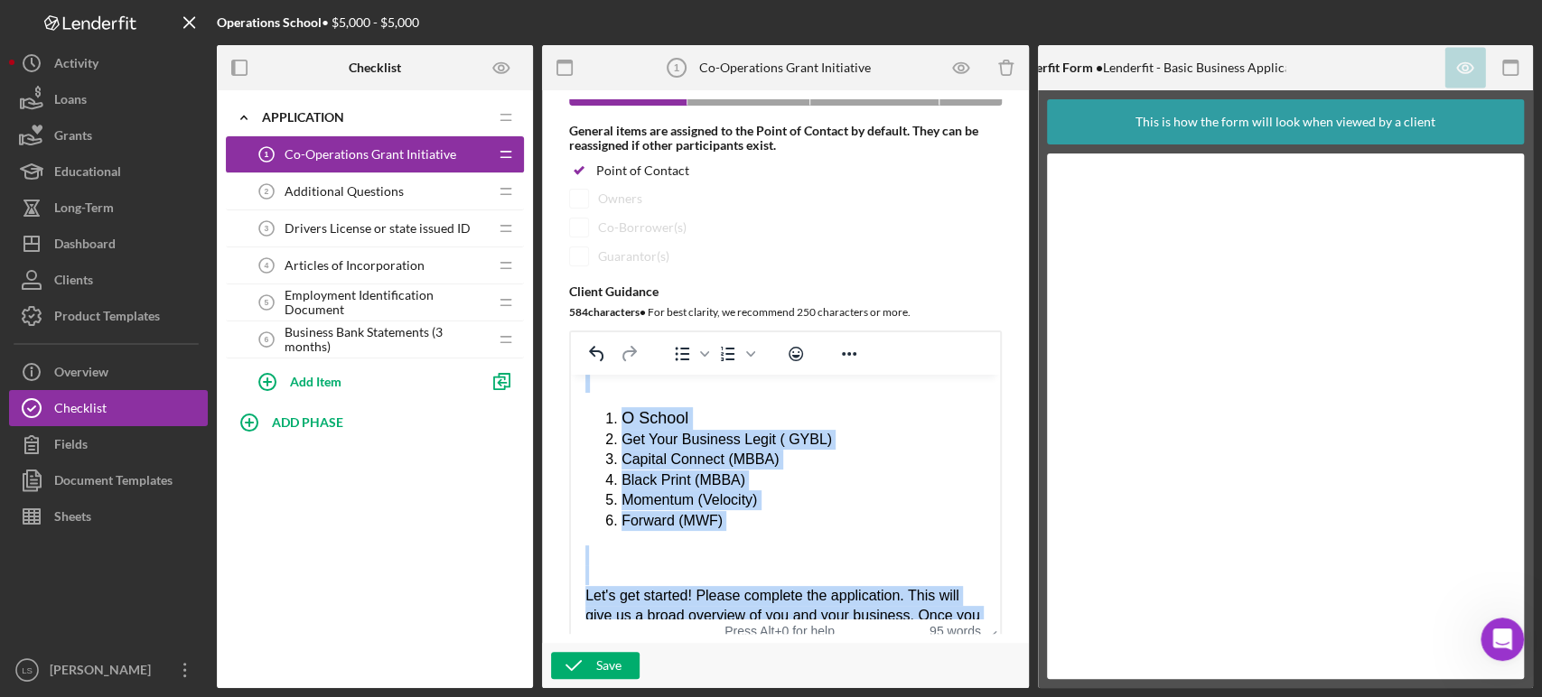
scroll to position [270, 0]
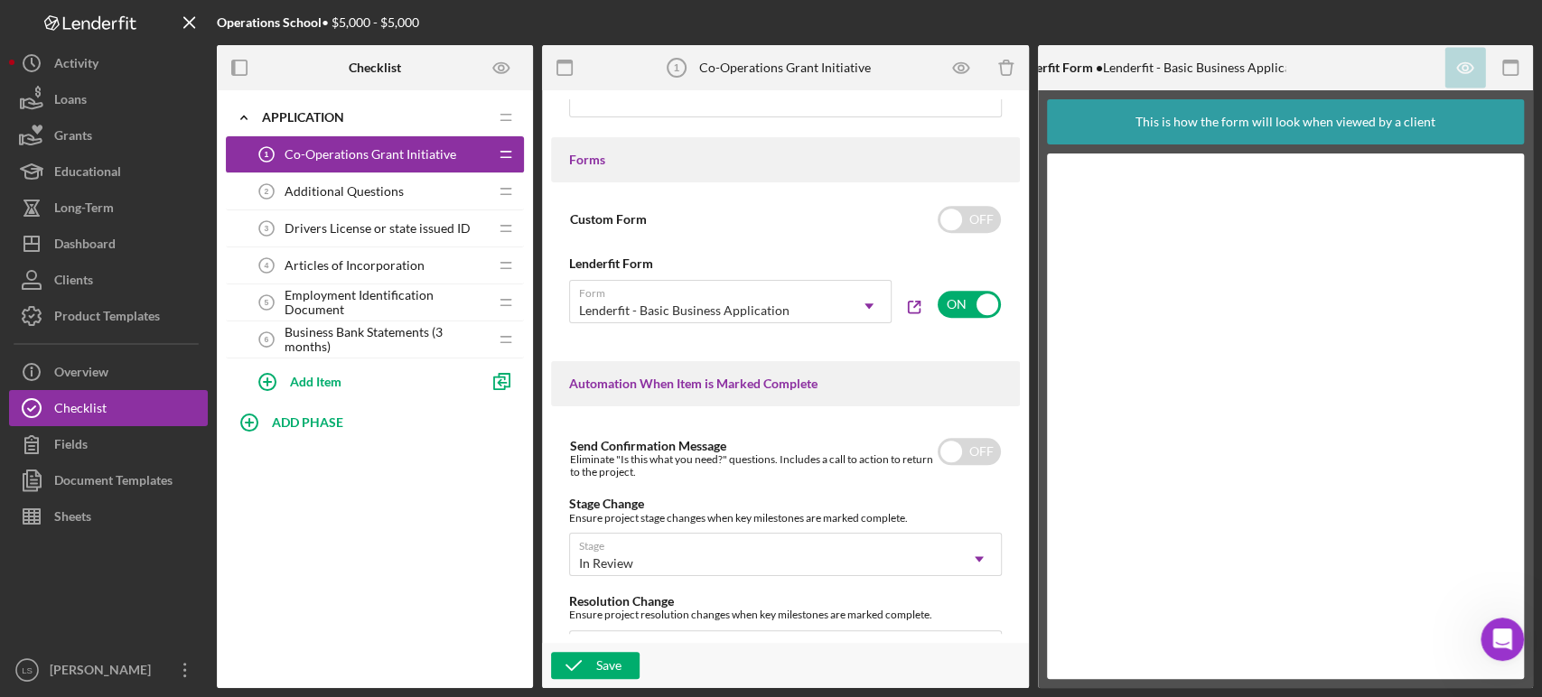
drag, startPoint x: 588, startPoint y: -385, endPoint x: 1446, endPoint y: 101, distance: 986.0
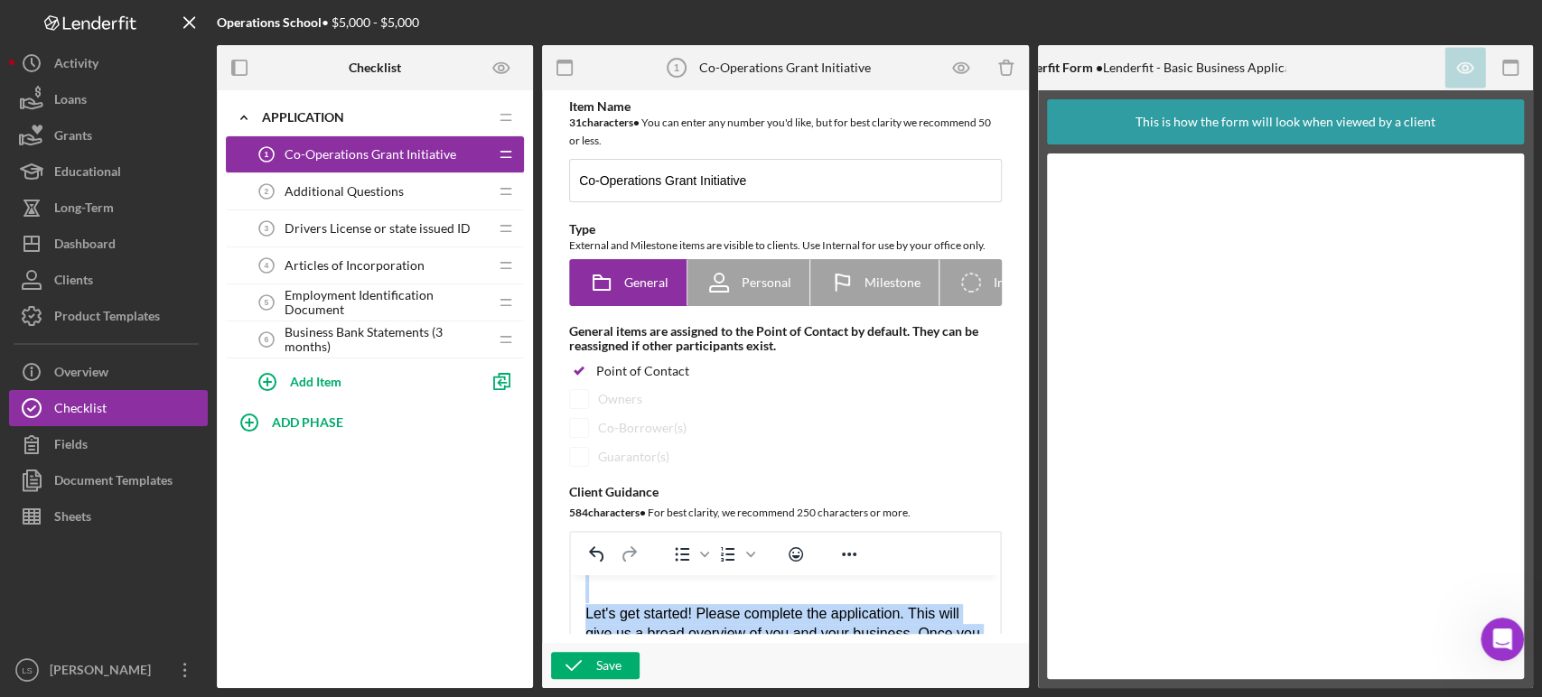
scroll to position [100, 0]
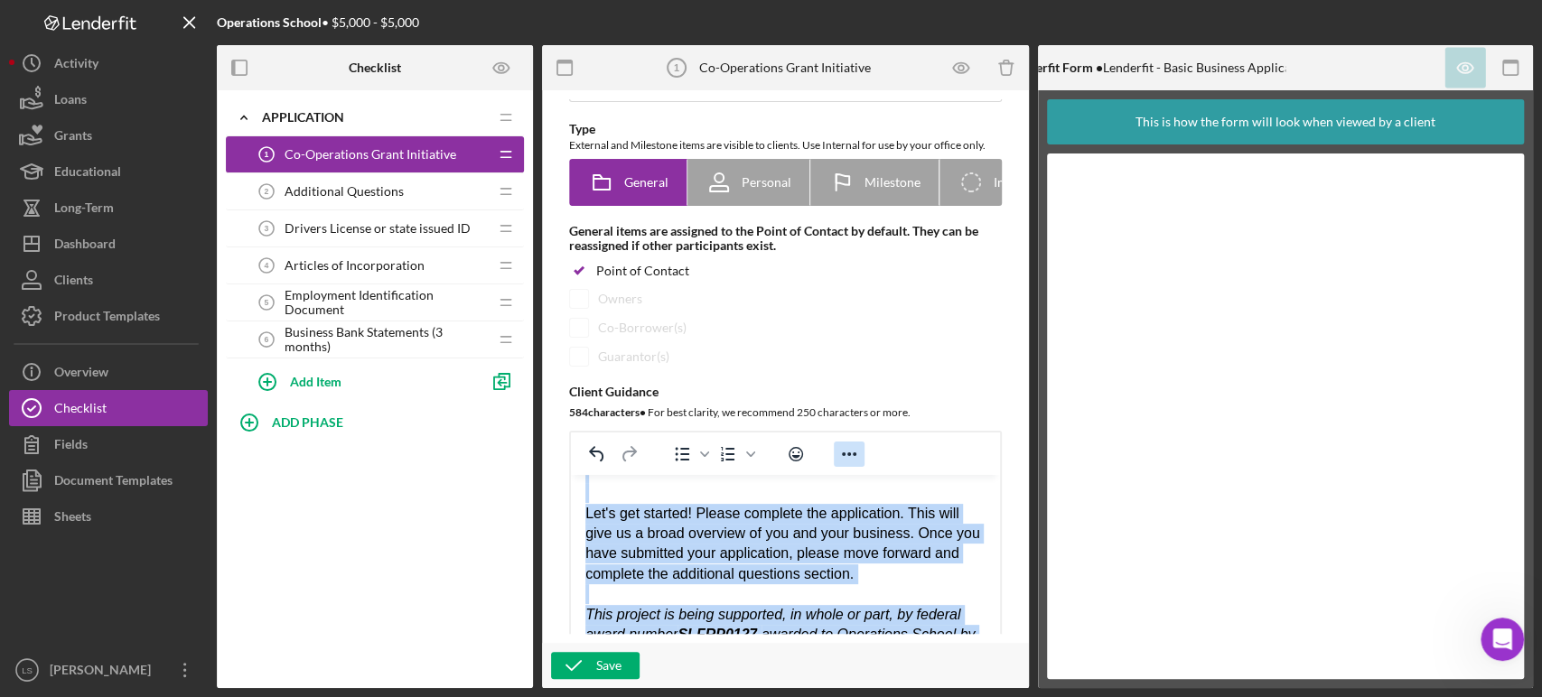
click at [853, 456] on icon "Reveal or hide additional toolbar items" at bounding box center [849, 454] width 14 height 4
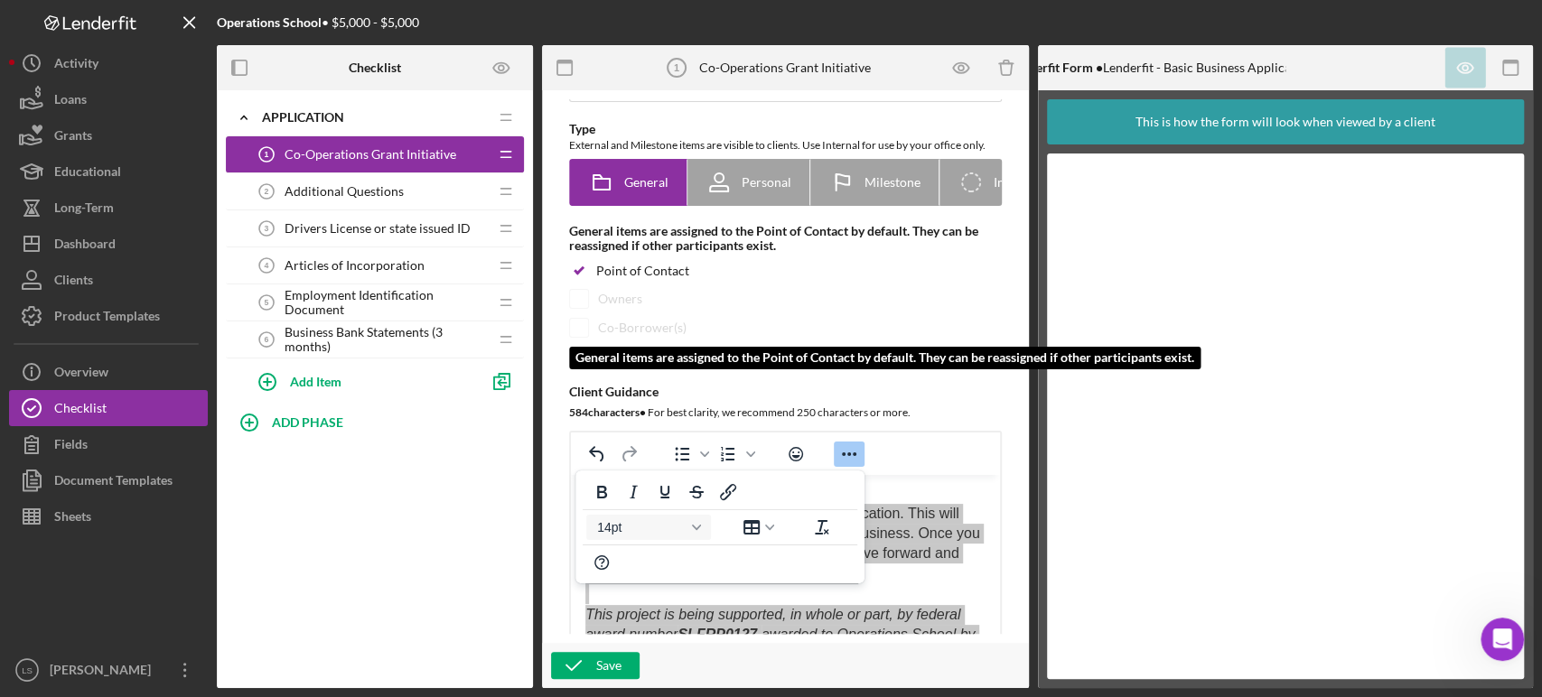
click at [930, 329] on div "Co-Borrower(s)" at bounding box center [785, 328] width 433 height 20
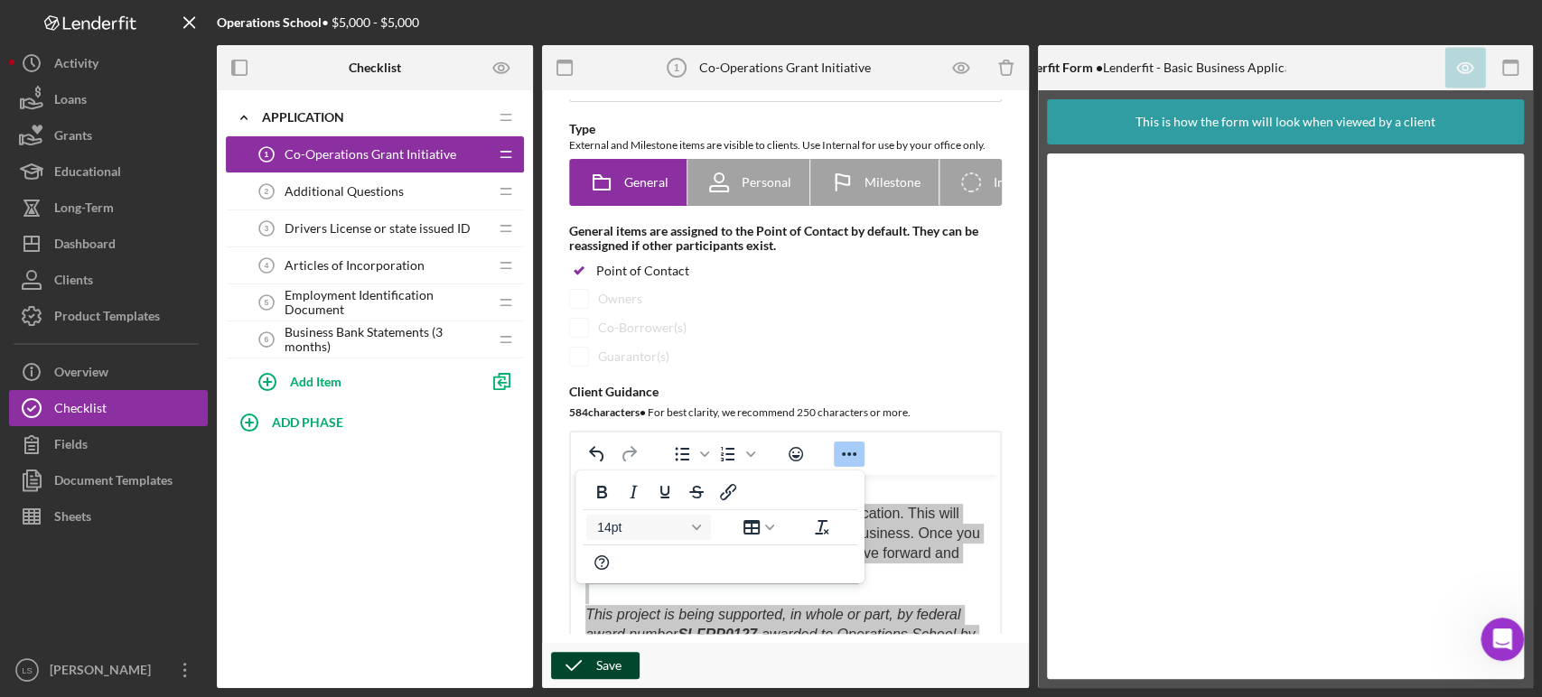
click at [599, 670] on div "Save" at bounding box center [608, 665] width 25 height 27
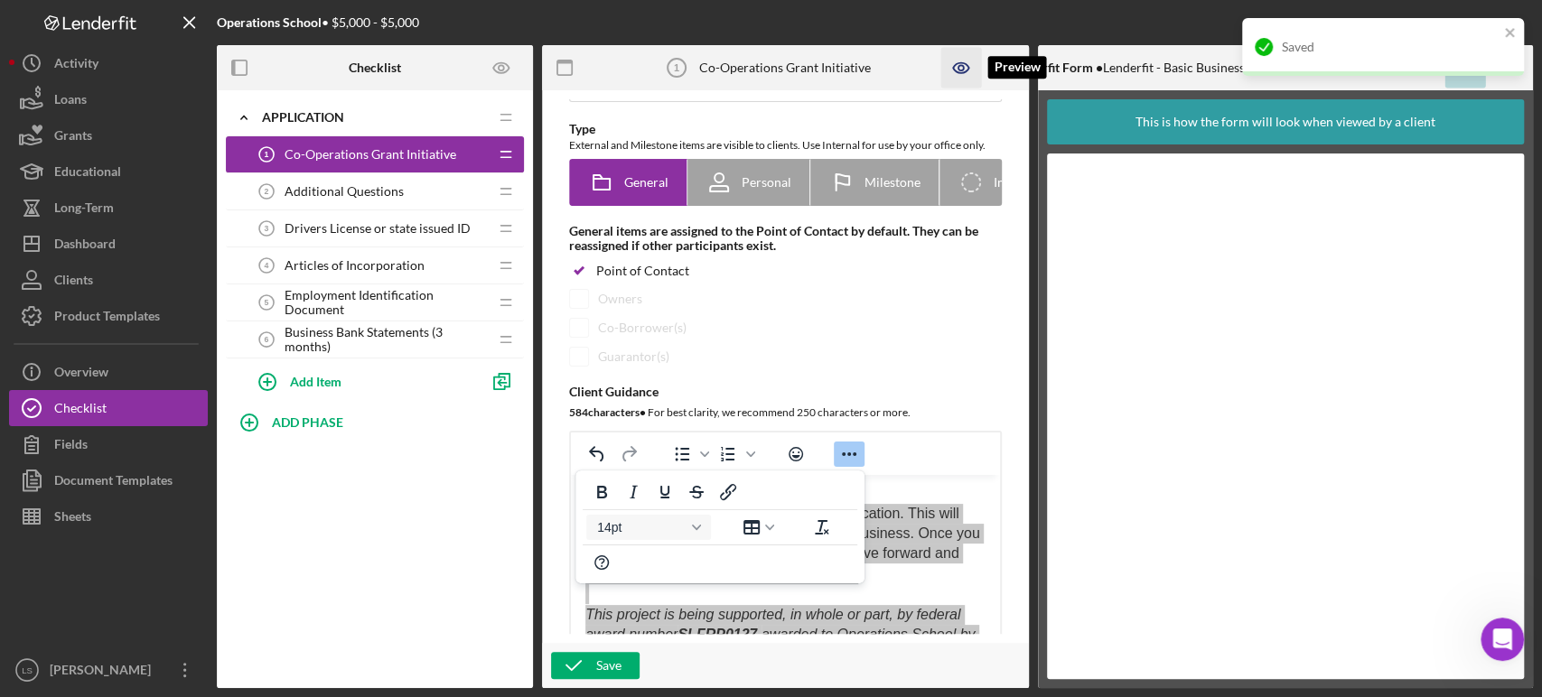
click at [949, 69] on icon "button" at bounding box center [960, 68] width 41 height 41
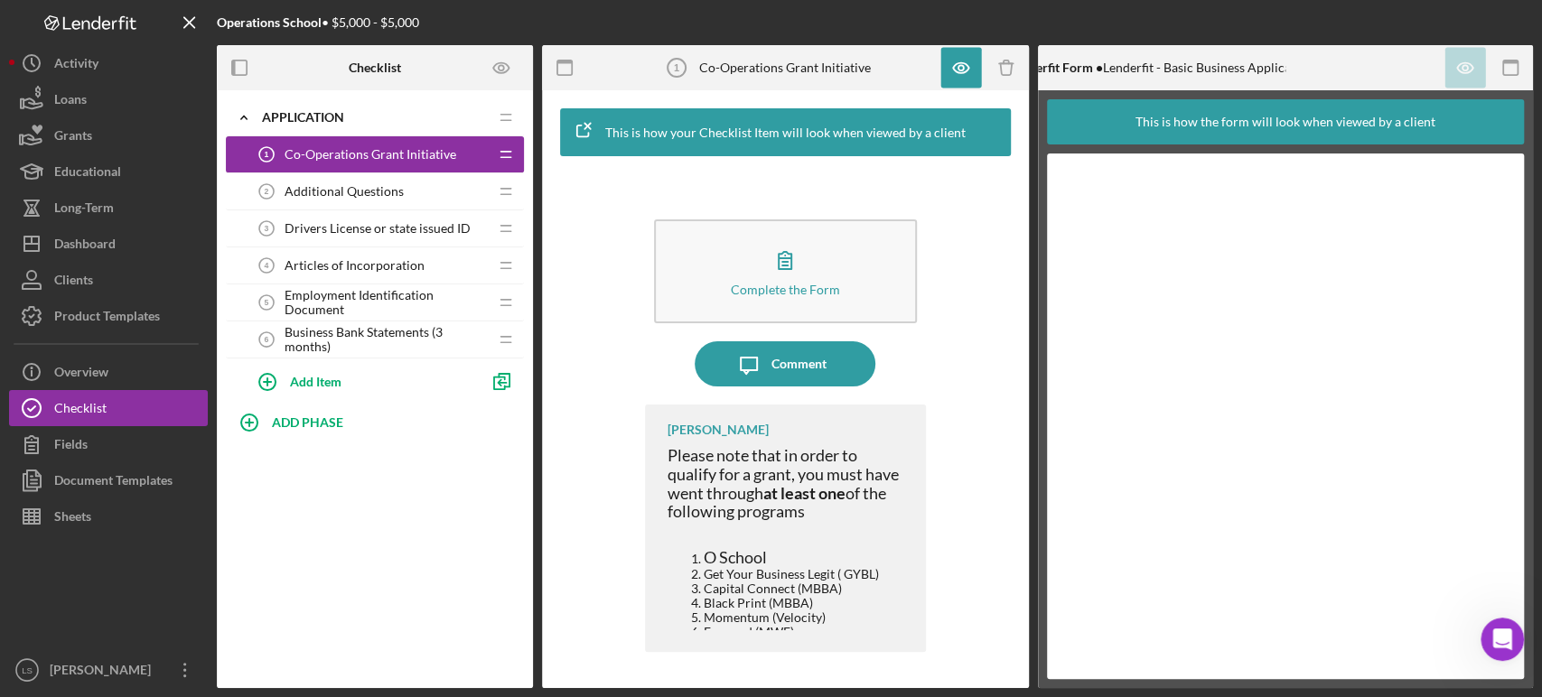
click at [710, 632] on div "[PERSON_NAME] Please note that in order to qualify for a grant, you must have w…" at bounding box center [785, 528] width 281 height 247
click at [947, 68] on icon "button" at bounding box center [960, 68] width 41 height 41
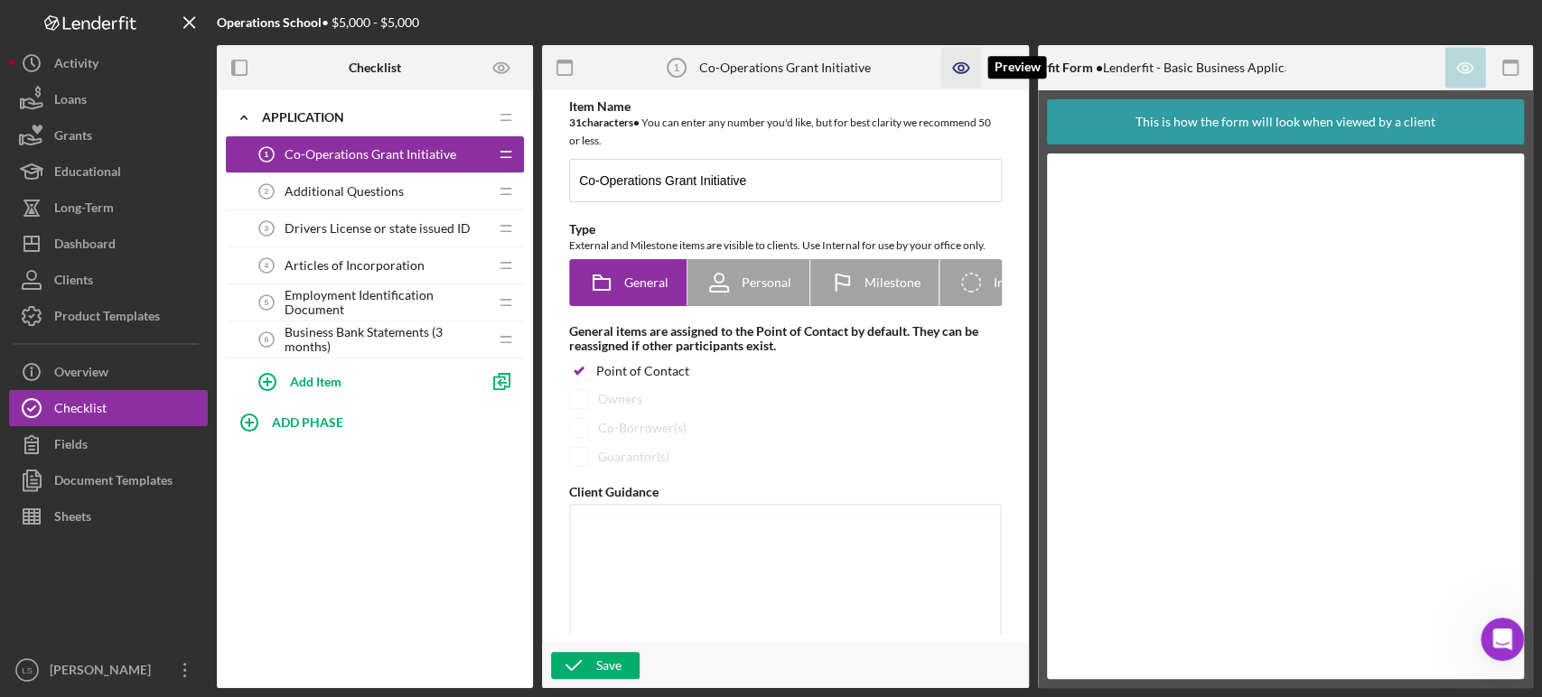
click at [954, 66] on icon "button" at bounding box center [960, 68] width 41 height 41
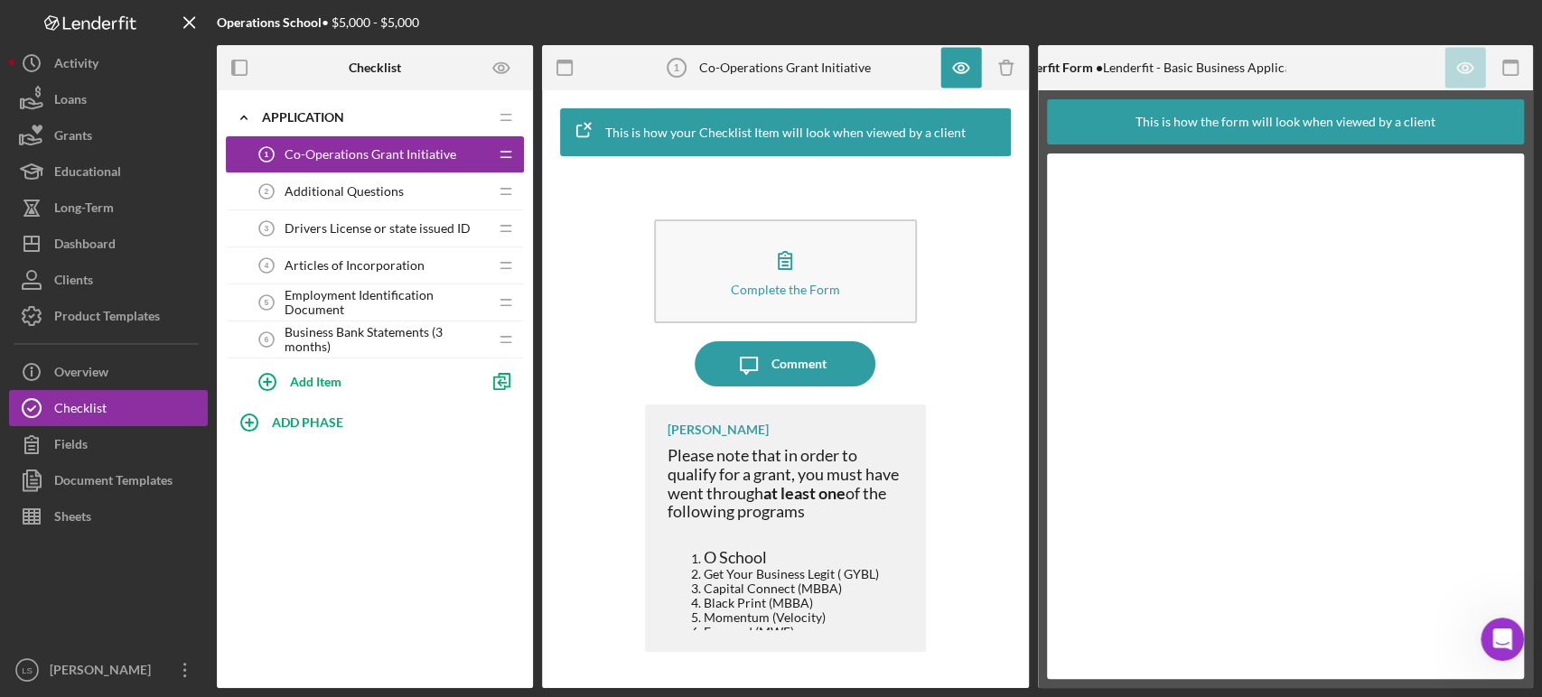
click at [367, 202] on div "Additional Questions 2 Additional Questions" at bounding box center [367, 191] width 239 height 36
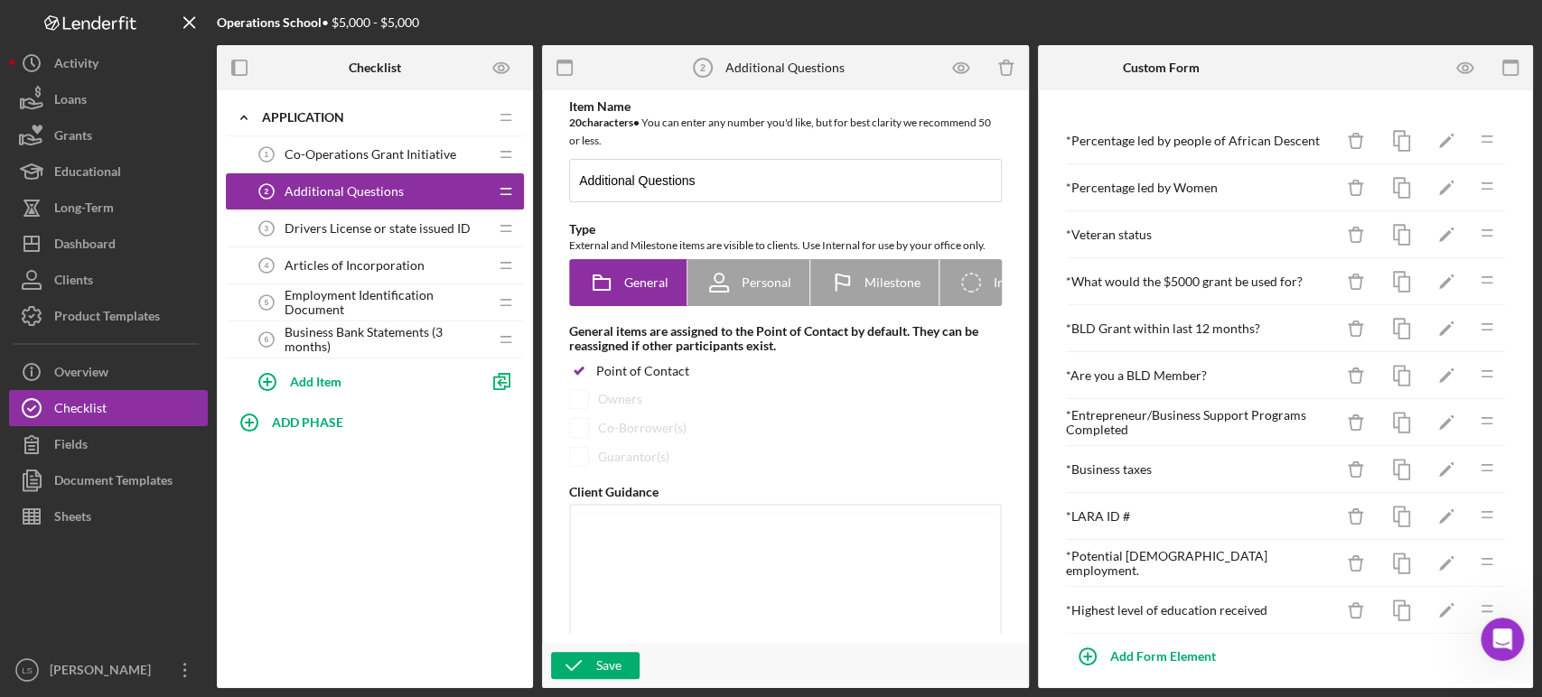
click at [409, 148] on span "Co-Operations Grant Initiative" at bounding box center [370, 154] width 172 height 14
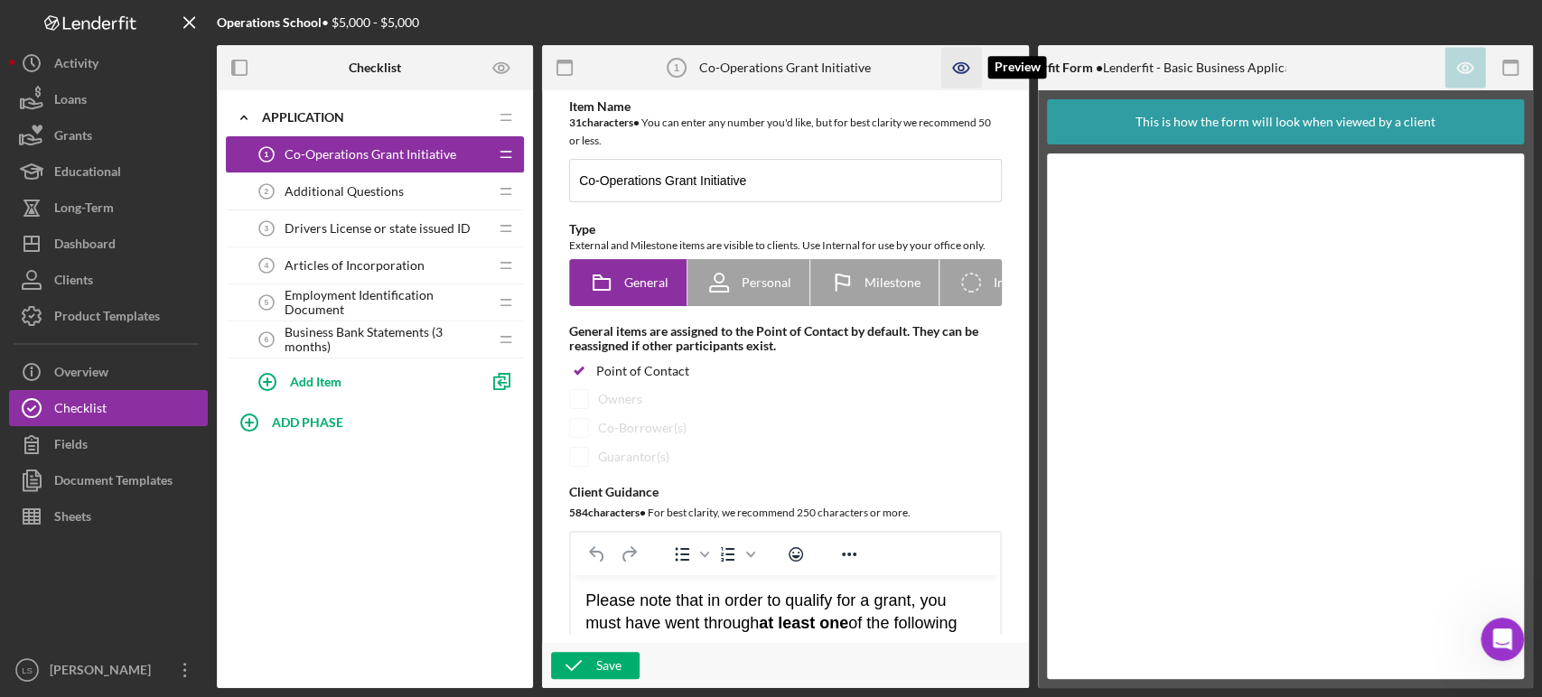
click at [963, 68] on icon "button" at bounding box center [959, 67] width 5 height 5
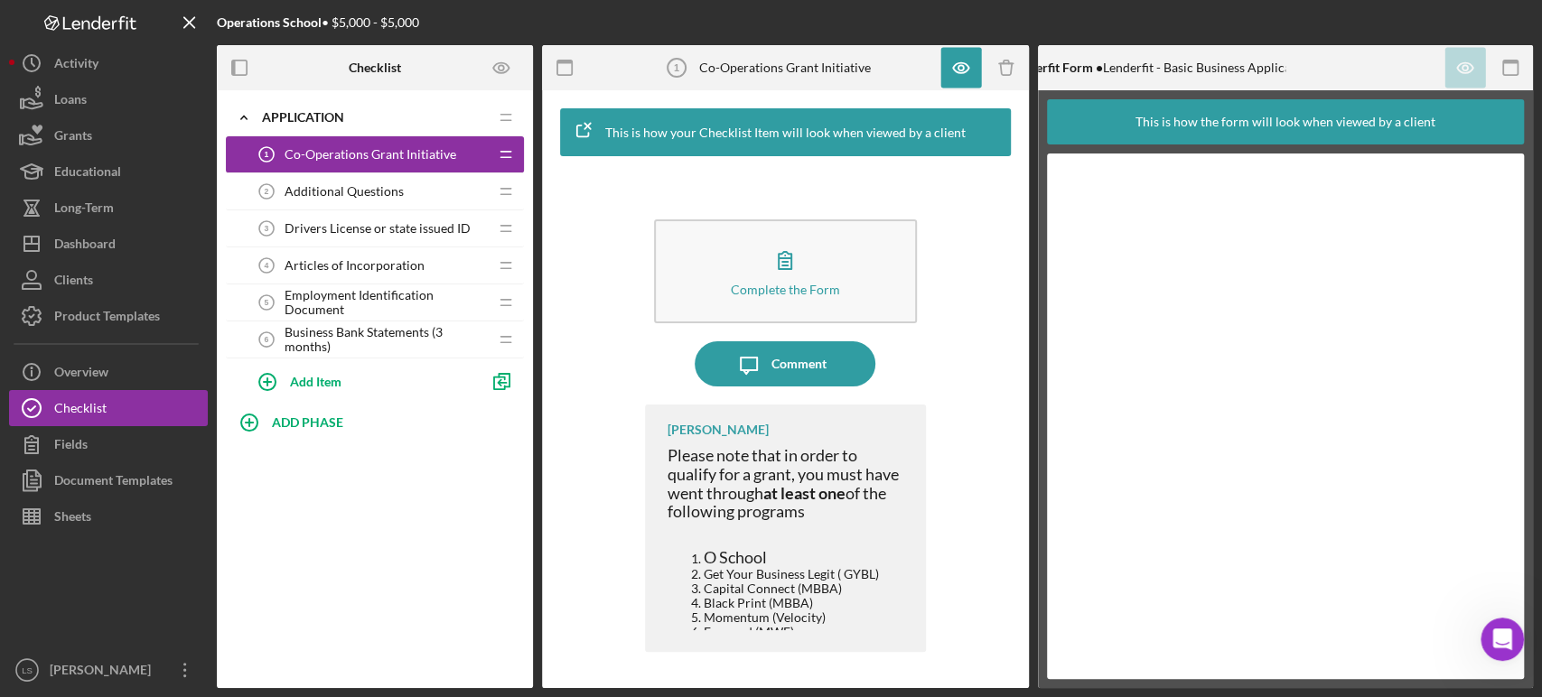
click at [585, 124] on icon "button" at bounding box center [583, 131] width 41 height 41
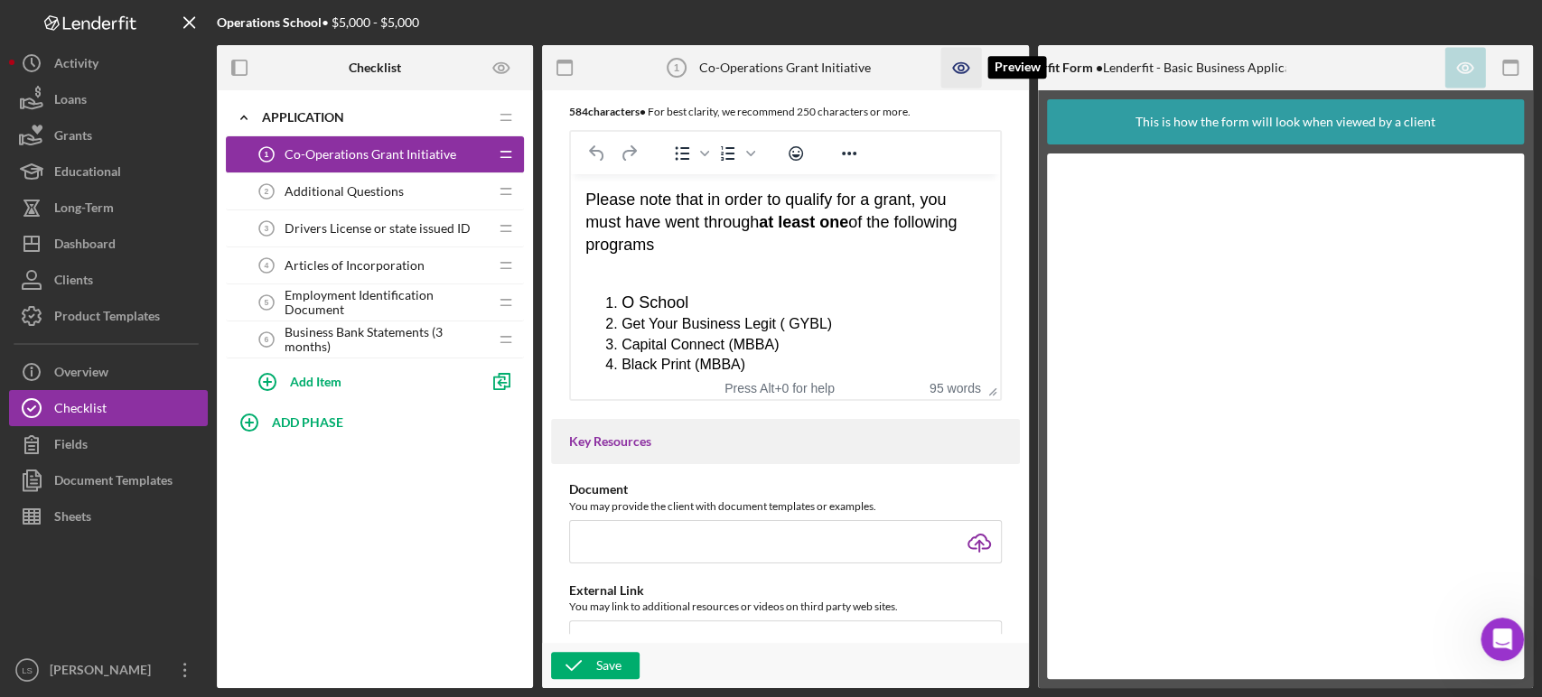
click at [964, 70] on icon "button" at bounding box center [960, 68] width 15 height 10
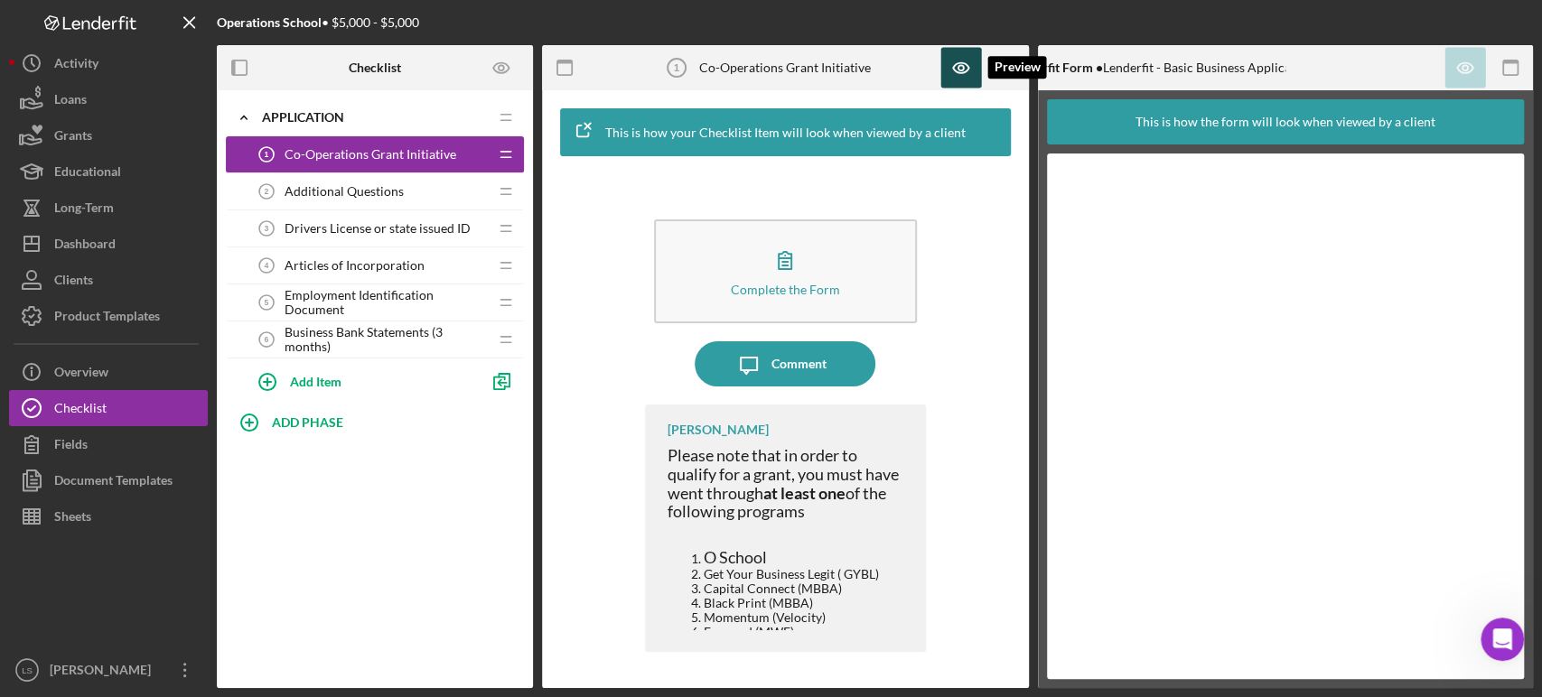
click at [949, 65] on icon "button" at bounding box center [960, 68] width 41 height 41
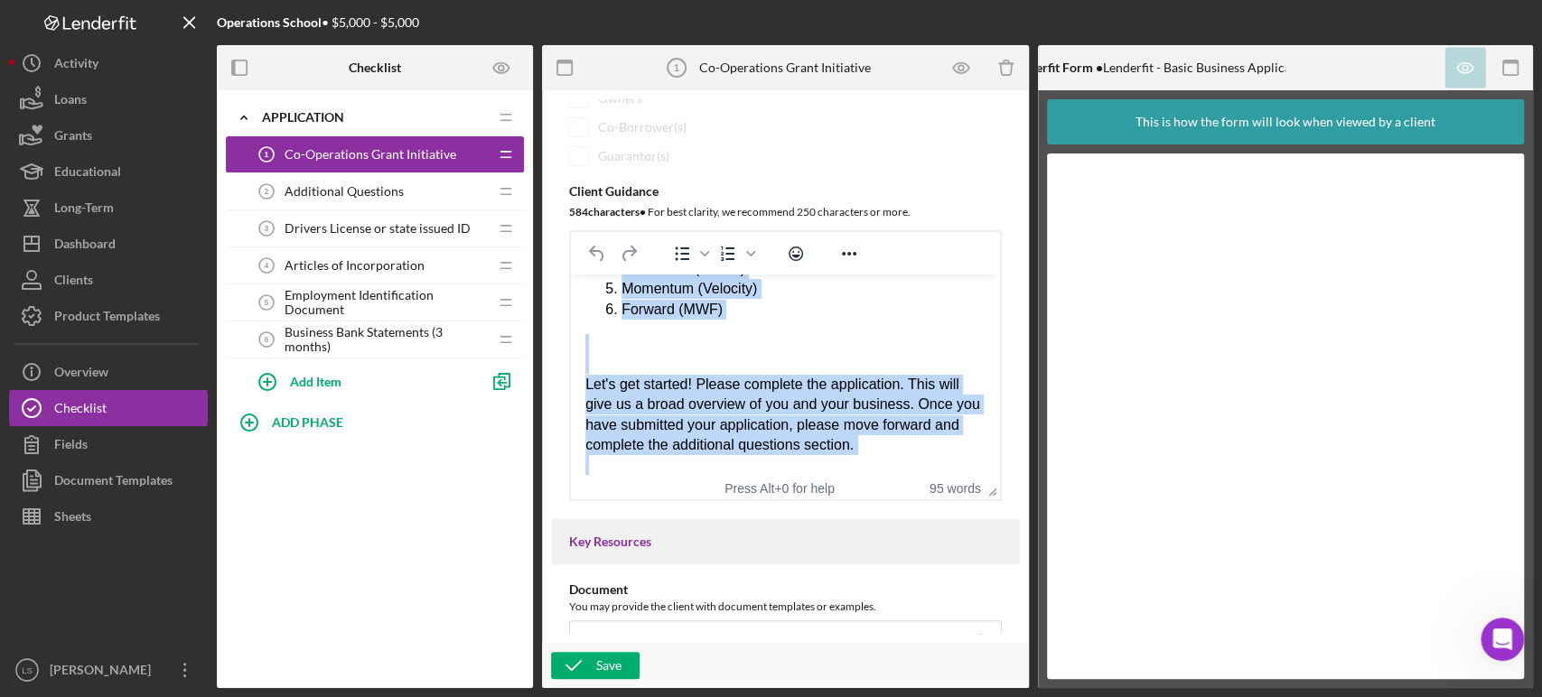
scroll to position [212, 0]
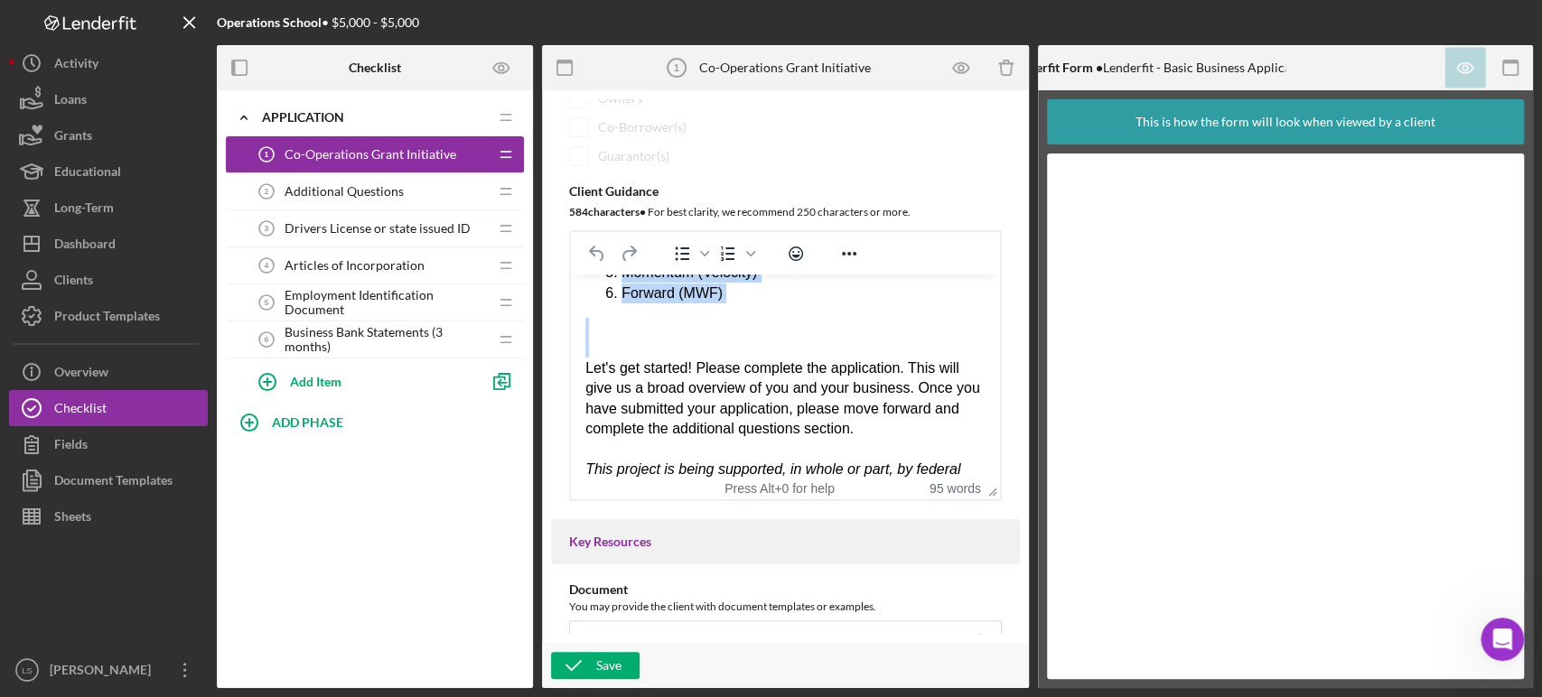
drag, startPoint x: 587, startPoint y: 296, endPoint x: 859, endPoint y: 341, distance: 275.6
click at [859, 341] on body "Please note that in order to qualify for a grant, you must have went through at…" at bounding box center [785, 319] width 400 height 484
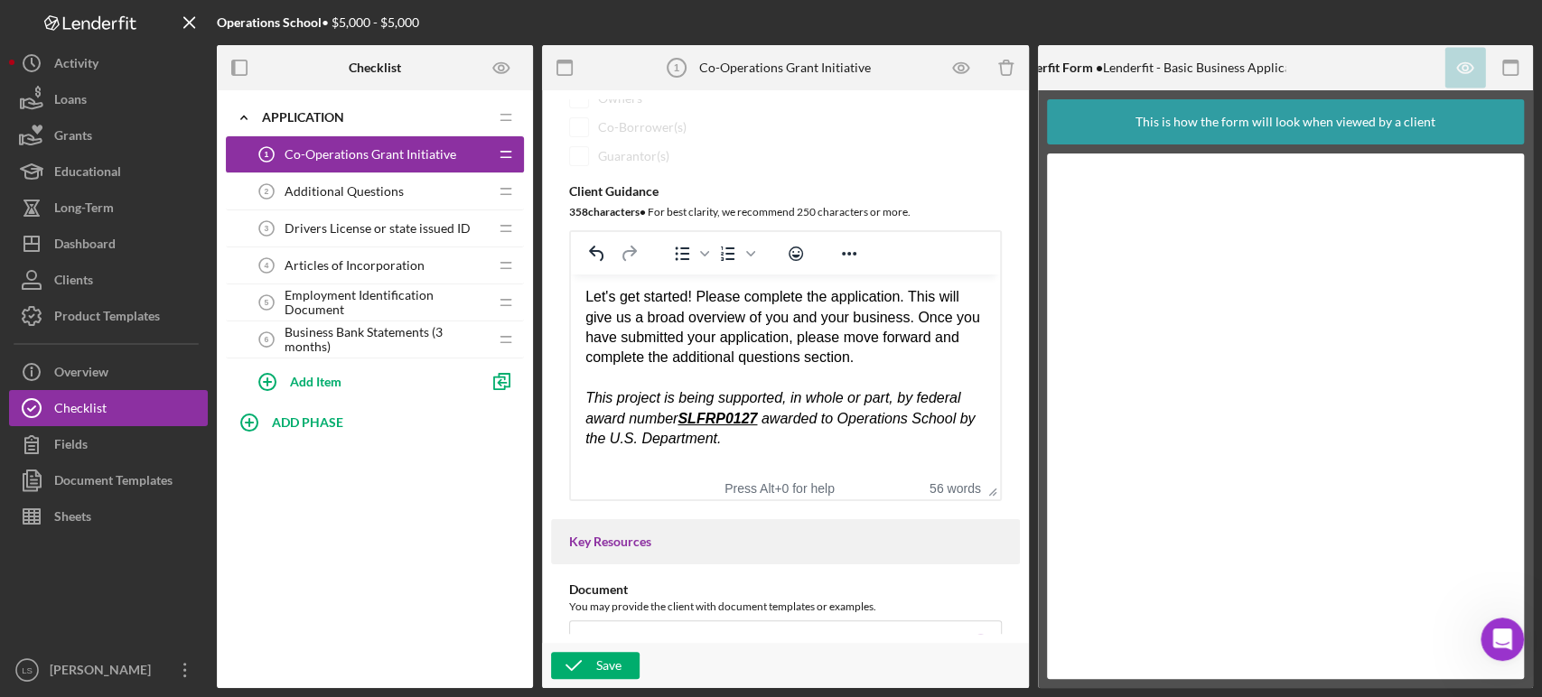
scroll to position [0, 0]
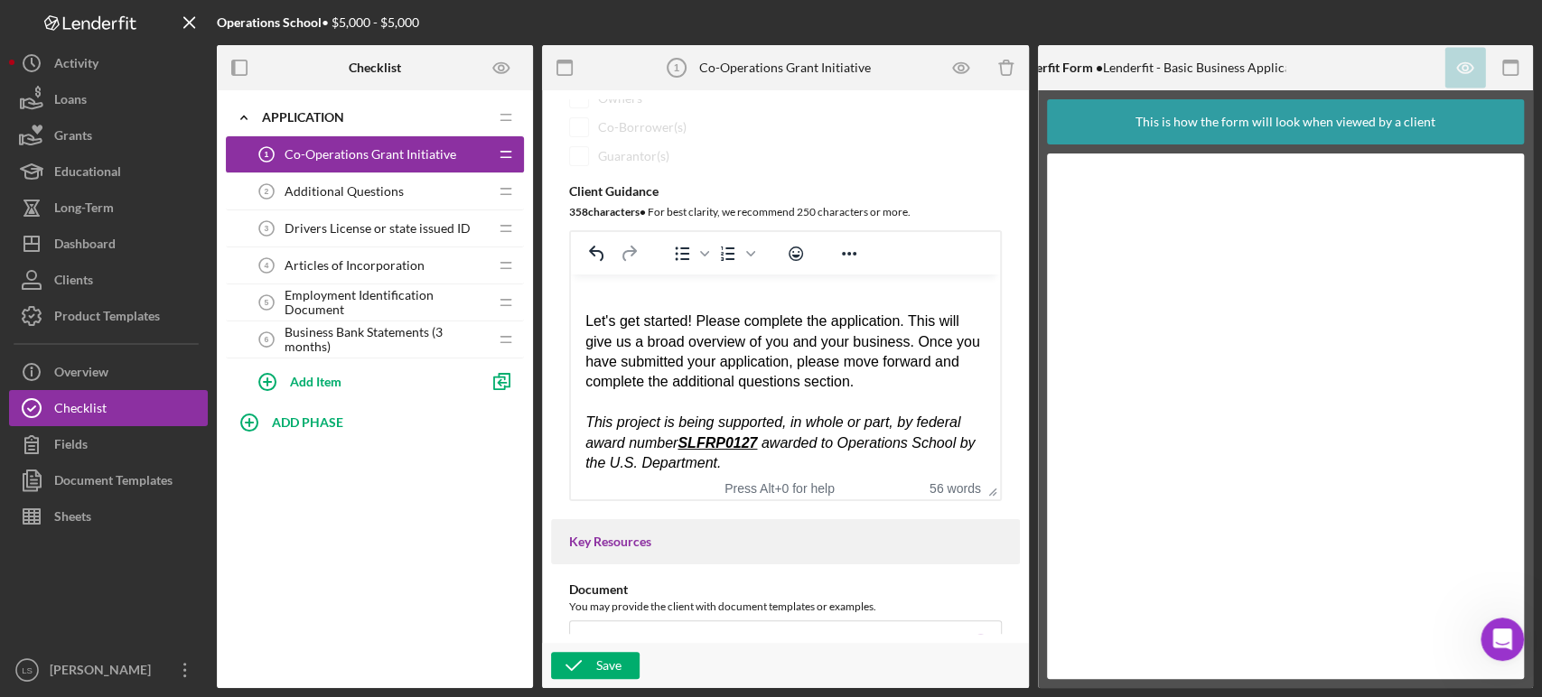
click at [586, 322] on div "Let's get started! Please complete the application. This will give us a broad o…" at bounding box center [785, 352] width 400 height 81
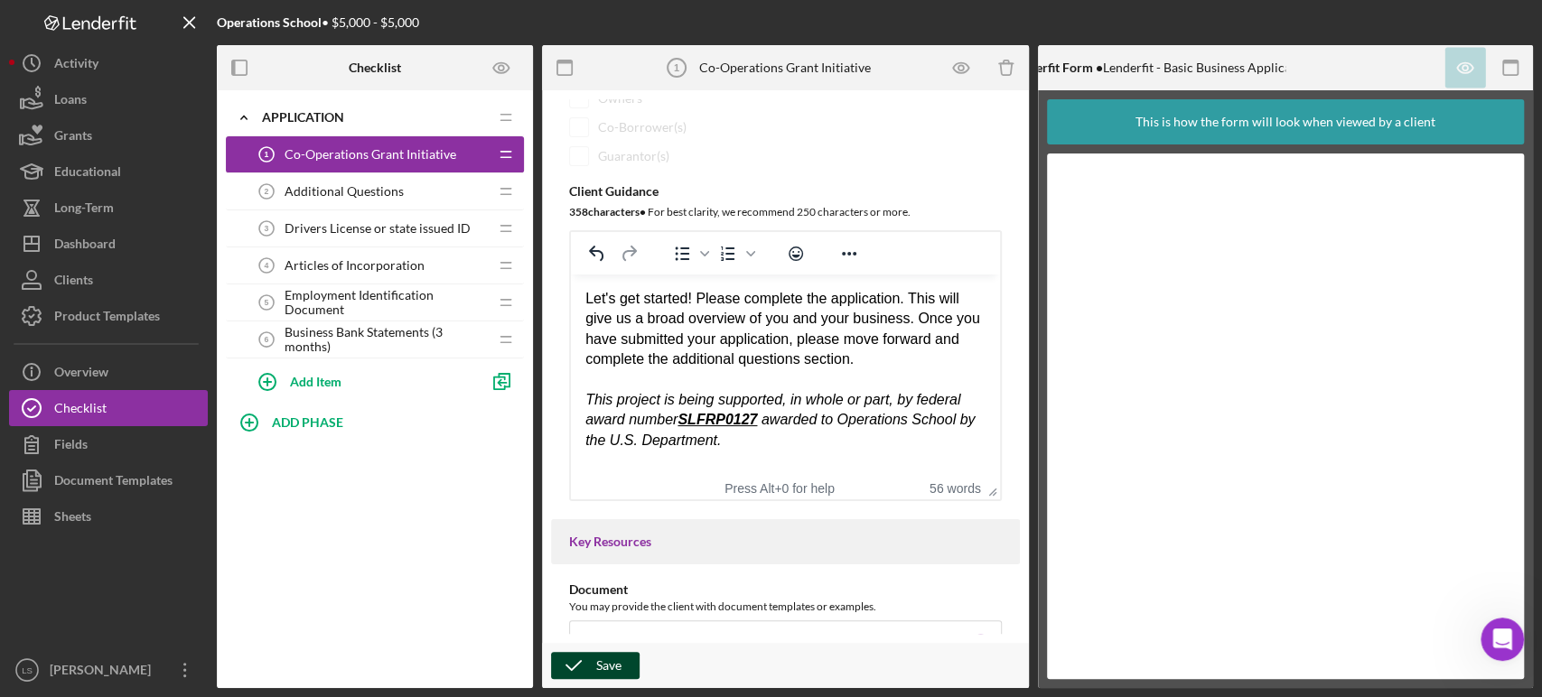
click at [593, 664] on icon "button" at bounding box center [573, 665] width 45 height 45
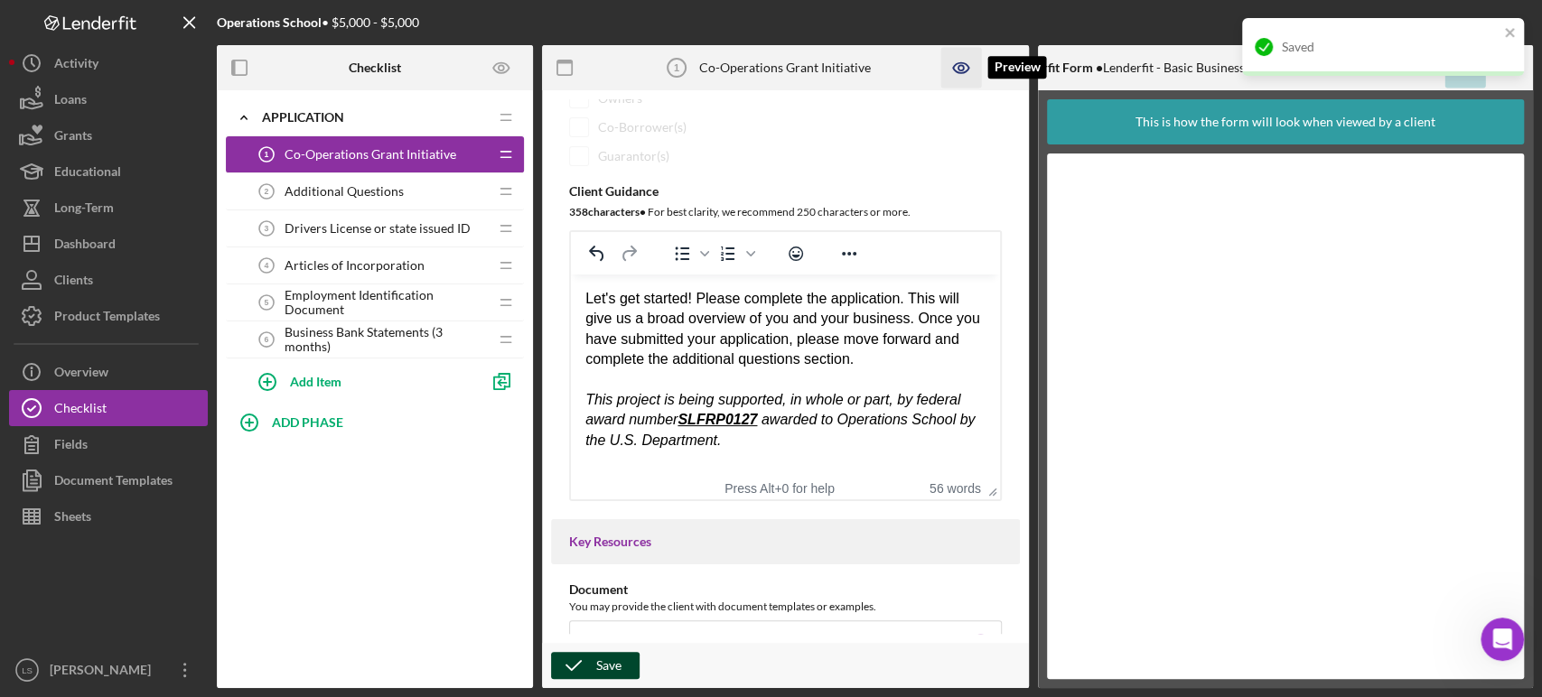
click at [965, 74] on icon "button" at bounding box center [960, 68] width 41 height 41
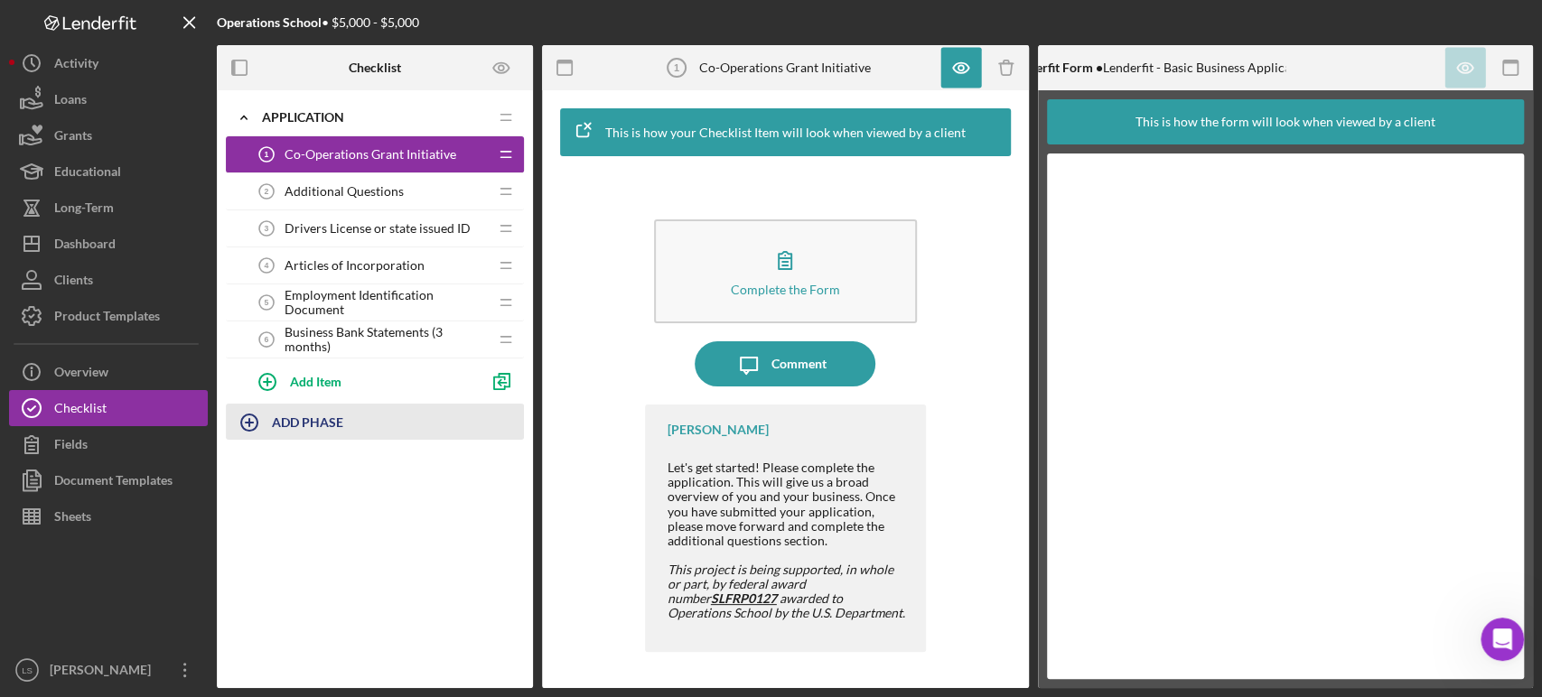
click at [323, 431] on div "ADD PHASE" at bounding box center [307, 422] width 71 height 34
drag, startPoint x: 310, startPoint y: 441, endPoint x: 212, endPoint y: 429, distance: 98.2
click at [212, 429] on div "Operations School • $5,000 - $5,000 Checklist Icon/Expander Application Icon/Ed…" at bounding box center [771, 344] width 1524 height 688
type input "g"
type input "Guide Lines (PLEASE READ)"
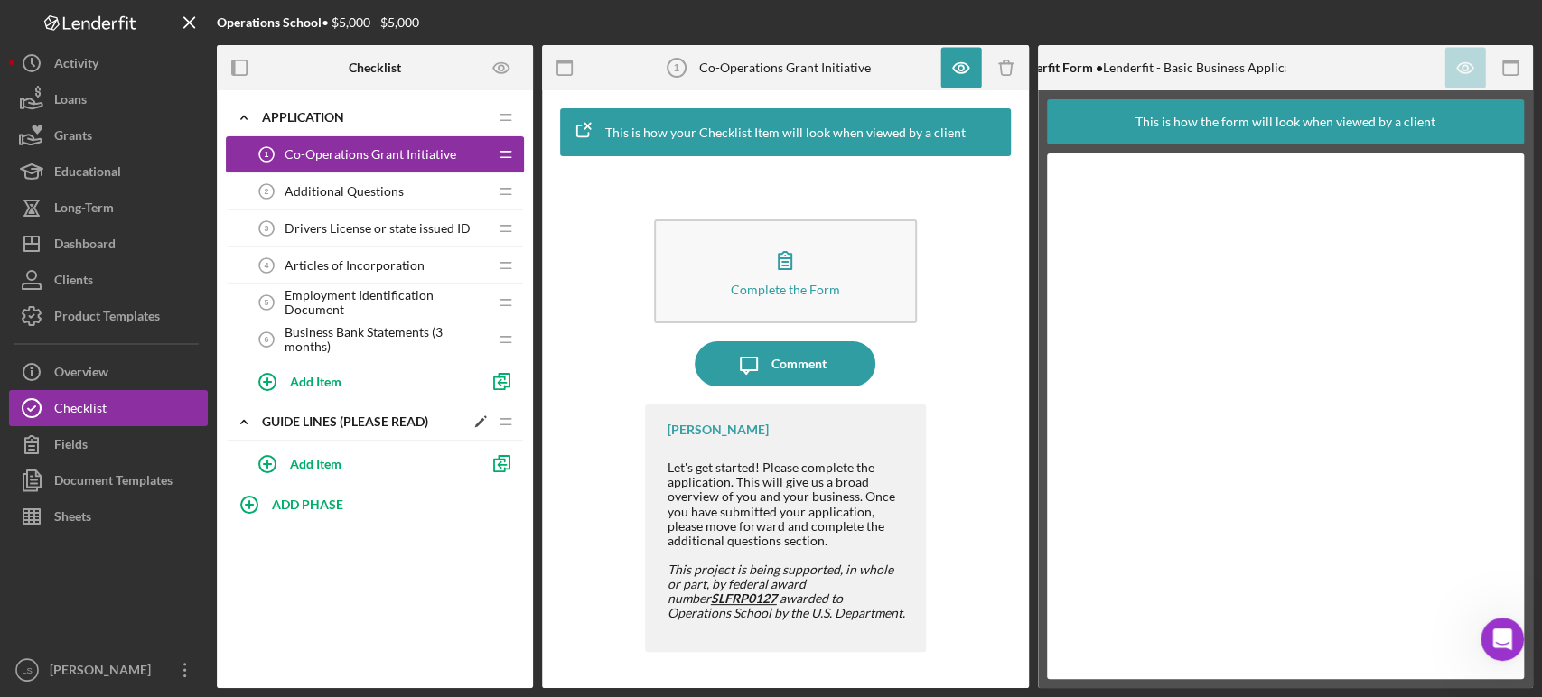
drag, startPoint x: 337, startPoint y: 418, endPoint x: 360, endPoint y: 410, distance: 24.8
click at [360, 410] on div "Icon/Expander Guide Lines (PLEASE READ) Icon/Edit Icon/Drag" at bounding box center [375, 422] width 298 height 37
click at [375, 424] on div "Guide Lines (PLEASE READ)" at bounding box center [363, 422] width 202 height 14
click at [480, 422] on polygon at bounding box center [480, 423] width 10 height 10
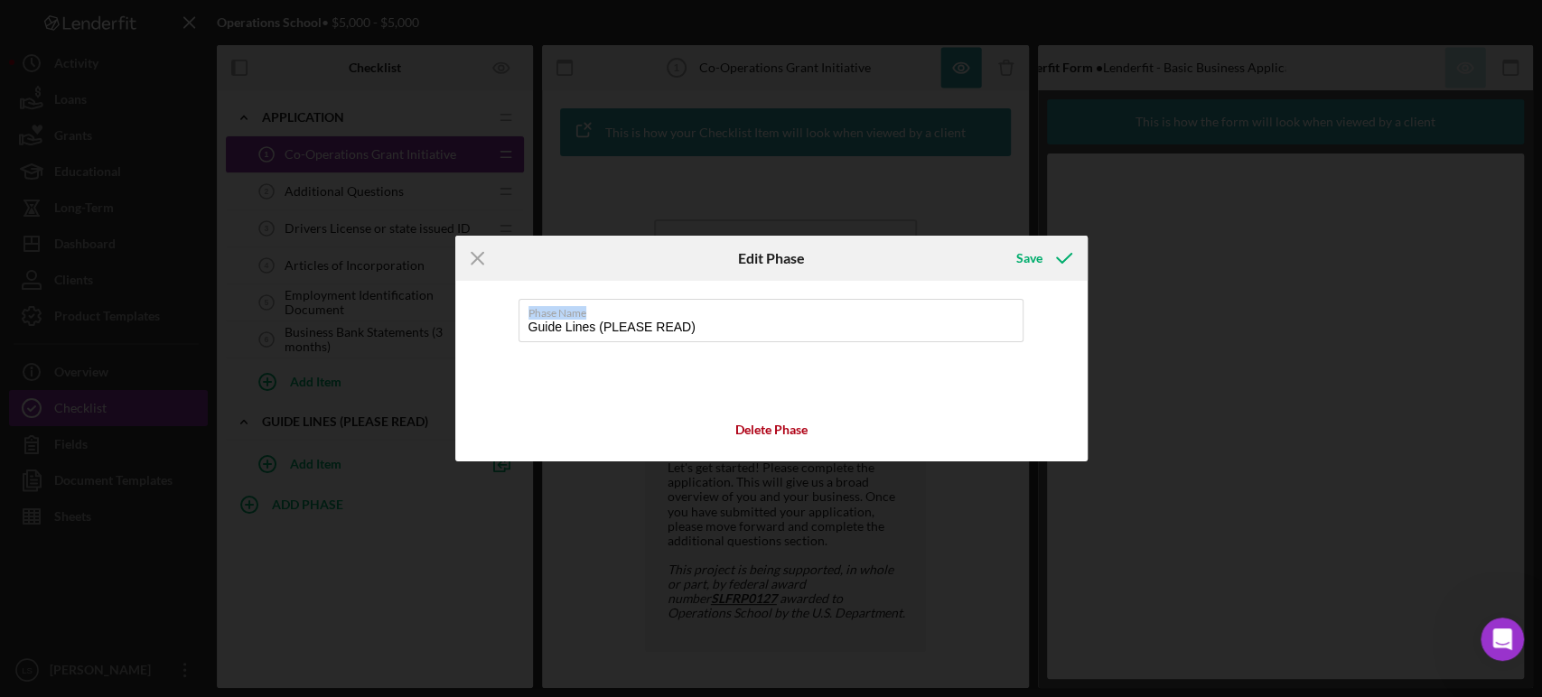
drag, startPoint x: 705, startPoint y: 316, endPoint x: 408, endPoint y: 286, distance: 298.6
click at [408, 286] on div "Icon/Menu Close Edit Phase Save Phase Name Guide Lines (PLEASE READ) Delete Pha…" at bounding box center [771, 348] width 1542 height 697
drag, startPoint x: 728, startPoint y: 330, endPoint x: 471, endPoint y: 314, distance: 257.0
click at [471, 314] on div "Phase Name Guide Lines (PLEASE READ) Delete Phase" at bounding box center [771, 371] width 632 height 181
click at [769, 430] on div "Delete Phase" at bounding box center [771, 429] width 72 height 27
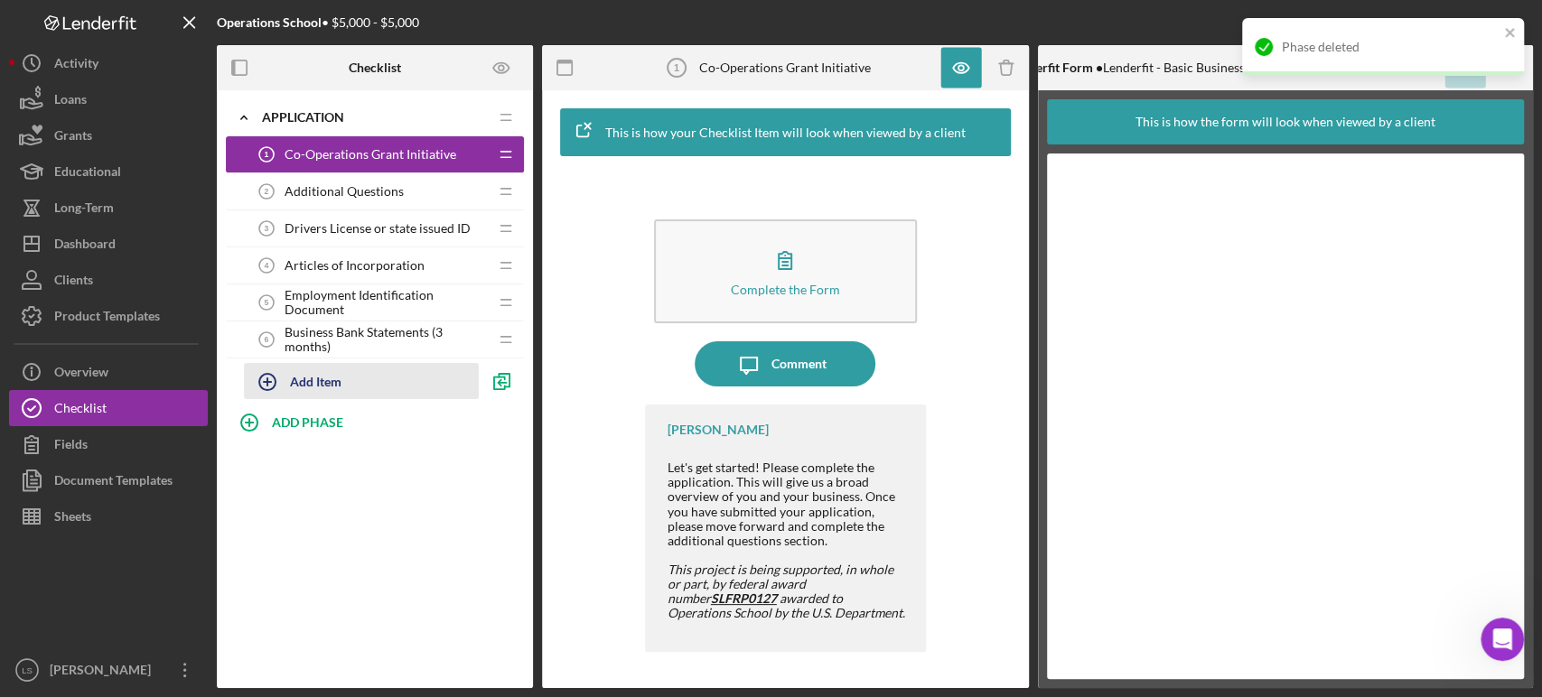
click at [296, 388] on div "Add Item" at bounding box center [315, 381] width 51 height 34
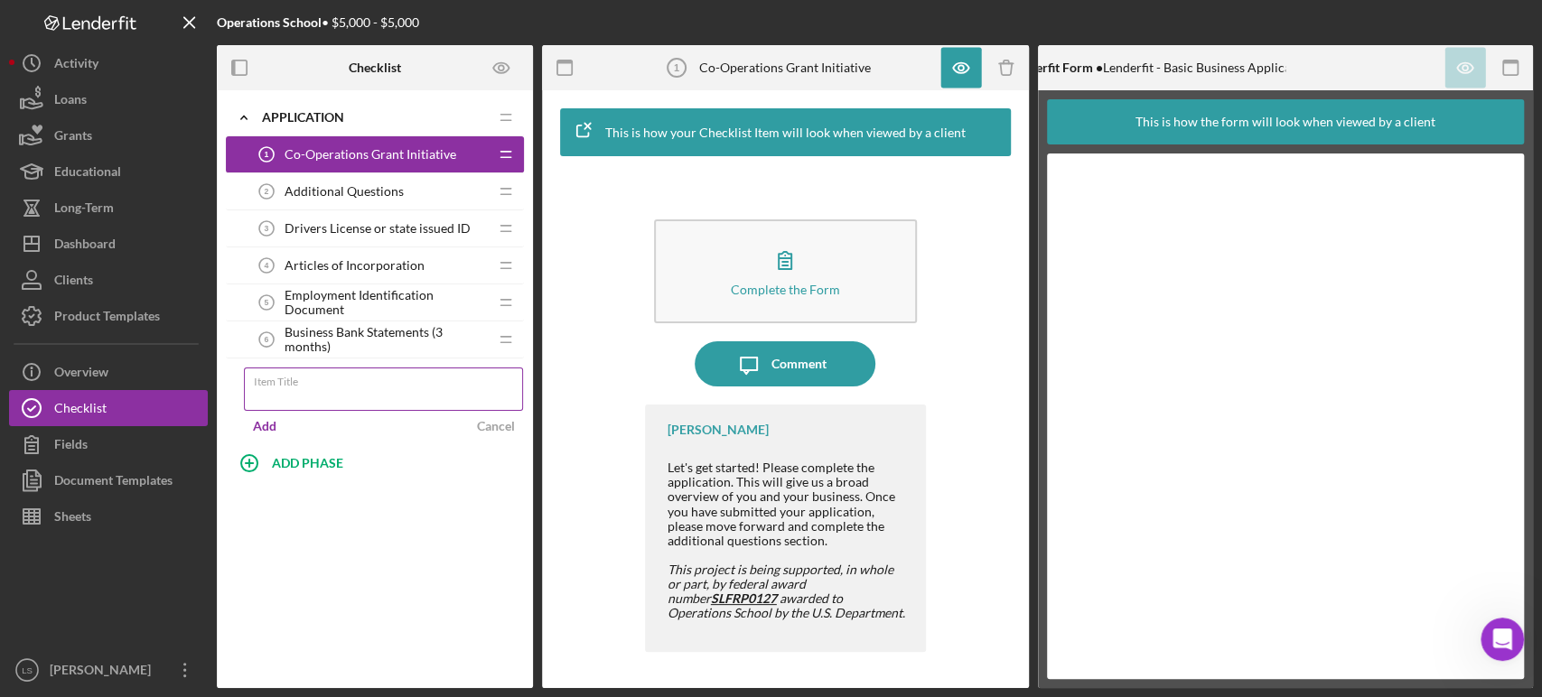
click at [328, 395] on input "Item Title" at bounding box center [383, 389] width 279 height 43
click at [290, 396] on input "Guide Lines (PLEASE READ)" at bounding box center [383, 389] width 279 height 43
type input "Guidelines (PLEASE READ)"
click at [459, 543] on div "Icon/Expander Application Icon/Edit Icon/Drag Co-Operations Grant Initiative 1 …" at bounding box center [375, 389] width 316 height 598
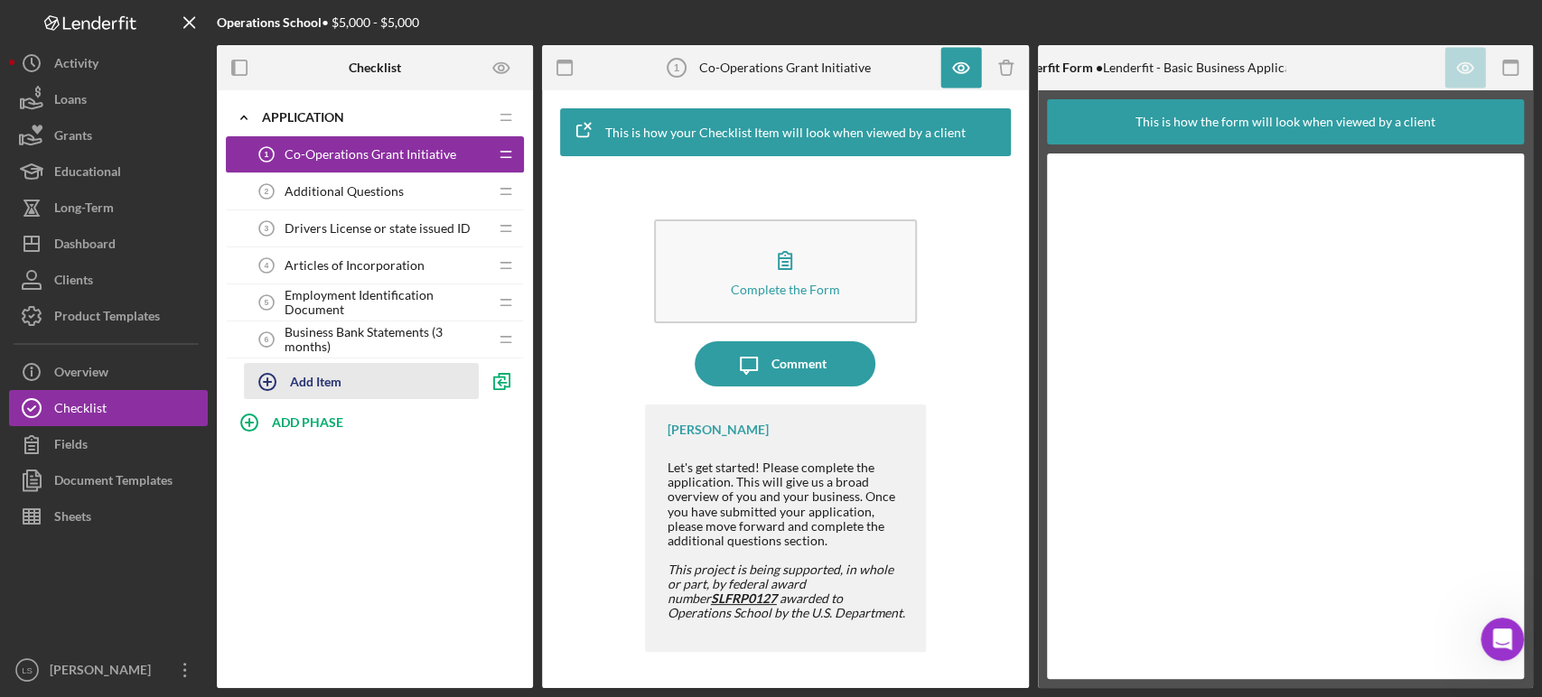
click at [314, 380] on div "Add Item" at bounding box center [315, 381] width 51 height 34
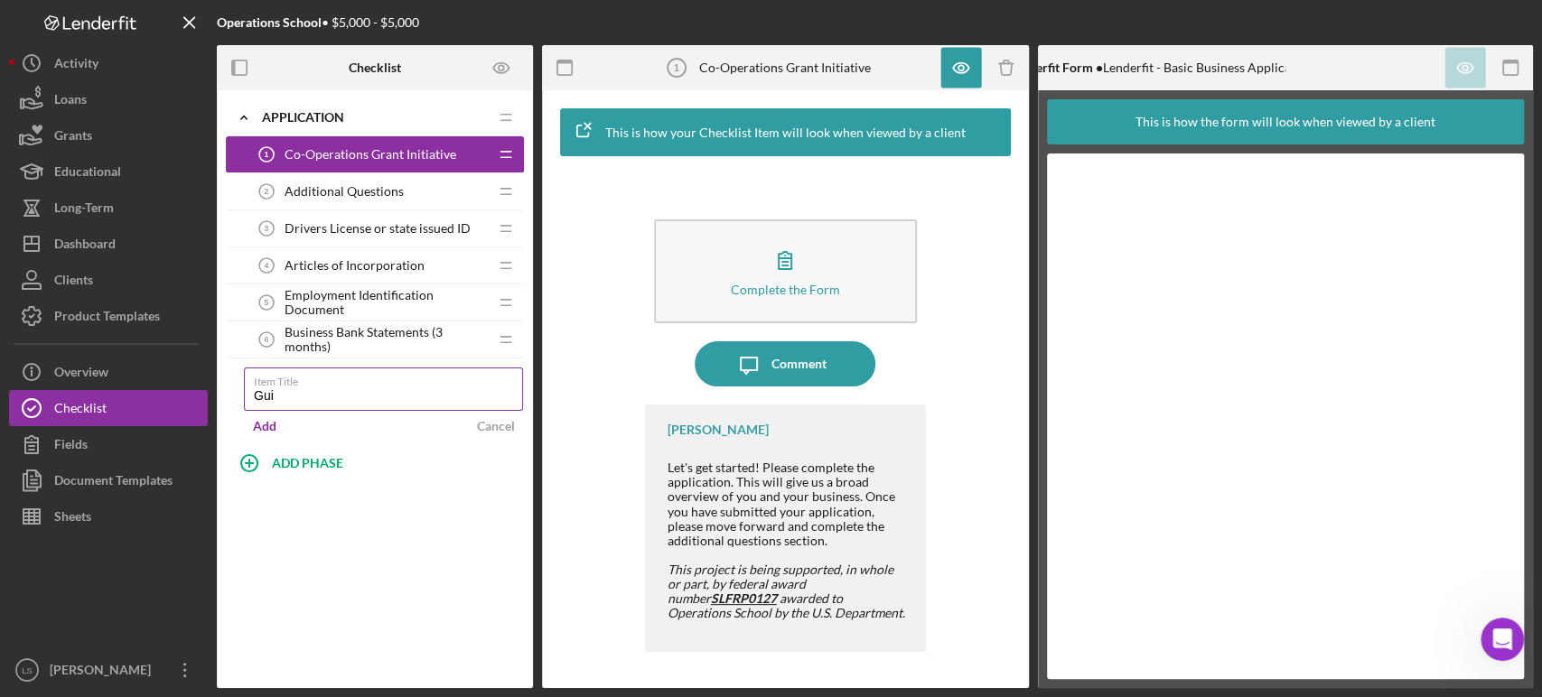
type input "Guidelines (PLEASE READ)"
click at [268, 424] on div "Add" at bounding box center [264, 426] width 23 height 27
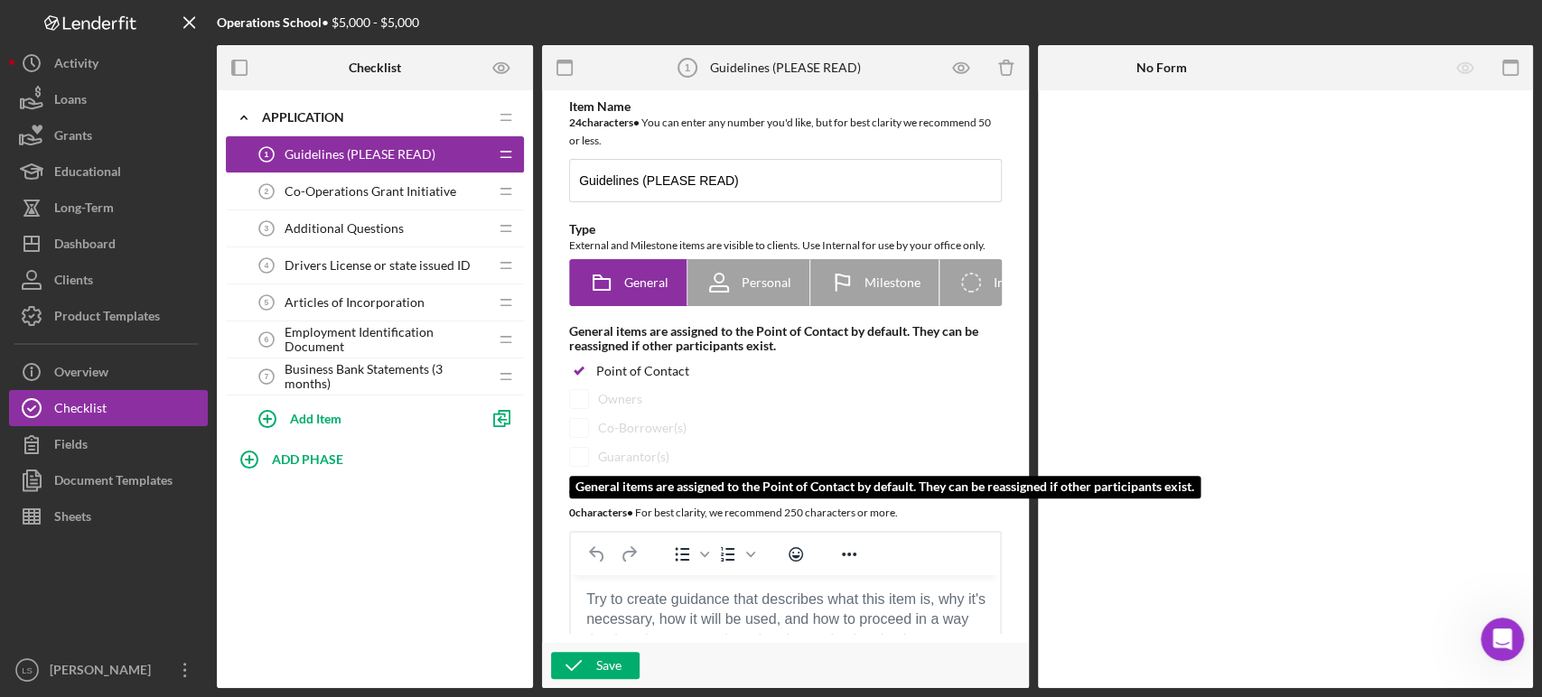
scroll to position [201, 0]
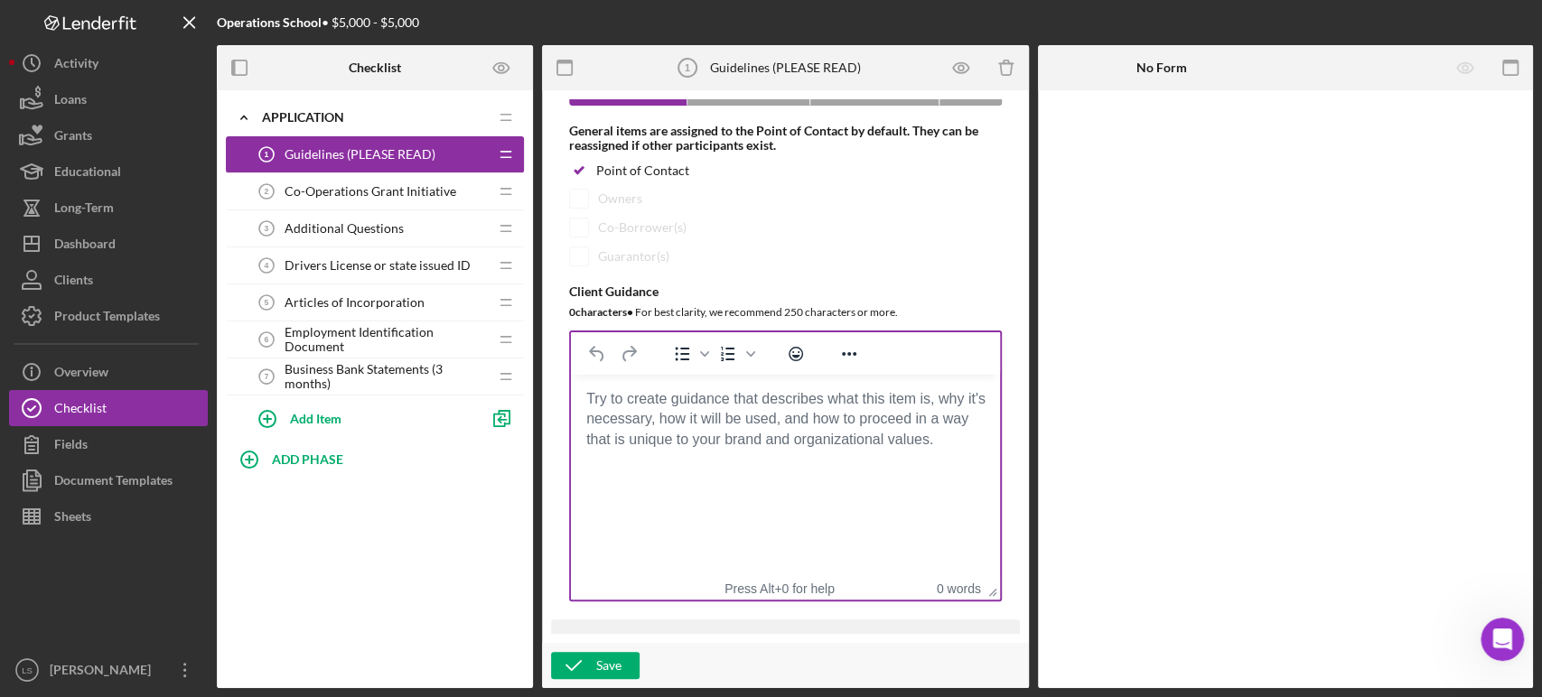
click at [689, 387] on html at bounding box center [785, 399] width 429 height 49
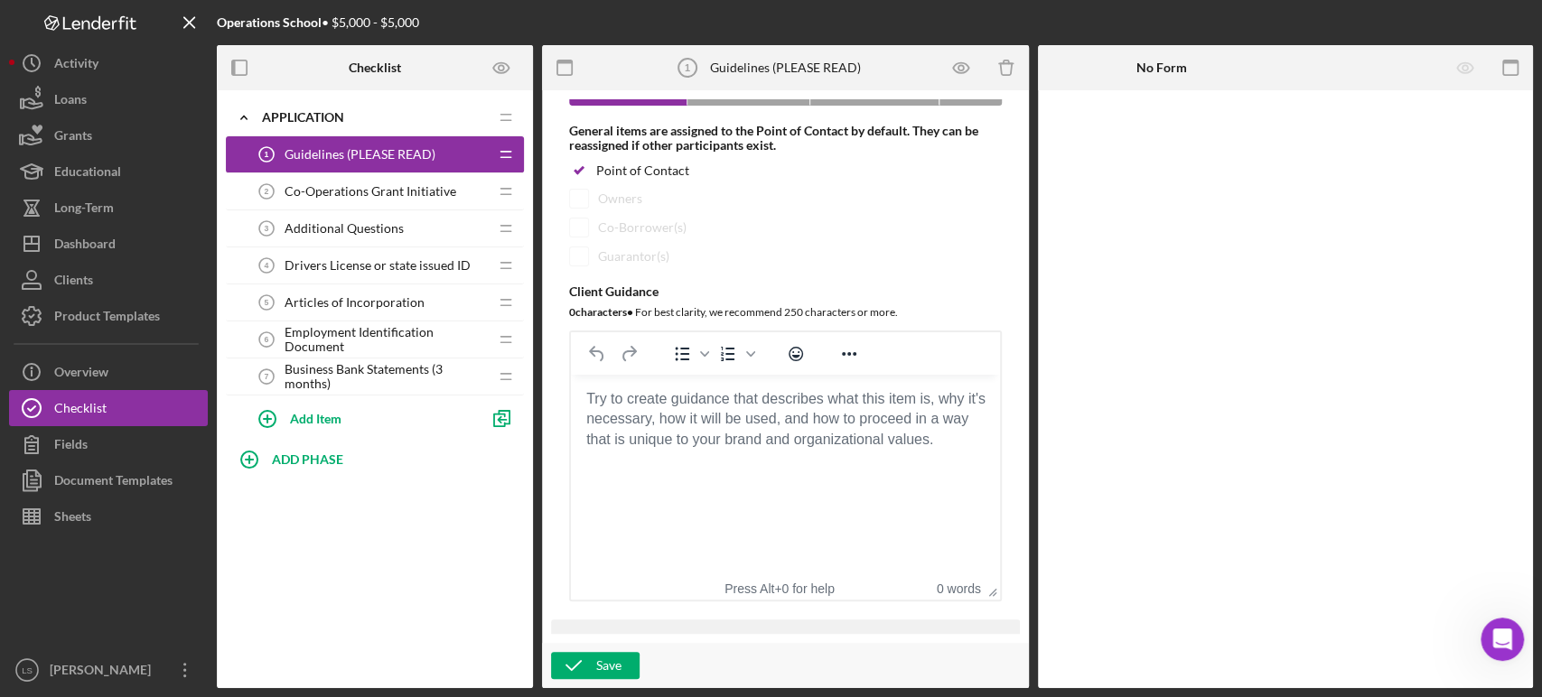
paste body "Rich Text Area. Press ALT-0 for help."
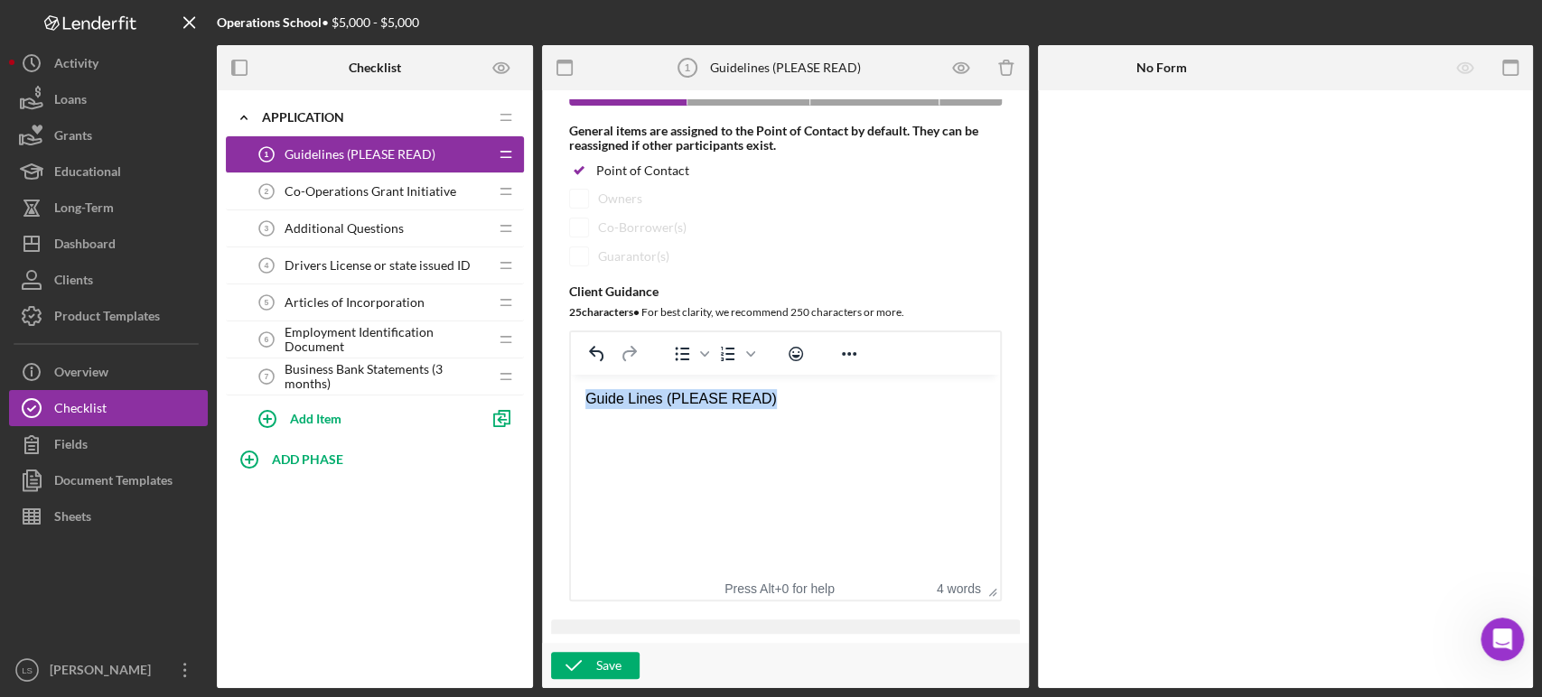
drag, startPoint x: 779, startPoint y: 405, endPoint x: 583, endPoint y: 381, distance: 196.5
click at [583, 381] on html "Guide Lines (PLEASE READ)" at bounding box center [785, 399] width 429 height 49
click at [612, 399] on div "Pleae note that you ust have went though" at bounding box center [785, 399] width 400 height 20
click at [719, 407] on div "Please note that you ust have went though" at bounding box center [785, 399] width 400 height 20
click at [940, 399] on div "Please note that you must have went through one of" at bounding box center [785, 399] width 400 height 20
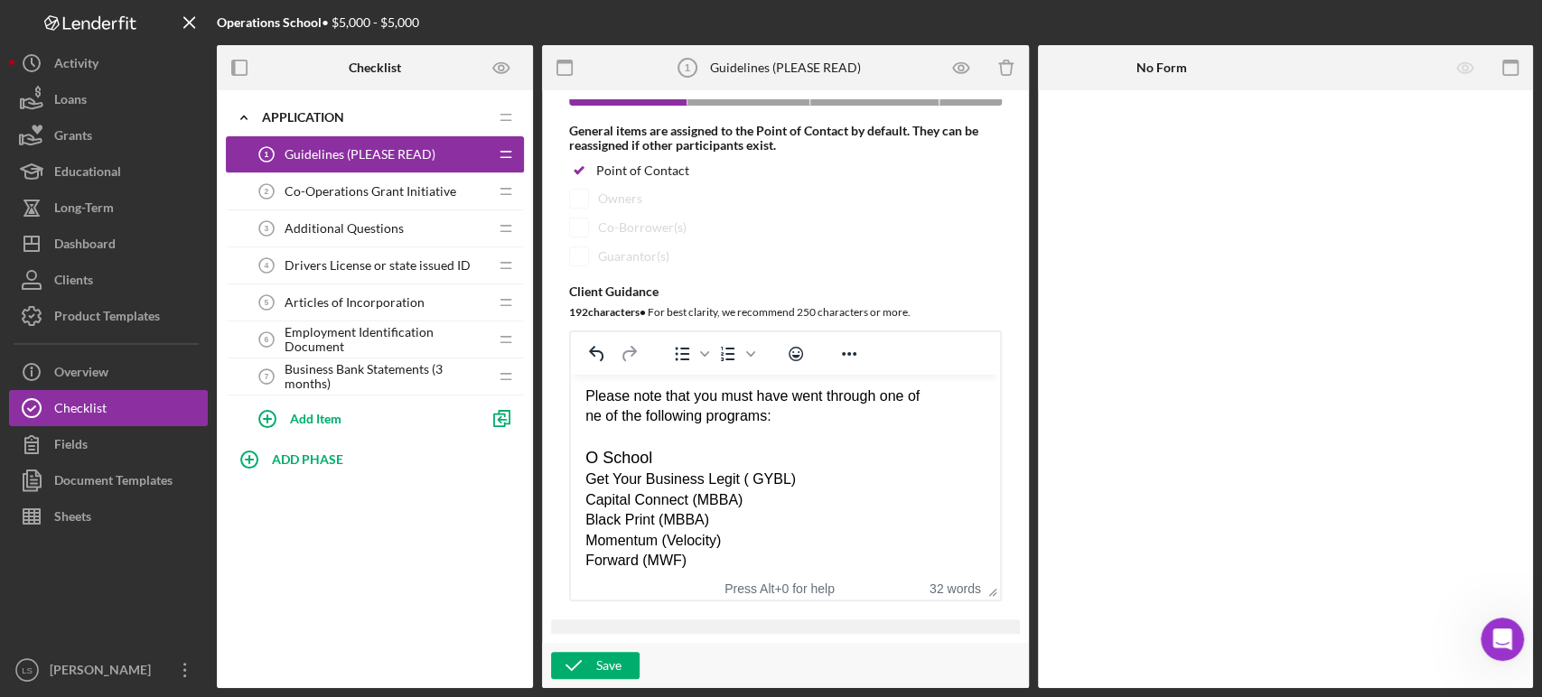
scroll to position [0, 0]
click at [628, 415] on div "ne of the following programs:" at bounding box center [785, 419] width 400 height 20
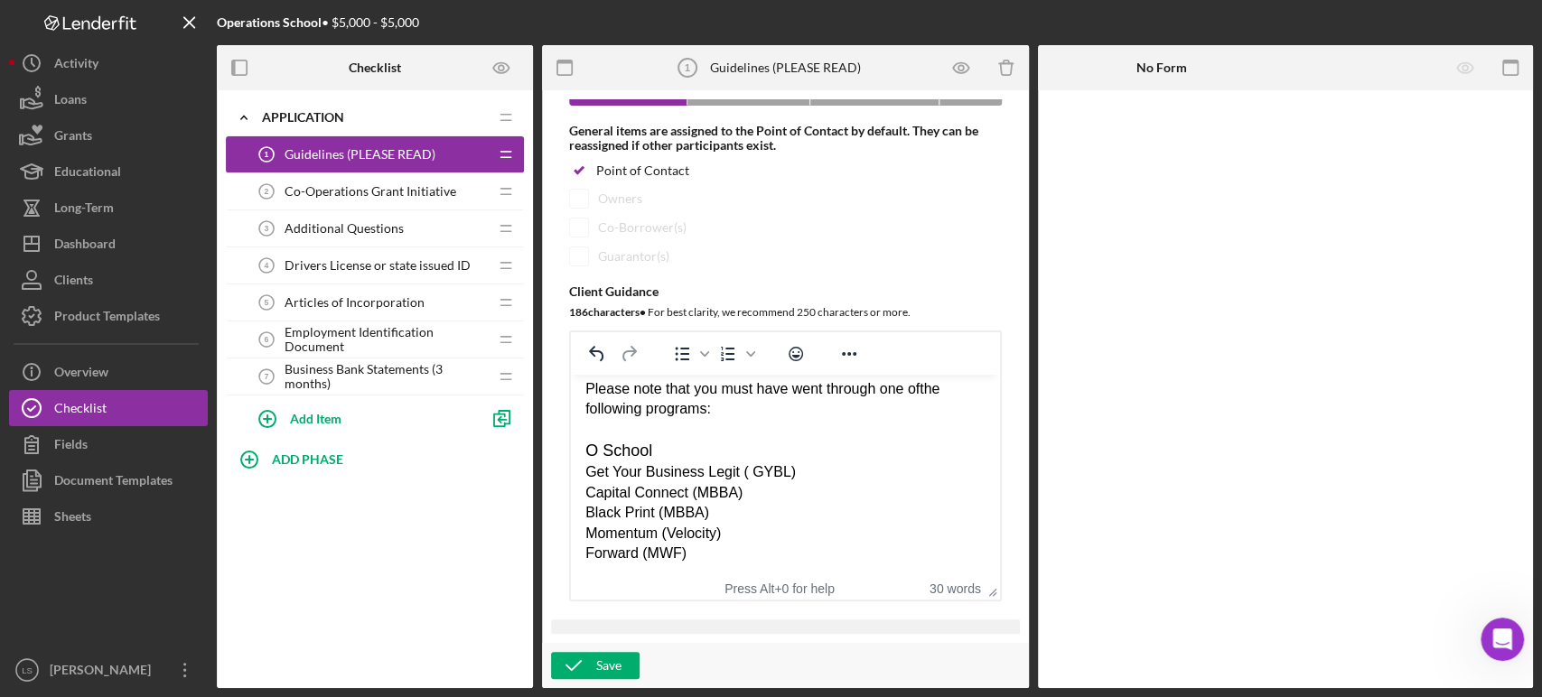
click at [656, 388] on div "Please note that you must have went through one of the following programs: O Sc…" at bounding box center [785, 471] width 400 height 184
click at [594, 380] on div "Inorde to qulaify for the grant you must have went through one of the following…" at bounding box center [785, 471] width 400 height 184
click at [671, 391] on div "In orde to qulaify for the grant you must have went through one of the followin…" at bounding box center [785, 471] width 400 height 184
click at [790, 393] on div "In orde to qulaify for the grant you must have went through one of the followin…" at bounding box center [785, 471] width 400 height 184
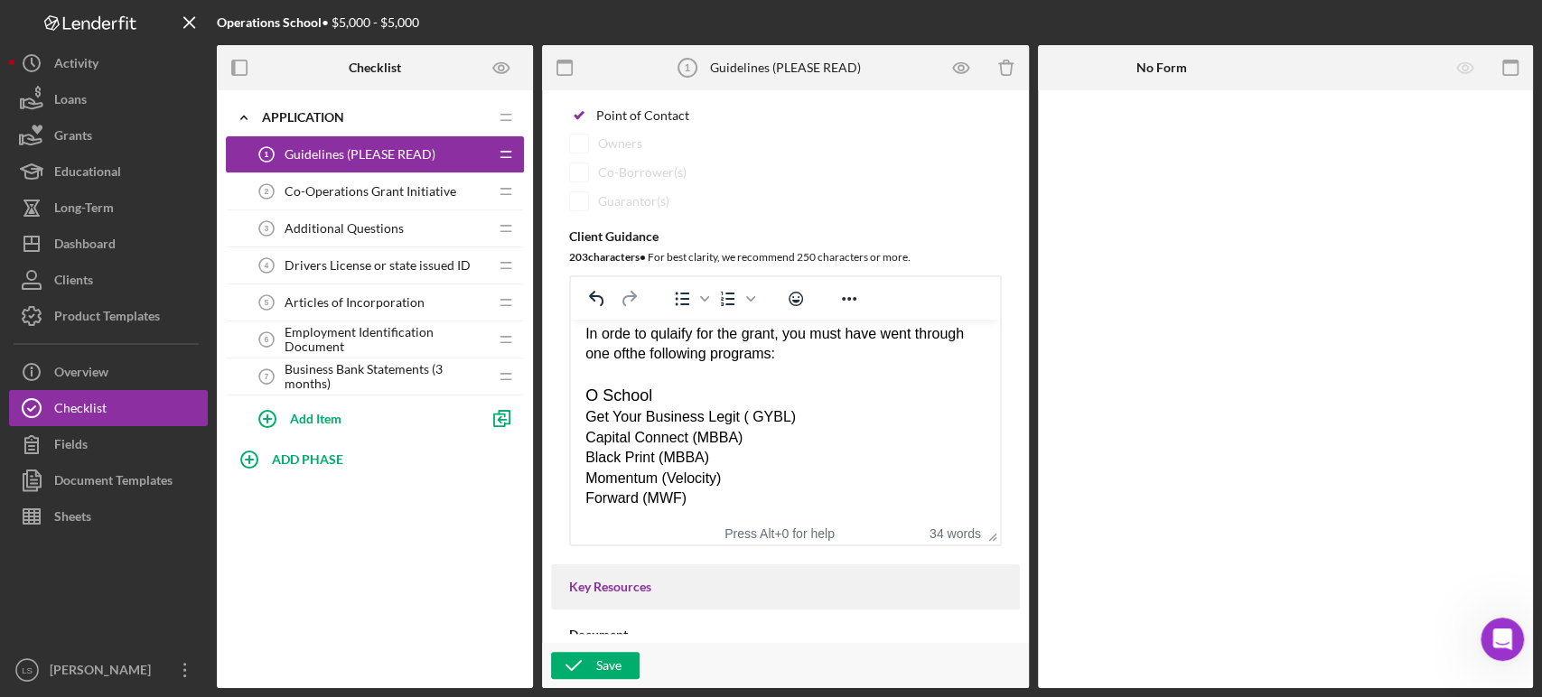
scroll to position [301, 0]
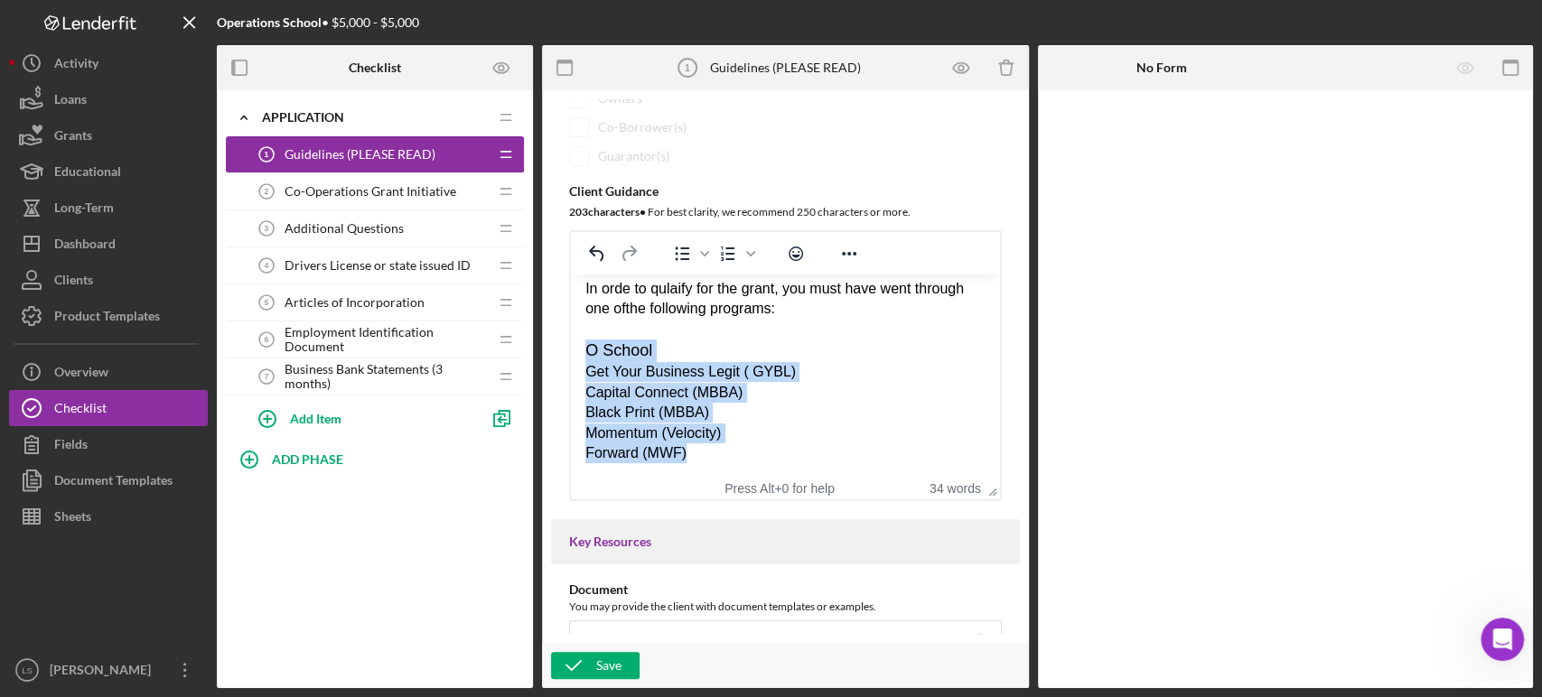
drag, startPoint x: 703, startPoint y: 450, endPoint x: 582, endPoint y: 359, distance: 151.0
click at [582, 359] on html "In orde to qulaify for the grant, you must have went through one of the followi…" at bounding box center [785, 371] width 429 height 213
click at [758, 345] on div "O School" at bounding box center [785, 351] width 400 height 23
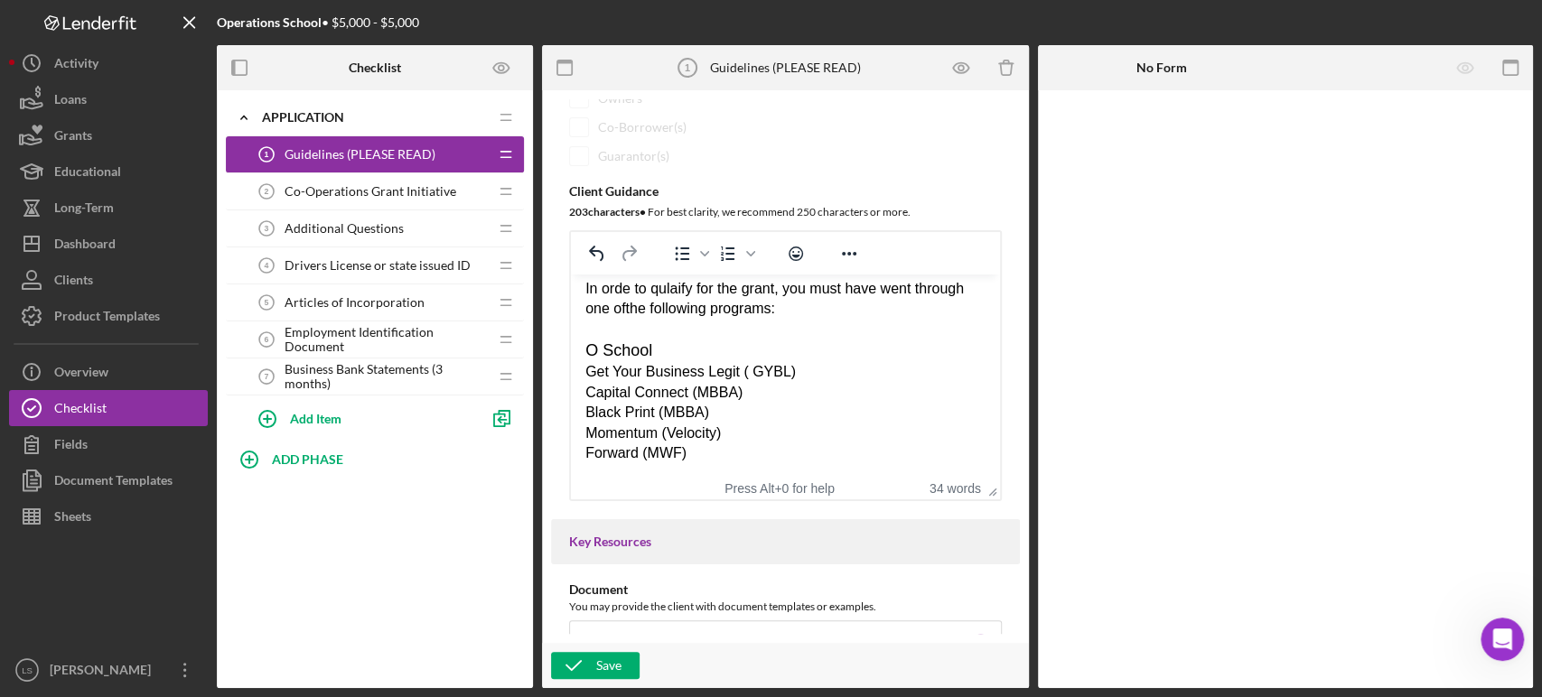
click at [642, 309] on div "In orde to qulaify for the grant, you must have went through one of the followi…" at bounding box center [785, 371] width 400 height 184
drag, startPoint x: 644, startPoint y: 309, endPoint x: 713, endPoint y: 309, distance: 69.5
click at [713, 309] on div "In orde to qulaify for the grant, you must have went through at least one of th…" at bounding box center [785, 371] width 400 height 184
click at [860, 262] on button "Reveal or hide additional toolbar items" at bounding box center [849, 253] width 31 height 25
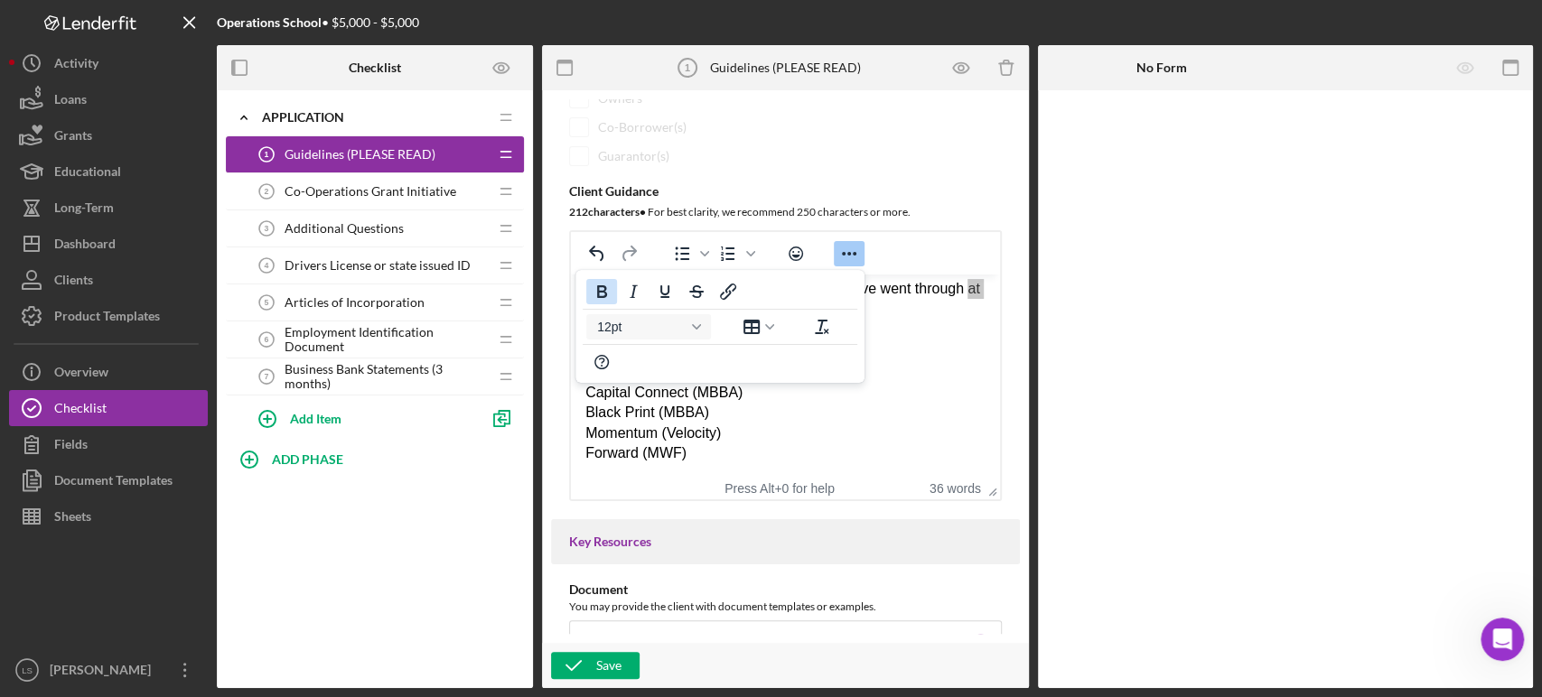
drag, startPoint x: 600, startPoint y: 290, endPoint x: 287, endPoint y: 125, distance: 353.5
click at [600, 290] on icon "Bold" at bounding box center [602, 292] width 22 height 22
click at [873, 427] on div "Momentum (Velocity)" at bounding box center [785, 434] width 400 height 20
click at [904, 417] on div "Black Print (MBBA)" at bounding box center [785, 413] width 400 height 20
click at [841, 255] on icon "Reveal or hide additional toolbar items" at bounding box center [849, 254] width 22 height 22
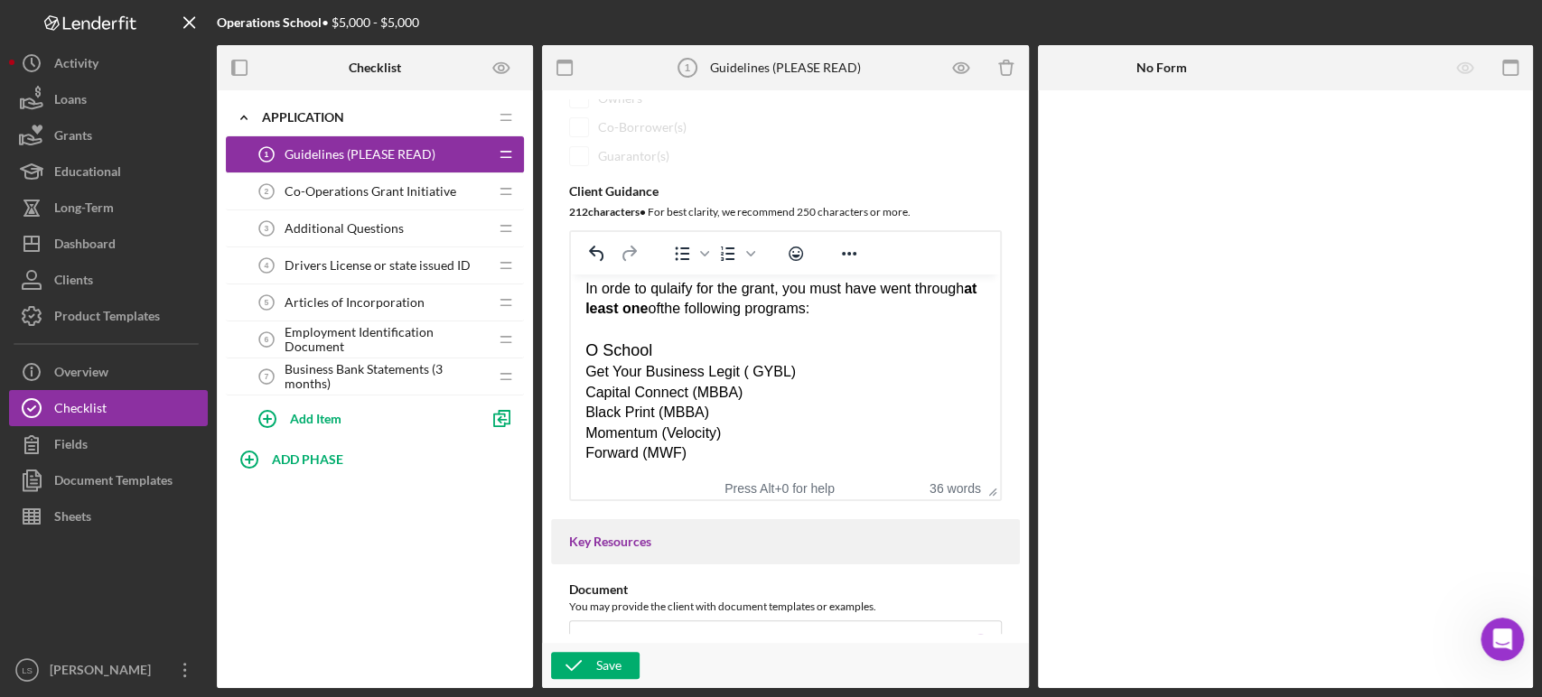
click at [636, 290] on div "In orde to qulaify for the grant, you must have went through at least one of th…" at bounding box center [785, 371] width 400 height 184
click at [681, 298] on strong "at least one" at bounding box center [783, 298] width 396 height 35
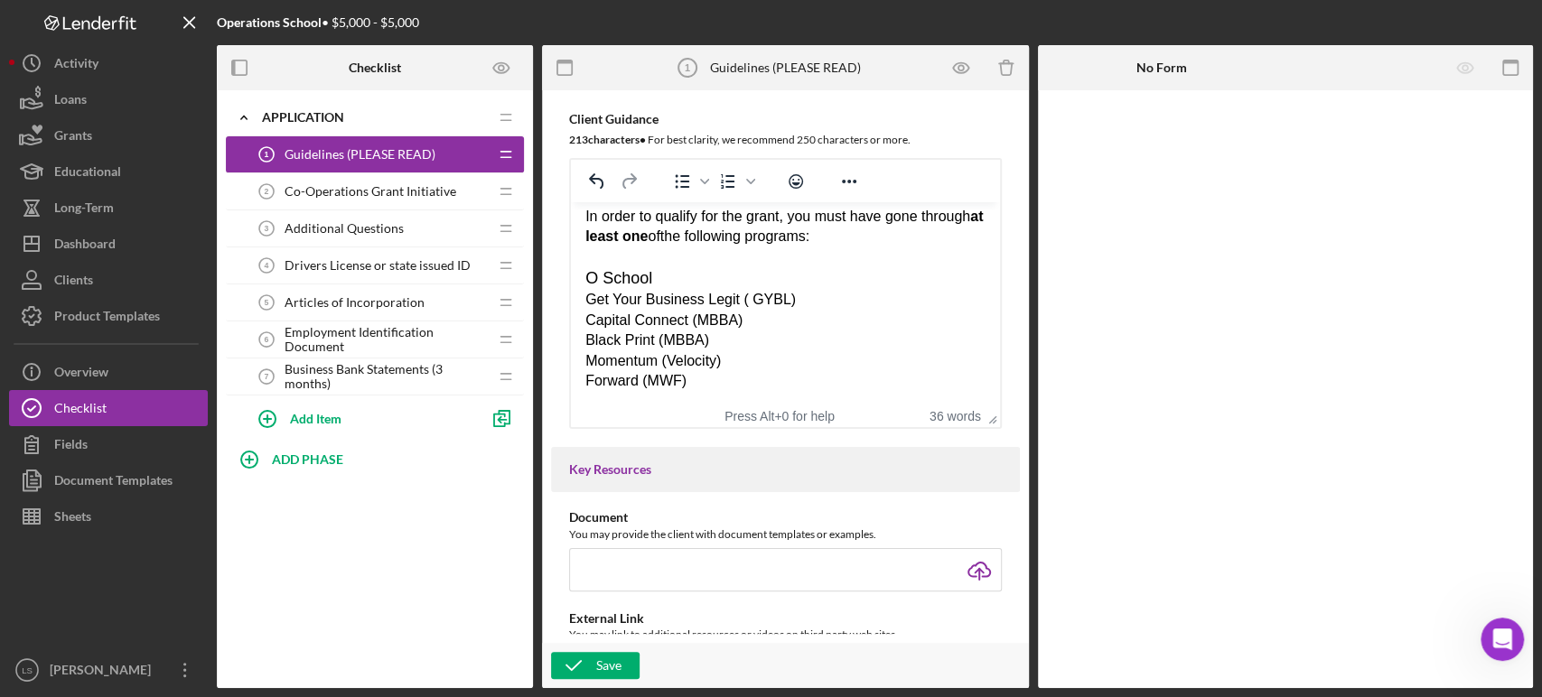
scroll to position [401, 0]
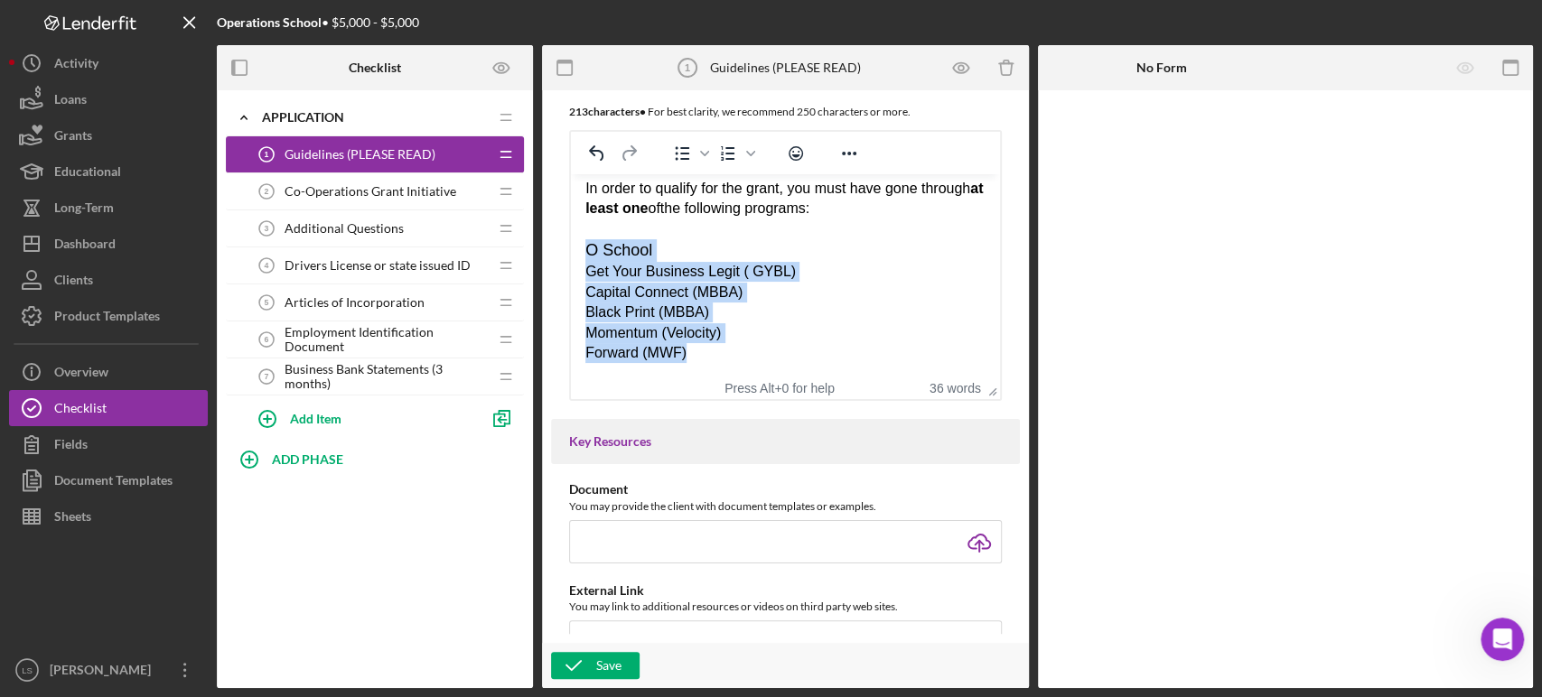
drag, startPoint x: 699, startPoint y: 351, endPoint x: 585, endPoint y: 250, distance: 152.3
click at [585, 250] on div "O School Get Your Business Legit ( GYBL) Capital Connect (MBBA) Black Print (MB…" at bounding box center [785, 301] width 400 height 124
click at [799, 340] on div "Momentum (Velocity)" at bounding box center [785, 333] width 400 height 20
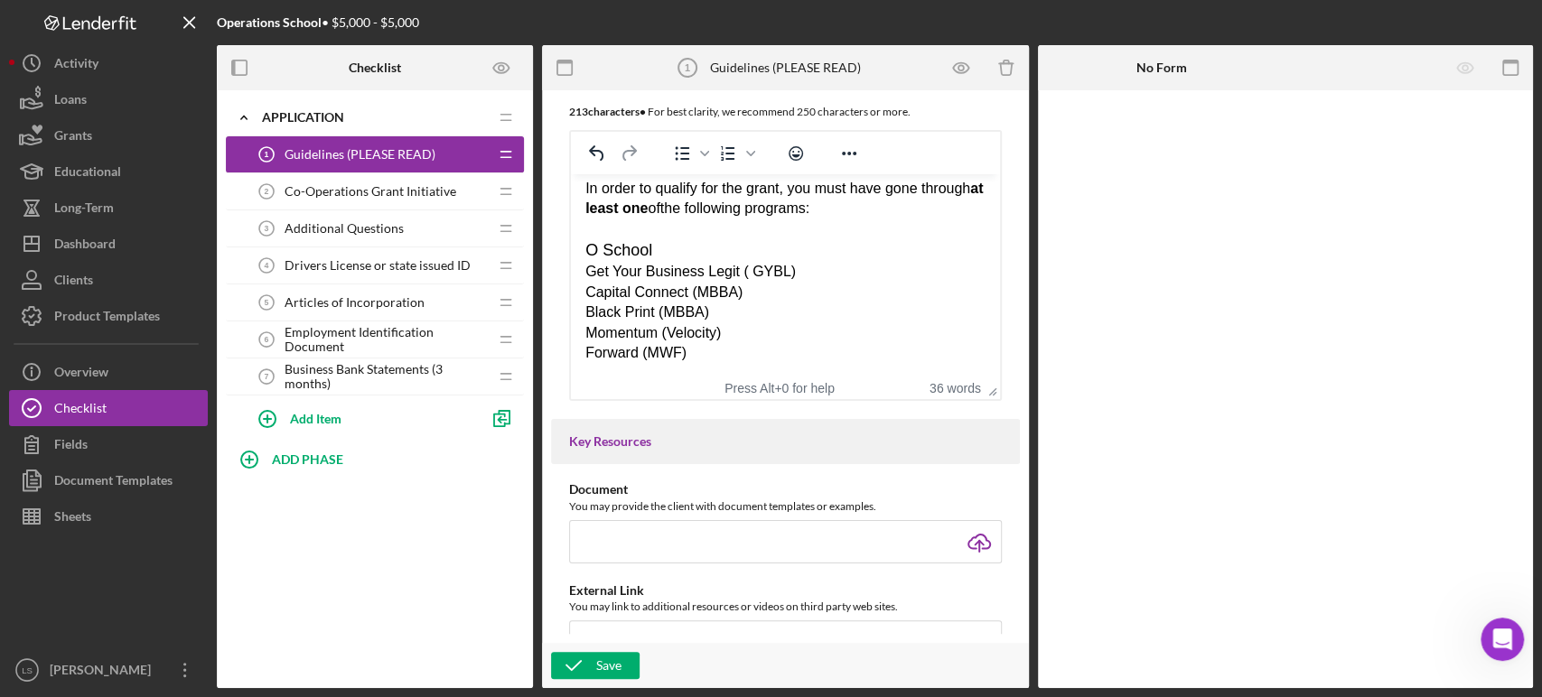
click at [774, 359] on div "Forward (MWF)" at bounding box center [785, 353] width 400 height 20
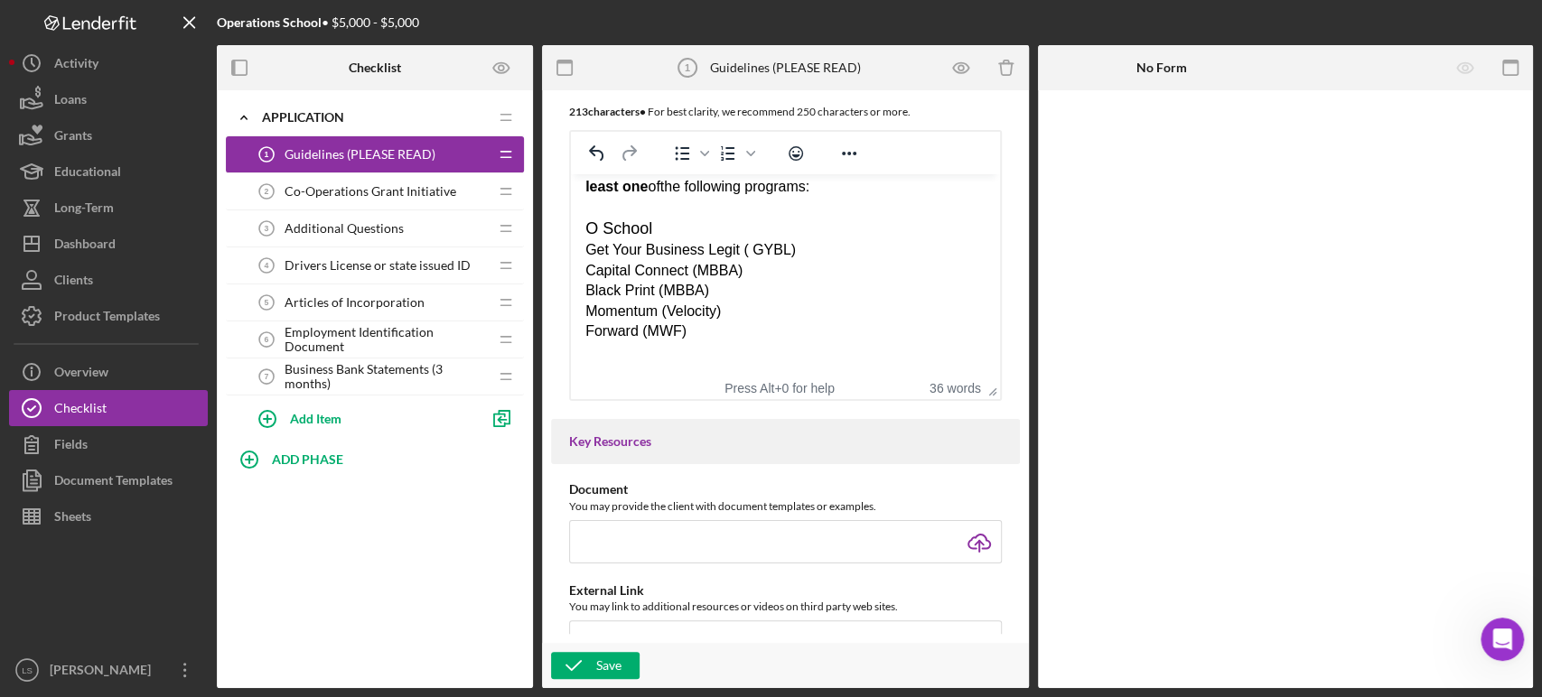
scroll to position [56, 0]
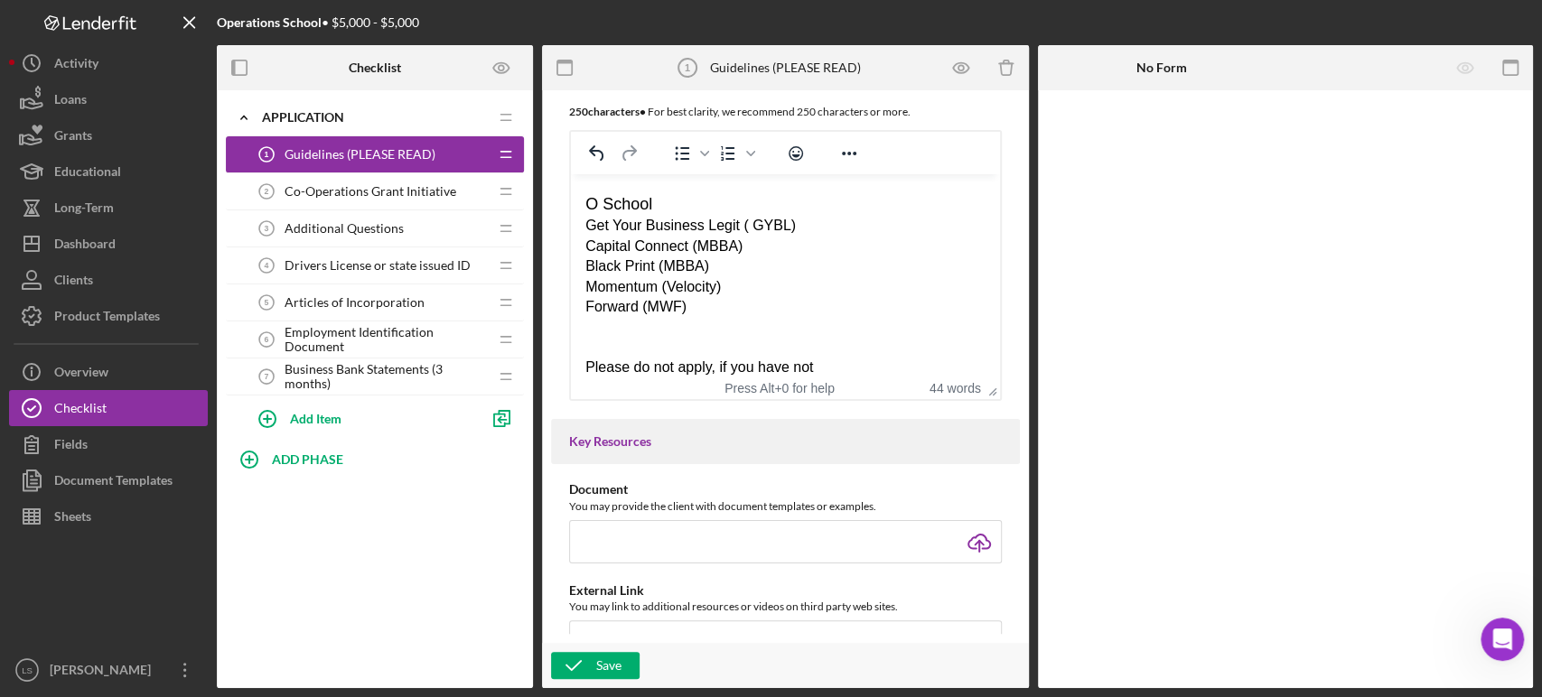
click at [829, 375] on div "Please do not apply, if you have not" at bounding box center [785, 368] width 400 height 20
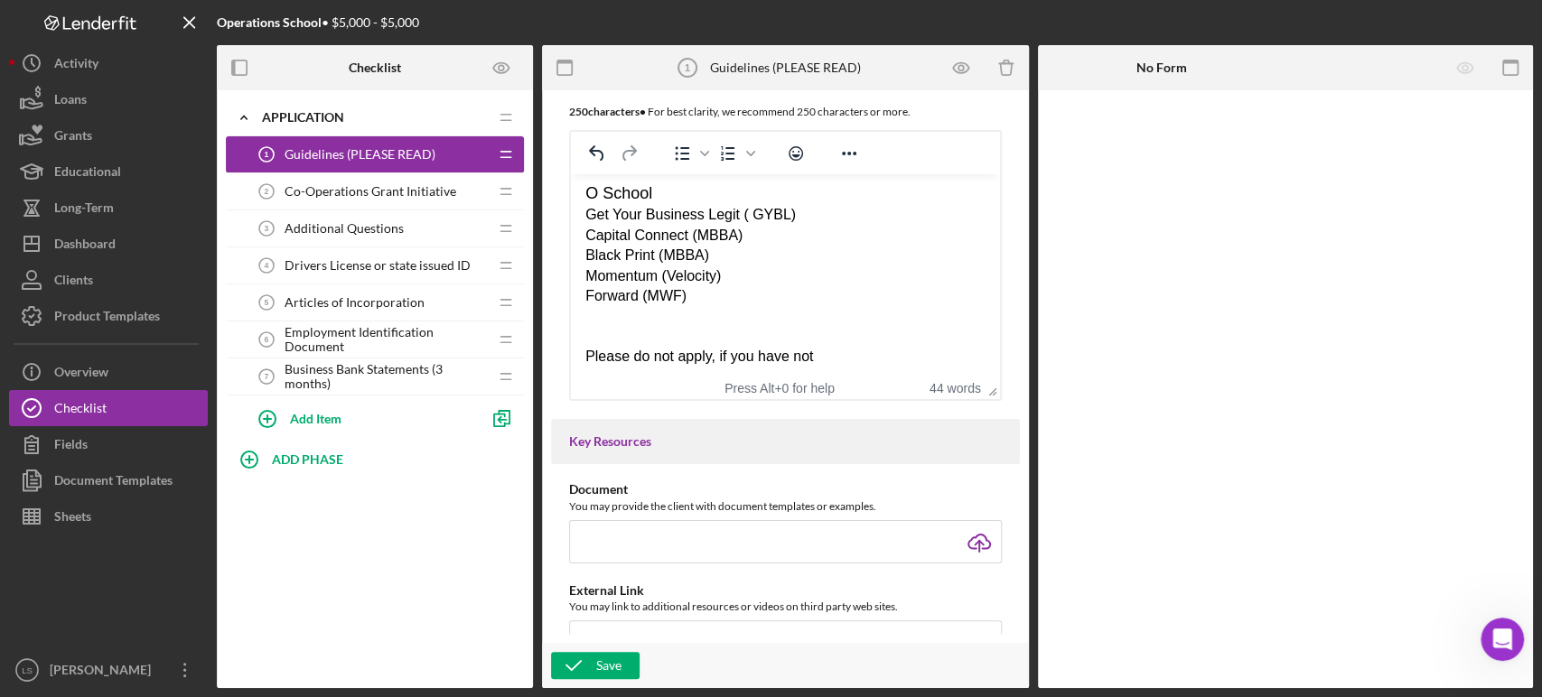
scroll to position [70, 0]
click at [854, 349] on div "Please do not apply if you have not" at bounding box center [785, 353] width 400 height 20
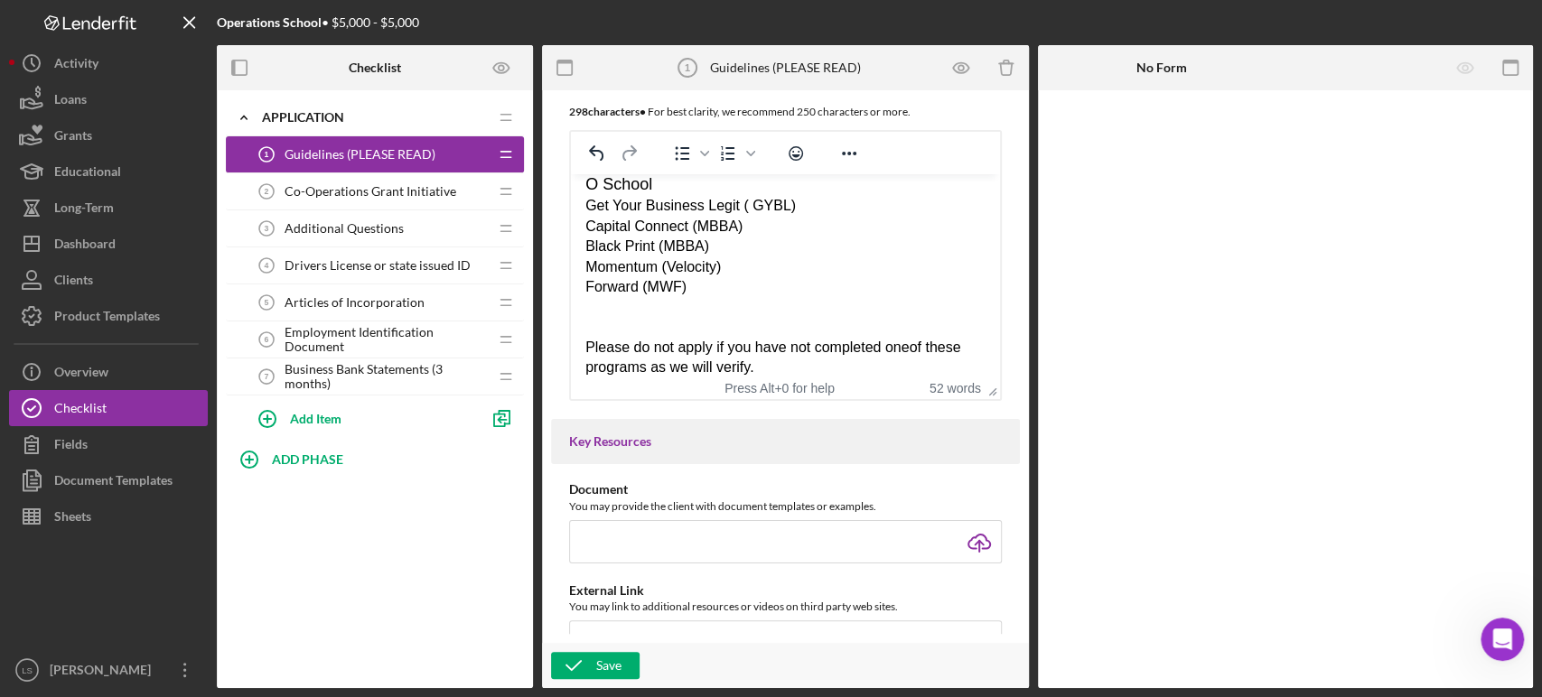
click at [911, 348] on div "Please do not apply if you have not completed oneof these programs as we will v…" at bounding box center [785, 358] width 400 height 41
click at [587, 346] on div "Please do not apply if you have not completed one of these programs as we will …" at bounding box center [785, 358] width 400 height 41
click at [833, 368] on div "*Please do not apply if you have not completed one of these programs as we will…" at bounding box center [785, 358] width 400 height 41
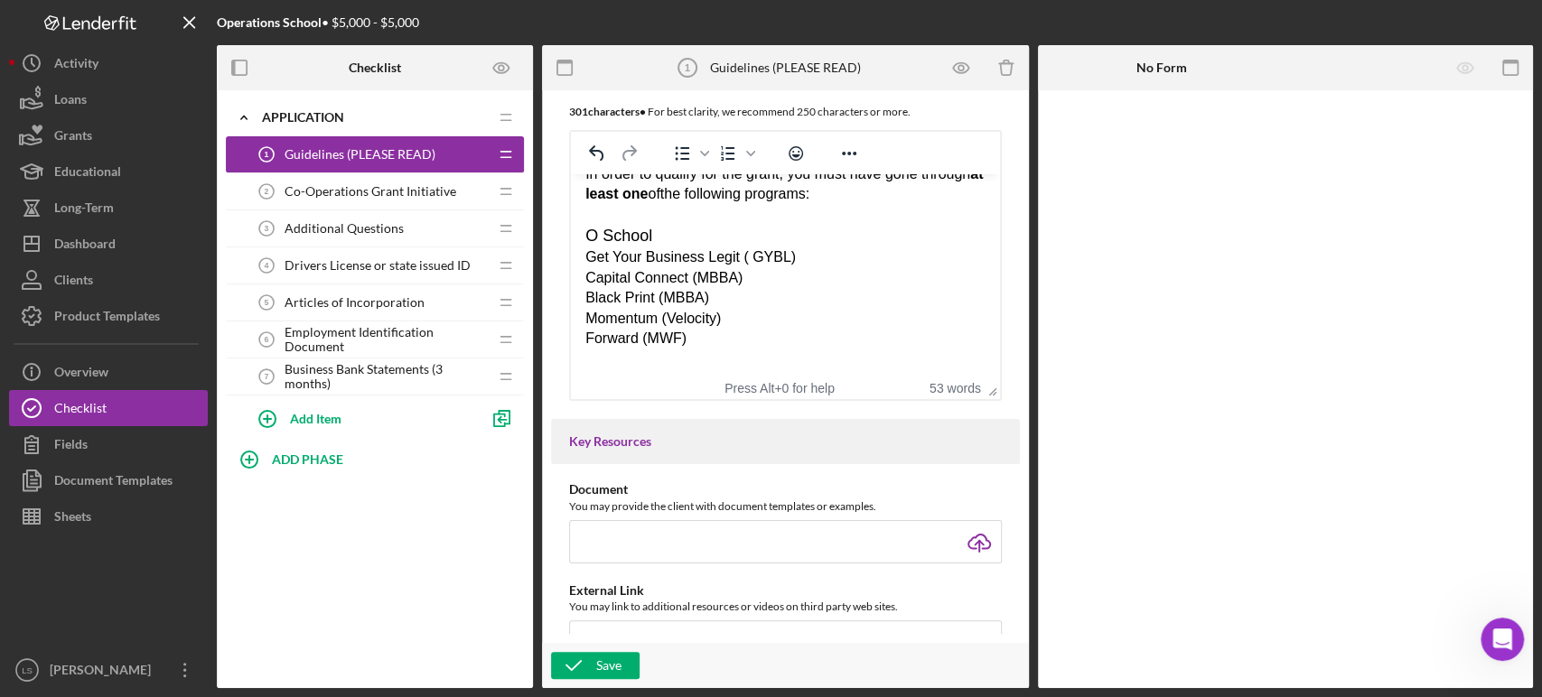
scroll to position [0, 0]
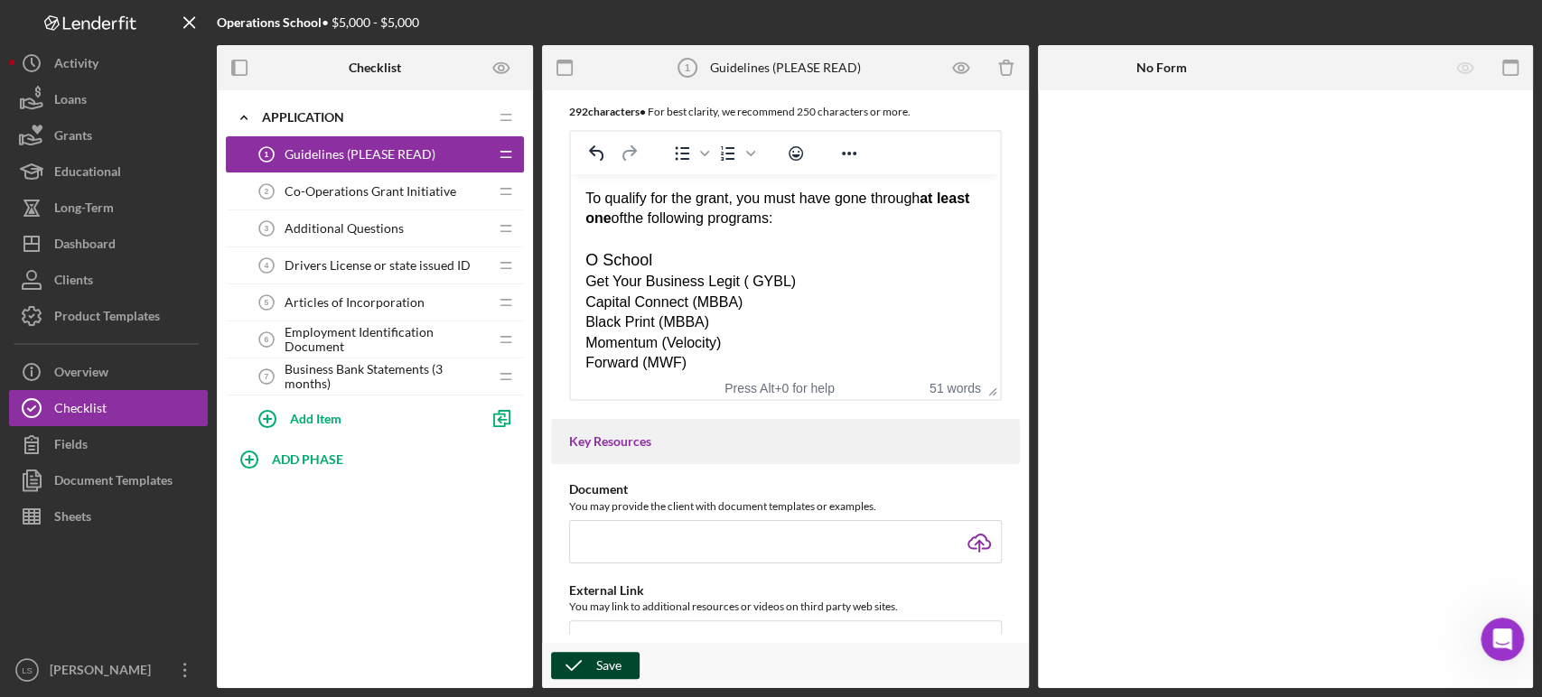
click at [597, 665] on div "Save" at bounding box center [608, 665] width 25 height 27
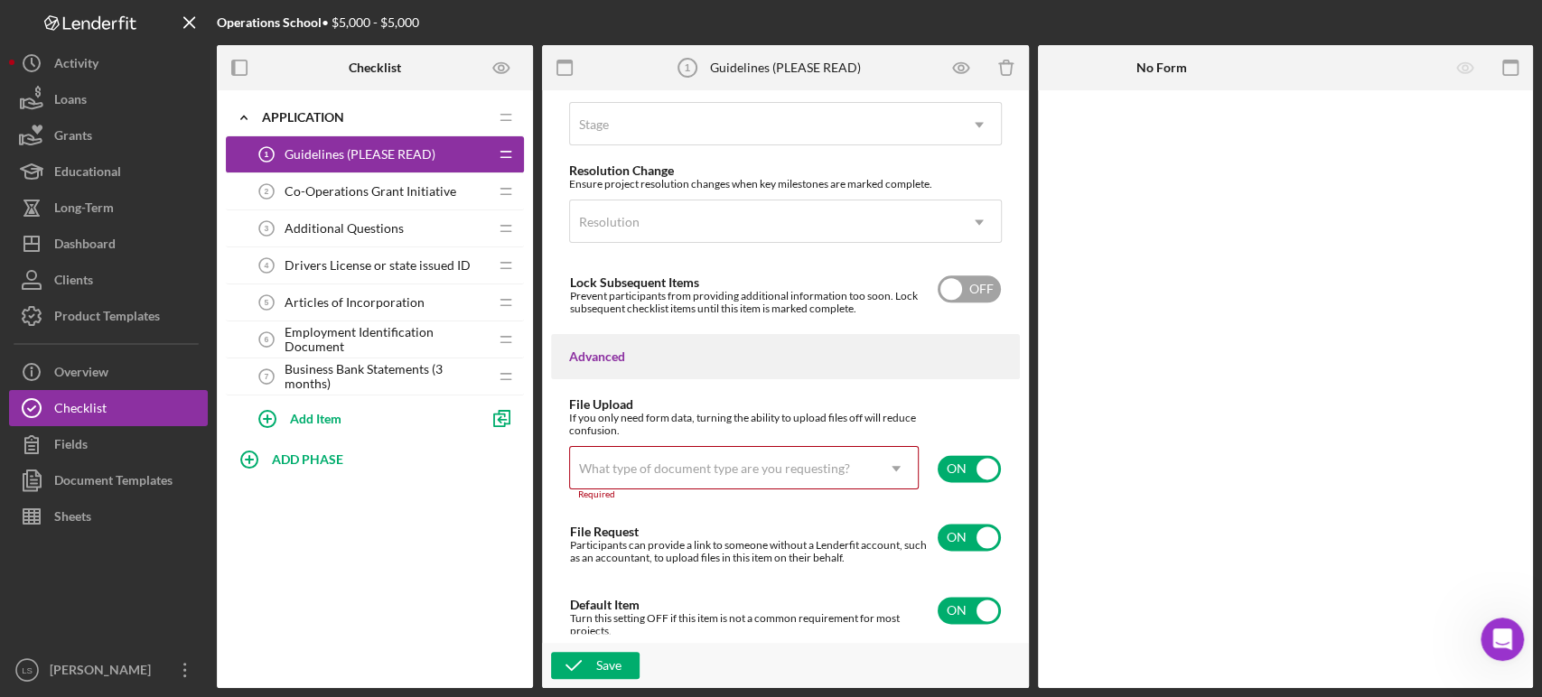
scroll to position [1385, 0]
click at [975, 467] on input "checkbox" at bounding box center [968, 465] width 63 height 27
checkbox input "false"
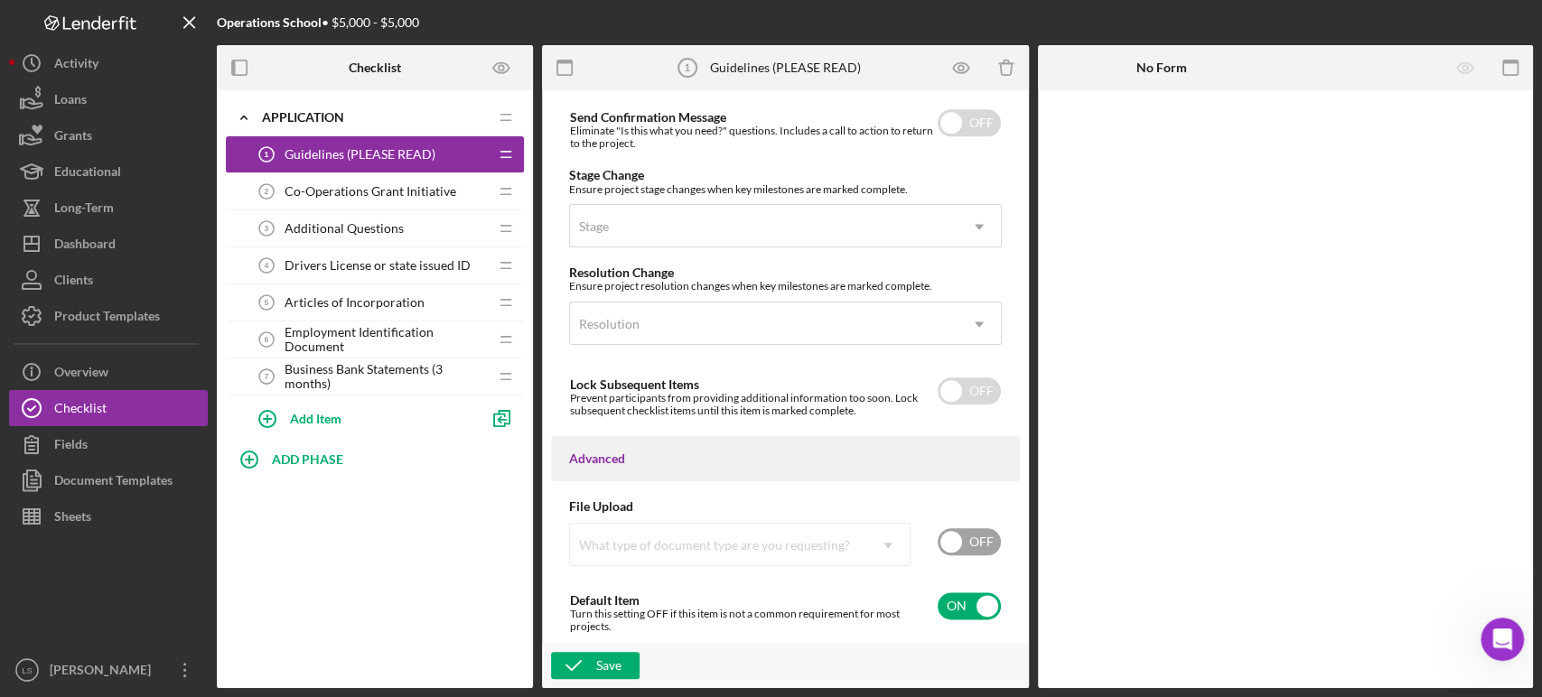
scroll to position [1278, 0]
click at [596, 669] on div "Save" at bounding box center [608, 665] width 25 height 27
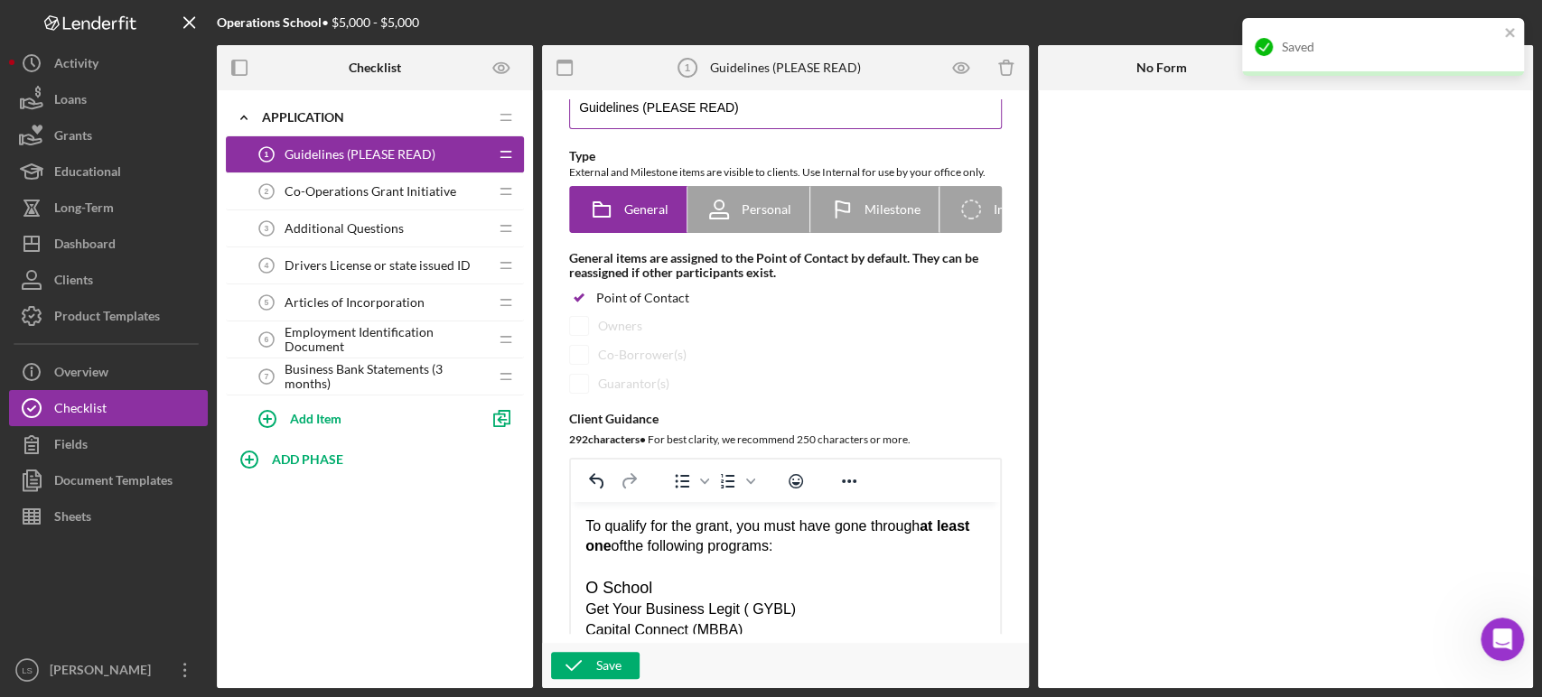
scroll to position [0, 0]
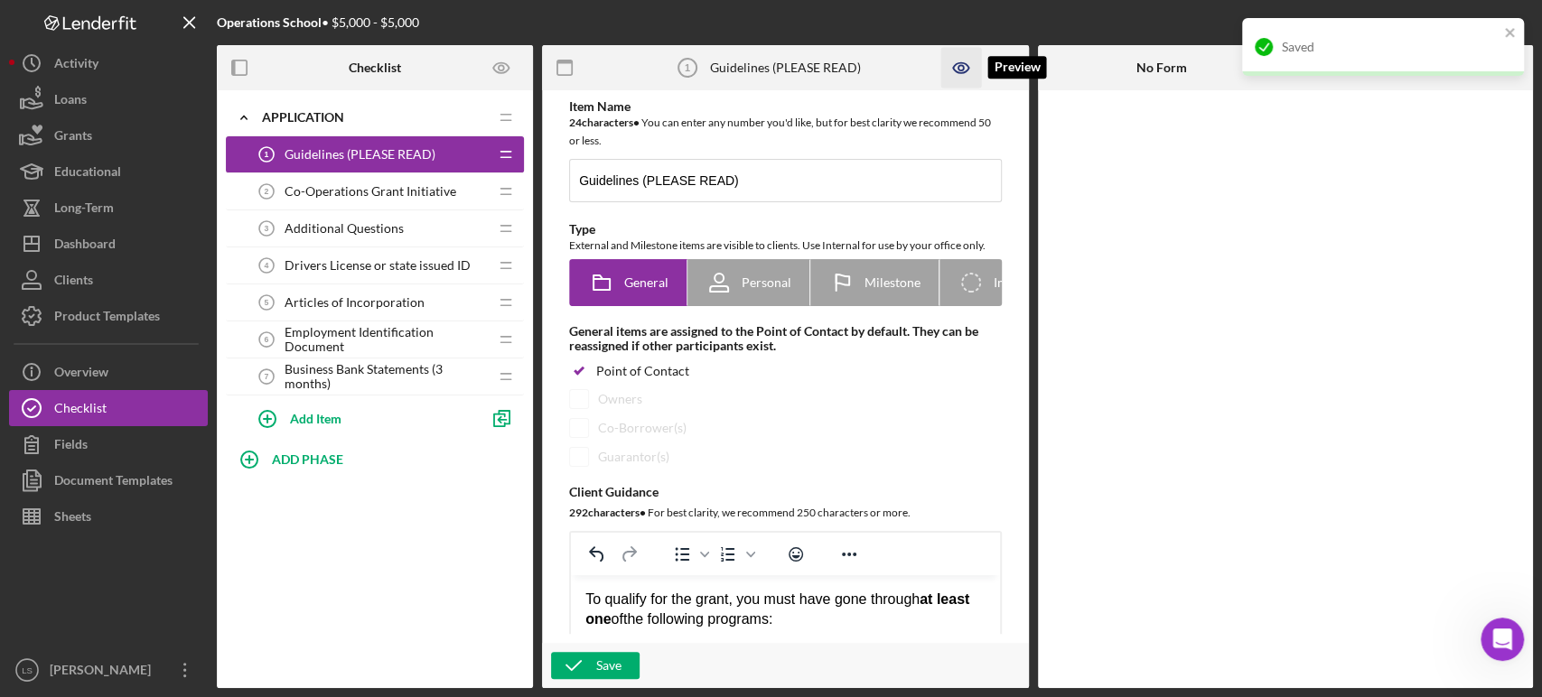
click at [959, 65] on icon "button" at bounding box center [959, 67] width 5 height 5
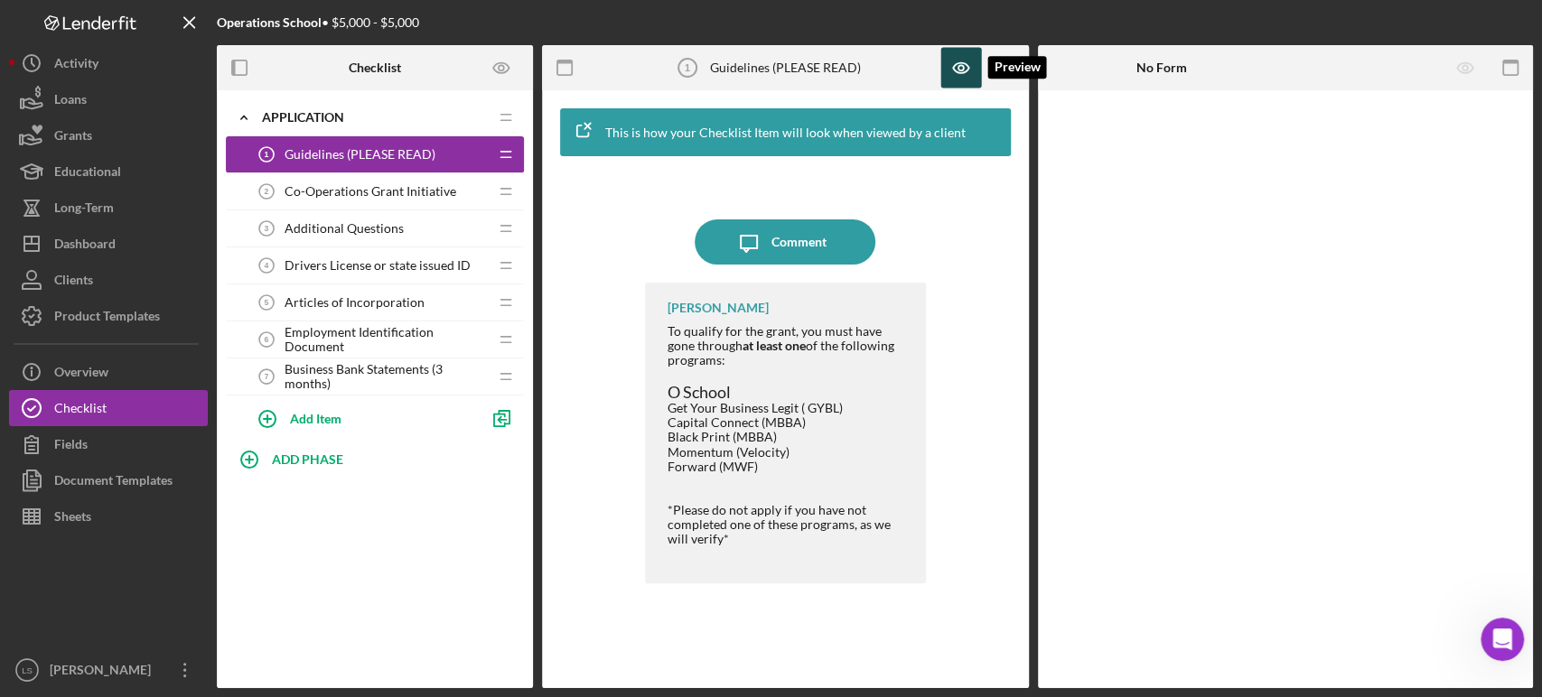
click at [961, 67] on icon "button" at bounding box center [960, 68] width 41 height 41
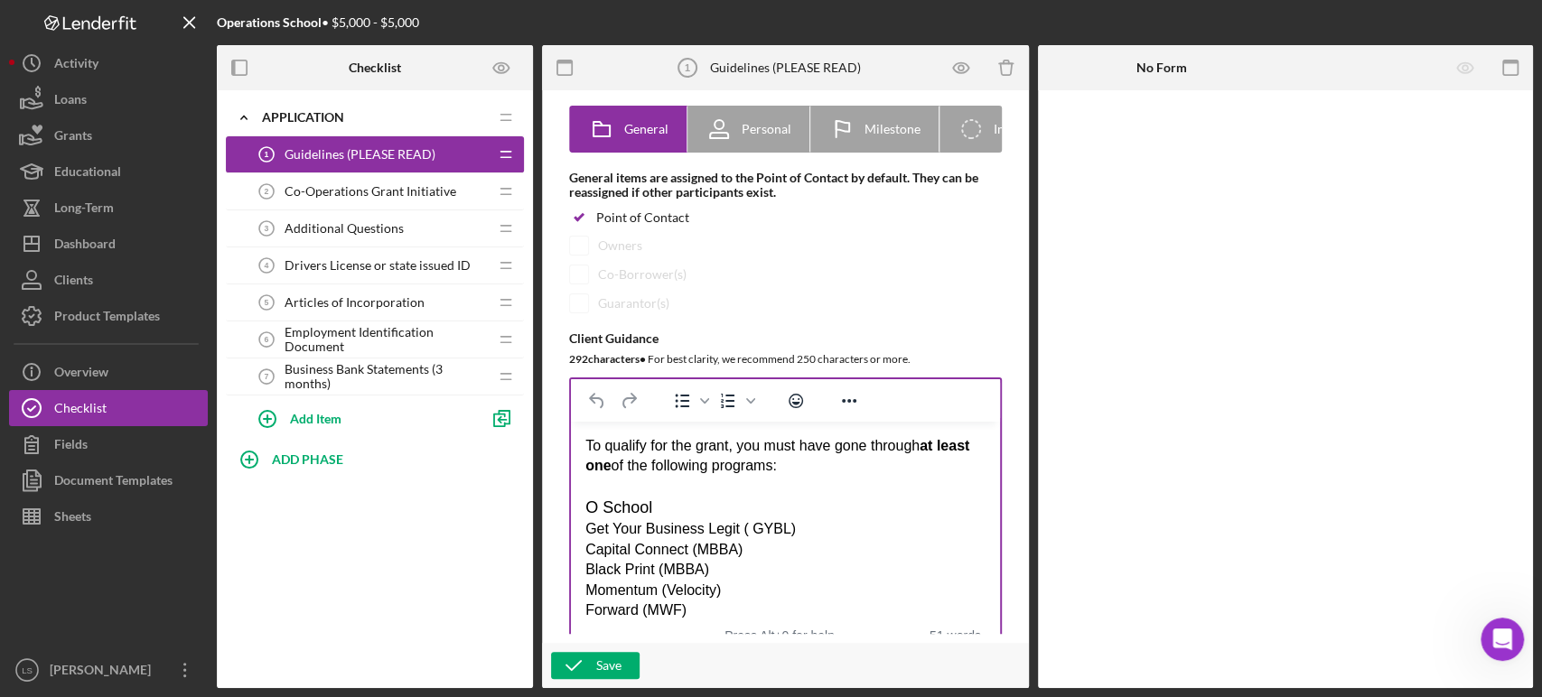
scroll to position [201, 0]
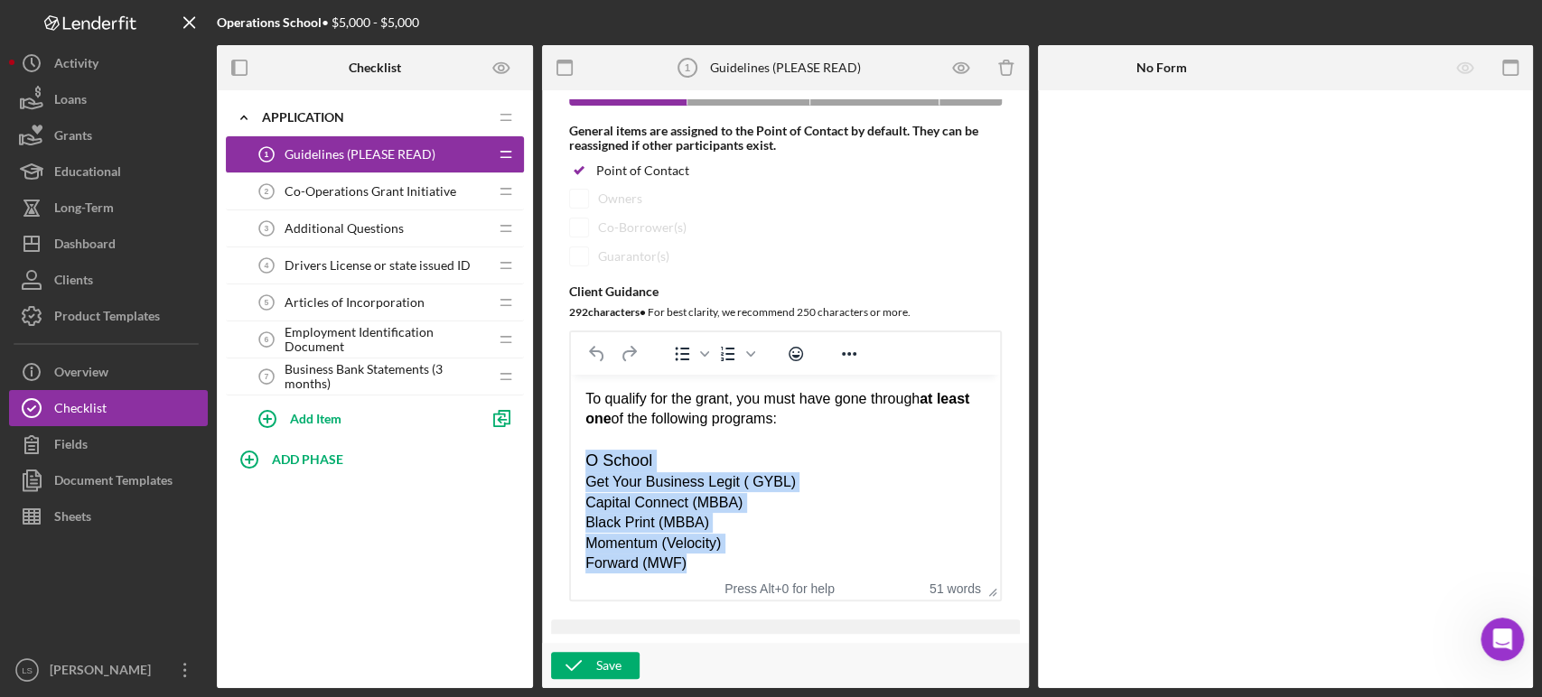
drag, startPoint x: 687, startPoint y: 555, endPoint x: 583, endPoint y: 467, distance: 136.5
click at [583, 467] on html "To qualify for the grant, you must have gone through at least one of the follow…" at bounding box center [785, 532] width 429 height 314
click at [845, 356] on icon "Reveal or hide additional toolbar items" at bounding box center [849, 354] width 22 height 22
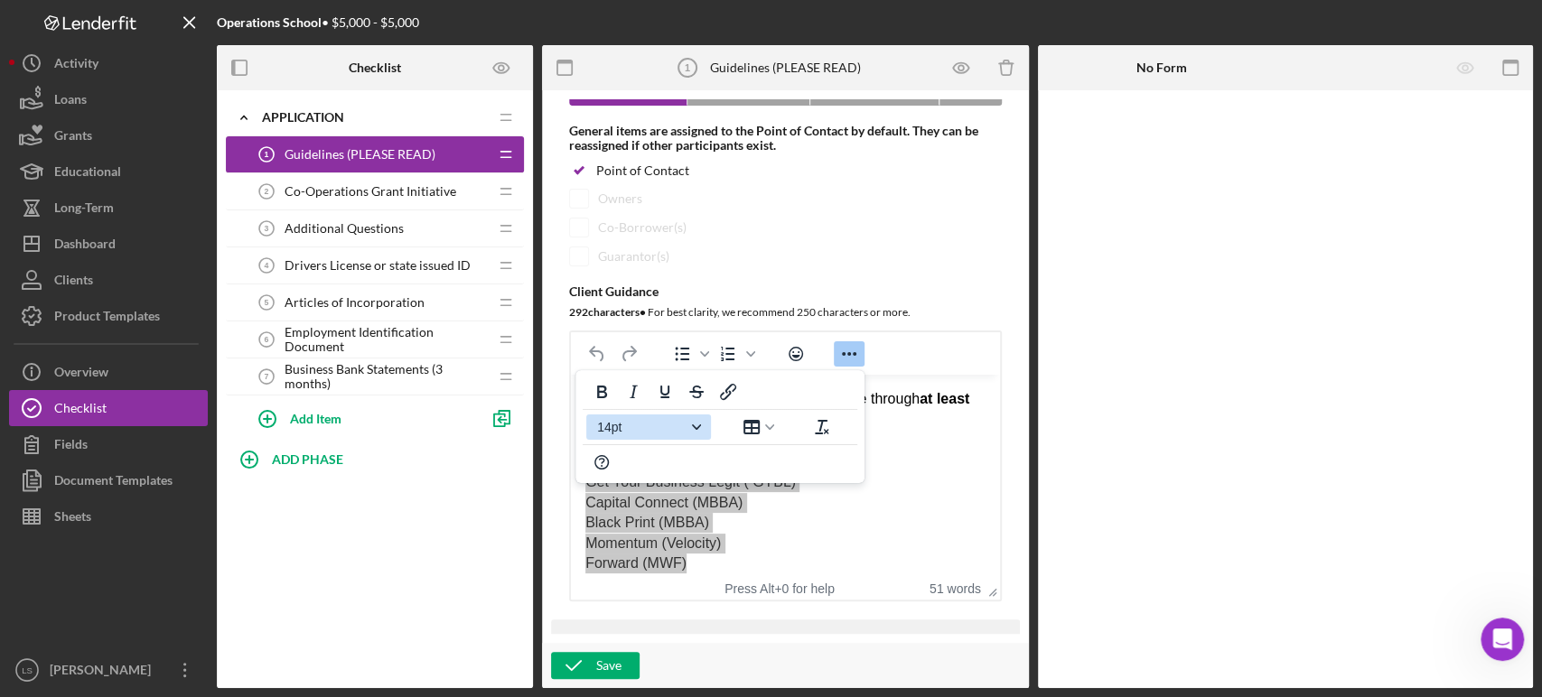
click at [659, 434] on span "14pt" at bounding box center [641, 427] width 89 height 14
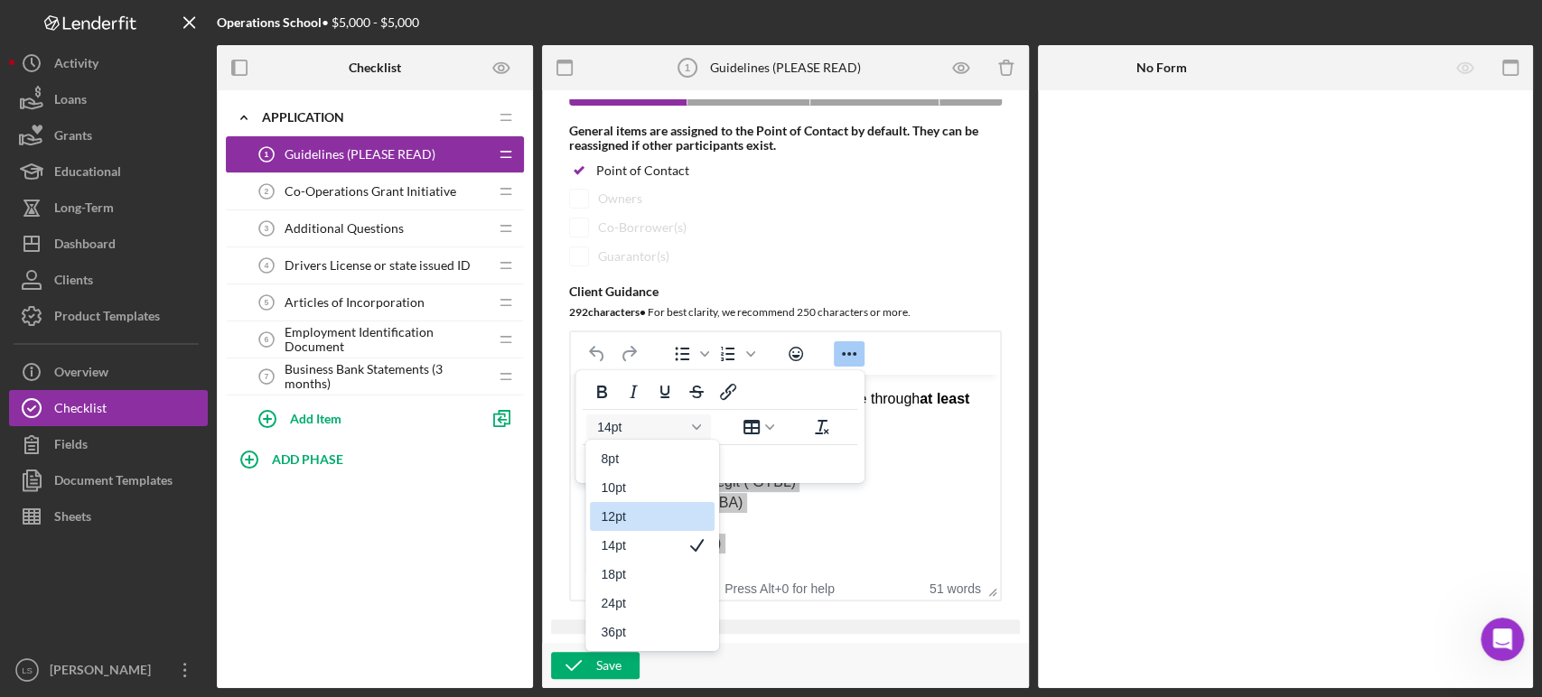
click at [658, 522] on div "12pt" at bounding box center [640, 517] width 78 height 22
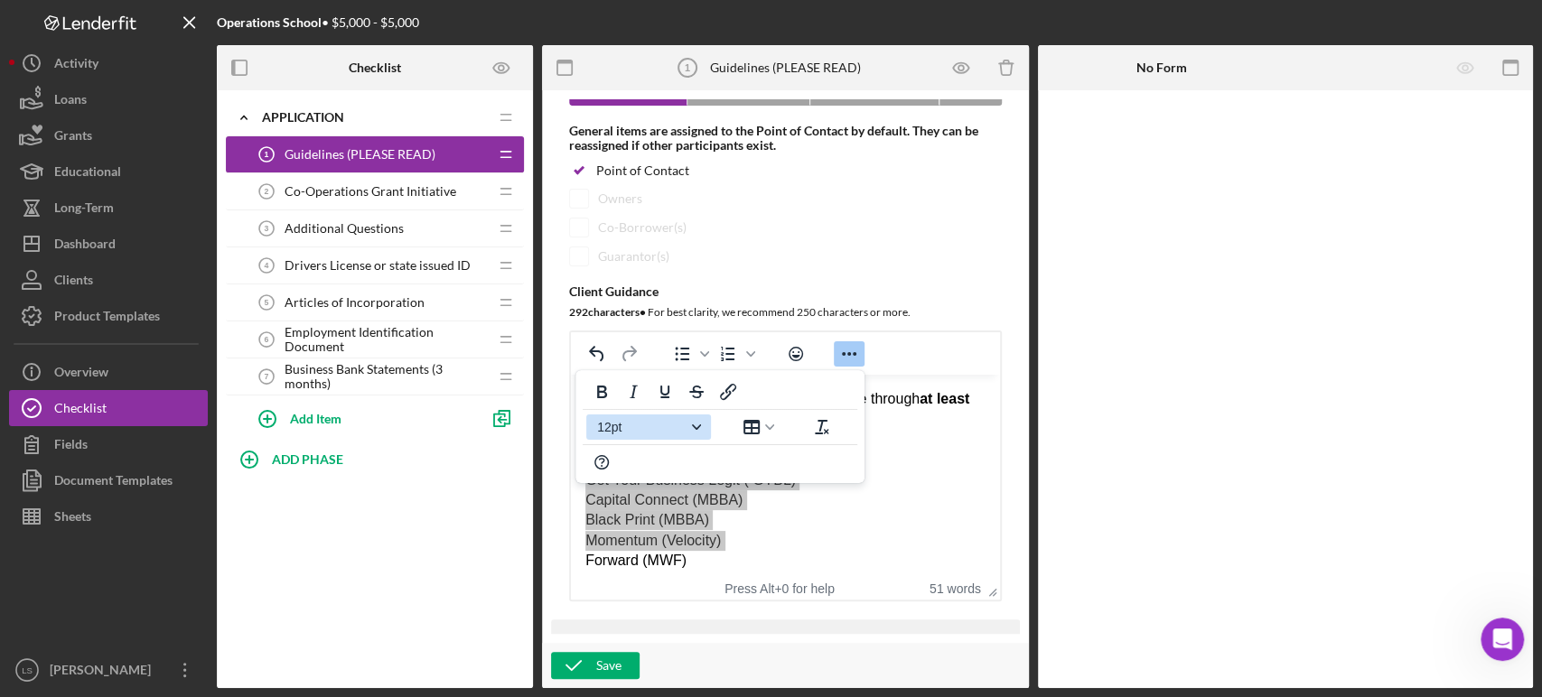
click at [692, 426] on icon "Font size 12pt" at bounding box center [696, 427] width 9 height 9
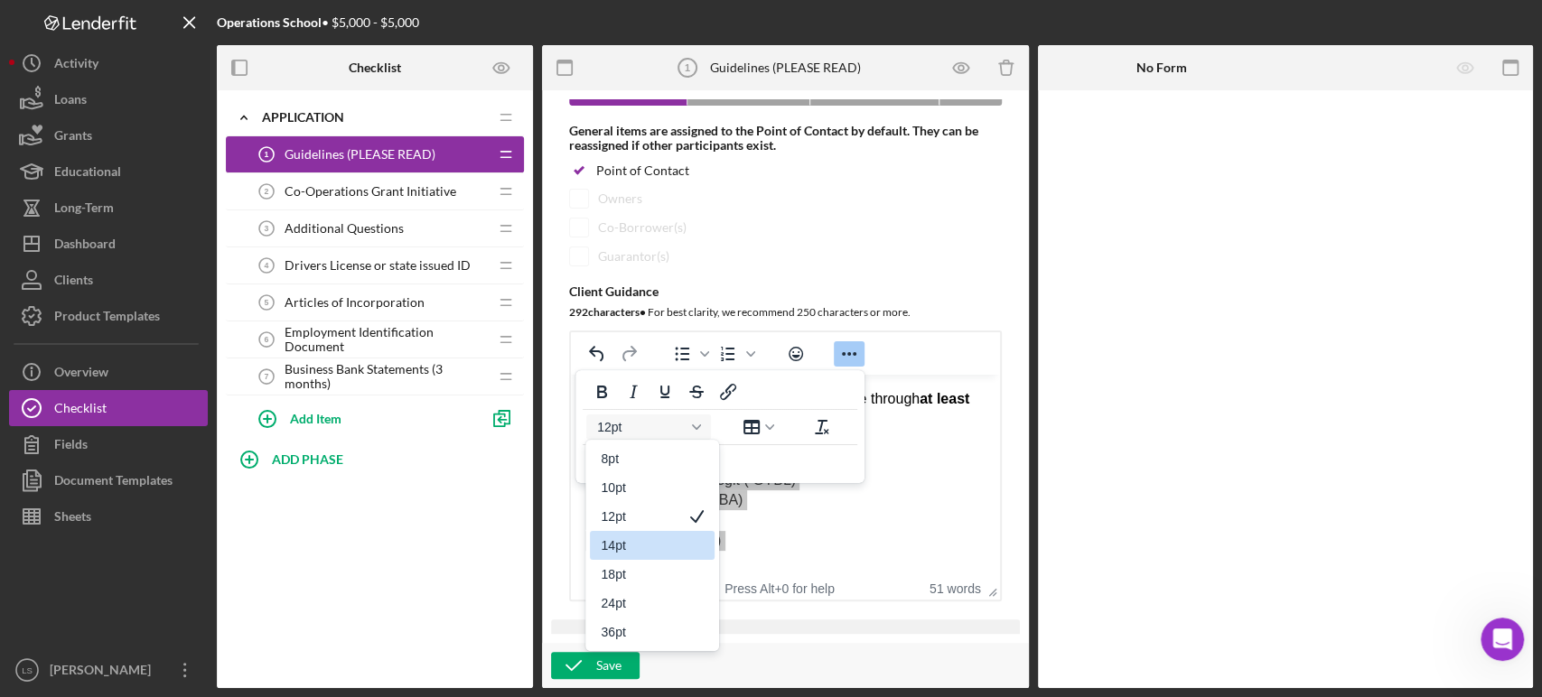
click at [632, 540] on div "14pt" at bounding box center [640, 546] width 78 height 22
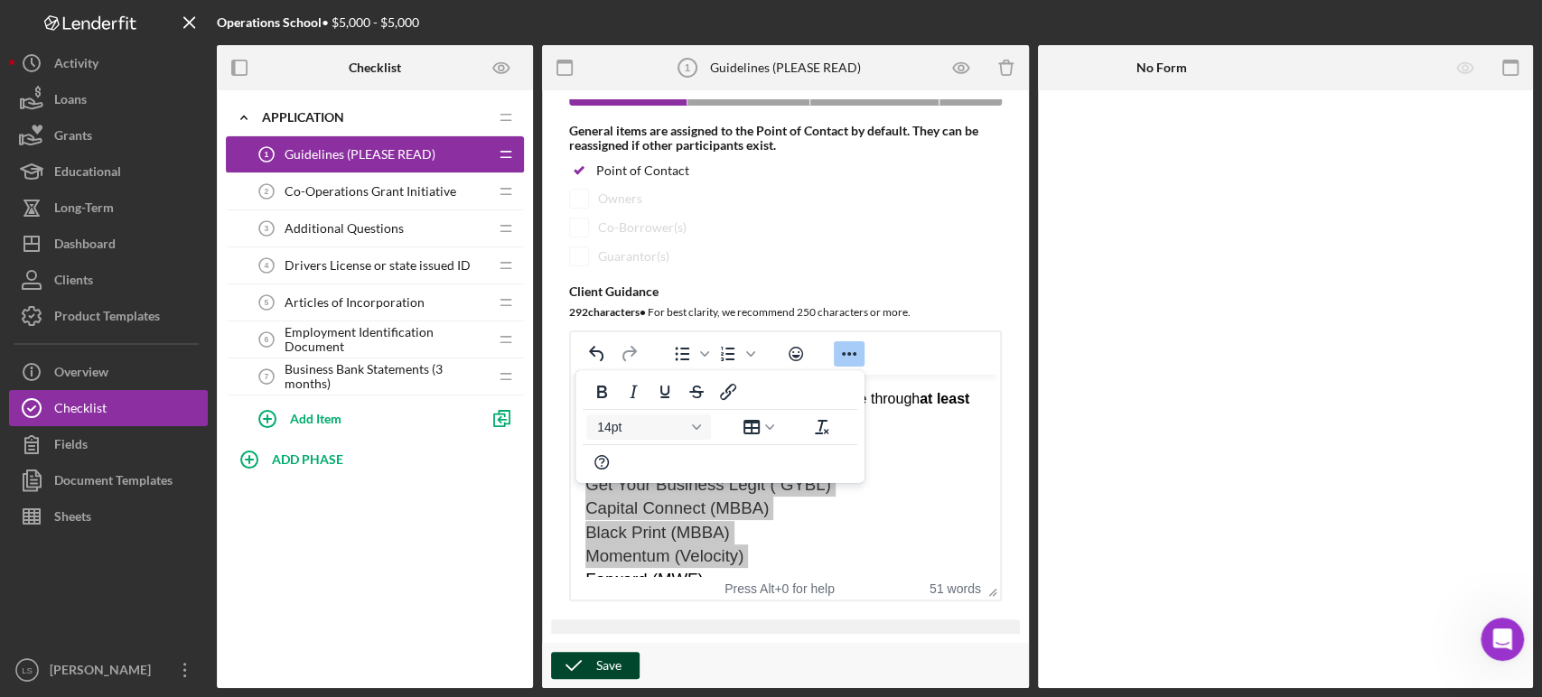
click at [617, 665] on div "Save" at bounding box center [608, 665] width 25 height 27
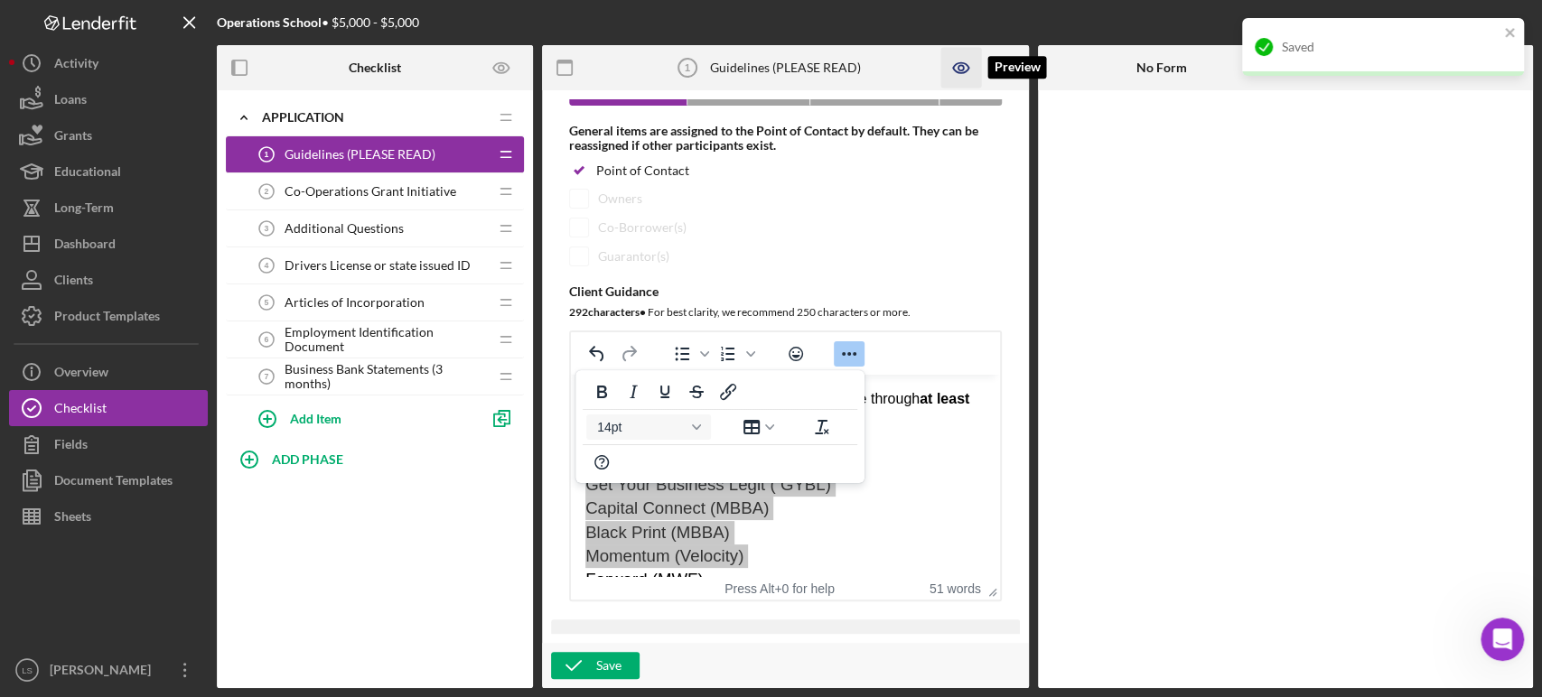
click at [957, 69] on icon "button" at bounding box center [959, 67] width 5 height 5
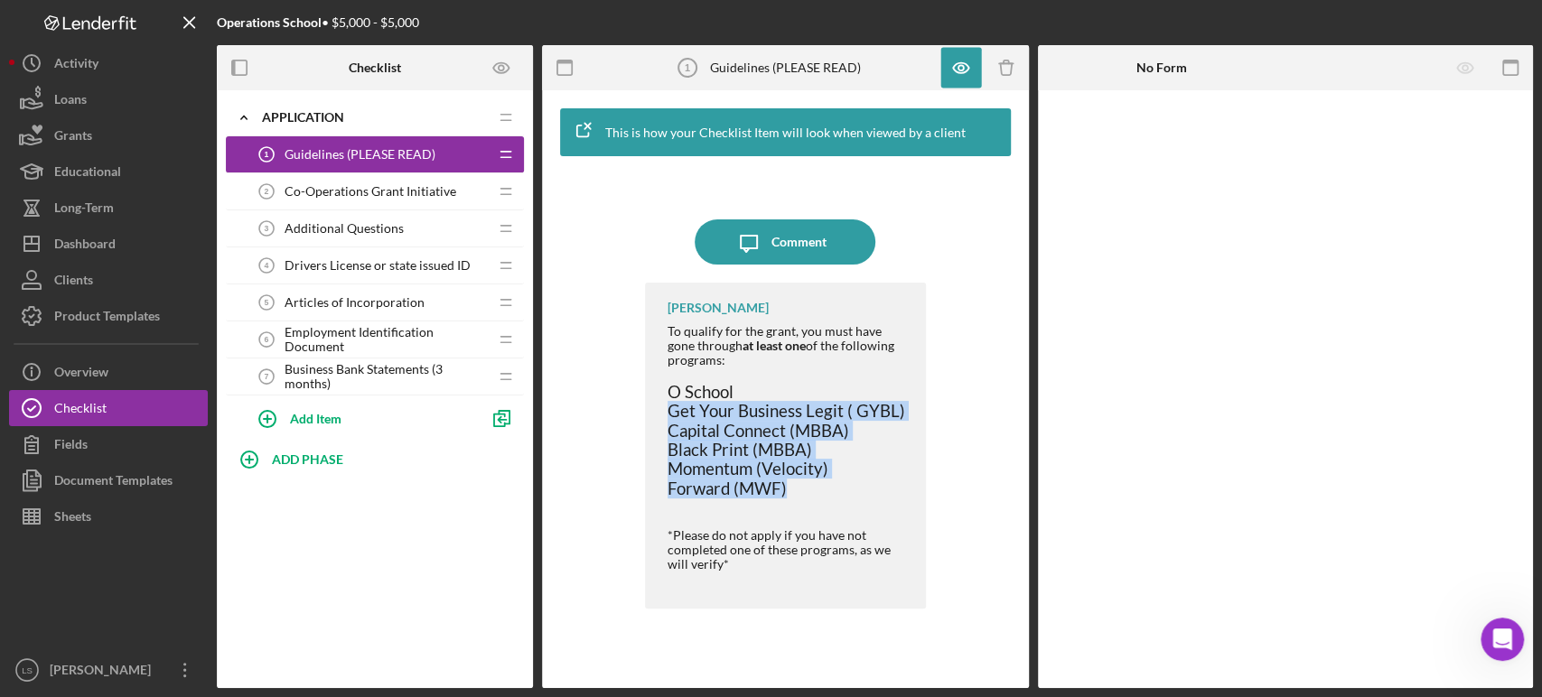
drag, startPoint x: 793, startPoint y: 494, endPoint x: 670, endPoint y: 402, distance: 153.5
click at [670, 402] on div "O School Get Your Business Legit ( GYBL) Capital Connect (MBBA) Black Print (MB…" at bounding box center [787, 477] width 240 height 189
click at [961, 63] on icon "button" at bounding box center [960, 68] width 15 height 10
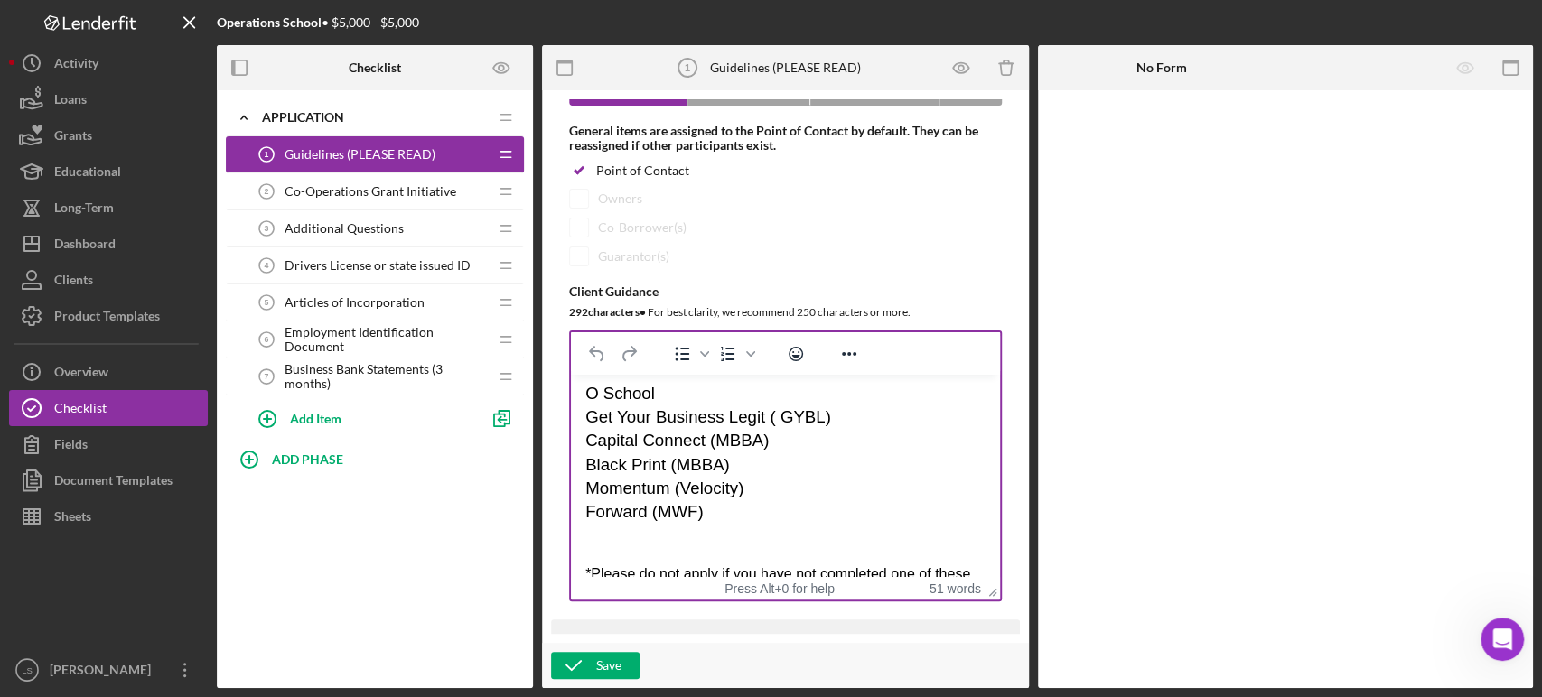
scroll to position [100, 0]
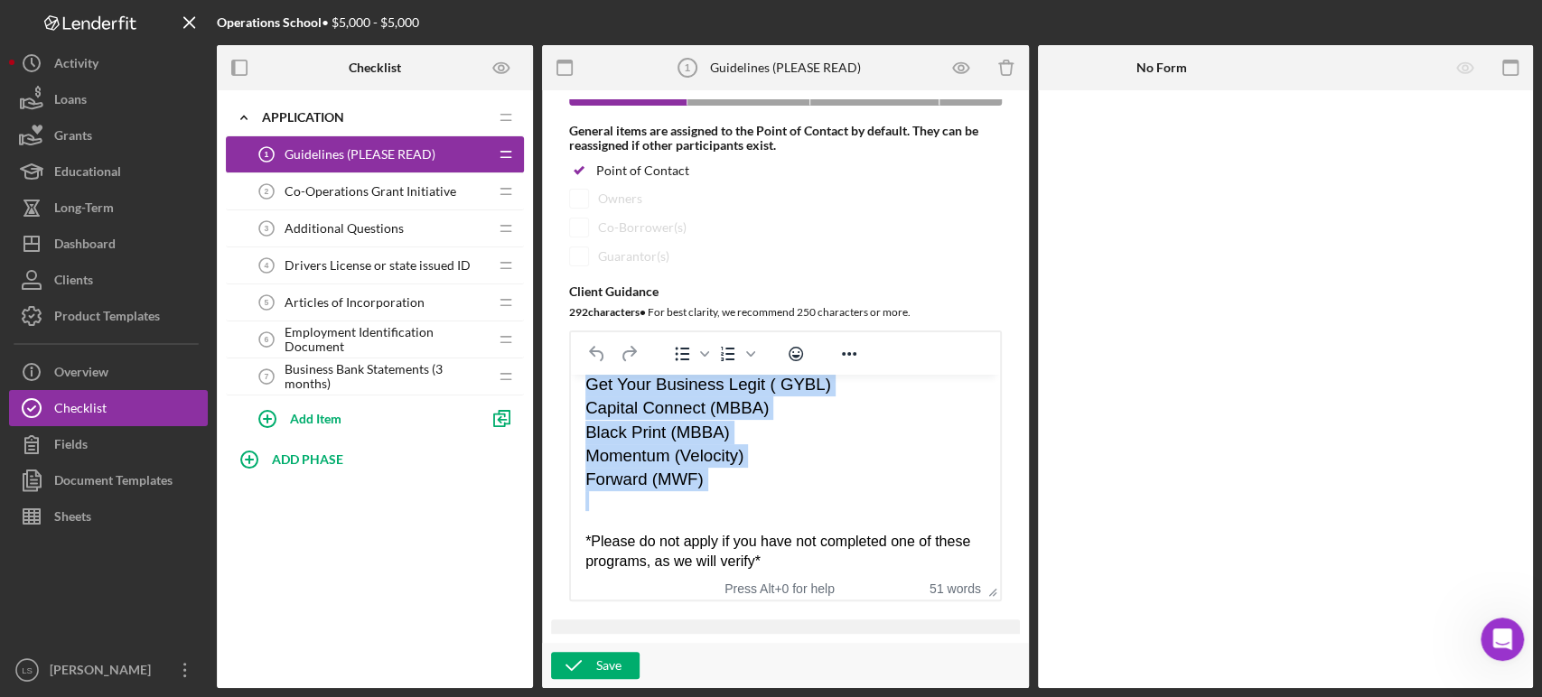
drag, startPoint x: 712, startPoint y: 490, endPoint x: 618, endPoint y: 409, distance: 123.6
click at [587, 393] on div "O School Get Your Business Legit ( GYBL) Capital Connect (MBBA) Black Print (MB…" at bounding box center [785, 461] width 400 height 222
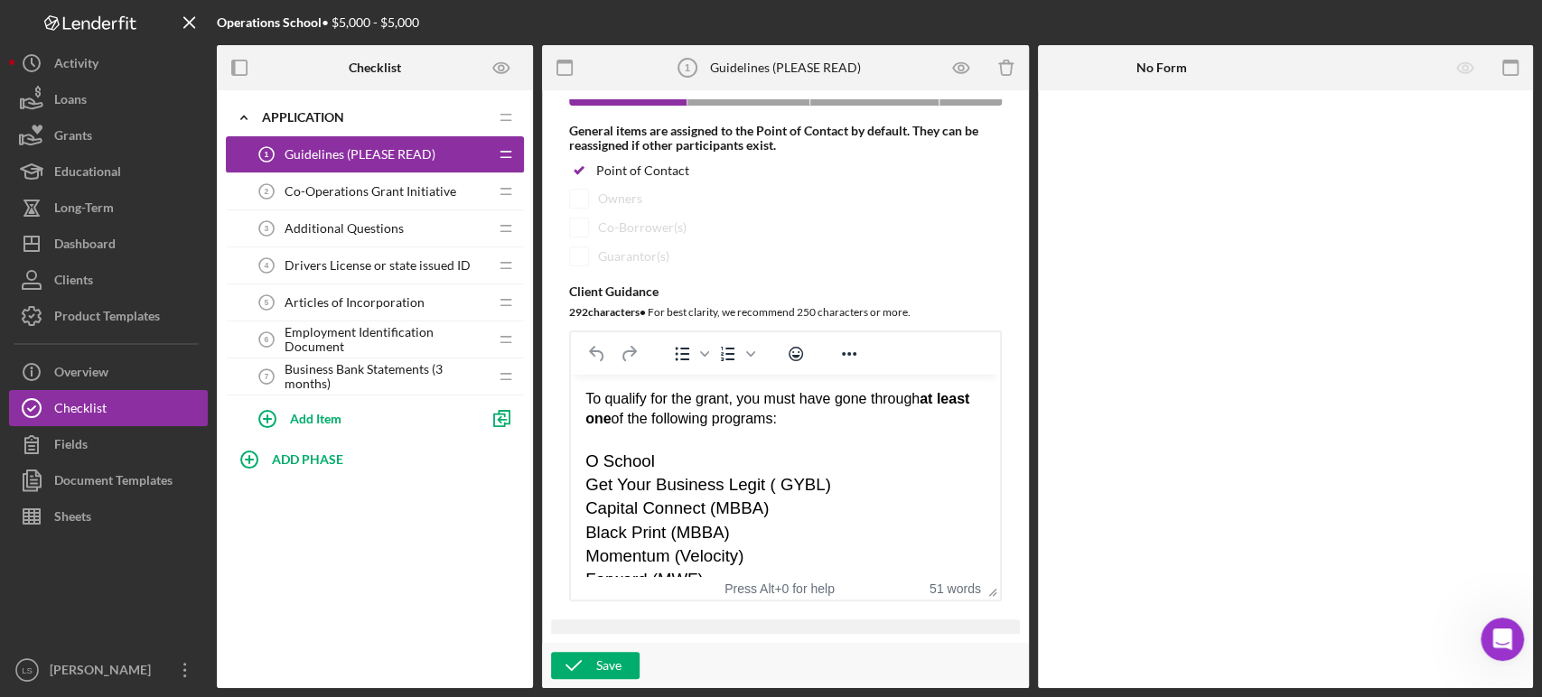
click at [610, 469] on span "O School" at bounding box center [620, 461] width 70 height 19
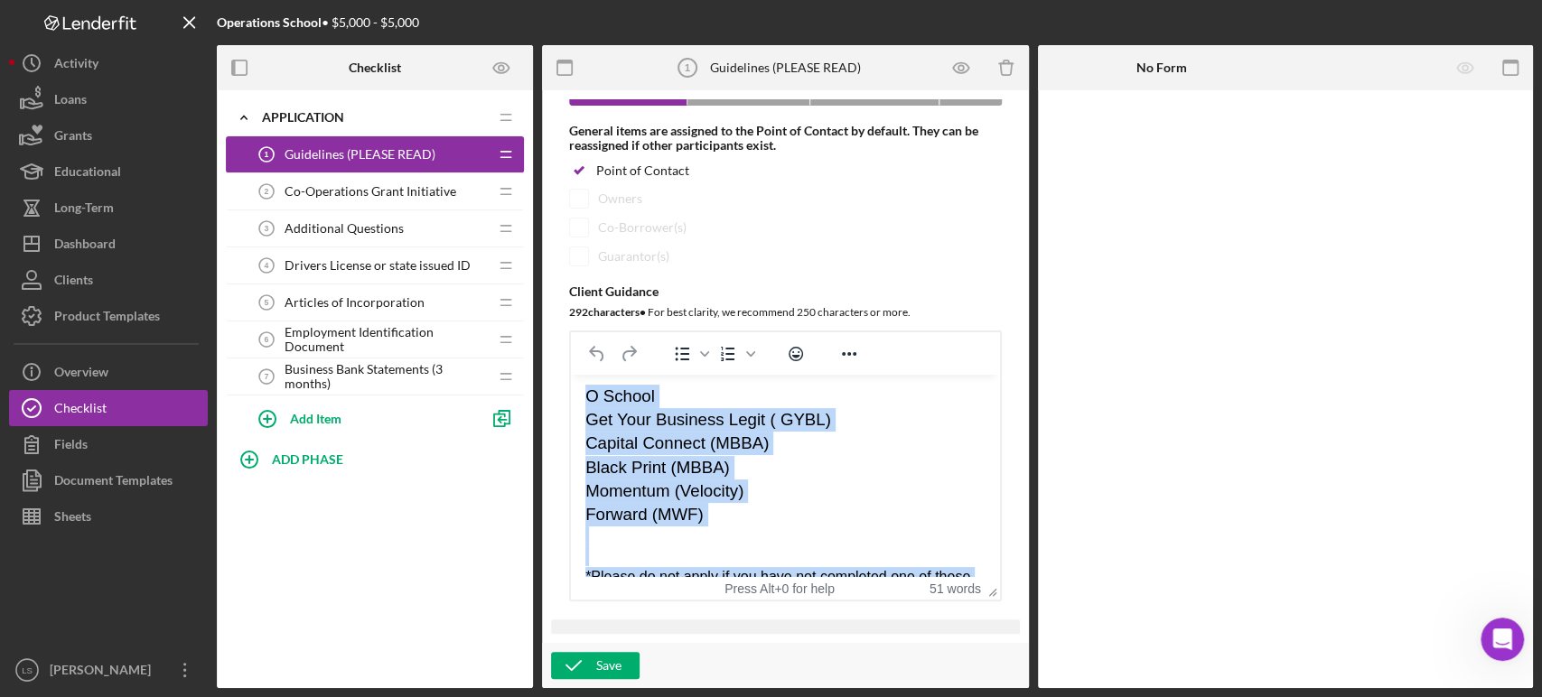
scroll to position [129, 0]
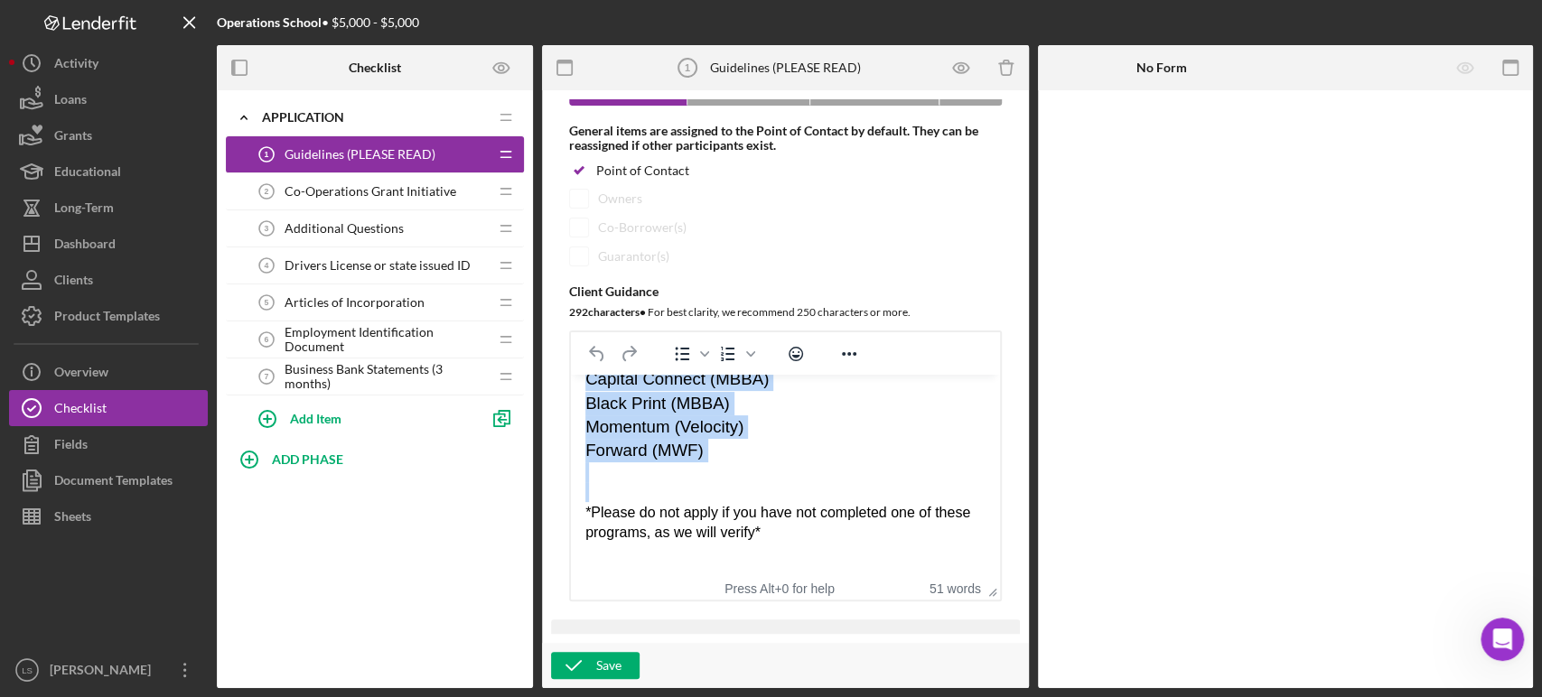
drag, startPoint x: 586, startPoint y: 457, endPoint x: 747, endPoint y: 486, distance: 163.3
click at [747, 486] on div "O School Get Your Business Legit ( GYBL) Capital Connect (MBBA) Black Print (MB…" at bounding box center [785, 432] width 400 height 222
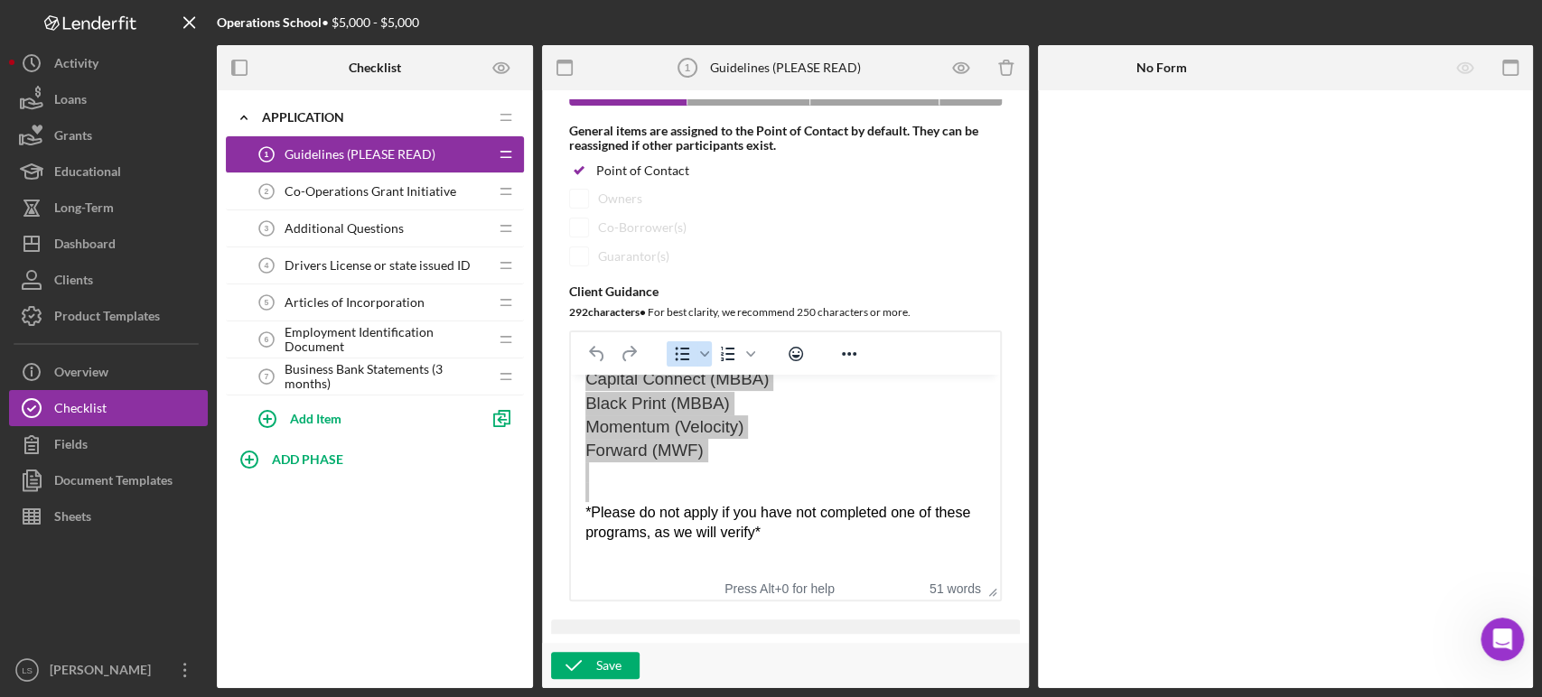
click at [675, 353] on icon "Bullet list" at bounding box center [682, 354] width 22 height 22
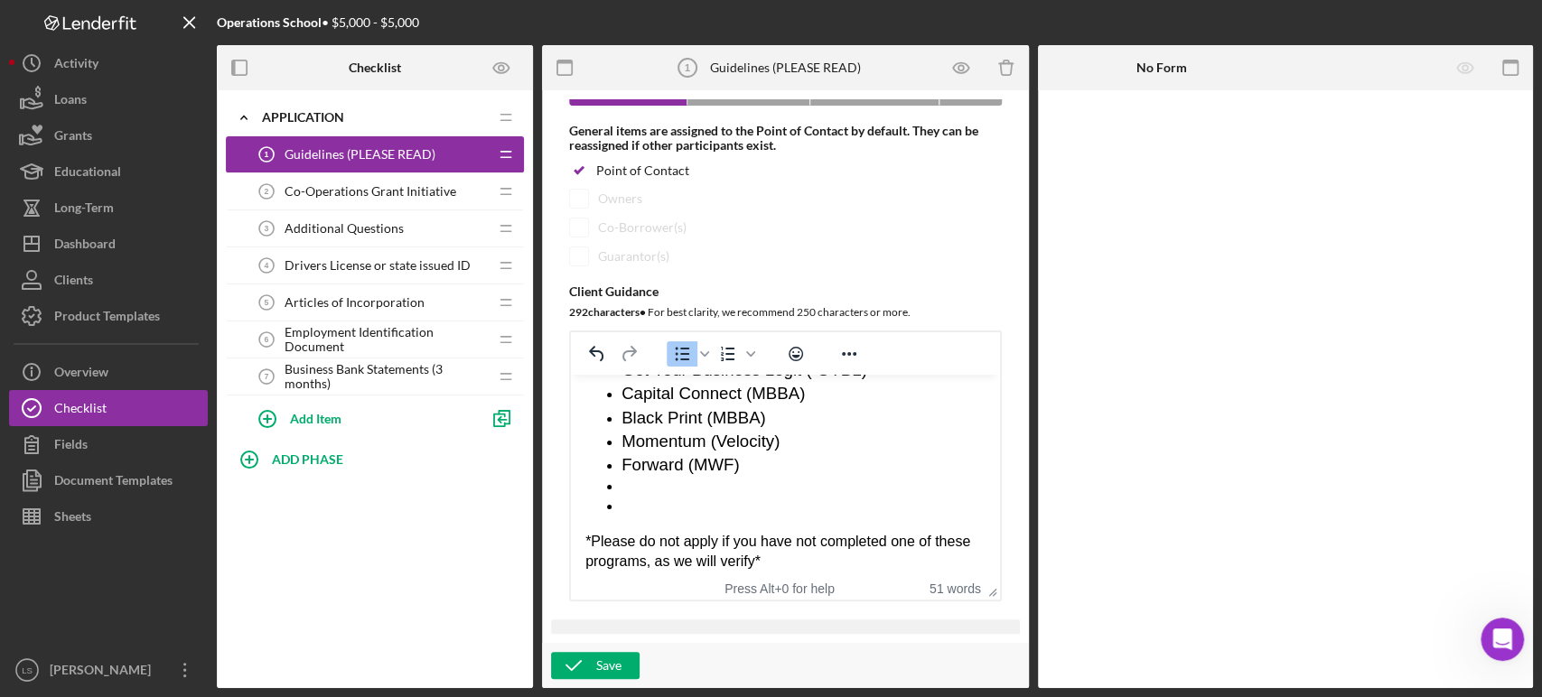
scroll to position [104, 0]
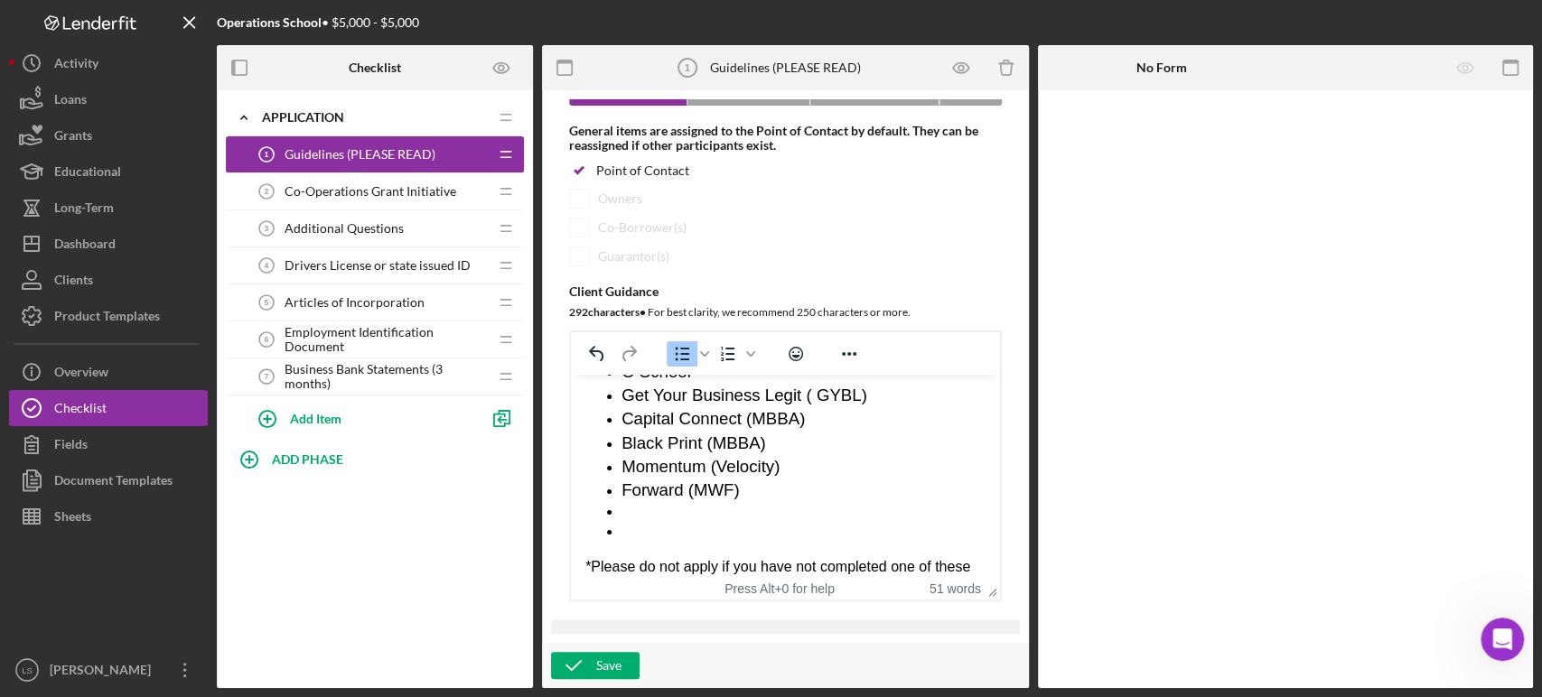
click at [675, 536] on li "Rich Text Area. Press ALT-0 for help." at bounding box center [803, 532] width 364 height 20
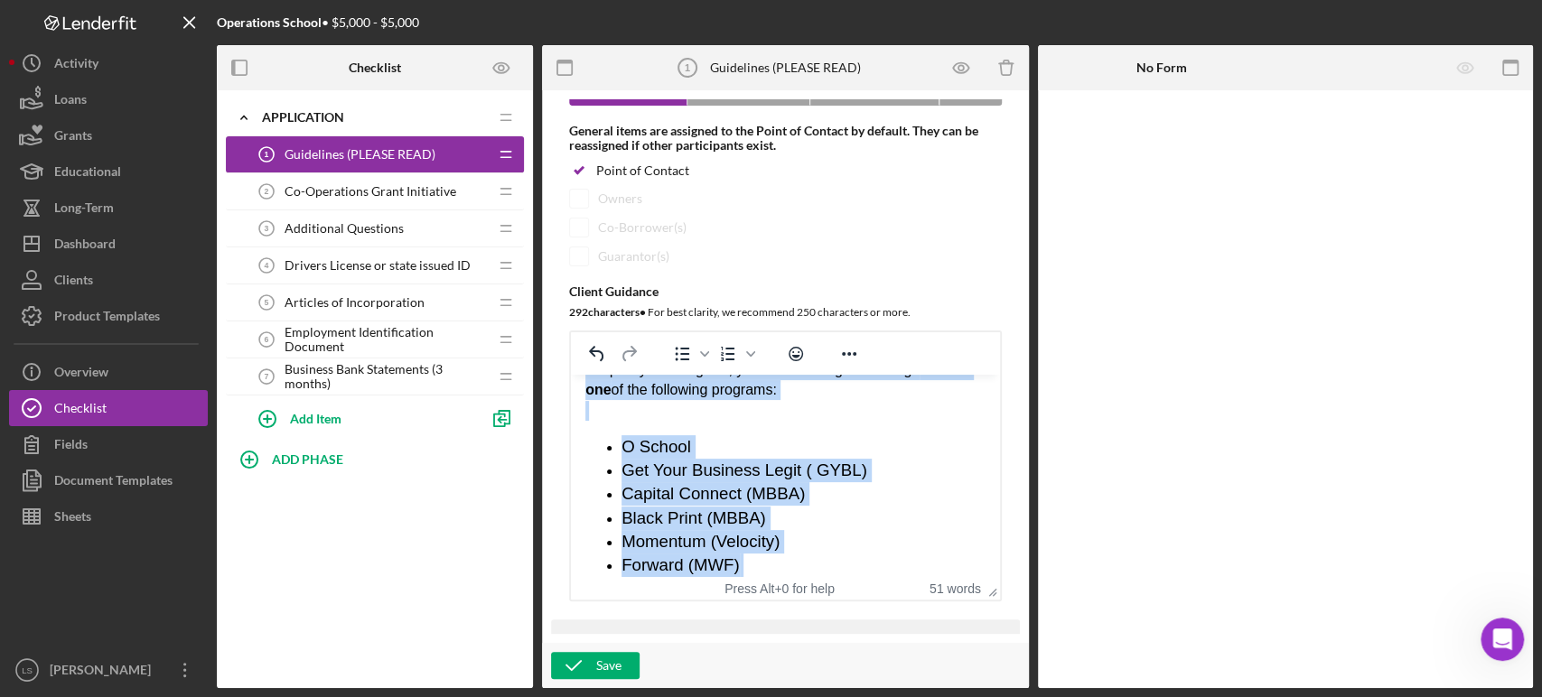
scroll to position [0, 0]
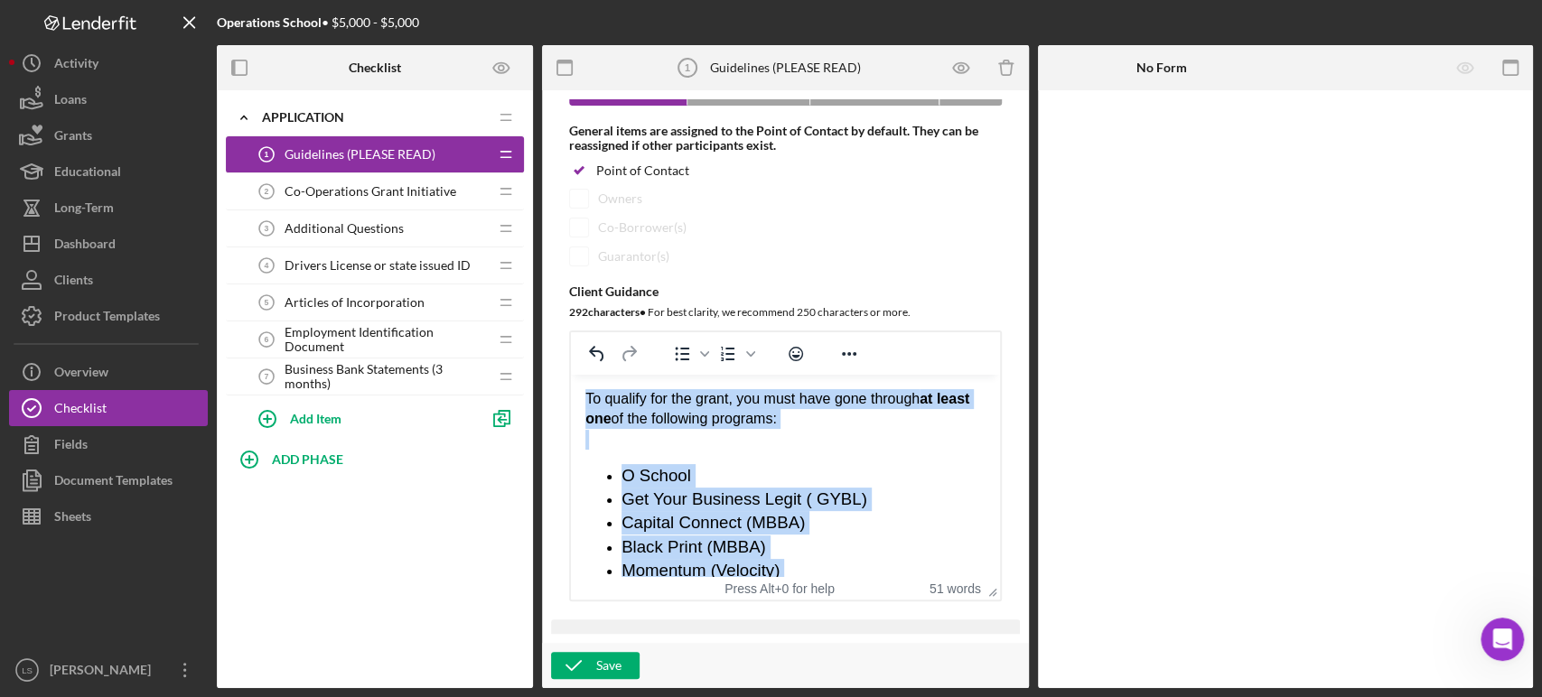
drag, startPoint x: 724, startPoint y: 499, endPoint x: 1142, endPoint y: 732, distance: 477.9
click at [571, 375] on html "To qualify for the grant, you must have gone through at least one of the follow…" at bounding box center [785, 535] width 429 height 321
click at [853, 355] on icon "Reveal or hide additional toolbar items" at bounding box center [849, 354] width 22 height 22
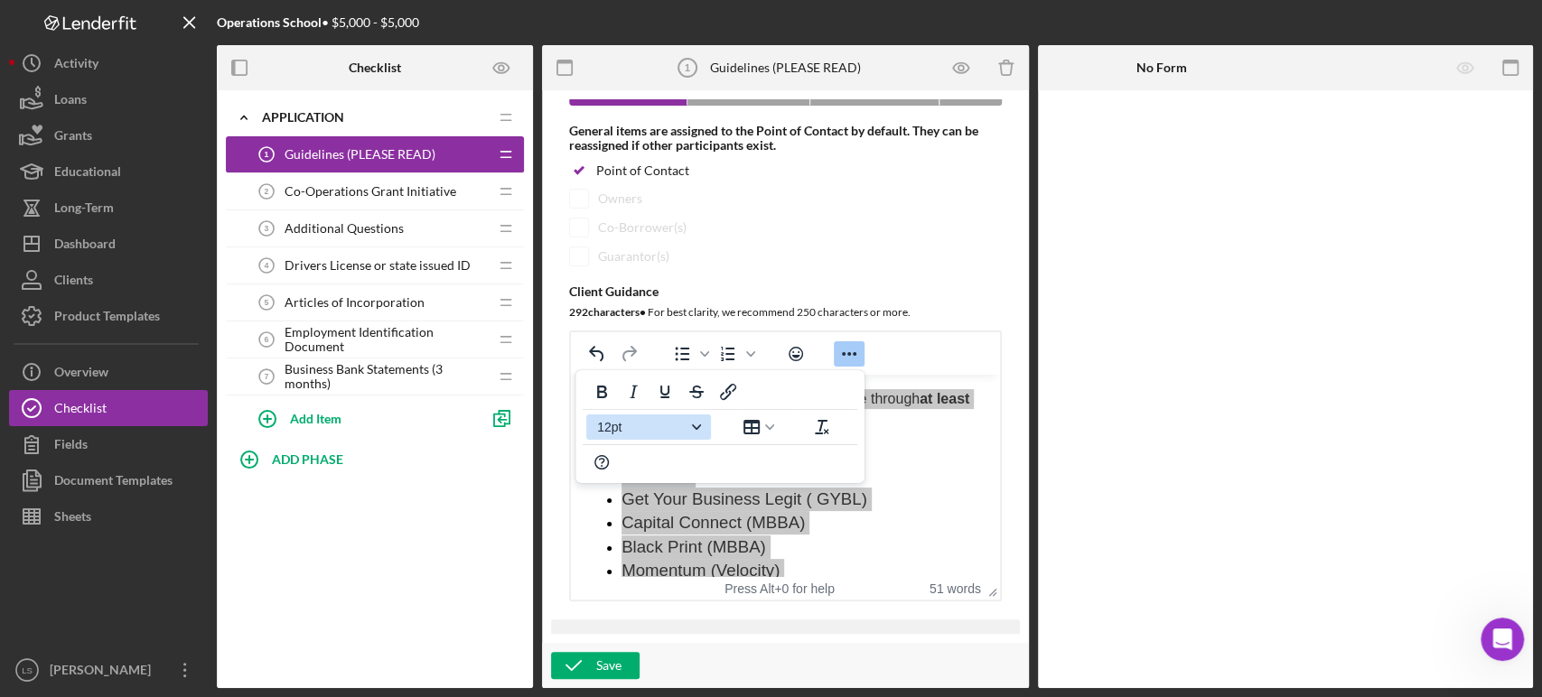
click at [617, 426] on span "12pt" at bounding box center [641, 427] width 89 height 14
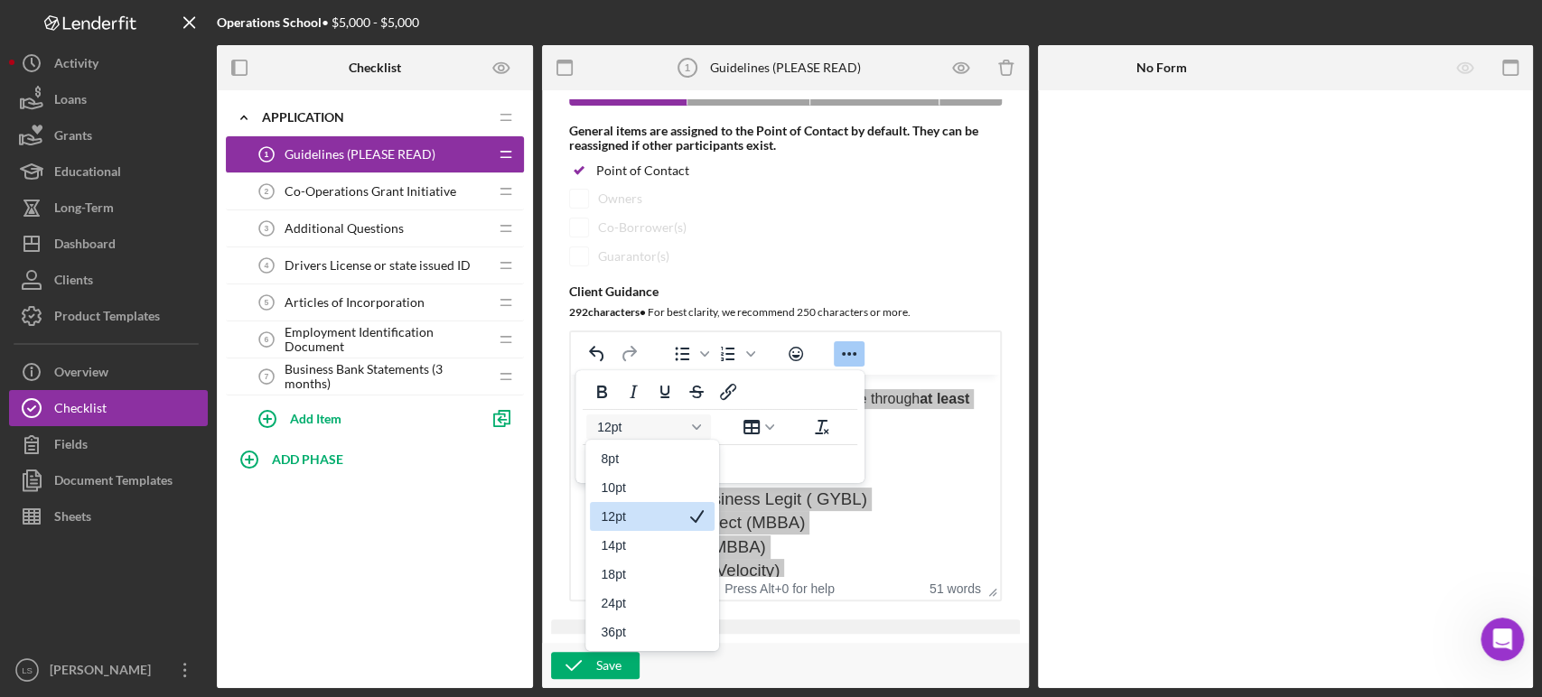
click at [643, 516] on div "12pt" at bounding box center [640, 517] width 78 height 22
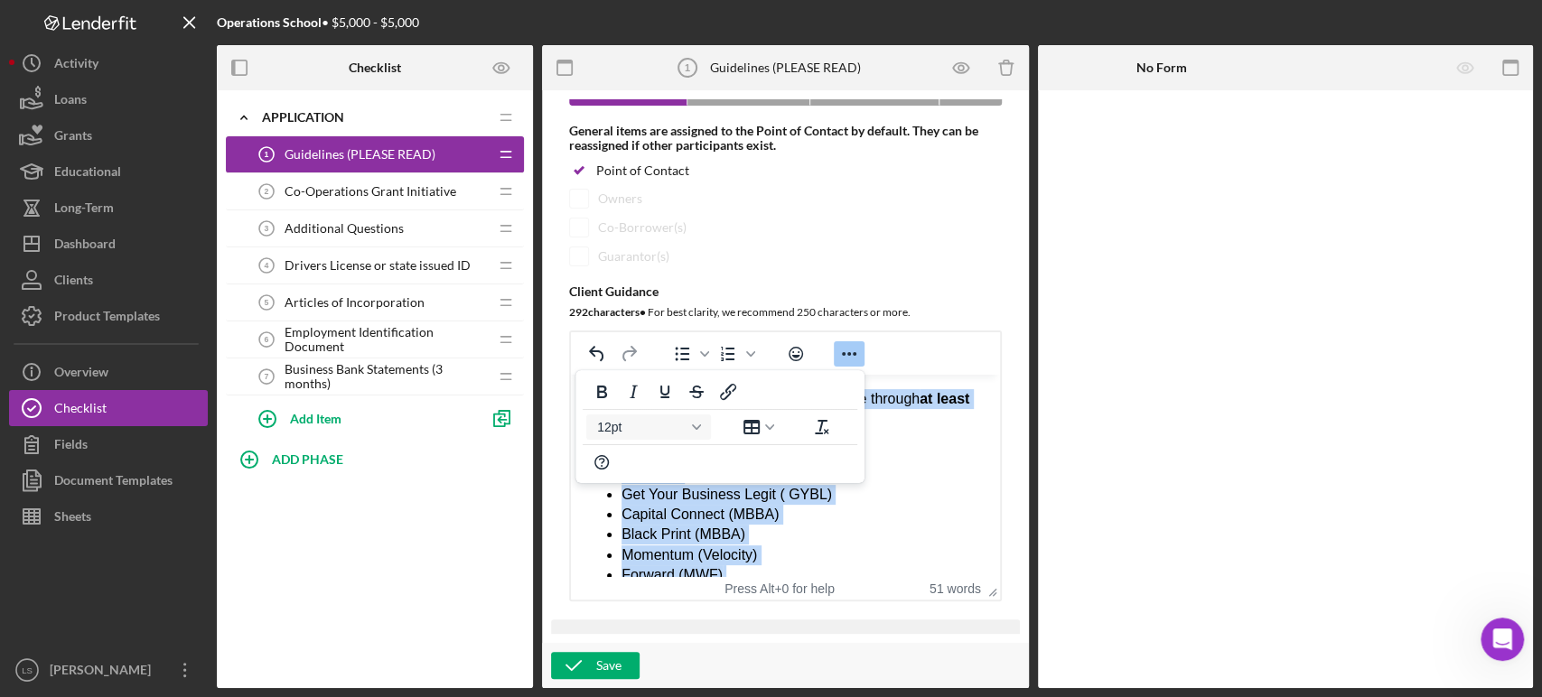
scroll to position [14, 0]
click at [905, 546] on li "Momentum (Velocity)" at bounding box center [803, 541] width 364 height 20
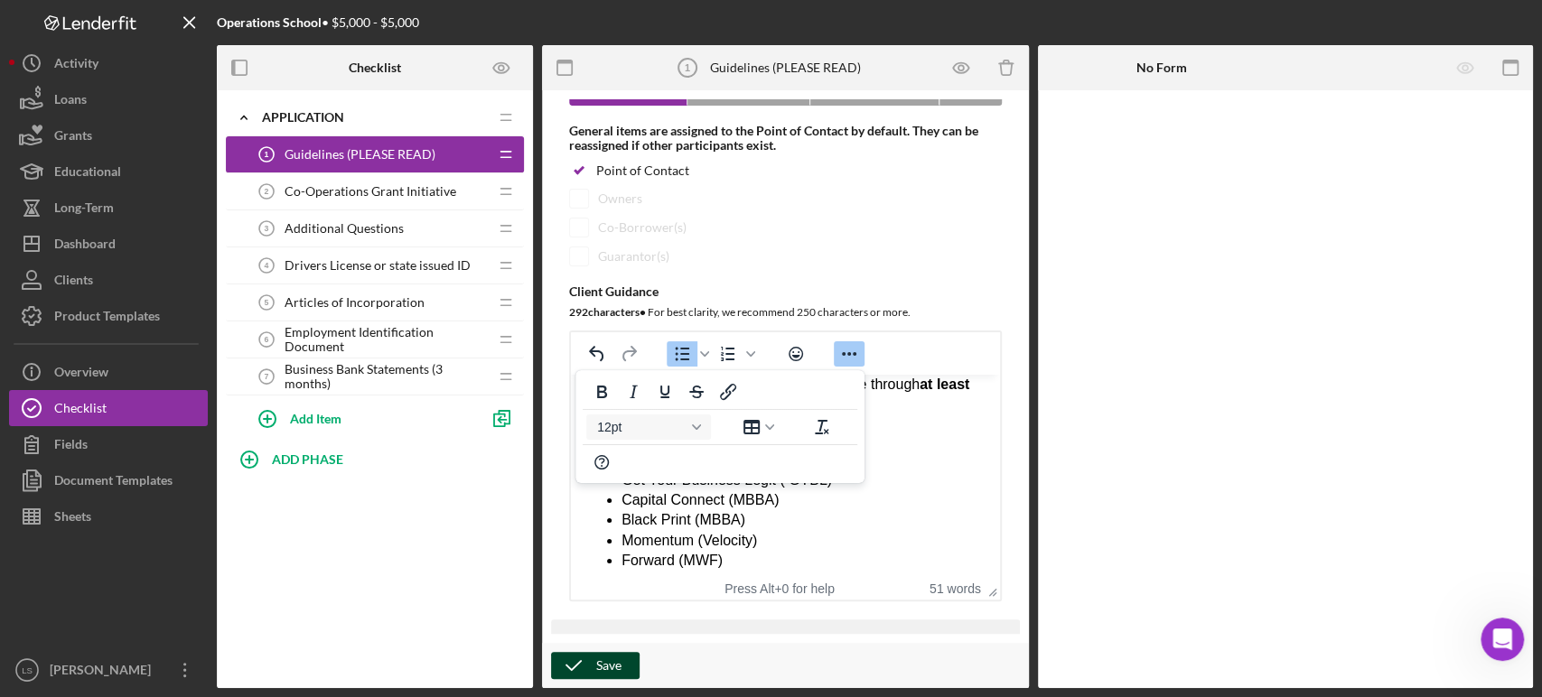
click at [596, 658] on div "Save" at bounding box center [608, 665] width 25 height 27
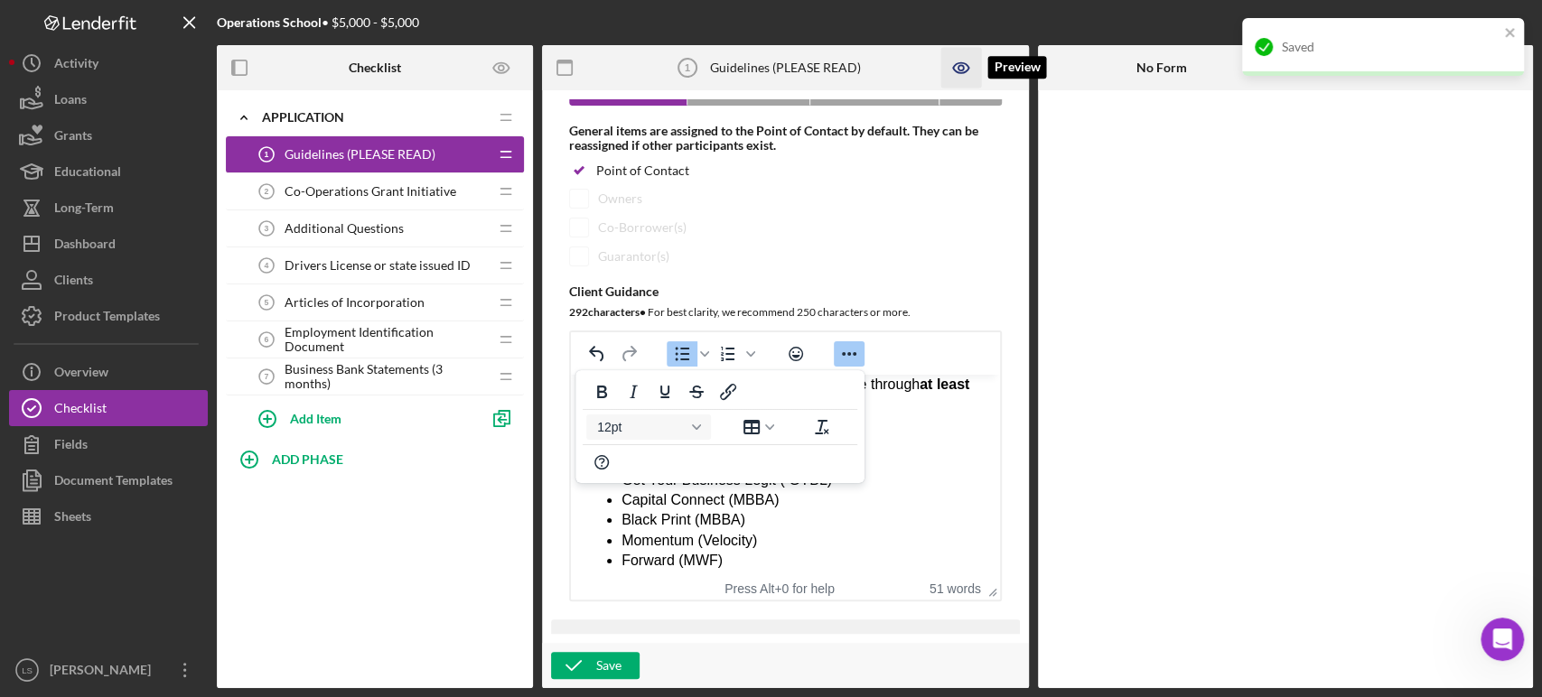
click at [956, 56] on icon "button" at bounding box center [960, 68] width 41 height 41
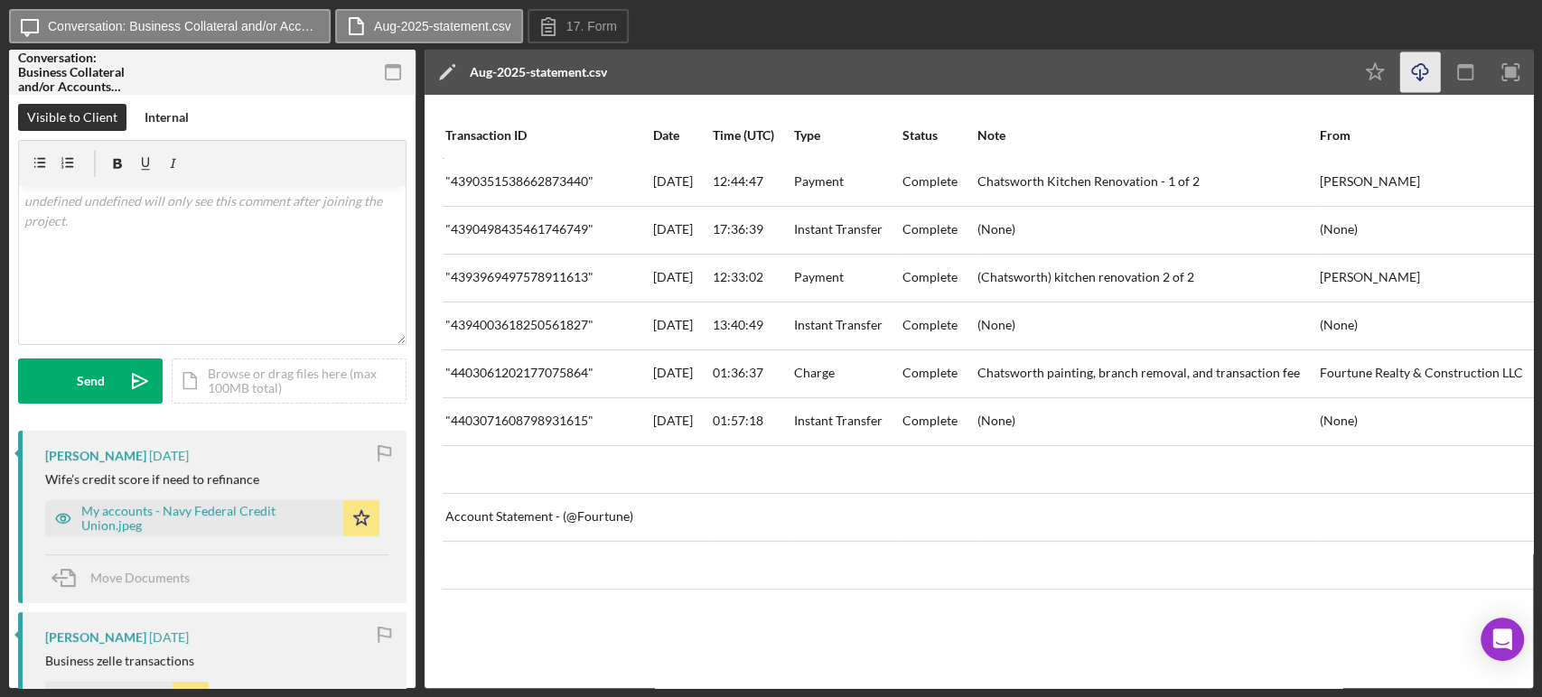
click at [1417, 70] on icon "Icon/Download" at bounding box center [1420, 72] width 41 height 41
